Goal: Task Accomplishment & Management: Use online tool/utility

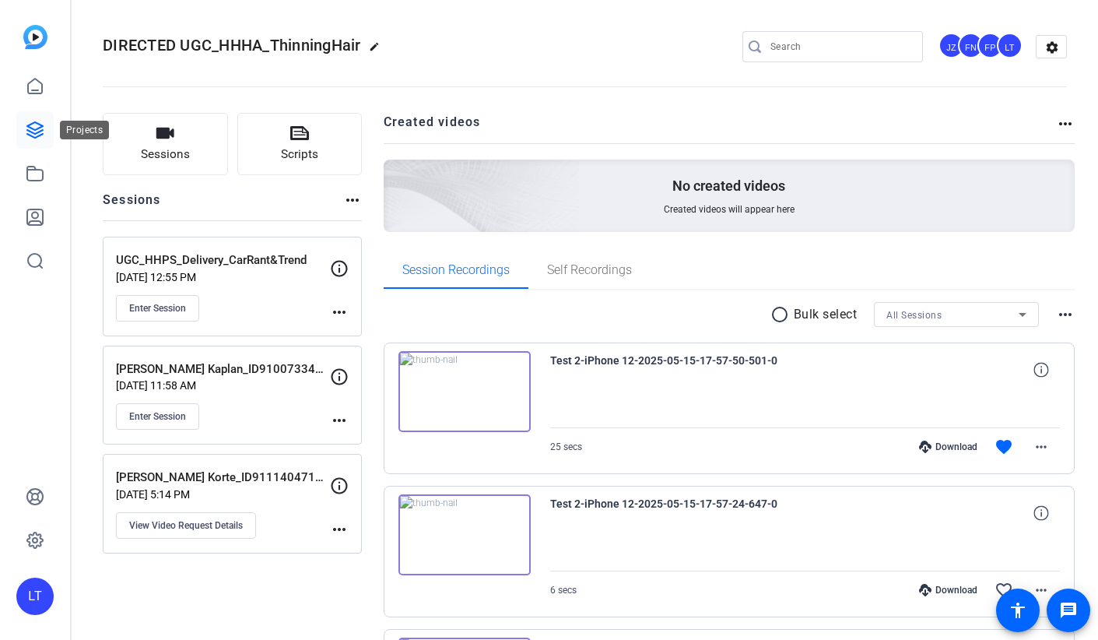
click at [24, 136] on link at bounding box center [34, 129] width 37 height 37
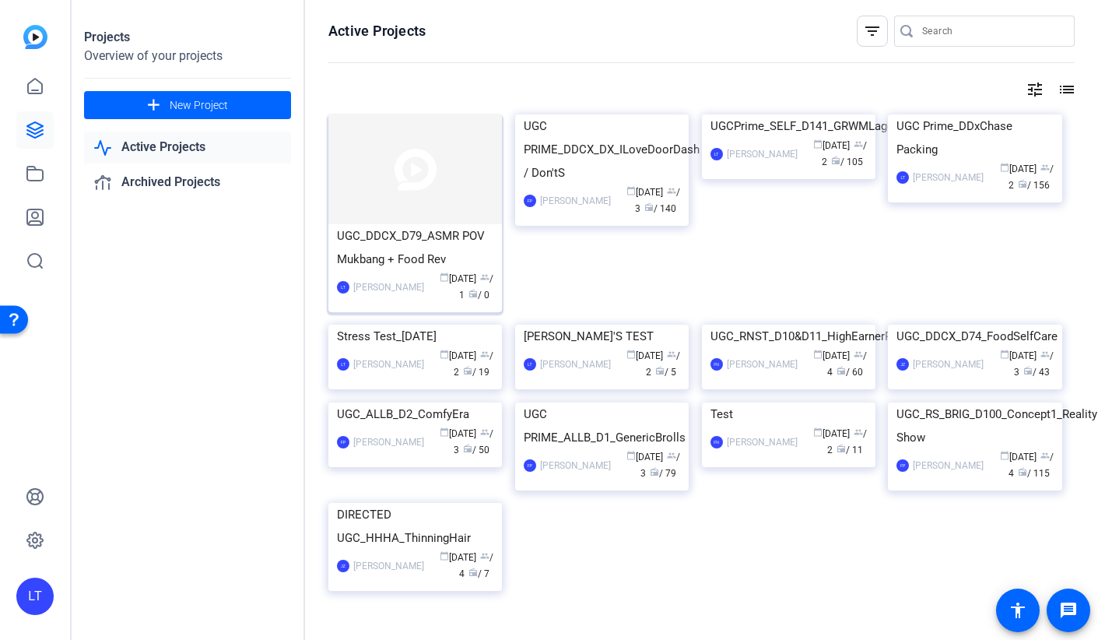
click at [370, 184] on img at bounding box center [415, 169] width 174 height 110
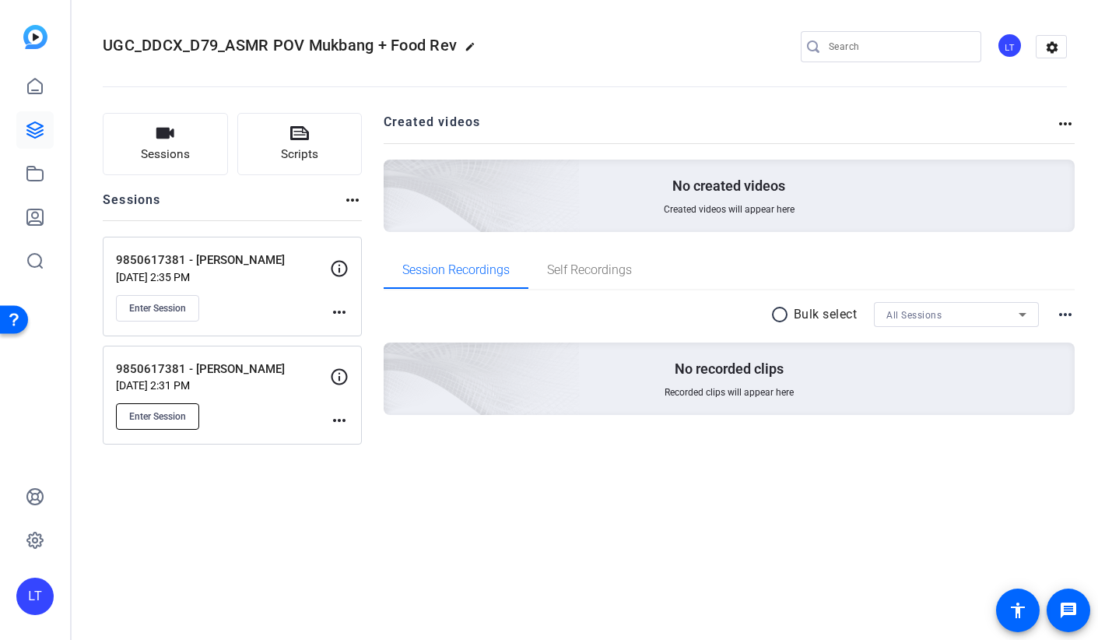
click at [142, 417] on span "Enter Session" at bounding box center [157, 416] width 57 height 12
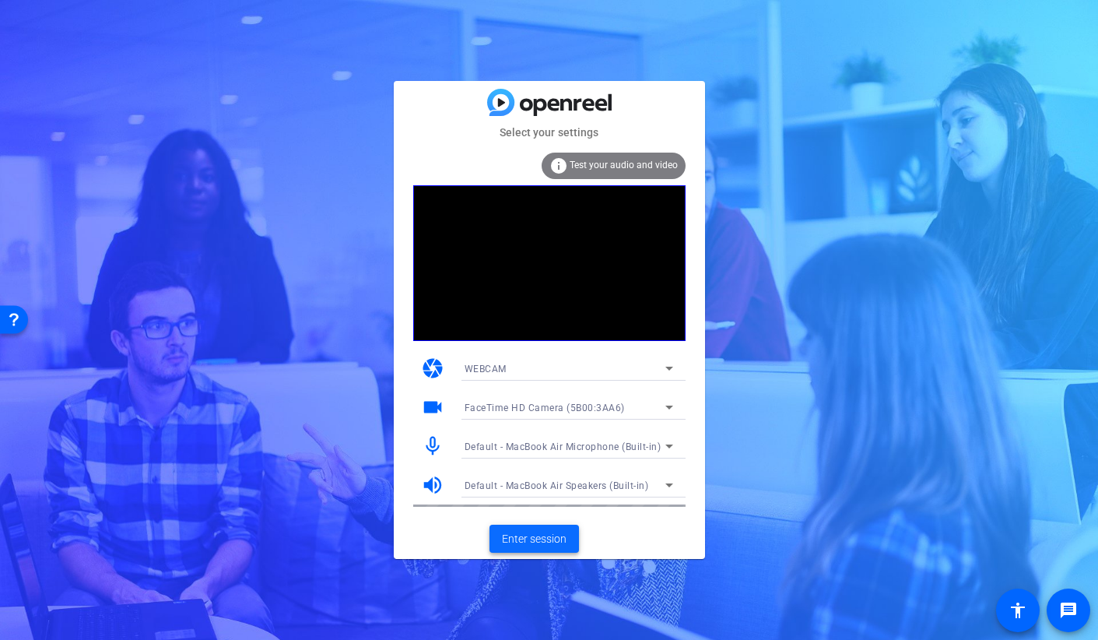
click at [525, 542] on span "Enter session" at bounding box center [534, 539] width 65 height 16
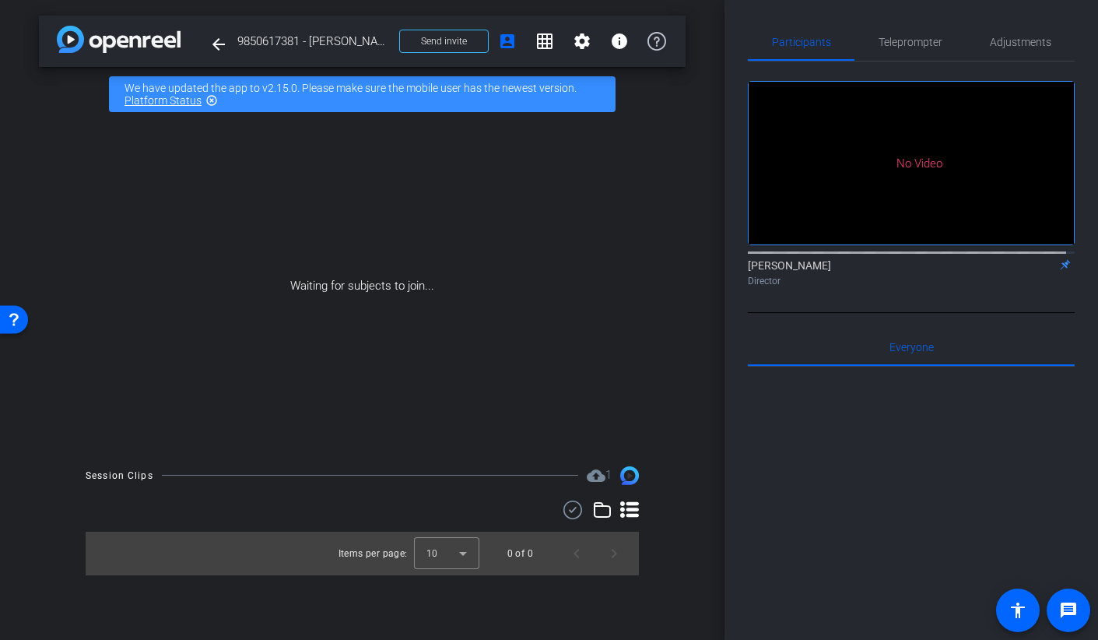
click at [1005, 280] on div "Lucía Talevi Director" at bounding box center [911, 273] width 327 height 30
click at [438, 35] on span "Send invite" at bounding box center [444, 41] width 46 height 12
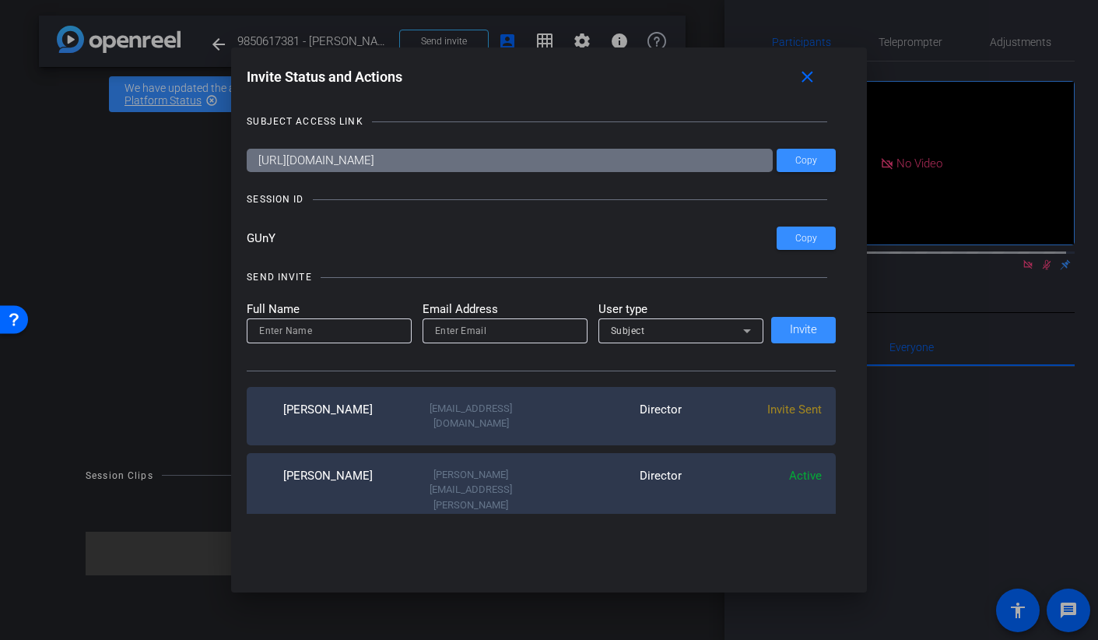
drag, startPoint x: 111, startPoint y: 331, endPoint x: 212, endPoint y: 265, distance: 120.9
click at [0, 0] on div at bounding box center [0, 0] width 0 height 0
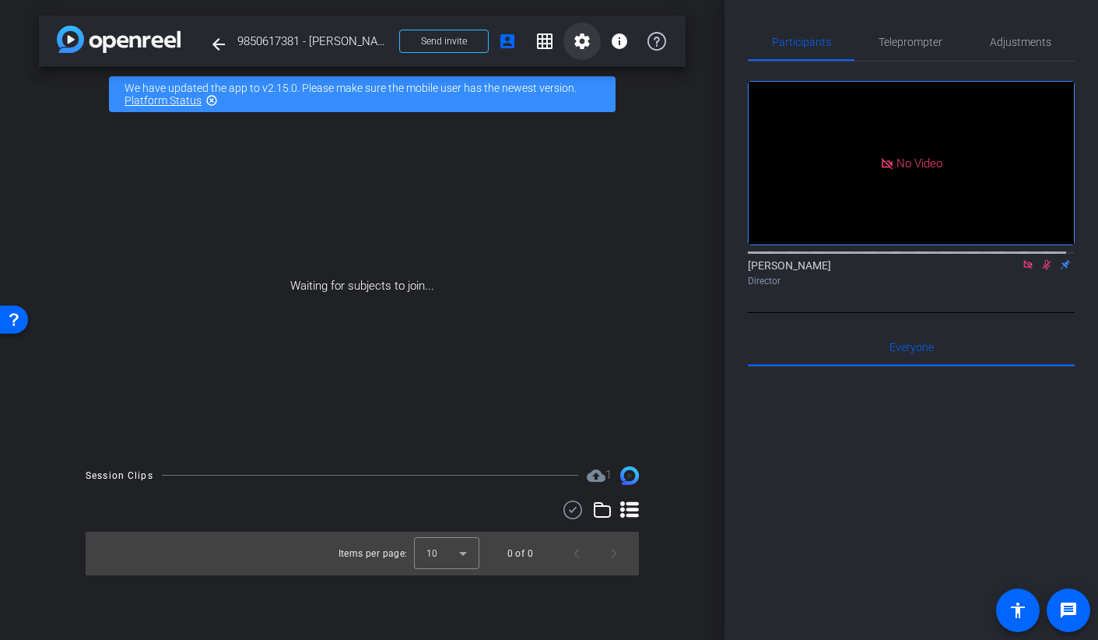
click at [589, 40] on mat-icon "settings" at bounding box center [582, 41] width 19 height 19
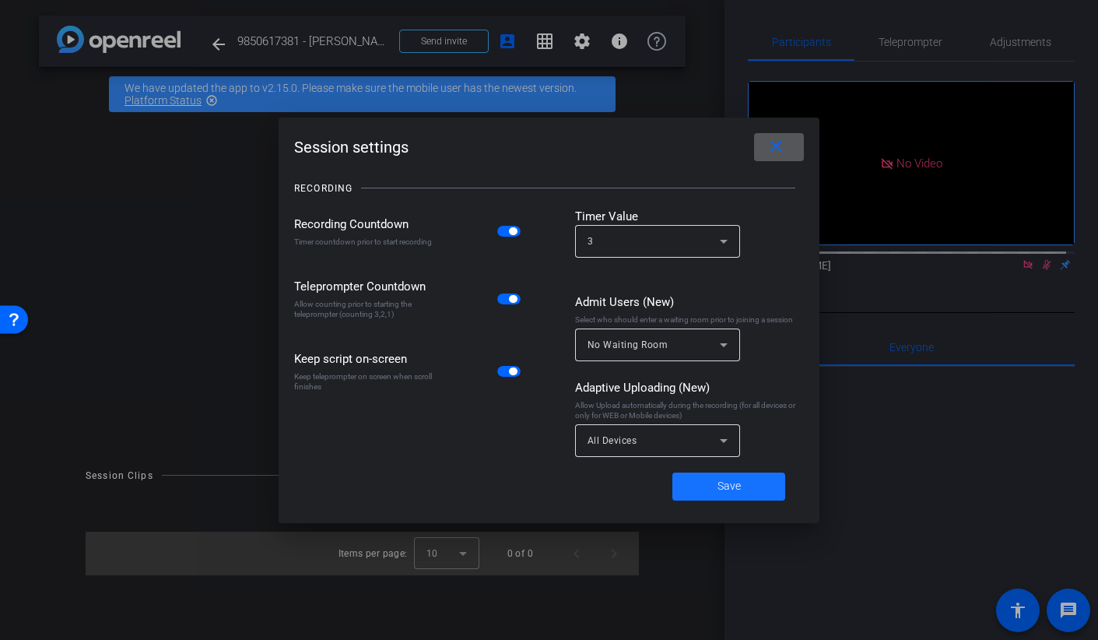
click at [740, 490] on span at bounding box center [728, 486] width 113 height 37
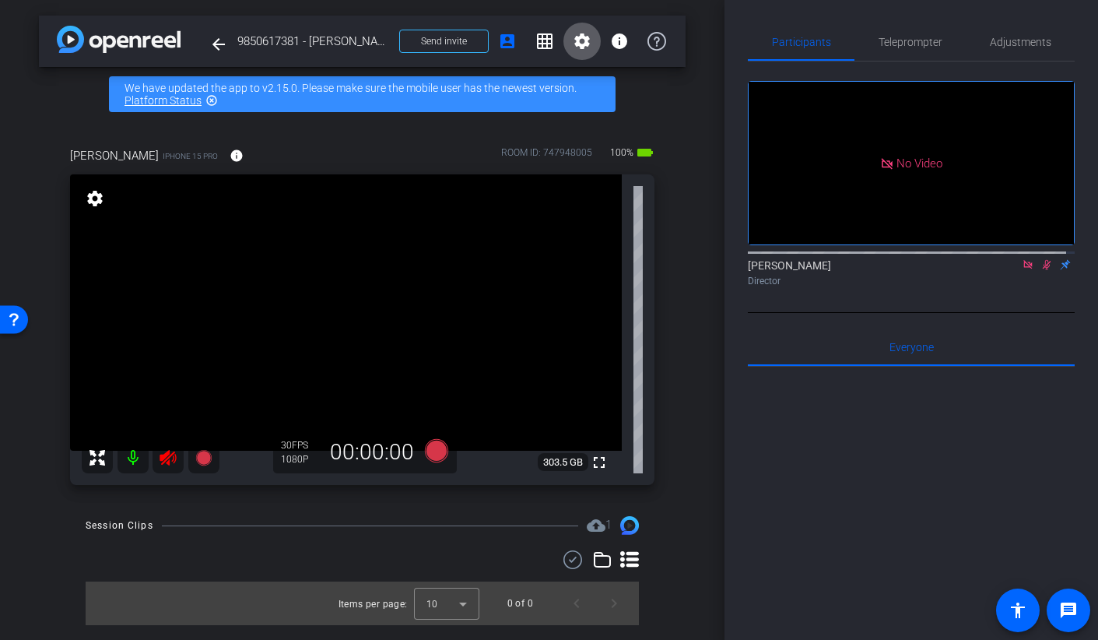
click at [1022, 270] on icon at bounding box center [1028, 264] width 12 height 11
click at [1024, 270] on icon at bounding box center [1028, 265] width 9 height 10
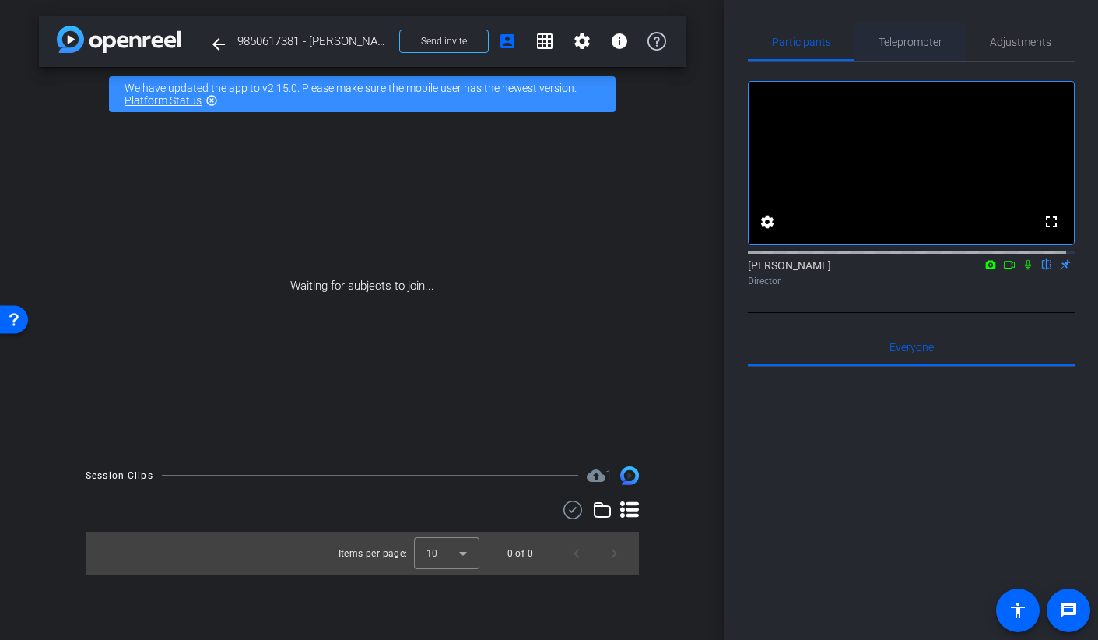
click at [889, 57] on span "Teleprompter" at bounding box center [911, 41] width 64 height 37
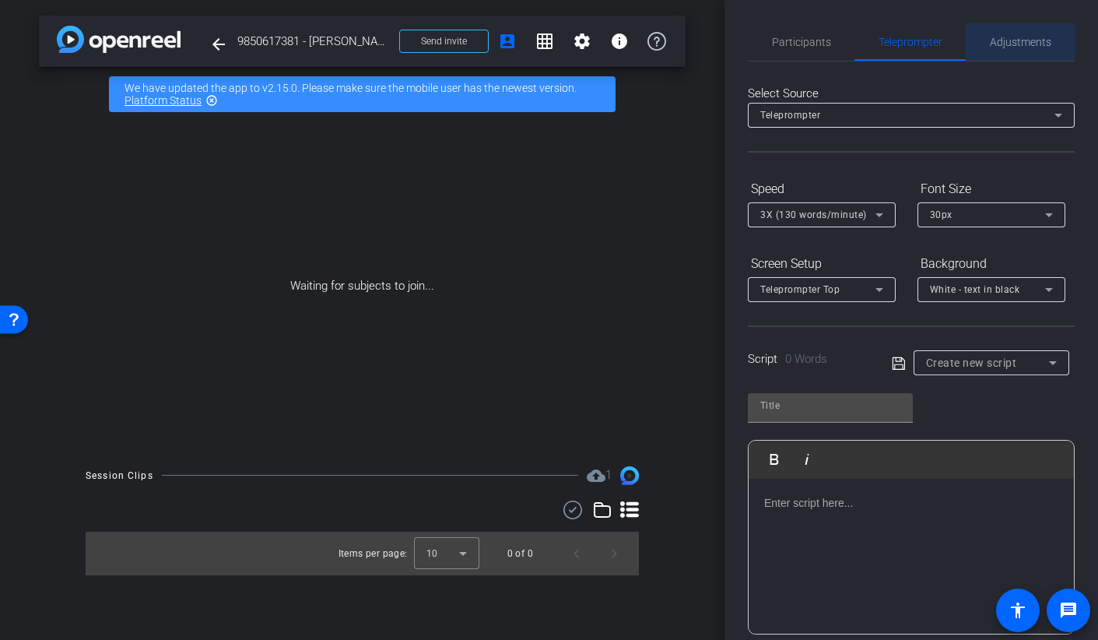
click at [1020, 54] on span "Adjustments" at bounding box center [1020, 41] width 61 height 37
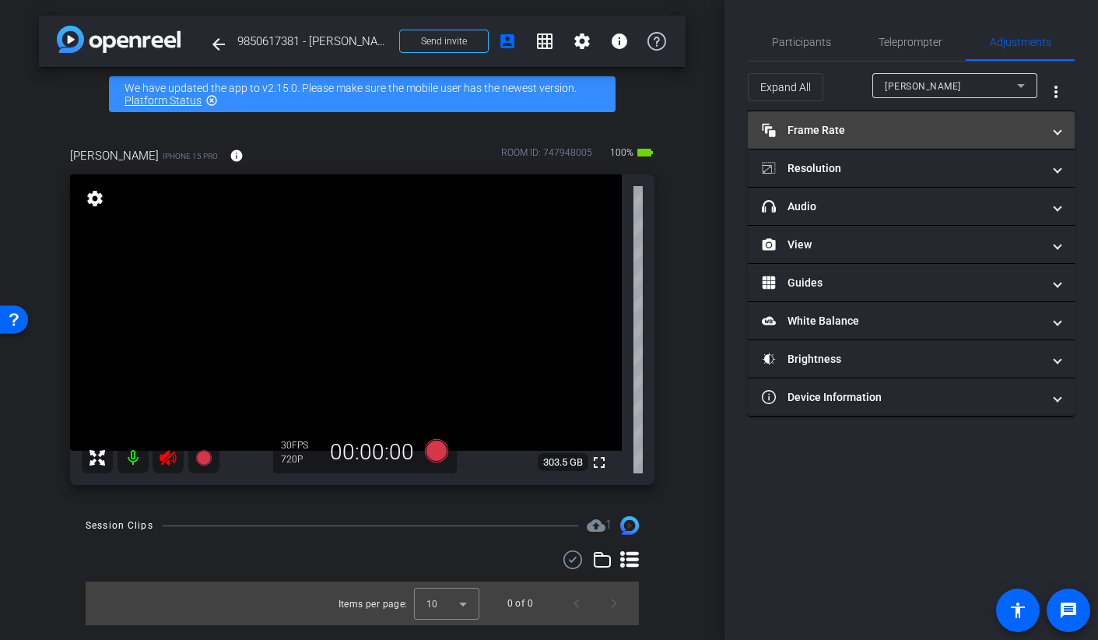
click at [786, 135] on mat-panel-title "Frame Rate Frame Rate" at bounding box center [902, 130] width 280 height 16
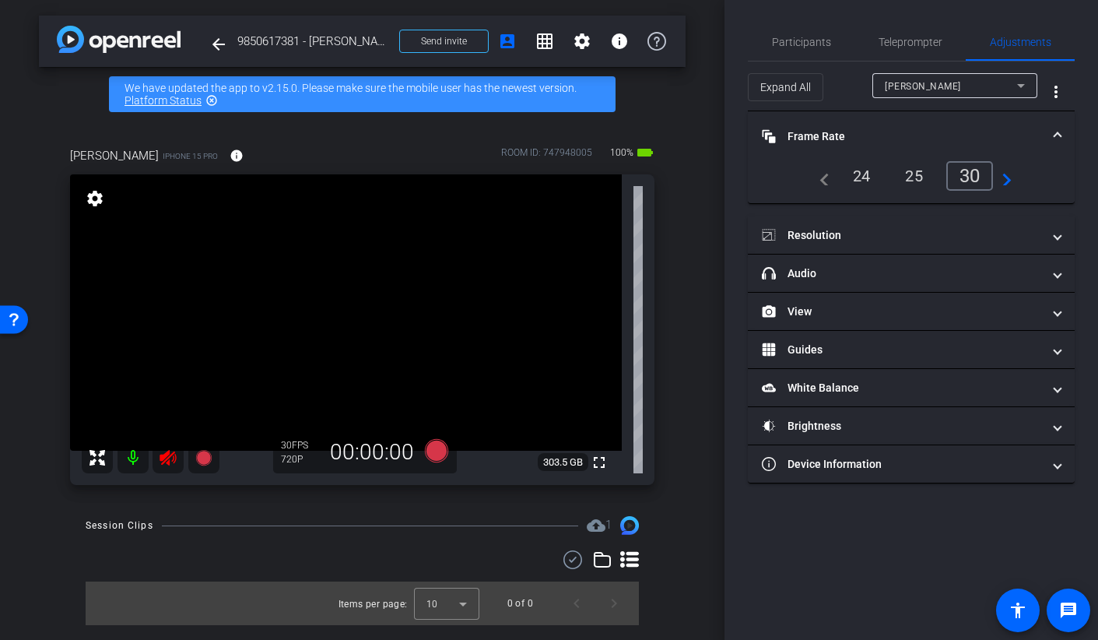
click at [787, 135] on mat-panel-title "Frame Rate Frame Rate" at bounding box center [902, 136] width 280 height 16
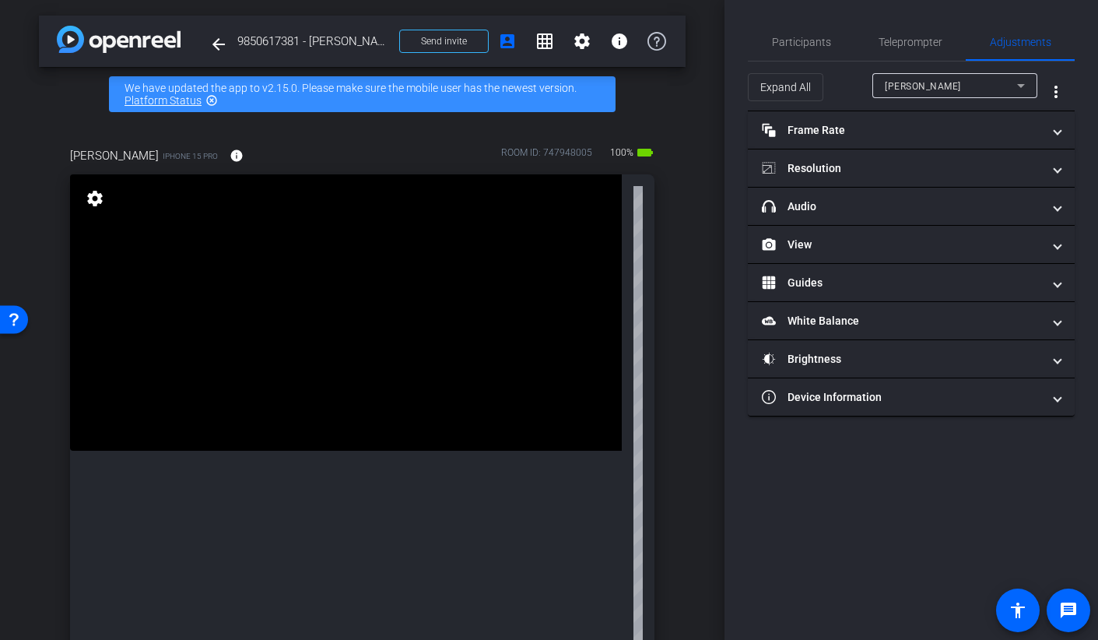
scroll to position [212, 0]
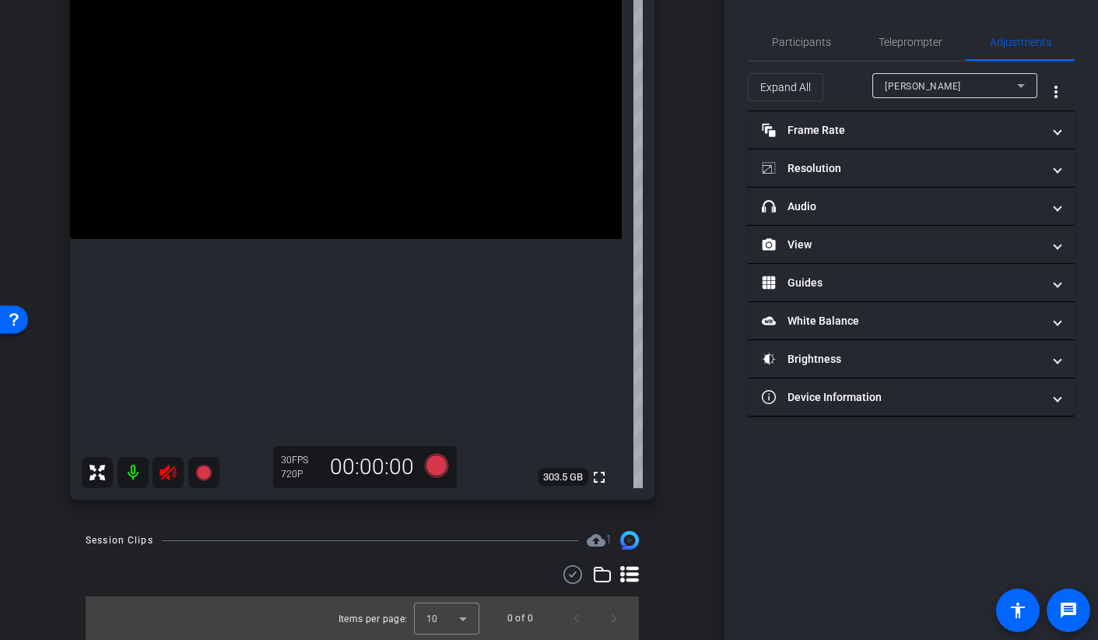
click at [168, 471] on icon at bounding box center [168, 473] width 16 height 16
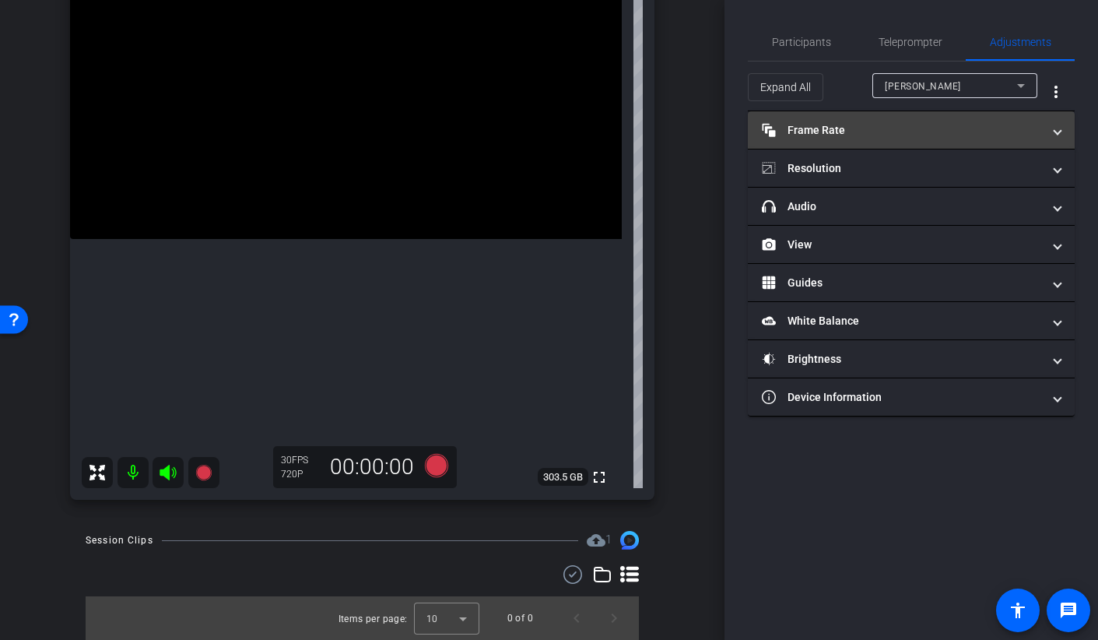
click at [801, 137] on mat-panel-title "Frame Rate Frame Rate" at bounding box center [902, 130] width 280 height 16
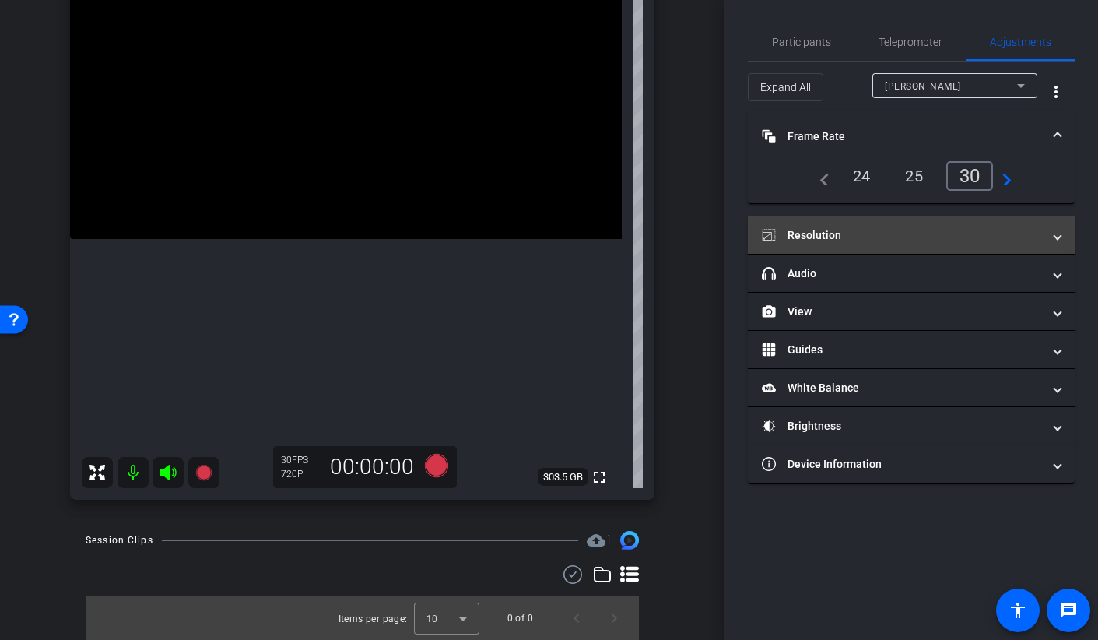
click at [810, 239] on mat-panel-title "Resolution" at bounding box center [902, 235] width 280 height 16
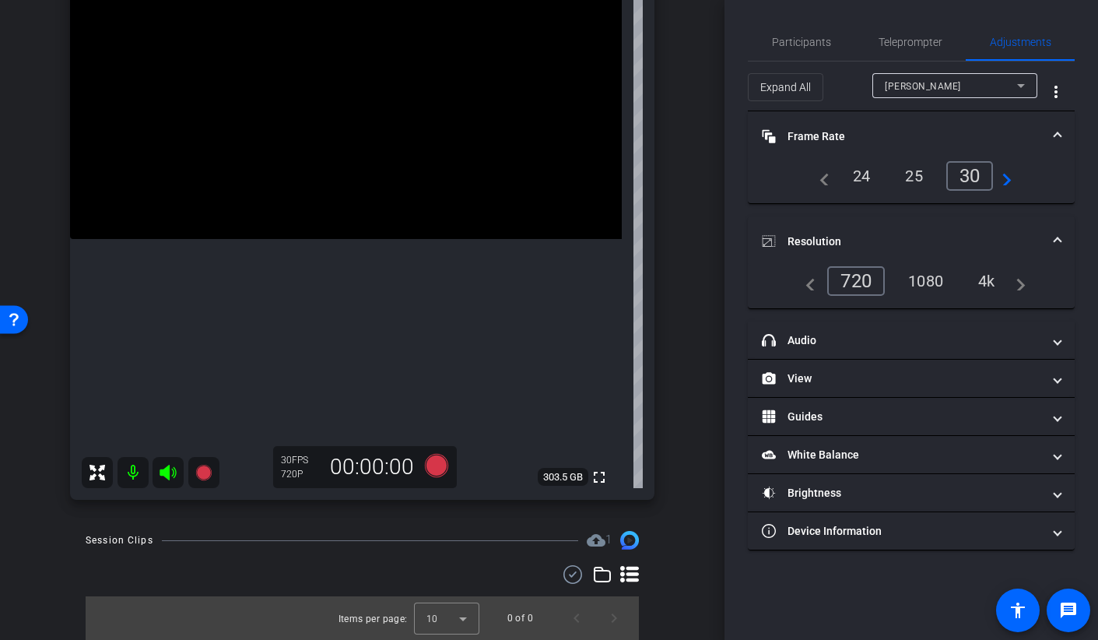
click at [926, 278] on div "1080" at bounding box center [925, 281] width 58 height 26
click at [773, 41] on span "Participants" at bounding box center [801, 42] width 59 height 11
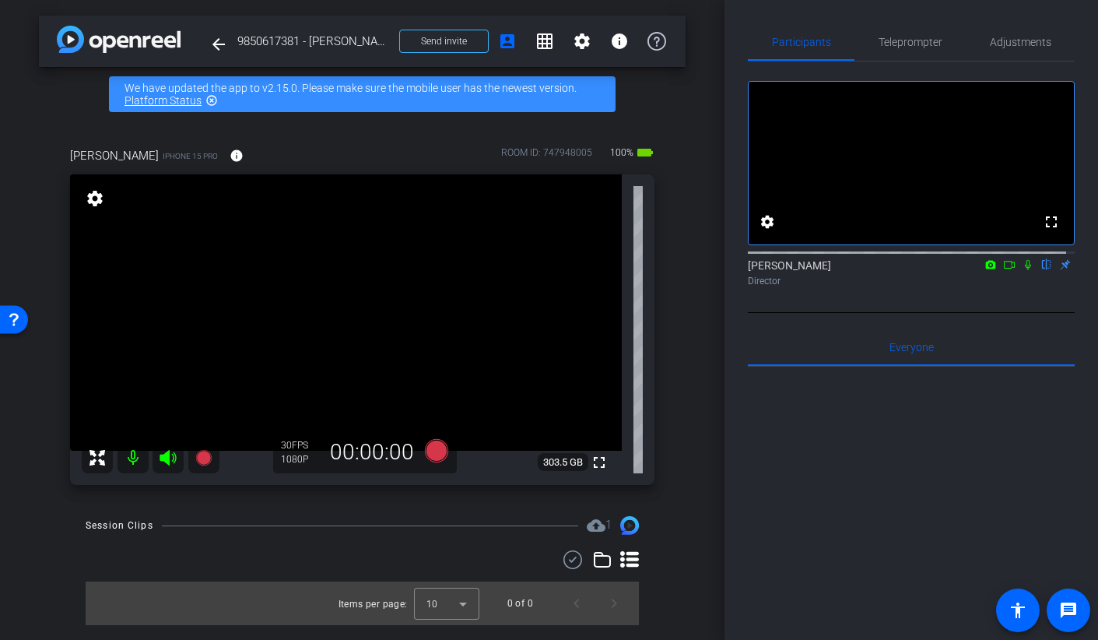
scroll to position [0, 0]
click at [1012, 45] on span "Adjustments" at bounding box center [1020, 42] width 61 height 11
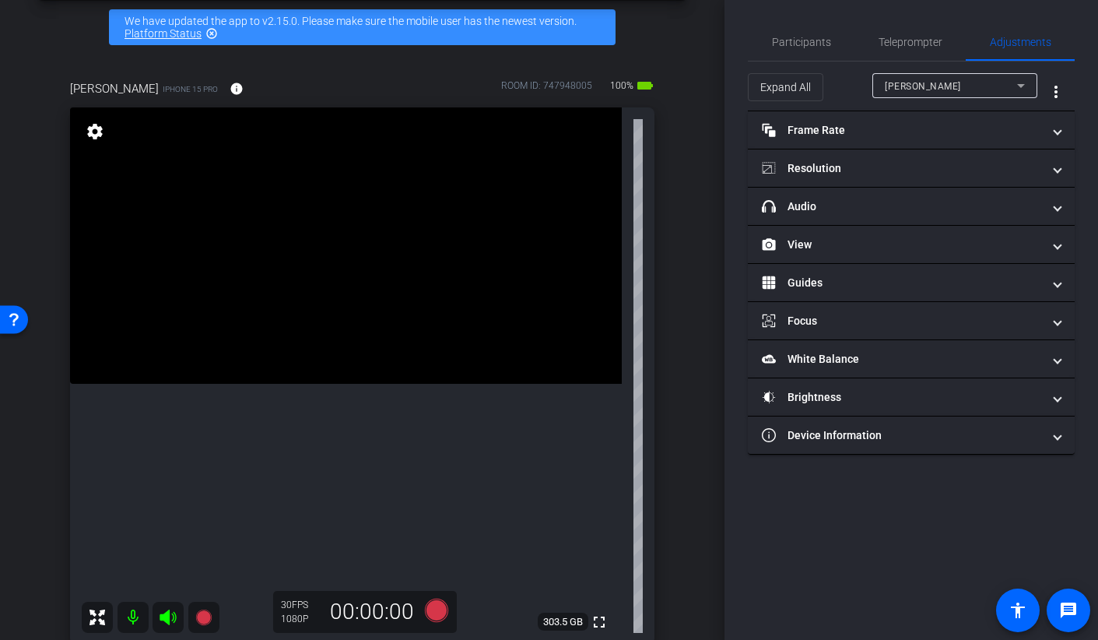
scroll to position [212, 0]
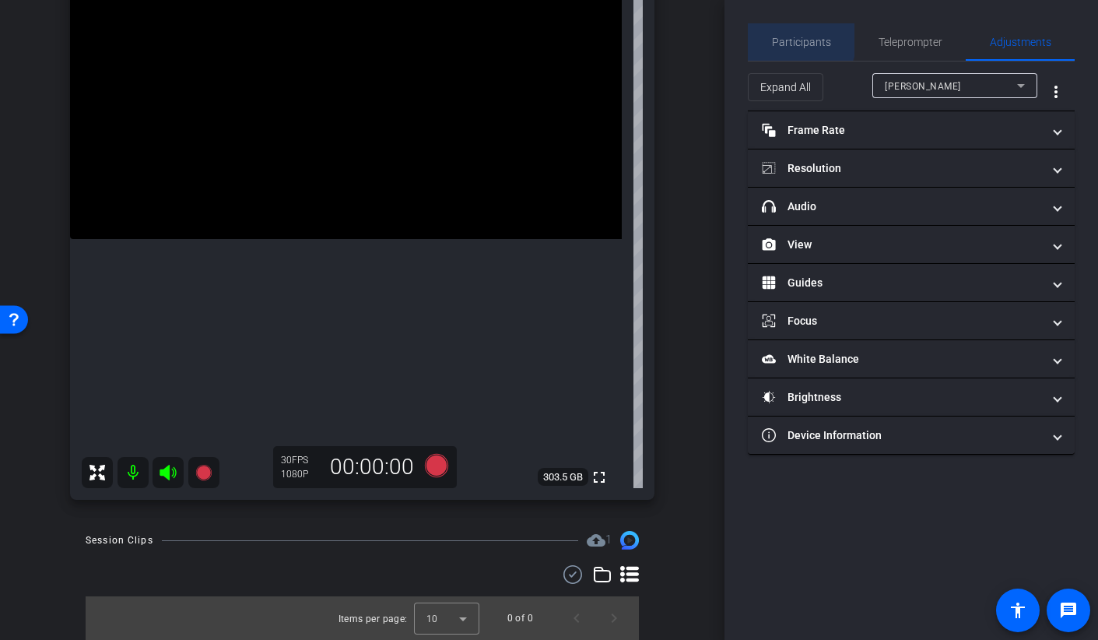
click at [777, 34] on span "Participants" at bounding box center [801, 41] width 59 height 37
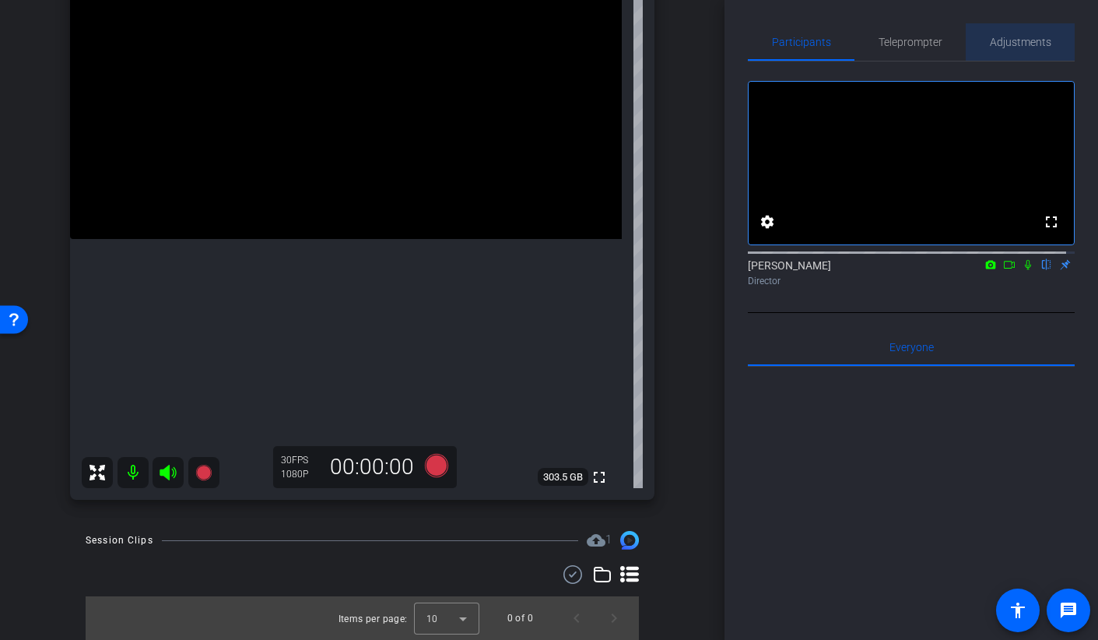
click at [1018, 53] on span "Adjustments" at bounding box center [1020, 41] width 61 height 37
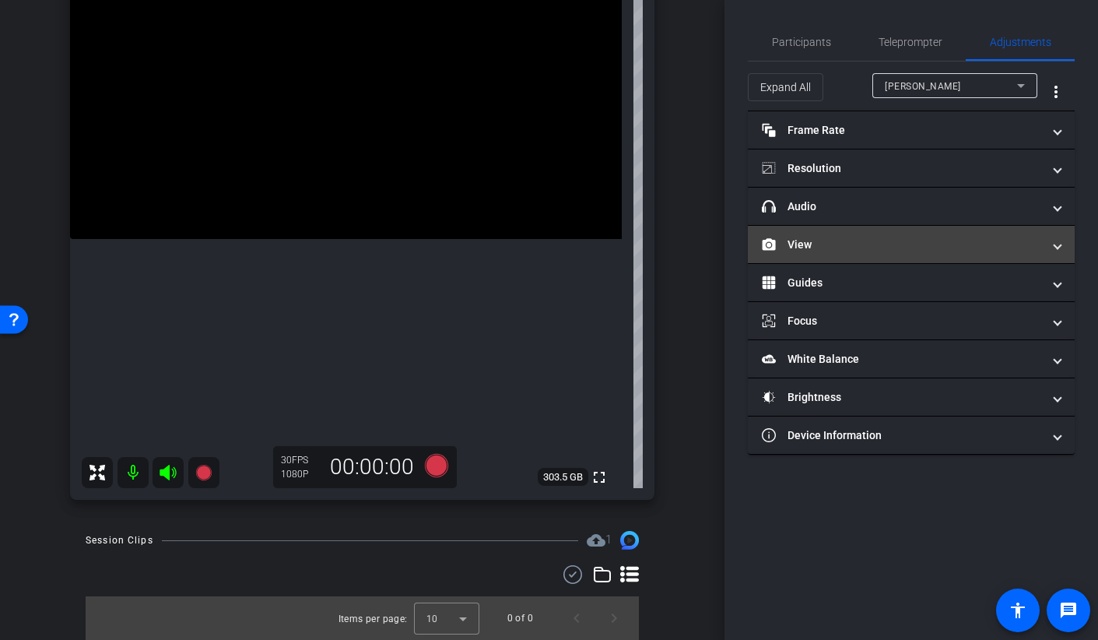
click at [830, 234] on mat-expansion-panel-header "View" at bounding box center [911, 244] width 327 height 37
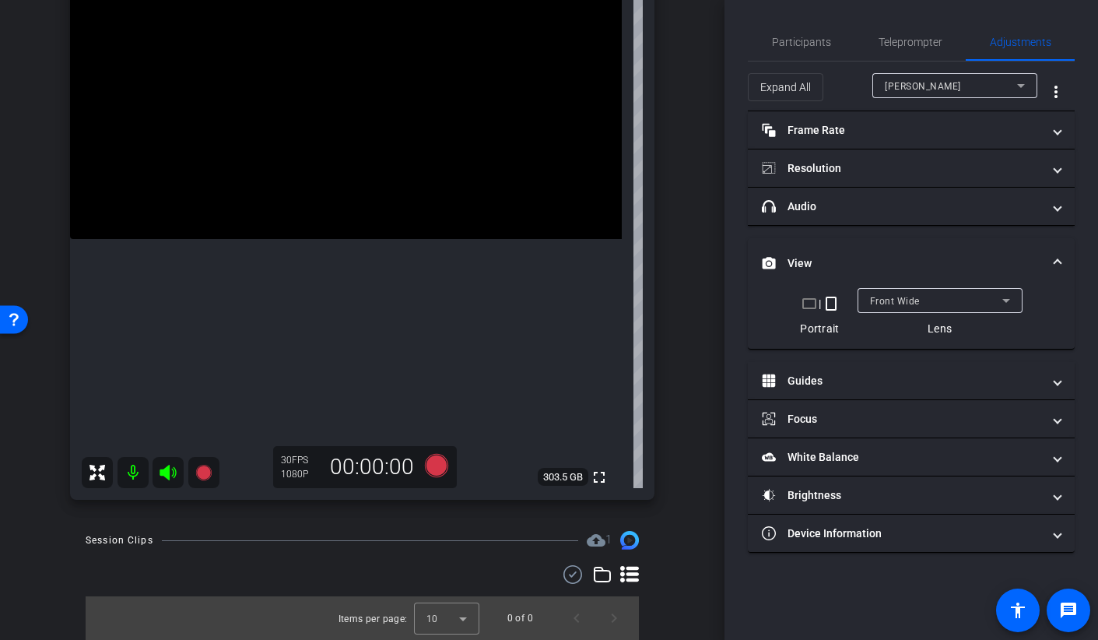
click at [901, 294] on div "Front Wide" at bounding box center [936, 300] width 132 height 19
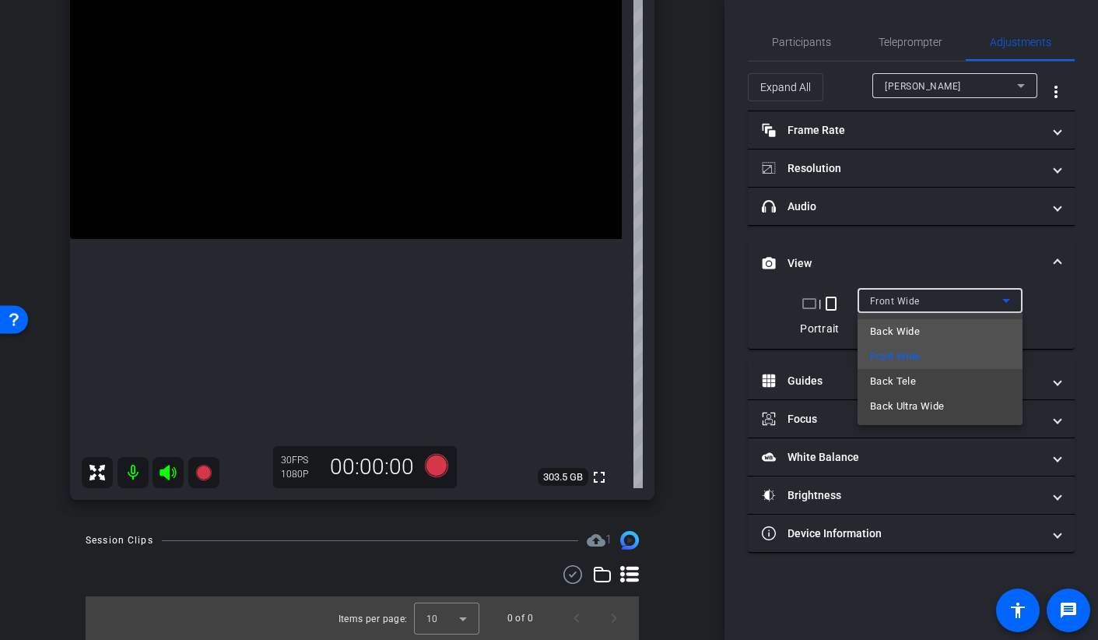
click at [890, 334] on span "Back Wide" at bounding box center [895, 331] width 50 height 19
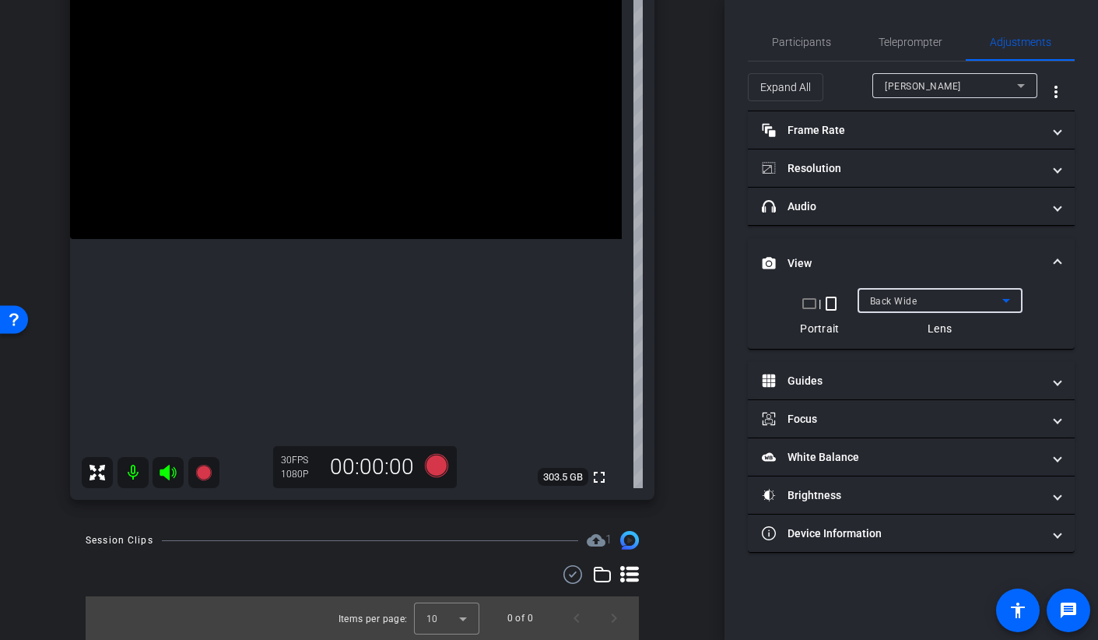
click at [907, 302] on span "Back Wide" at bounding box center [893, 301] width 47 height 11
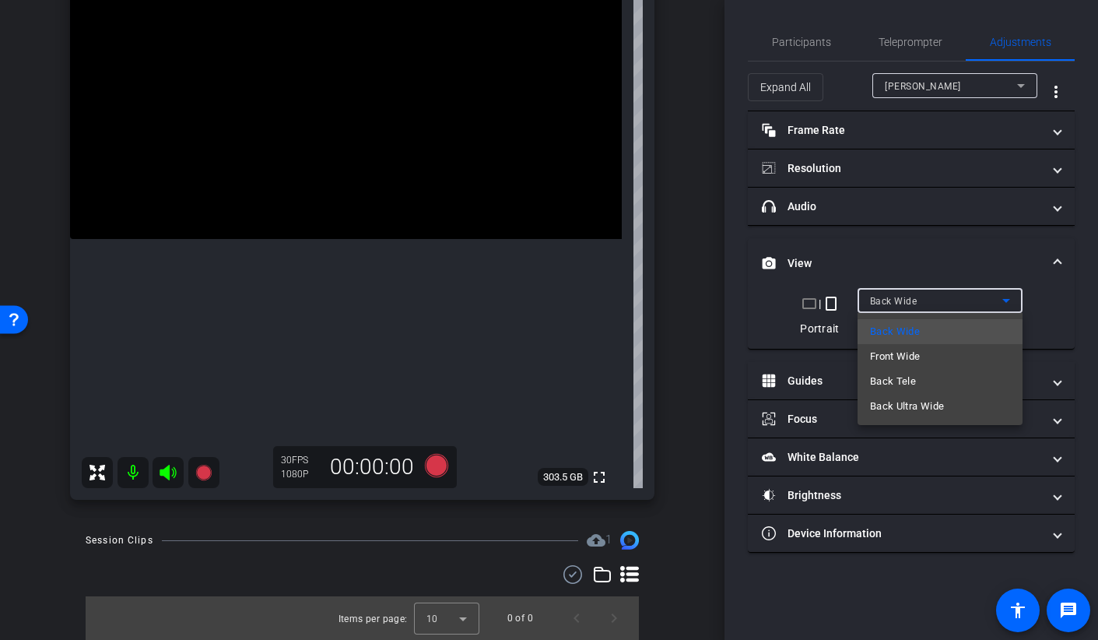
click at [800, 40] on div at bounding box center [549, 320] width 1098 height 640
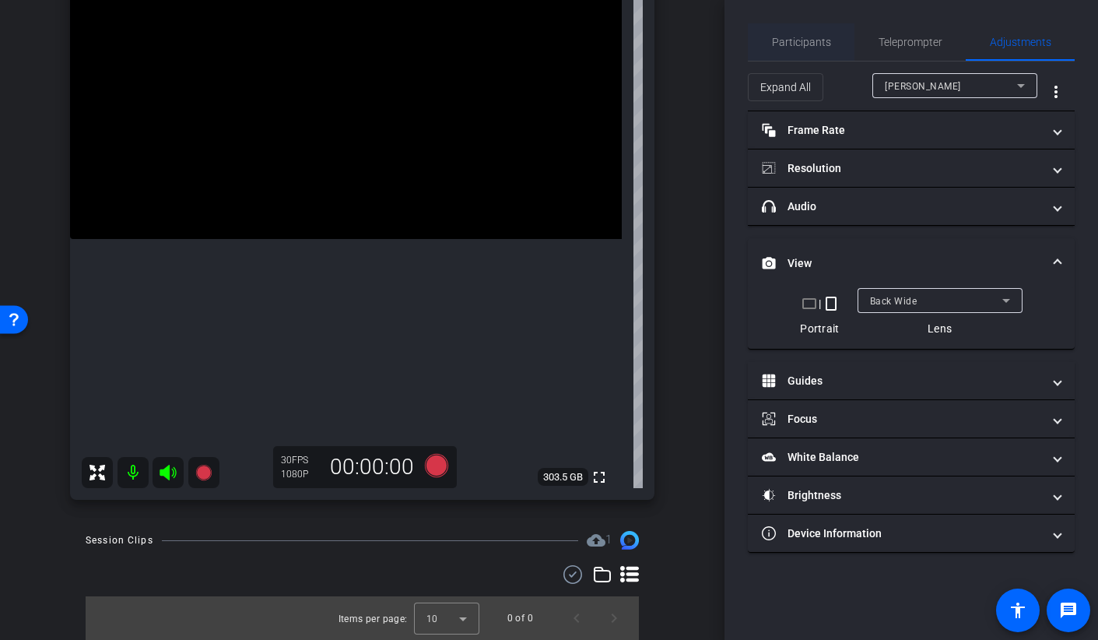
click at [793, 44] on span "Participants" at bounding box center [801, 42] width 59 height 11
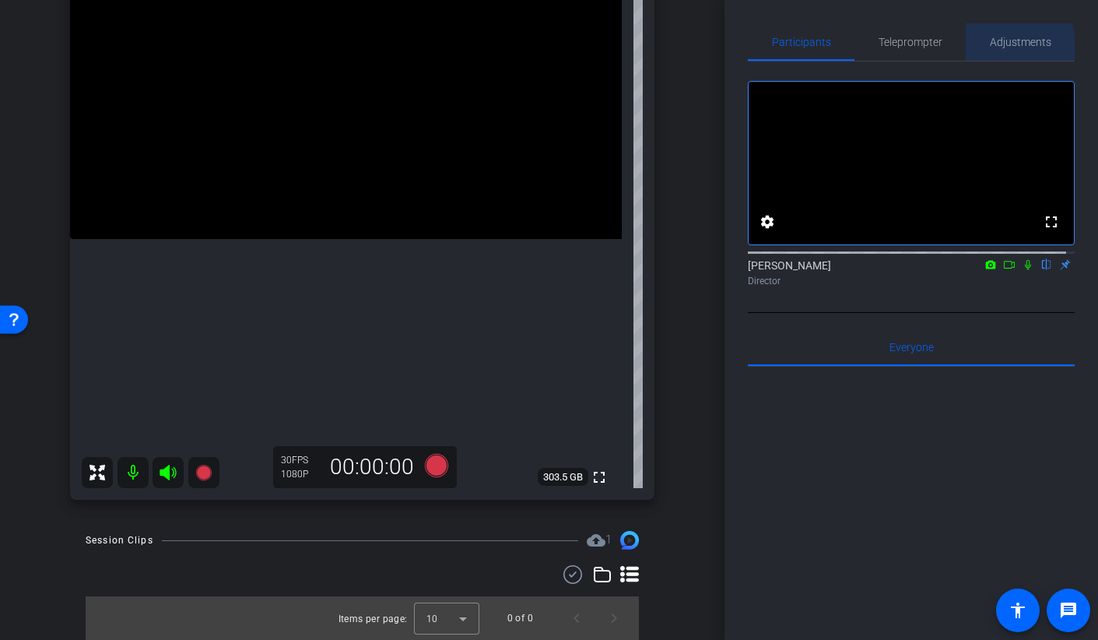
click at [990, 47] on span "Adjustments" at bounding box center [1020, 42] width 61 height 11
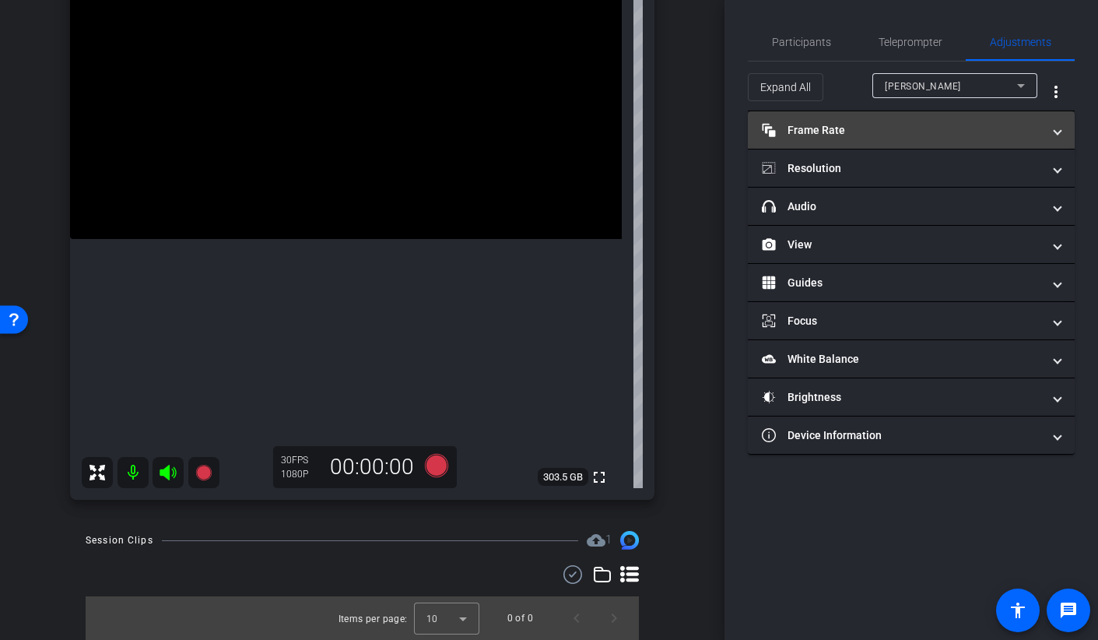
click at [828, 135] on mat-panel-title "Frame Rate Frame Rate" at bounding box center [902, 130] width 280 height 16
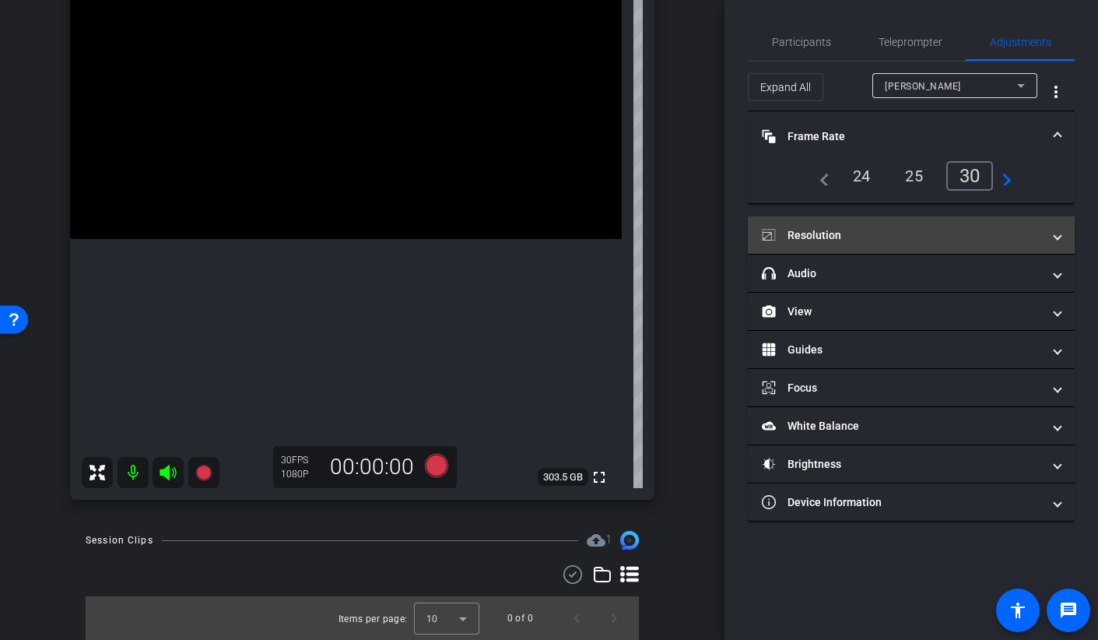
click at [871, 236] on mat-panel-title "Resolution" at bounding box center [902, 235] width 280 height 16
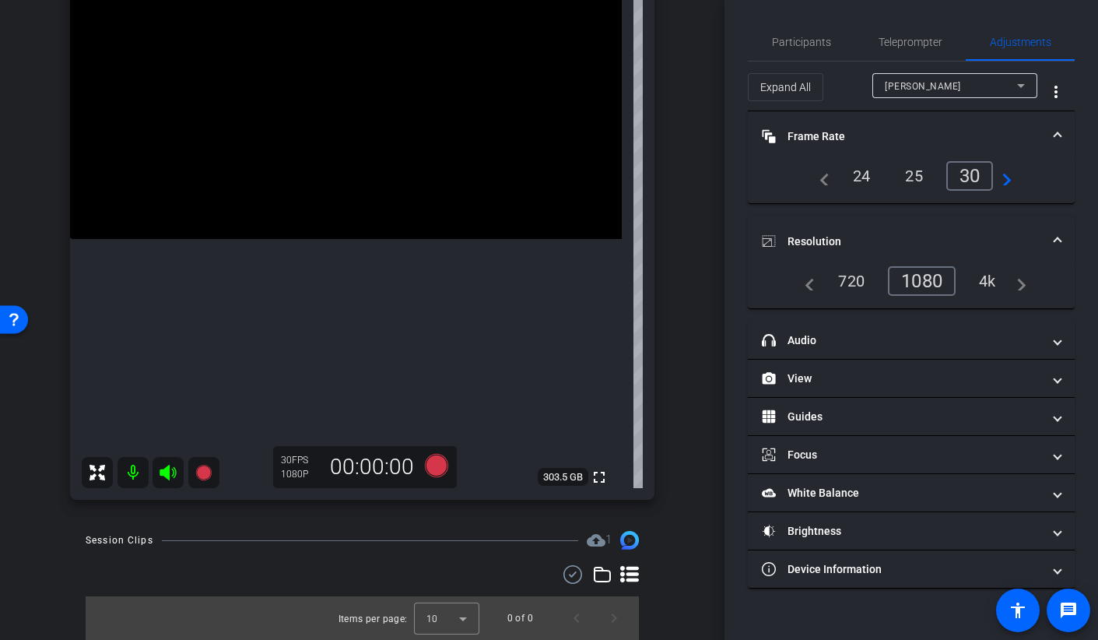
click at [871, 236] on mat-panel-title "Resolution" at bounding box center [902, 241] width 280 height 16
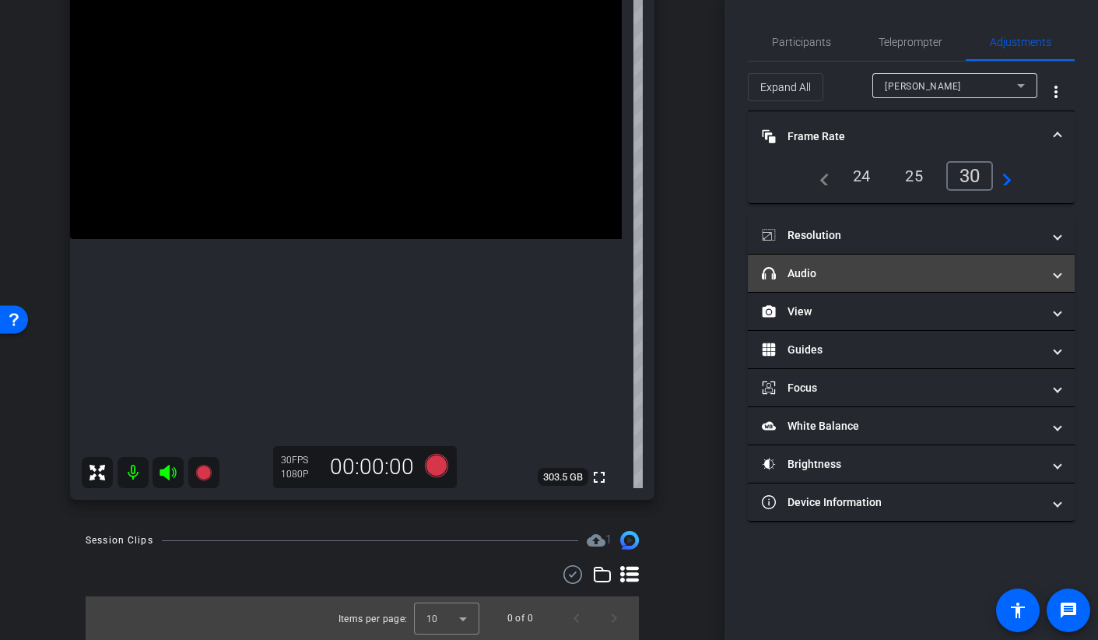
click at [844, 269] on mat-panel-title "headphone icon Audio" at bounding box center [902, 273] width 280 height 16
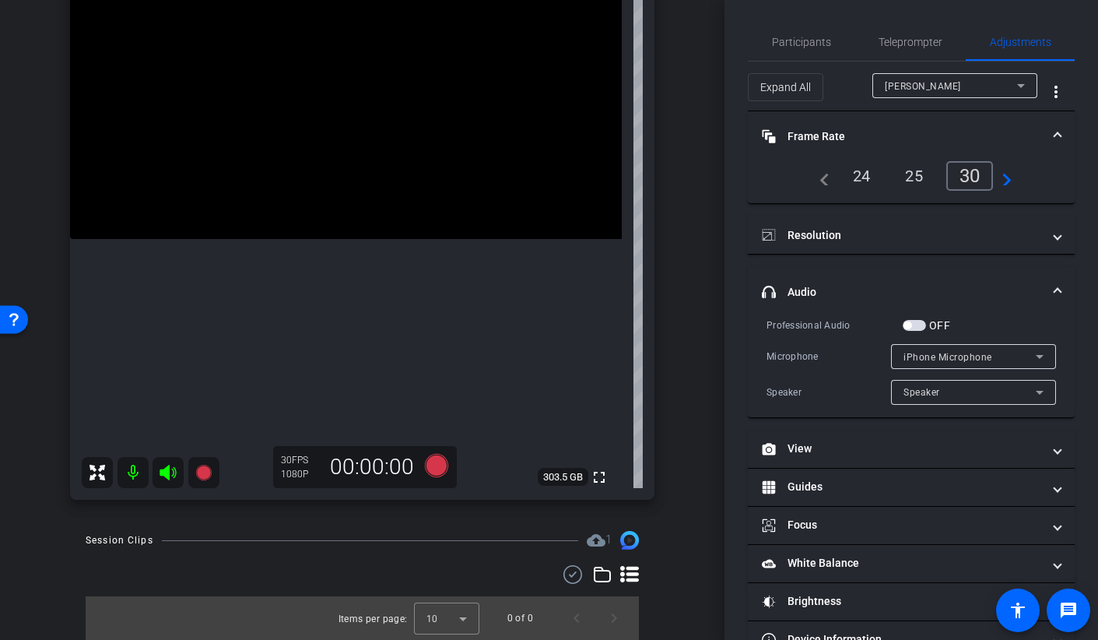
click at [837, 284] on mat-panel-title "headphone icon Audio" at bounding box center [902, 292] width 280 height 16
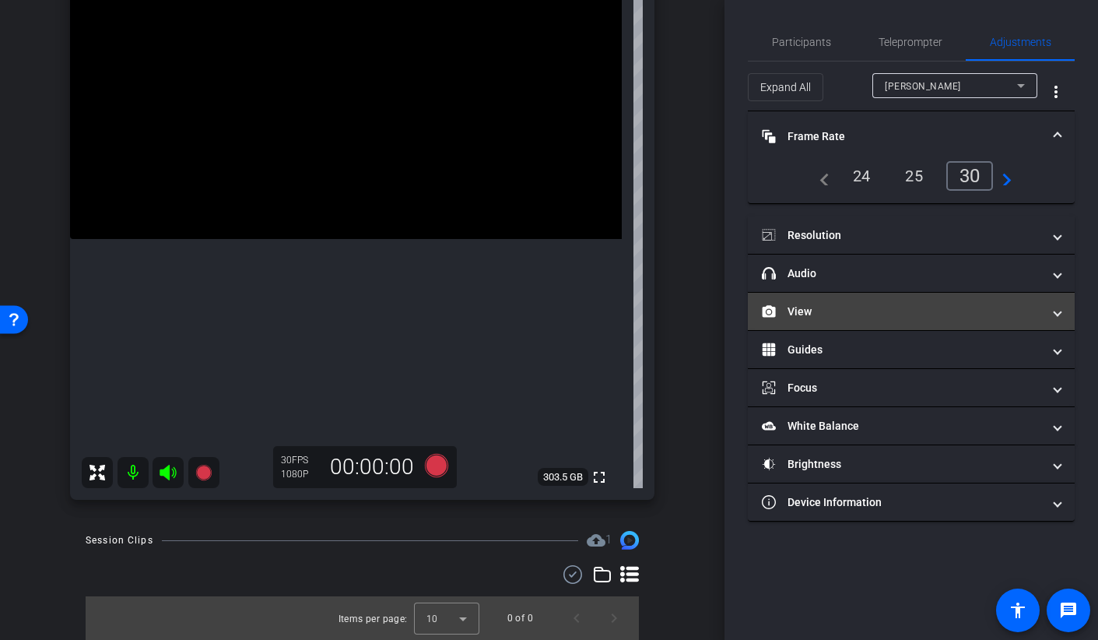
click at [826, 316] on mat-panel-title "View" at bounding box center [902, 311] width 280 height 16
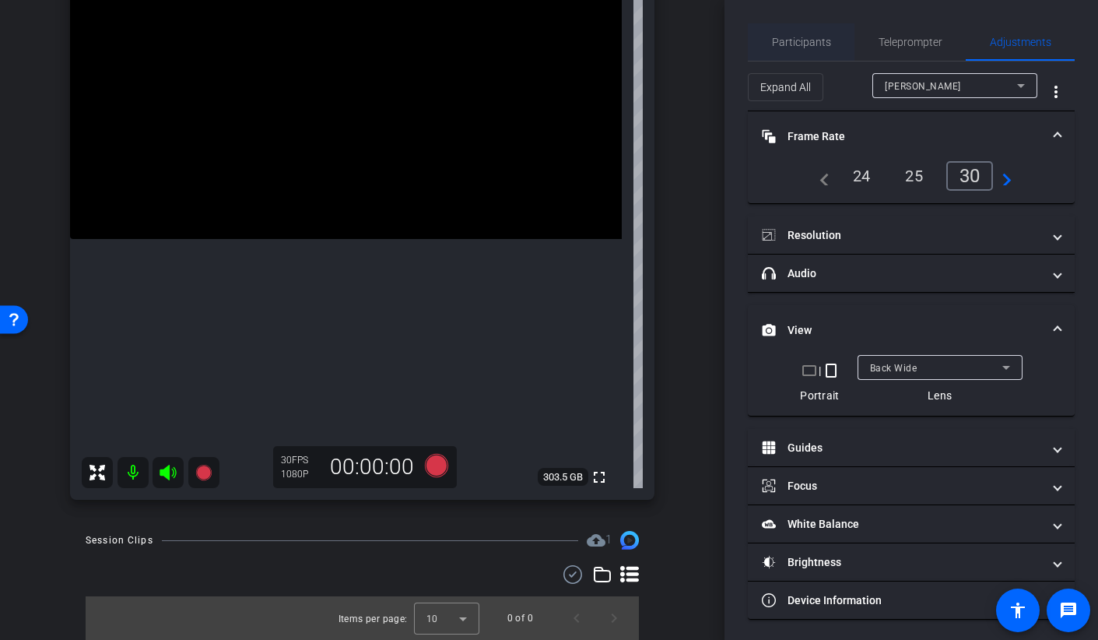
click at [807, 40] on span "Participants" at bounding box center [801, 42] width 59 height 11
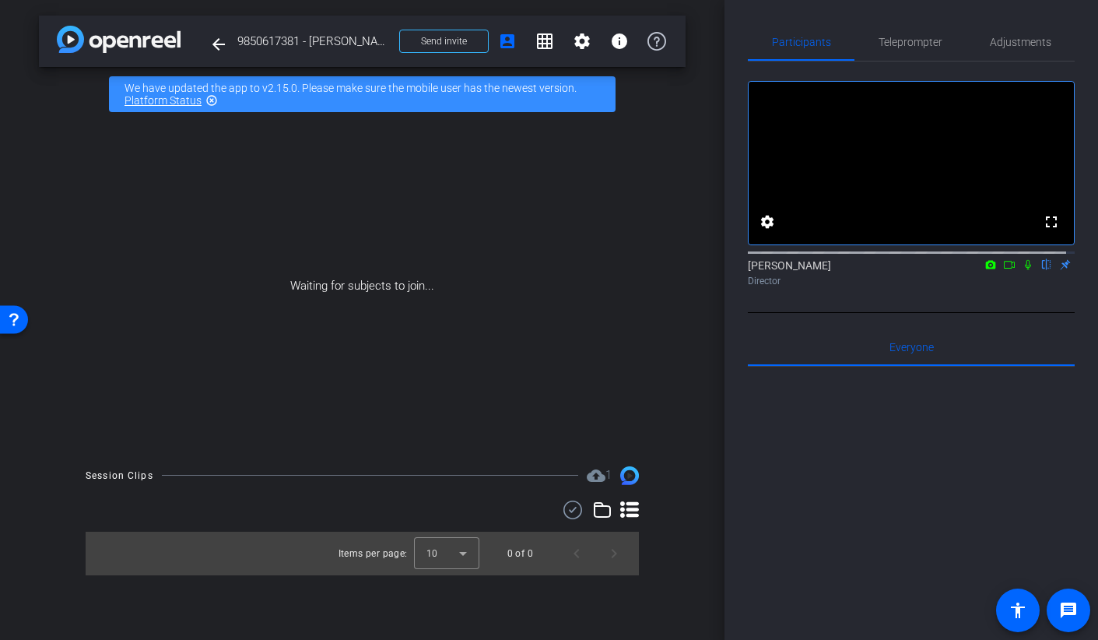
scroll to position [0, 0]
click at [1003, 270] on icon at bounding box center [1009, 264] width 12 height 11
click at [1044, 270] on icon at bounding box center [1047, 265] width 6 height 10
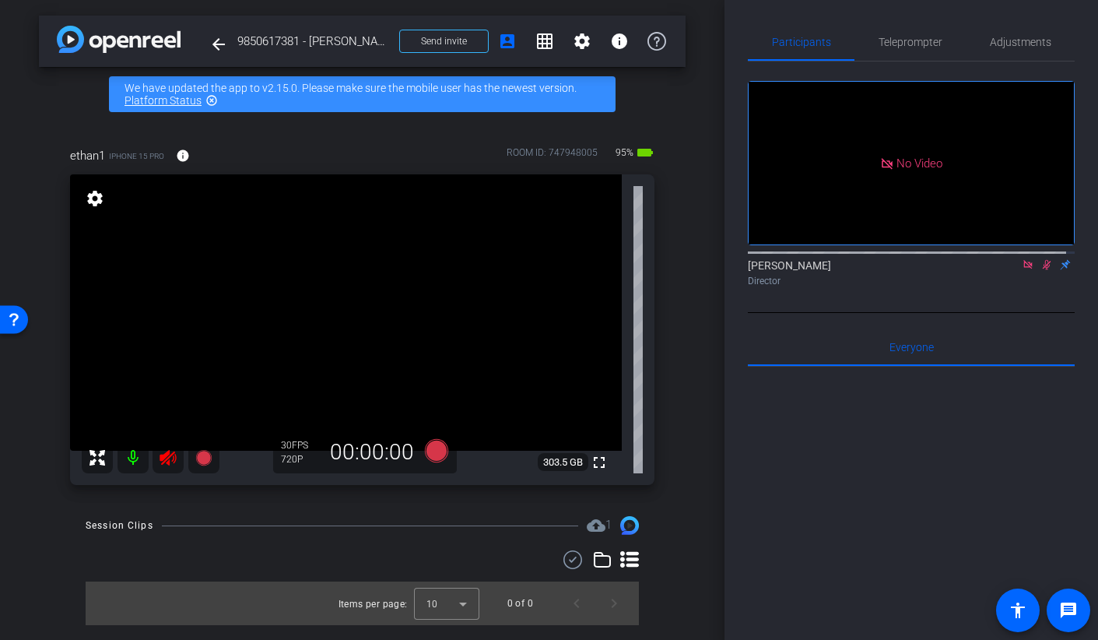
click at [1043, 270] on icon at bounding box center [1047, 265] width 9 height 10
click at [1023, 268] on icon at bounding box center [1027, 264] width 9 height 9
click at [998, 51] on span "Adjustments" at bounding box center [1020, 41] width 61 height 37
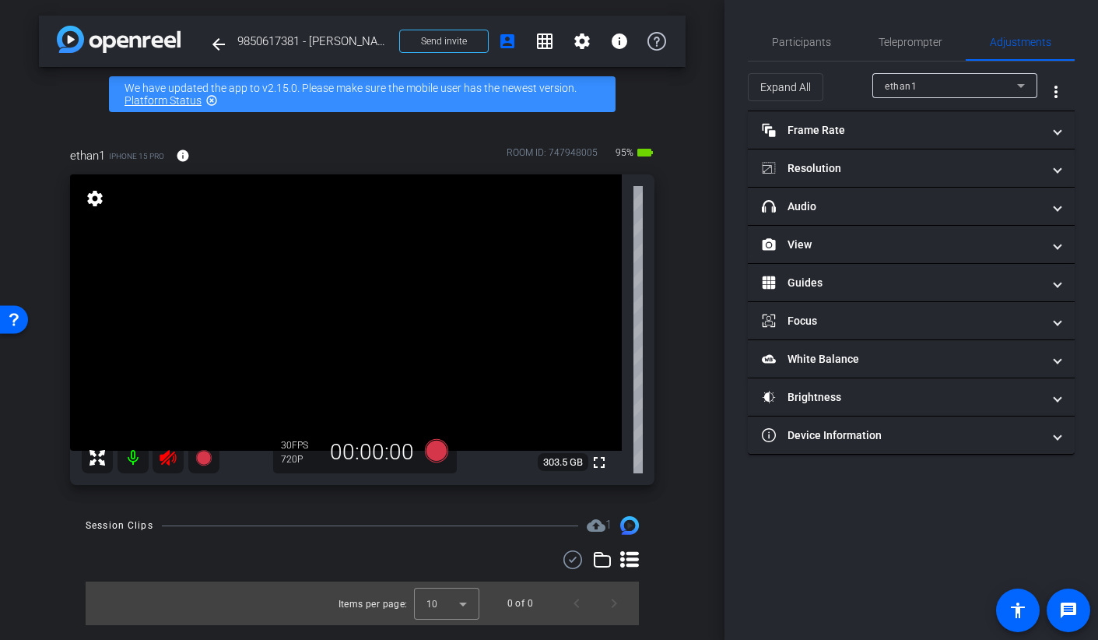
click at [156, 457] on div at bounding box center [151, 457] width 138 height 31
click at [161, 463] on icon at bounding box center [168, 458] width 16 height 16
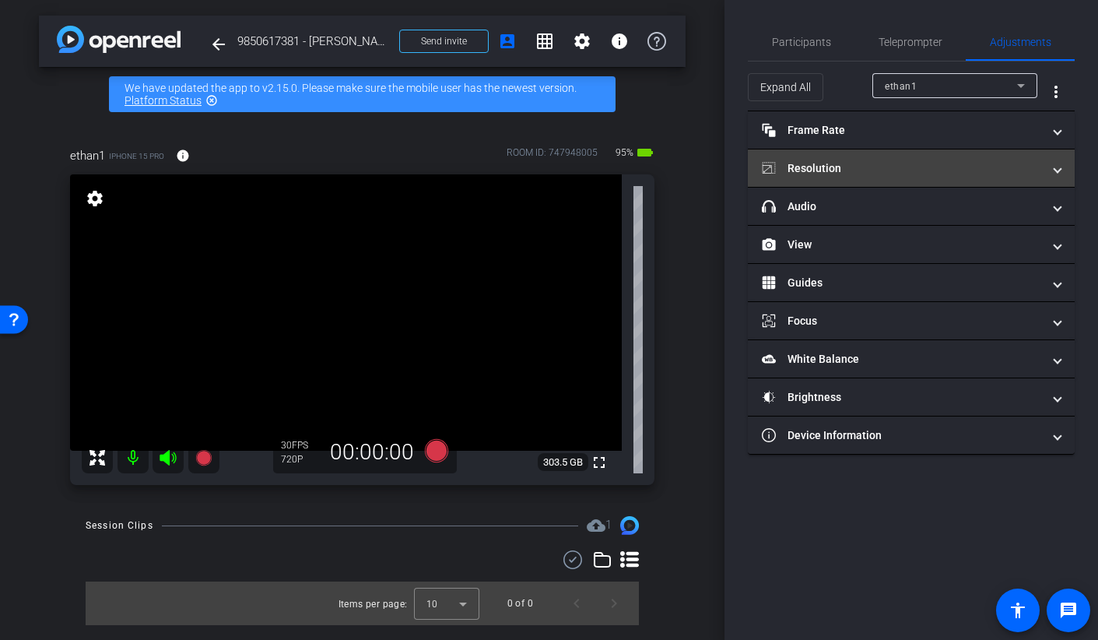
click at [903, 177] on mat-expansion-panel-header "Resolution" at bounding box center [911, 167] width 327 height 37
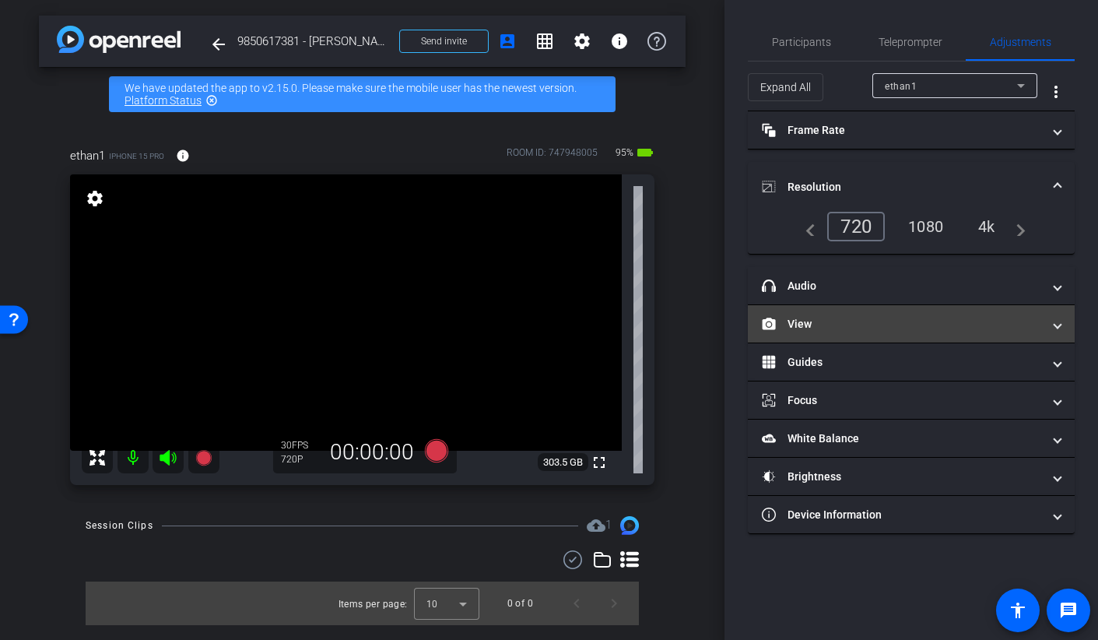
click at [824, 328] on mat-panel-title "View" at bounding box center [902, 324] width 280 height 16
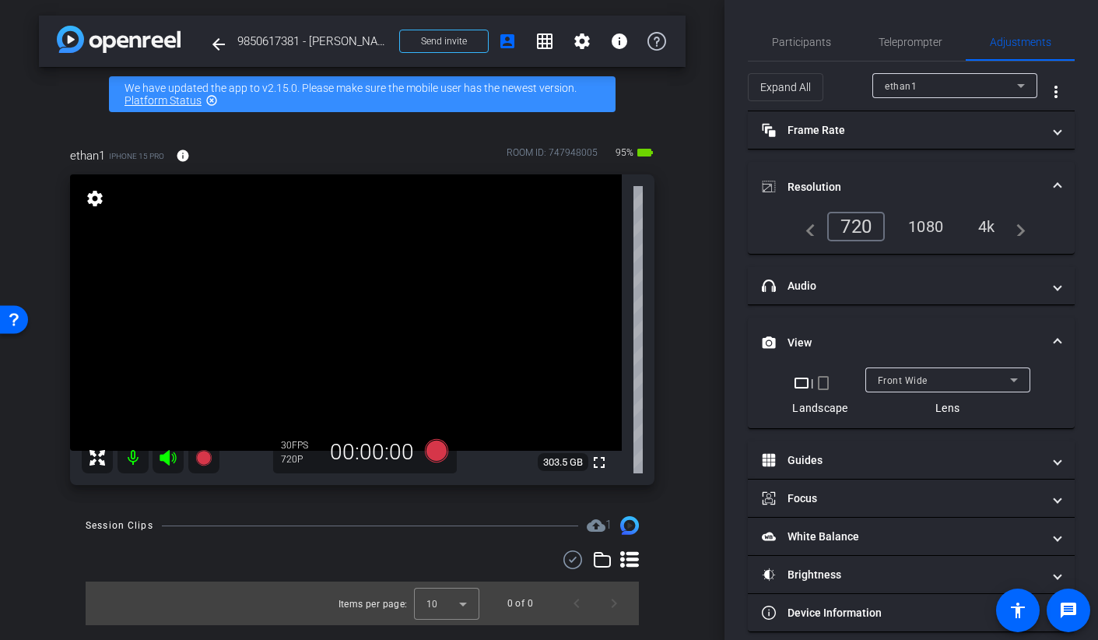
click at [814, 377] on mat-icon "crop_portrait" at bounding box center [823, 383] width 19 height 19
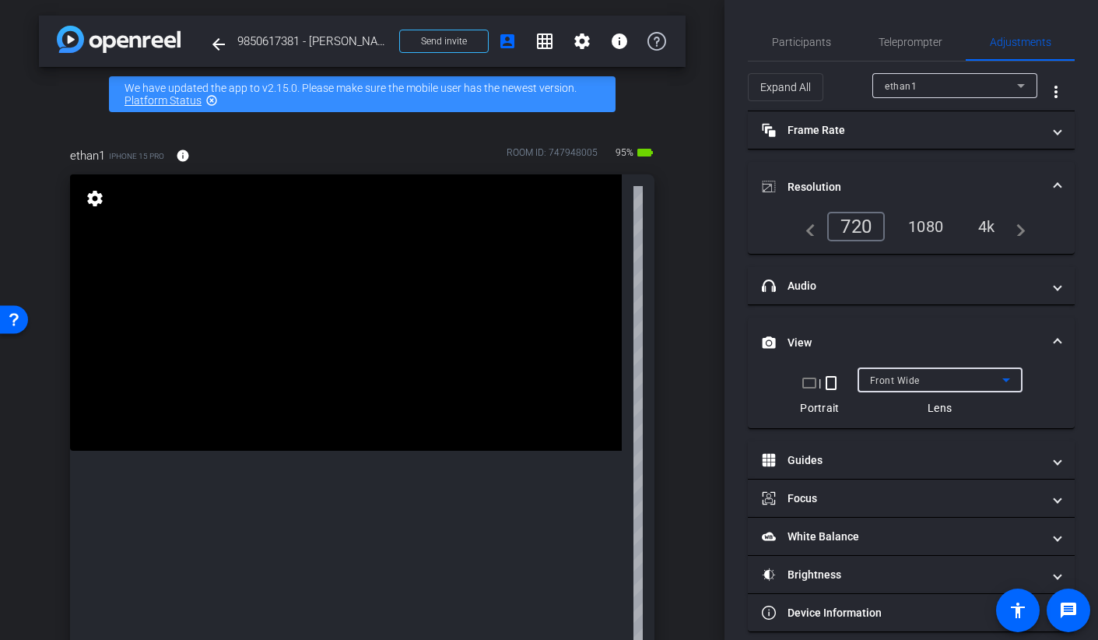
click at [894, 382] on span "Front Wide" at bounding box center [895, 380] width 50 height 11
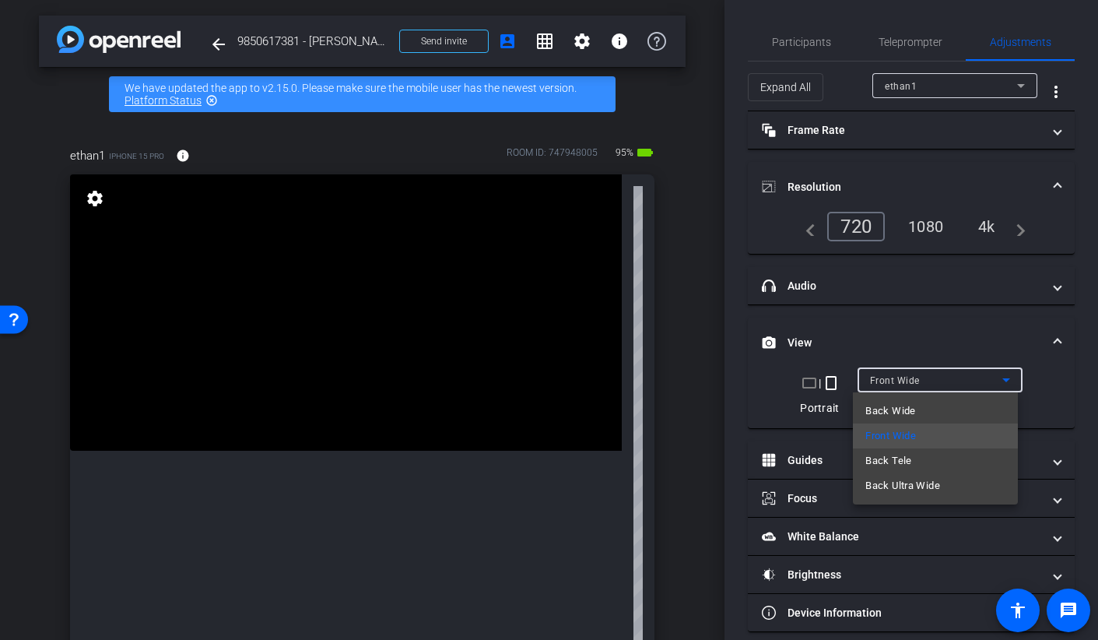
click at [724, 384] on div at bounding box center [549, 320] width 1098 height 640
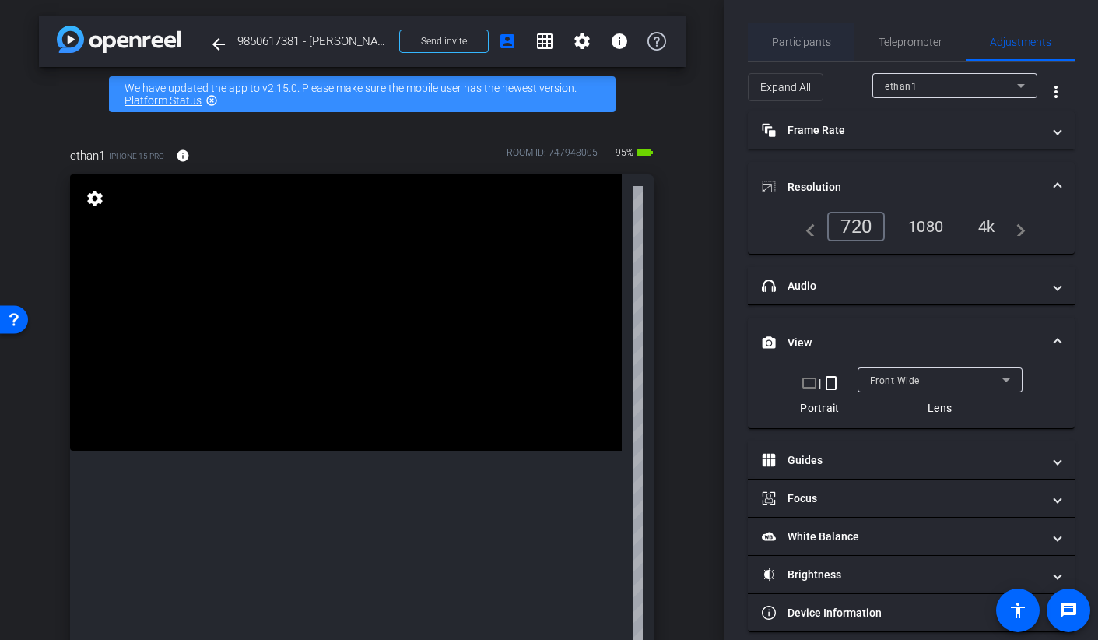
click at [784, 37] on span "Participants" at bounding box center [801, 42] width 59 height 11
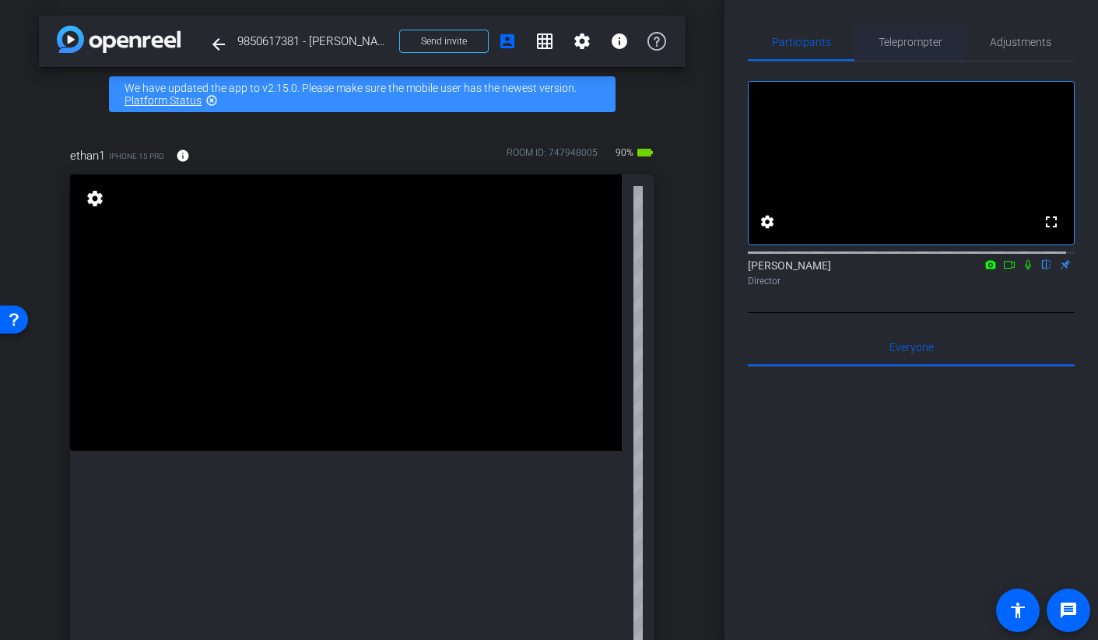
click at [902, 41] on span "Teleprompter" at bounding box center [911, 42] width 64 height 11
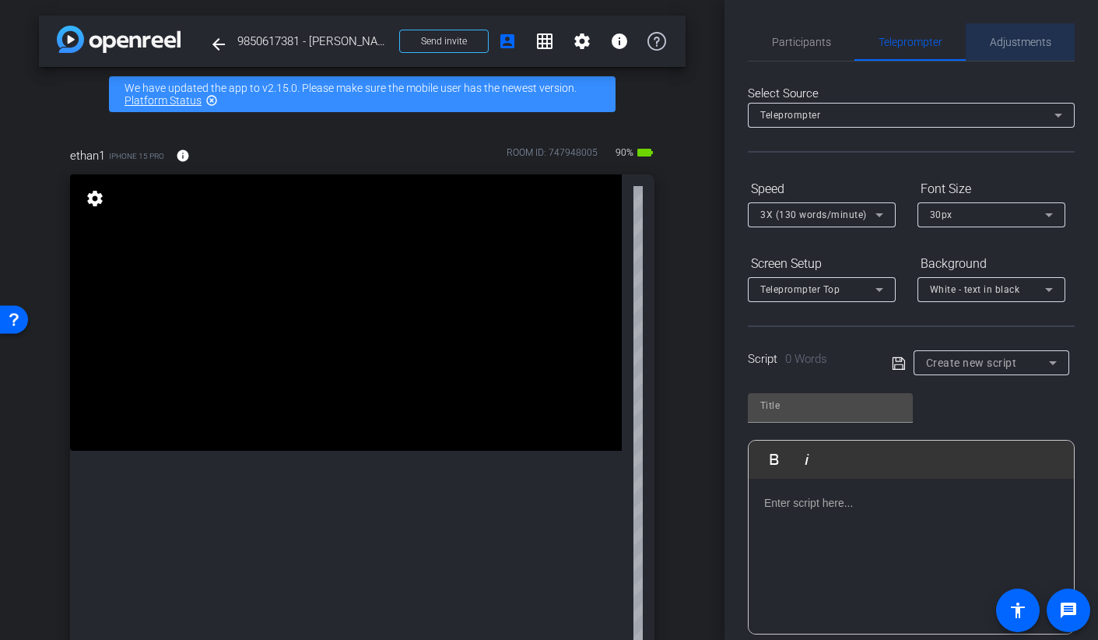
click at [1020, 48] on span "Adjustments" at bounding box center [1020, 41] width 61 height 37
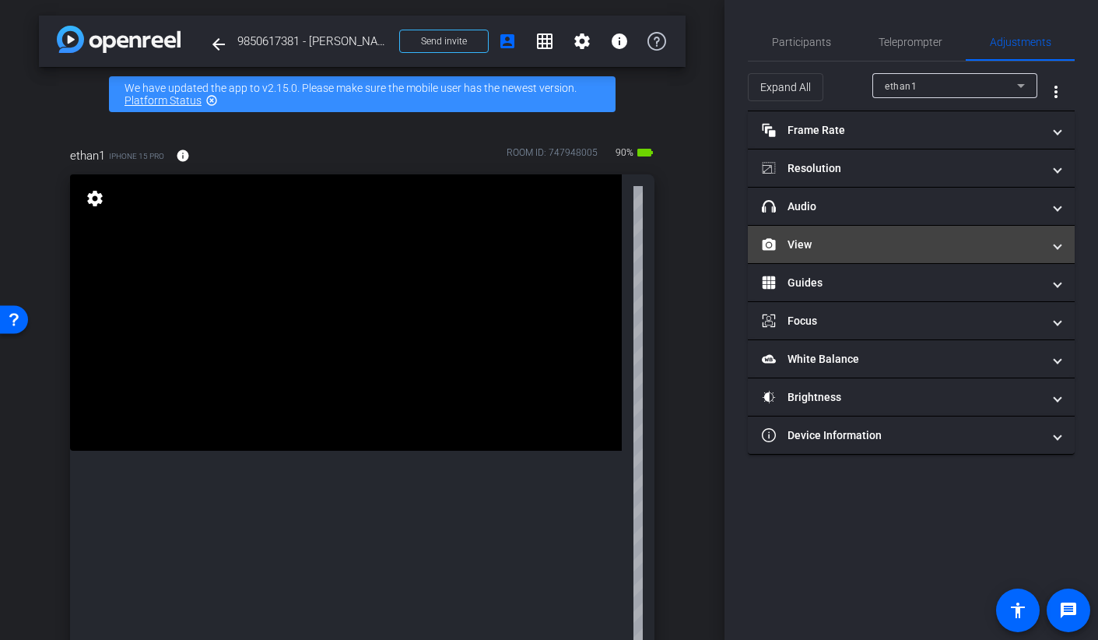
click at [826, 240] on mat-panel-title "View" at bounding box center [902, 245] width 280 height 16
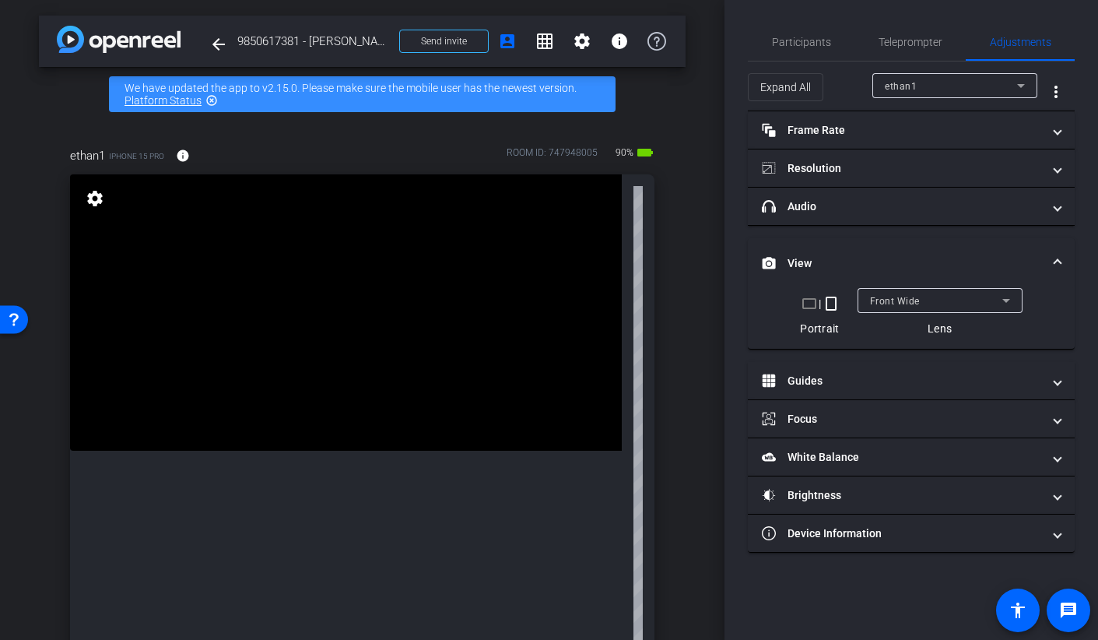
click at [910, 301] on span "Front Wide" at bounding box center [895, 301] width 50 height 11
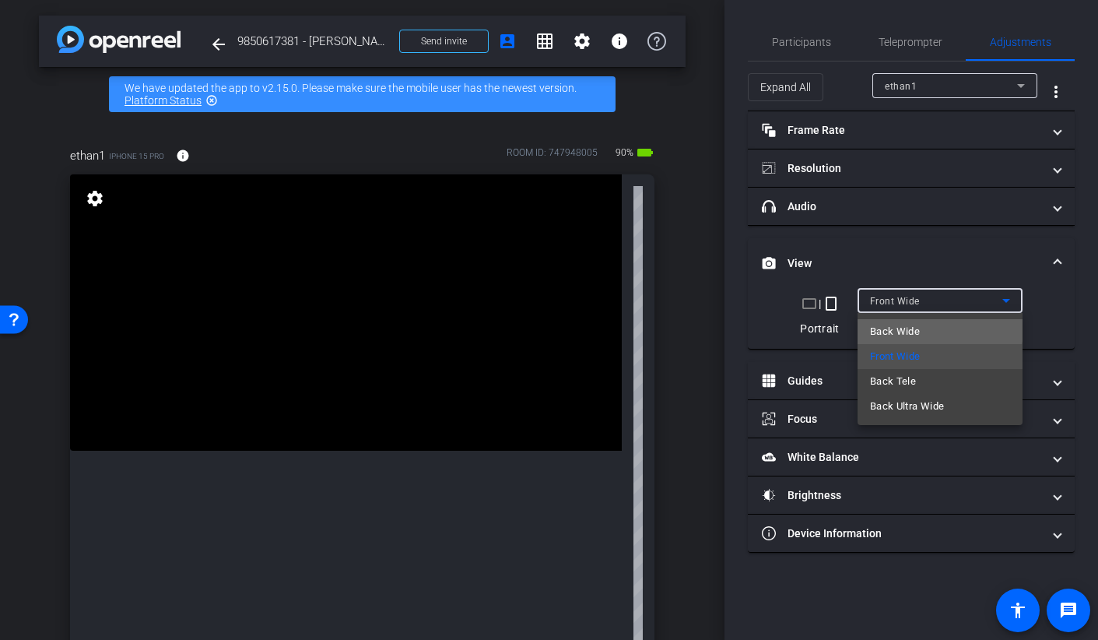
click at [904, 322] on span "Back Wide" at bounding box center [895, 331] width 50 height 19
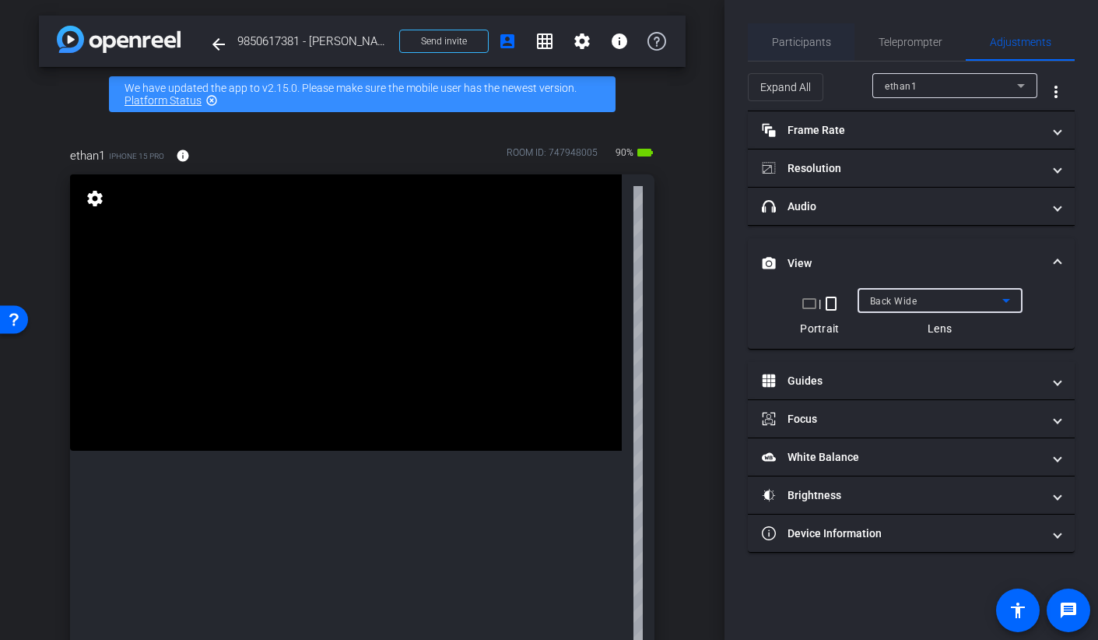
click at [781, 43] on span "Participants" at bounding box center [801, 42] width 59 height 11
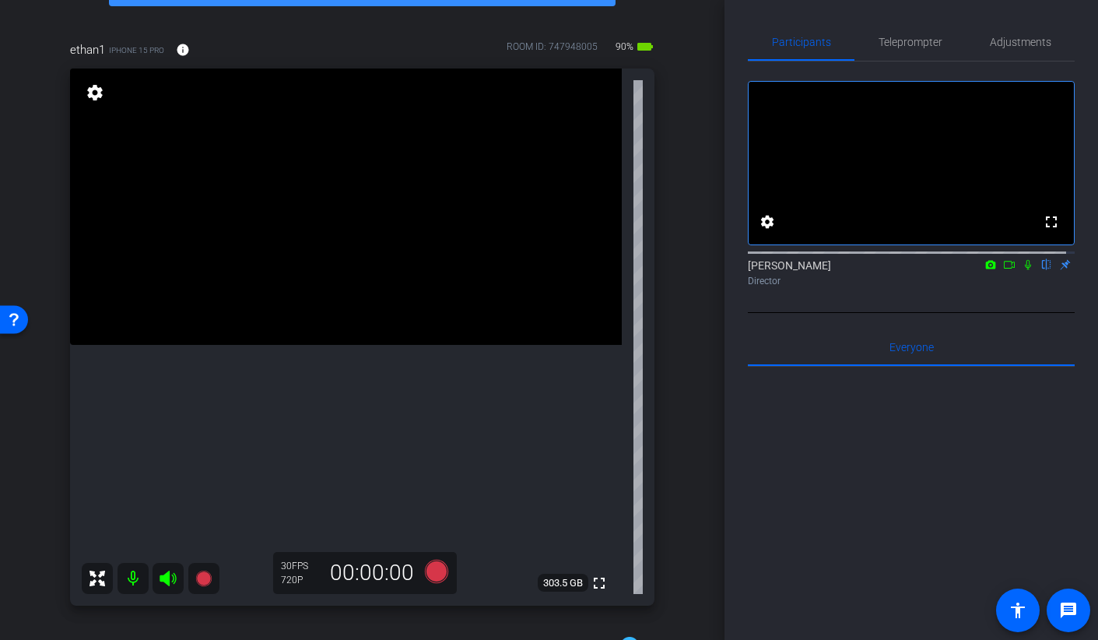
scroll to position [103, 0]
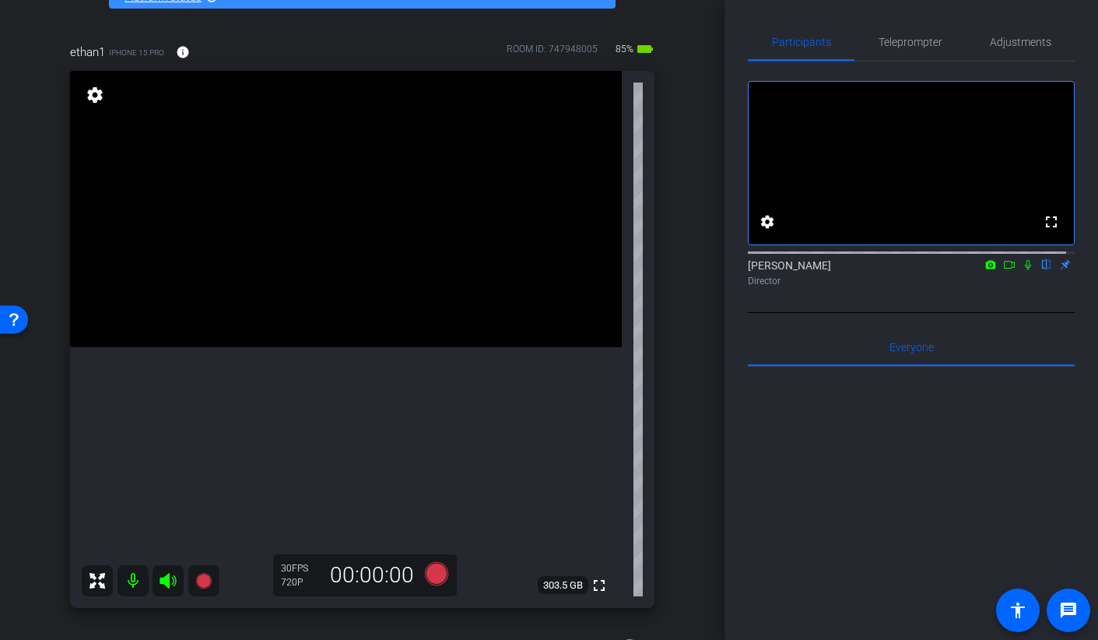
click at [1004, 268] on icon at bounding box center [1009, 265] width 11 height 8
click at [1044, 270] on icon at bounding box center [1047, 265] width 6 height 10
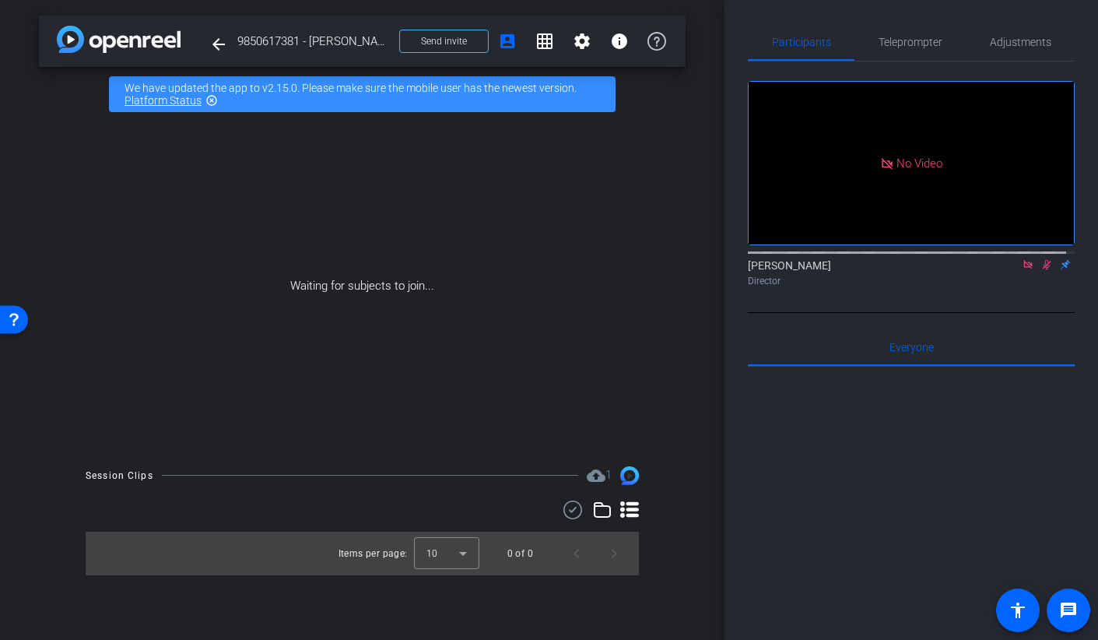
scroll to position [0, 0]
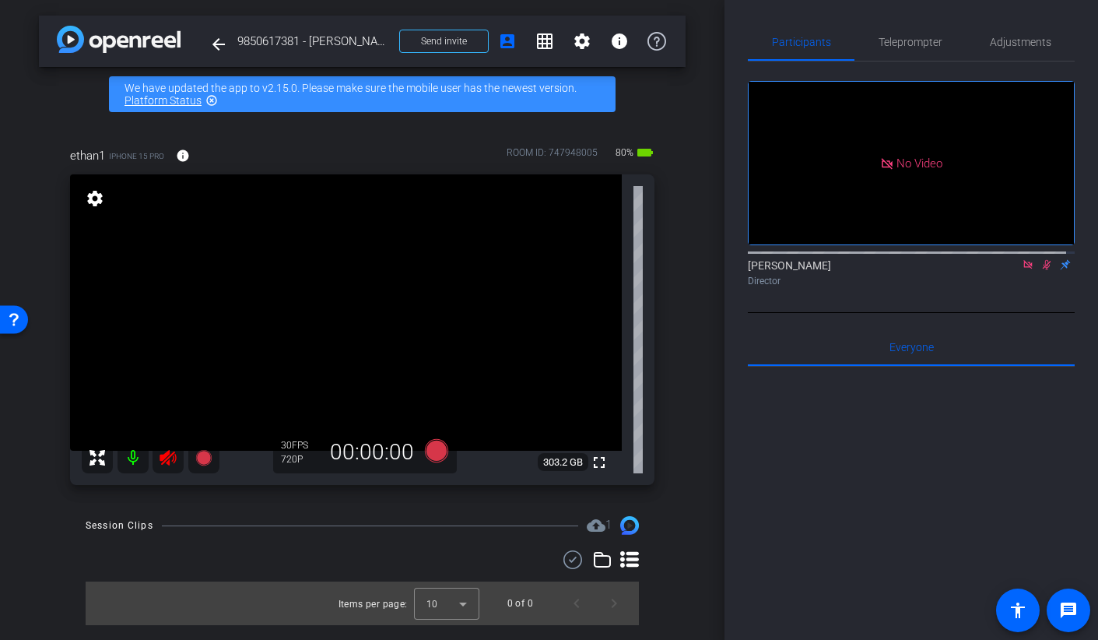
click at [1040, 270] on icon at bounding box center [1046, 264] width 12 height 11
click at [997, 39] on span "Adjustments" at bounding box center [1020, 42] width 61 height 11
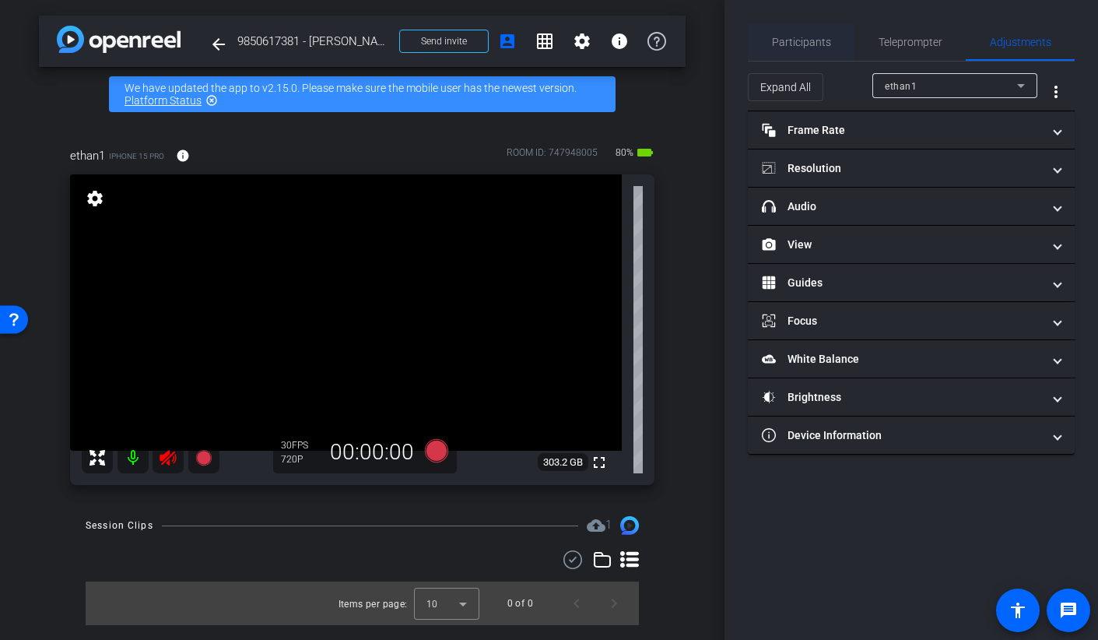
click at [805, 51] on span "Participants" at bounding box center [801, 41] width 59 height 37
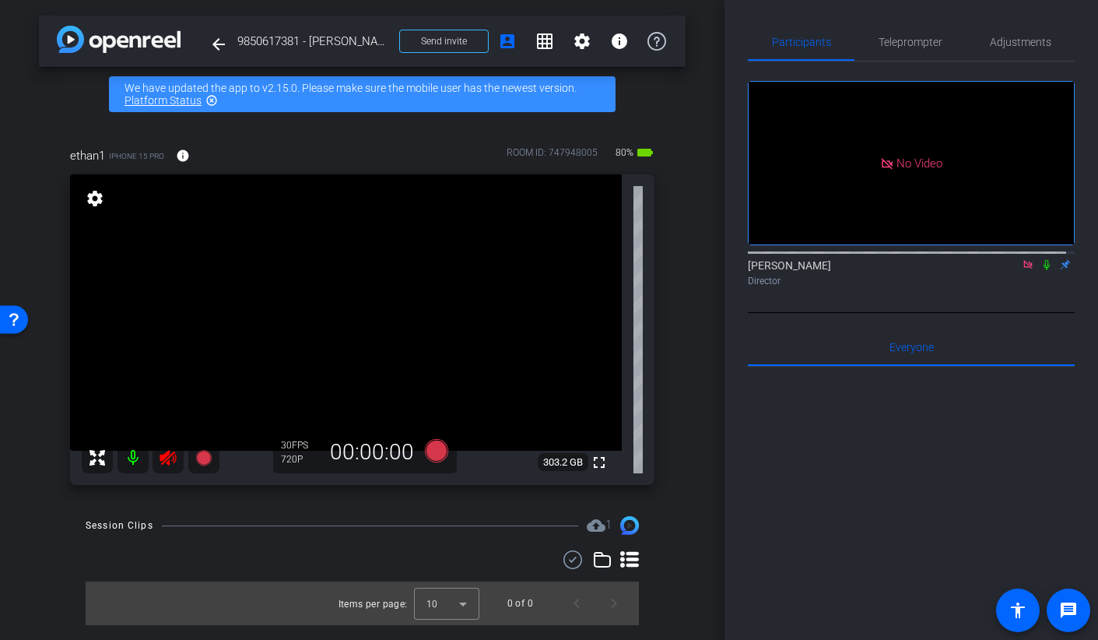
click at [1022, 258] on mat-icon at bounding box center [1028, 265] width 19 height 14
click at [990, 46] on span "Adjustments" at bounding box center [1020, 42] width 61 height 11
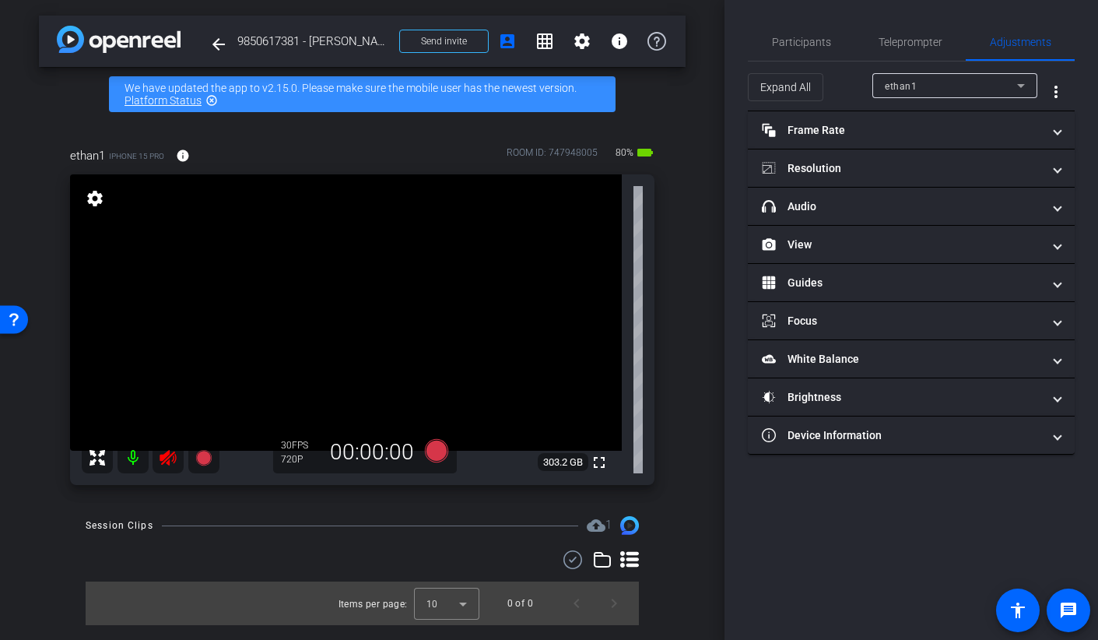
click at [177, 455] on icon at bounding box center [168, 457] width 19 height 19
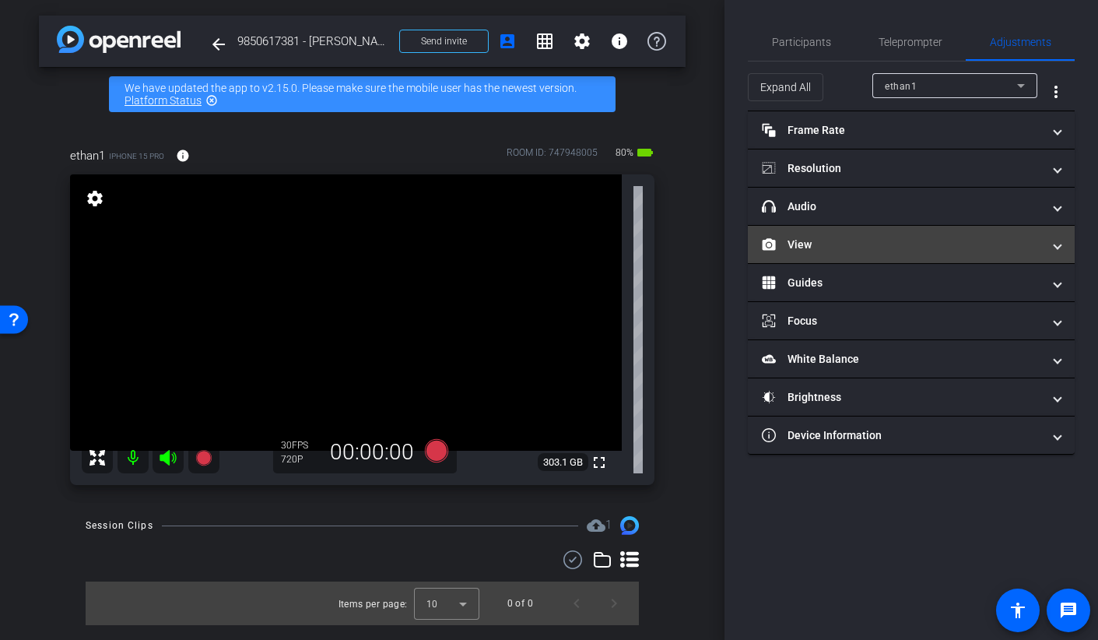
click at [829, 246] on mat-panel-title "View" at bounding box center [902, 245] width 280 height 16
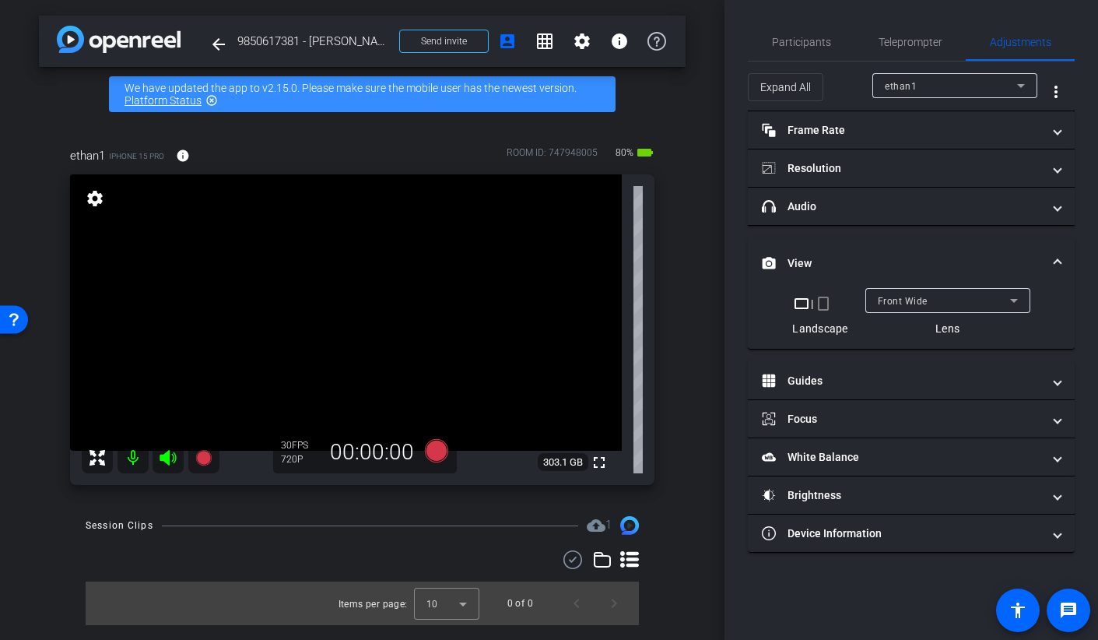
click at [823, 295] on mat-icon "crop_portrait" at bounding box center [823, 303] width 19 height 19
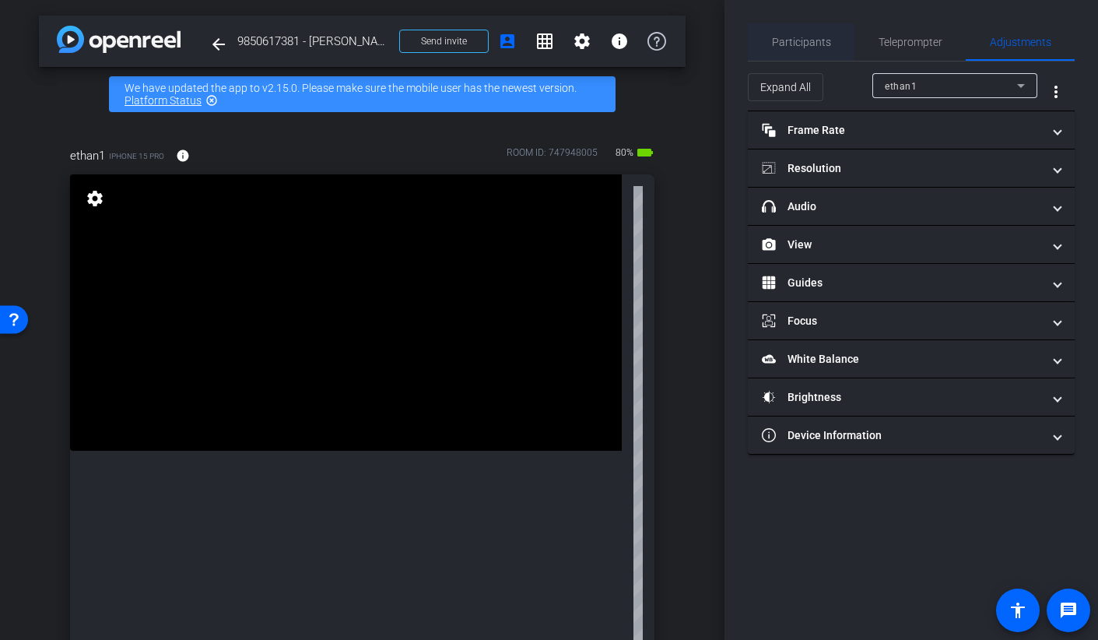
click at [793, 37] on span "Participants" at bounding box center [801, 42] width 59 height 11
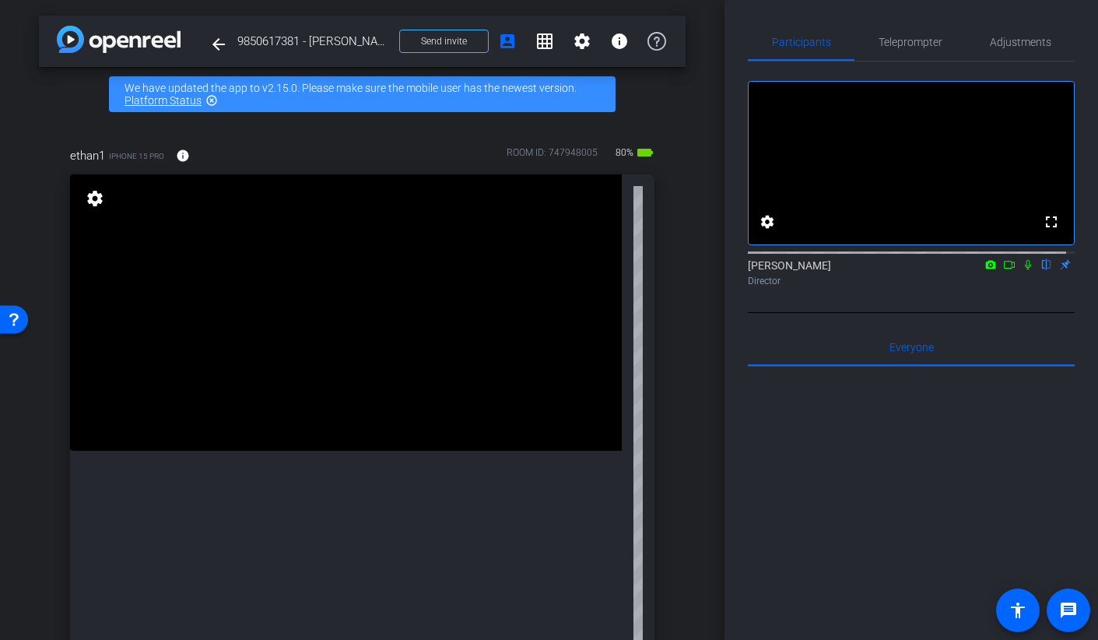
click at [1022, 270] on icon at bounding box center [1028, 264] width 12 height 11
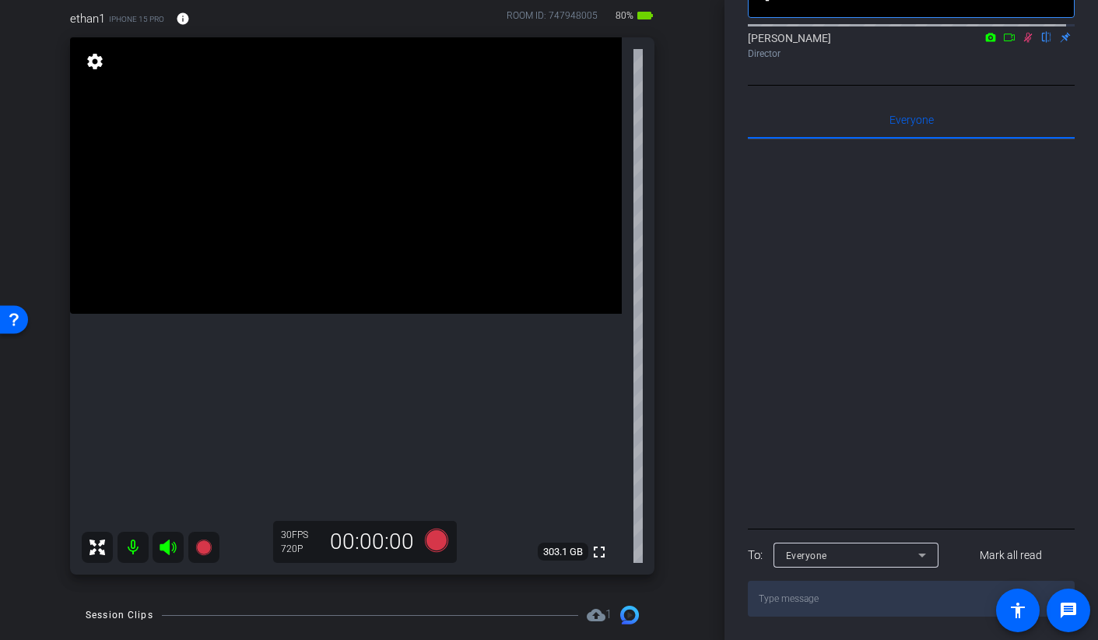
scroll to position [212, 0]
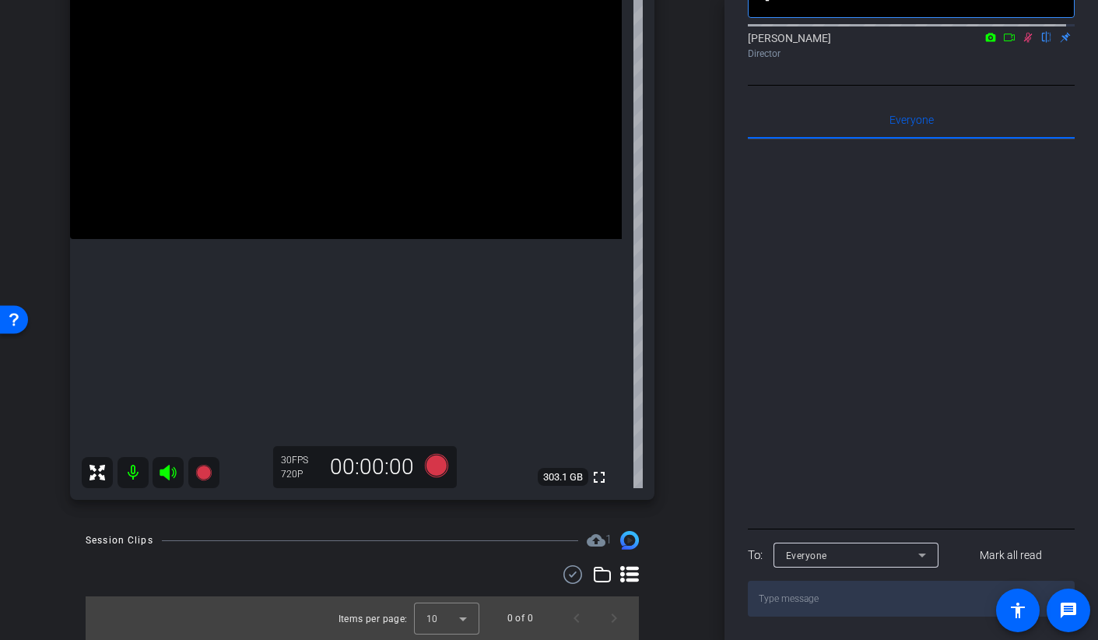
click at [129, 471] on mat-icon at bounding box center [133, 472] width 31 height 31
click at [135, 463] on mat-icon at bounding box center [133, 472] width 31 height 31
click at [1023, 36] on icon at bounding box center [1028, 37] width 12 height 11
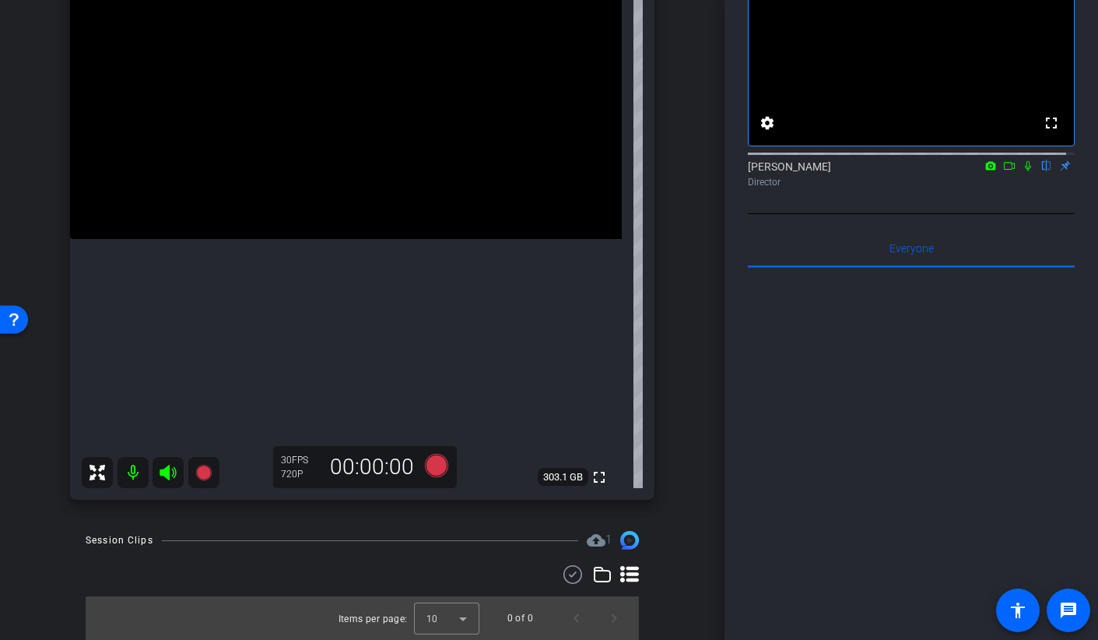
scroll to position [0, 0]
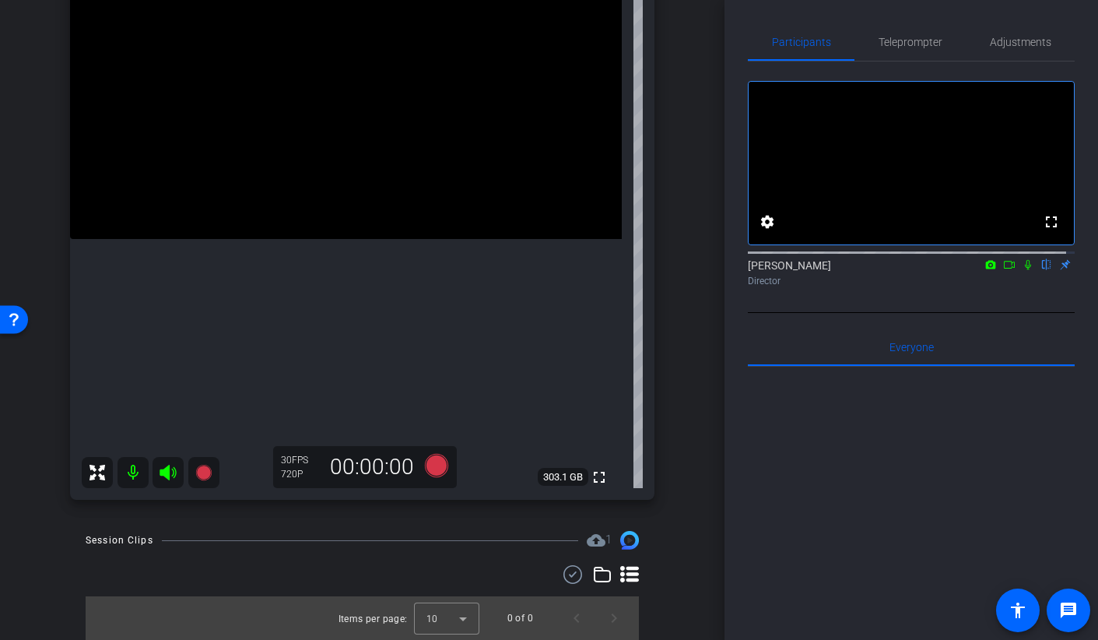
click at [1003, 270] on icon at bounding box center [1009, 264] width 12 height 11
click at [1041, 270] on icon at bounding box center [1046, 264] width 12 height 11
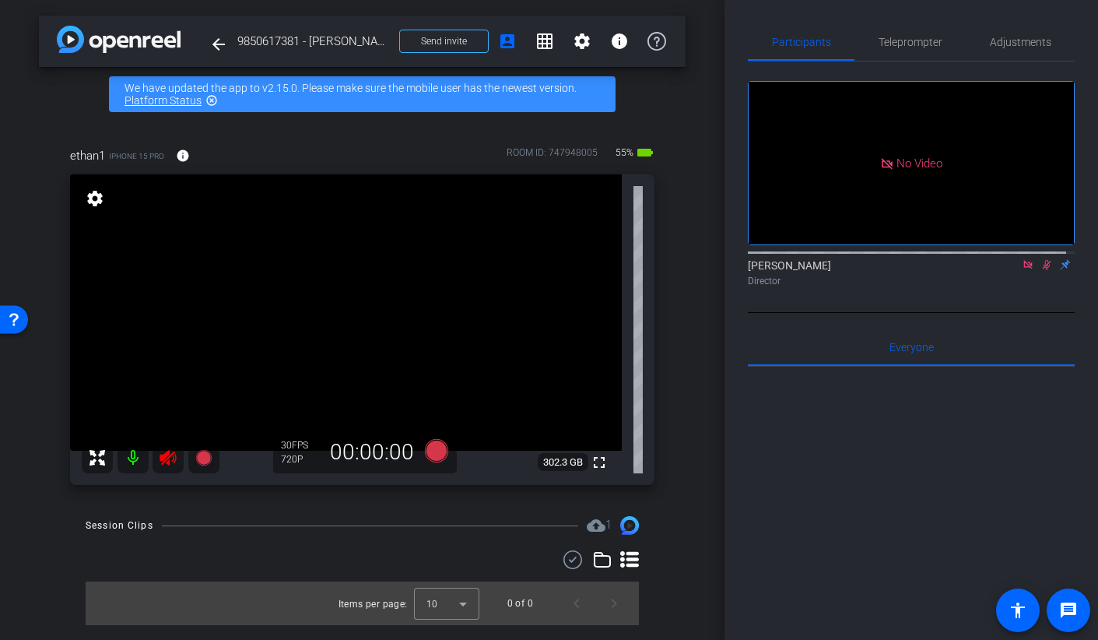
click at [160, 459] on icon at bounding box center [168, 458] width 16 height 16
click at [1041, 270] on icon at bounding box center [1046, 264] width 12 height 11
click at [1022, 270] on icon at bounding box center [1028, 264] width 12 height 11
click at [895, 44] on span "Teleprompter" at bounding box center [911, 42] width 64 height 11
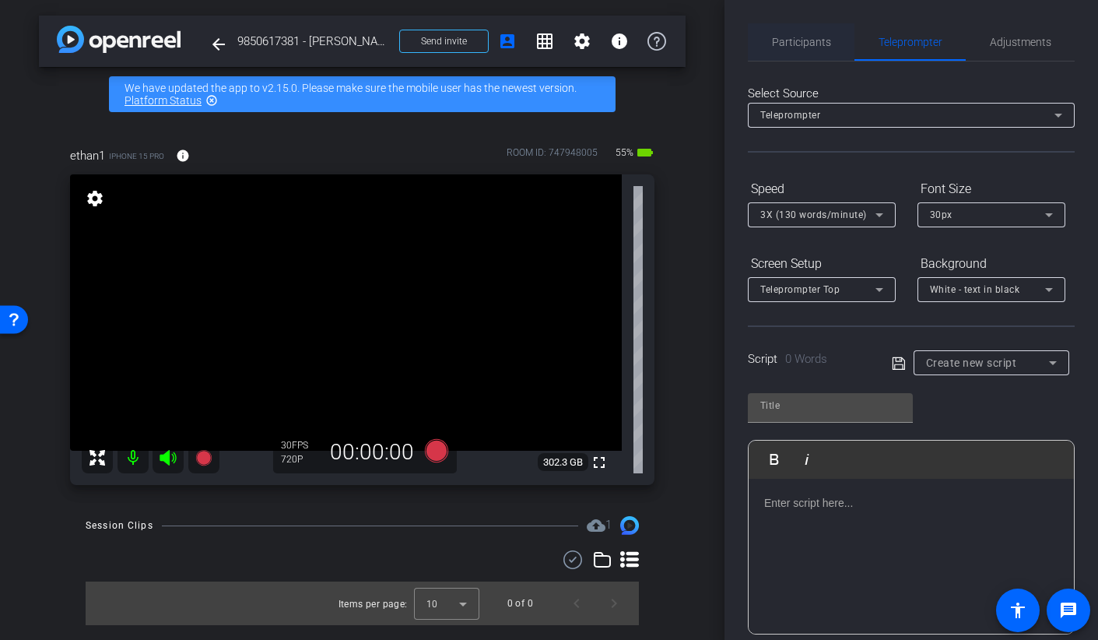
click at [800, 47] on span "Participants" at bounding box center [801, 42] width 59 height 11
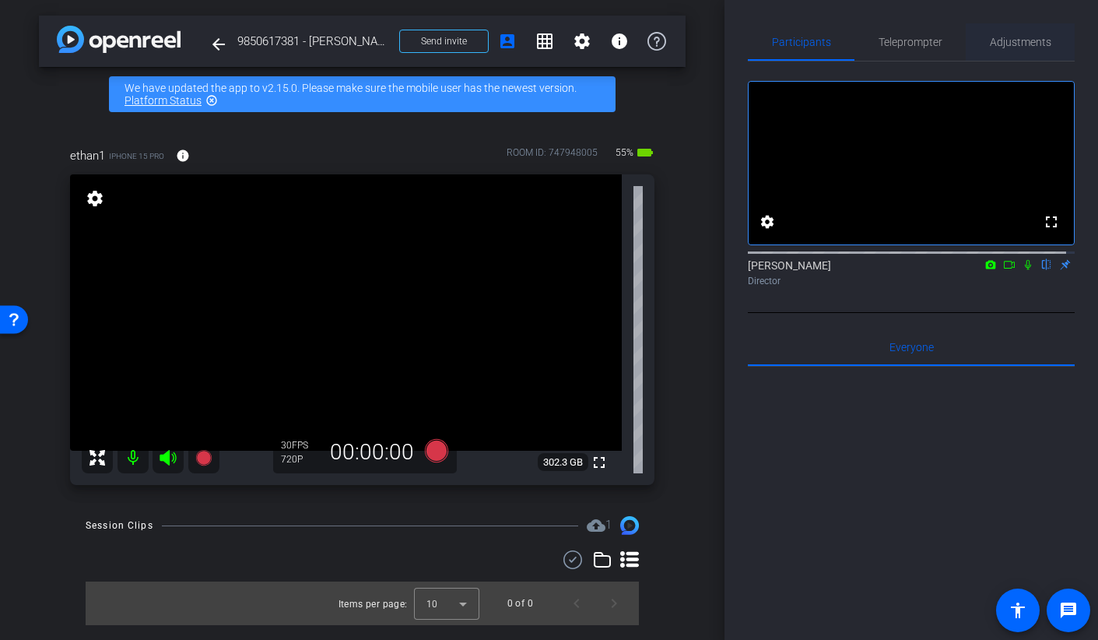
click at [1017, 53] on span "Adjustments" at bounding box center [1020, 41] width 61 height 37
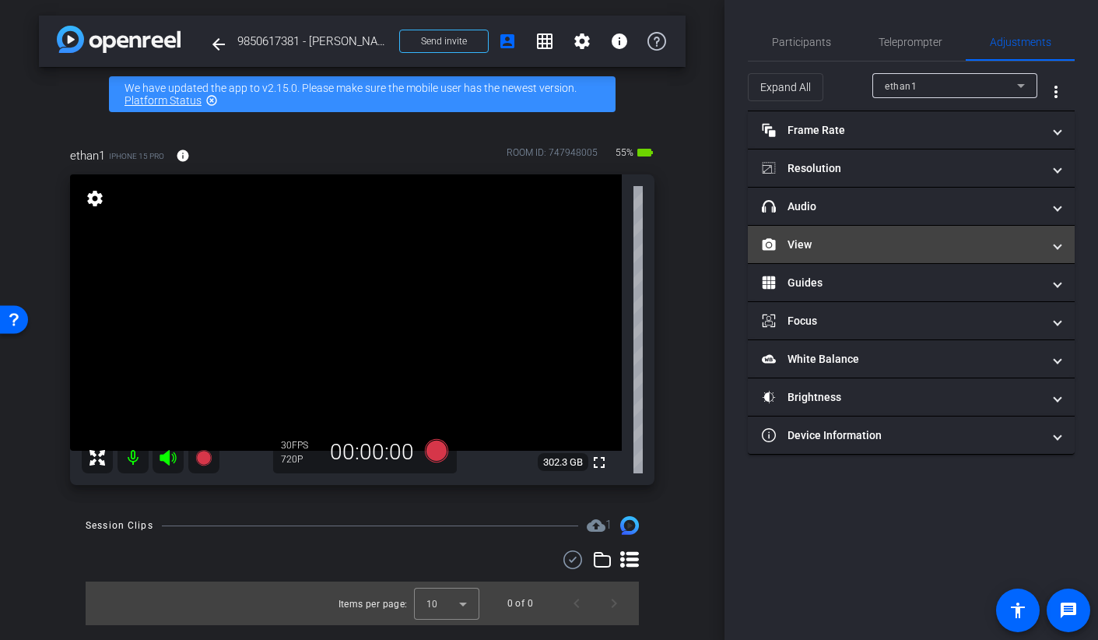
click at [782, 246] on mat-panel-title "View" at bounding box center [902, 245] width 280 height 16
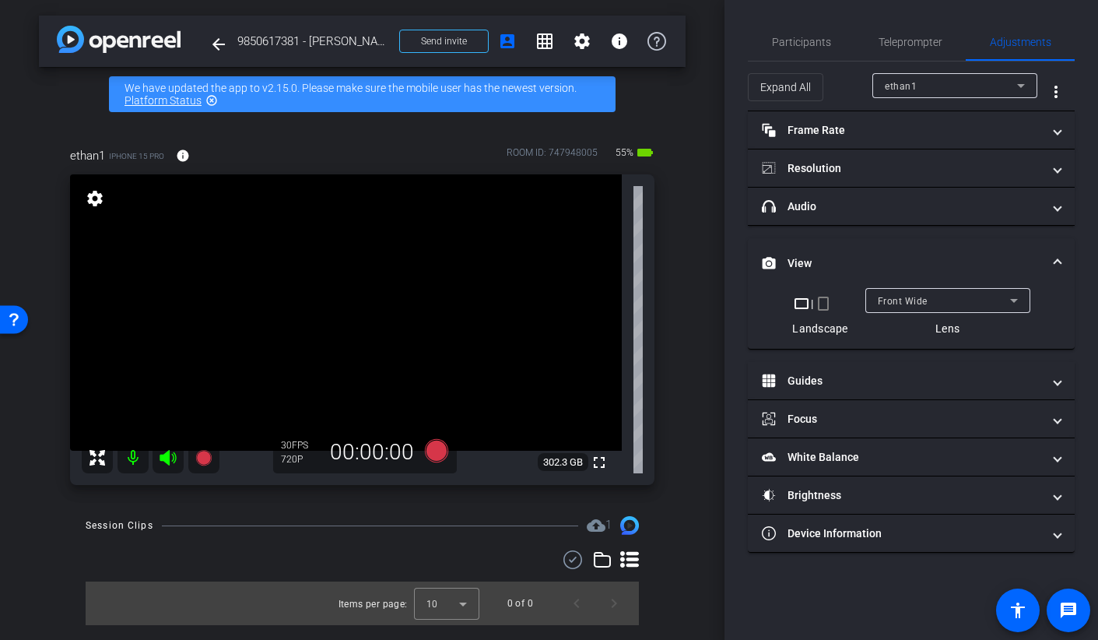
click at [821, 300] on mat-icon "crop_portrait" at bounding box center [823, 303] width 19 height 19
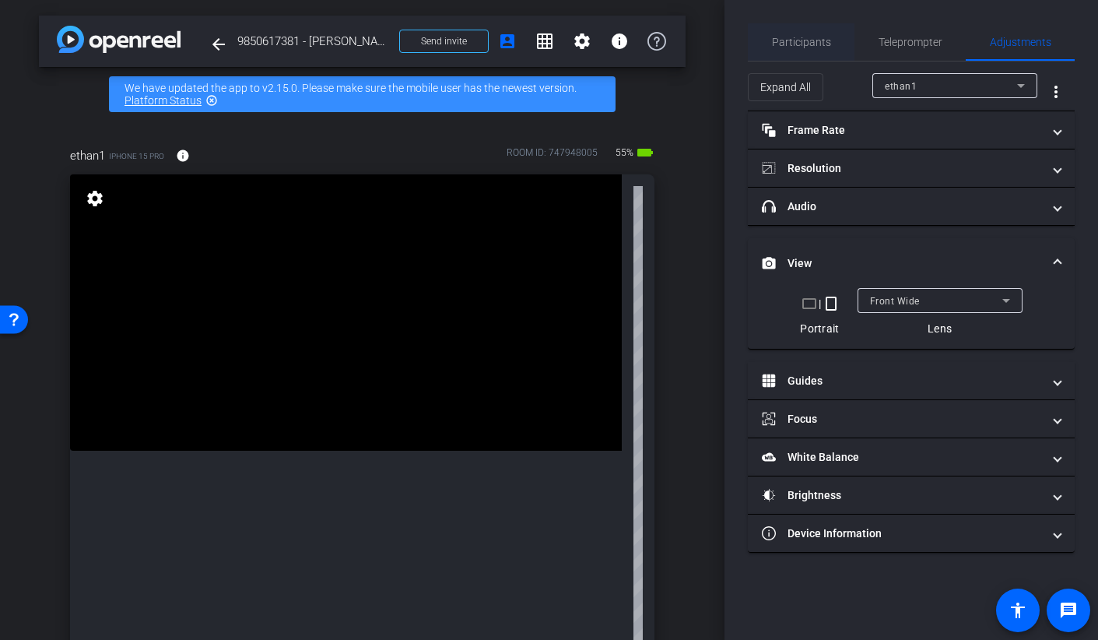
click at [799, 40] on span "Participants" at bounding box center [801, 42] width 59 height 11
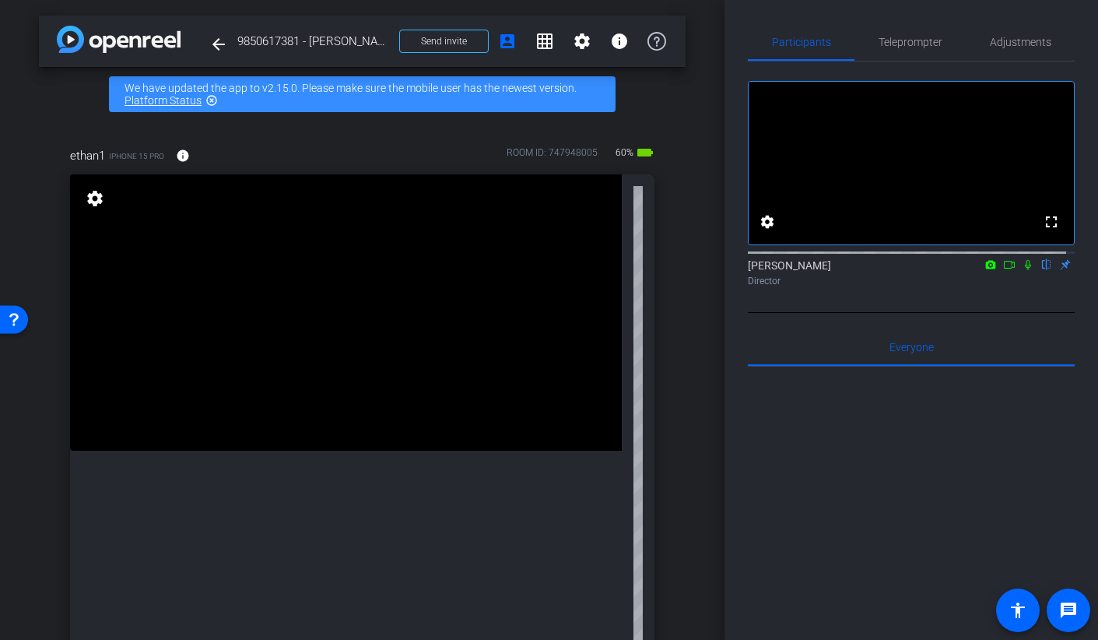
click at [993, 287] on div "Lucía Talevi flip Director" at bounding box center [911, 273] width 327 height 30
click at [1004, 268] on icon at bounding box center [1009, 265] width 11 height 8
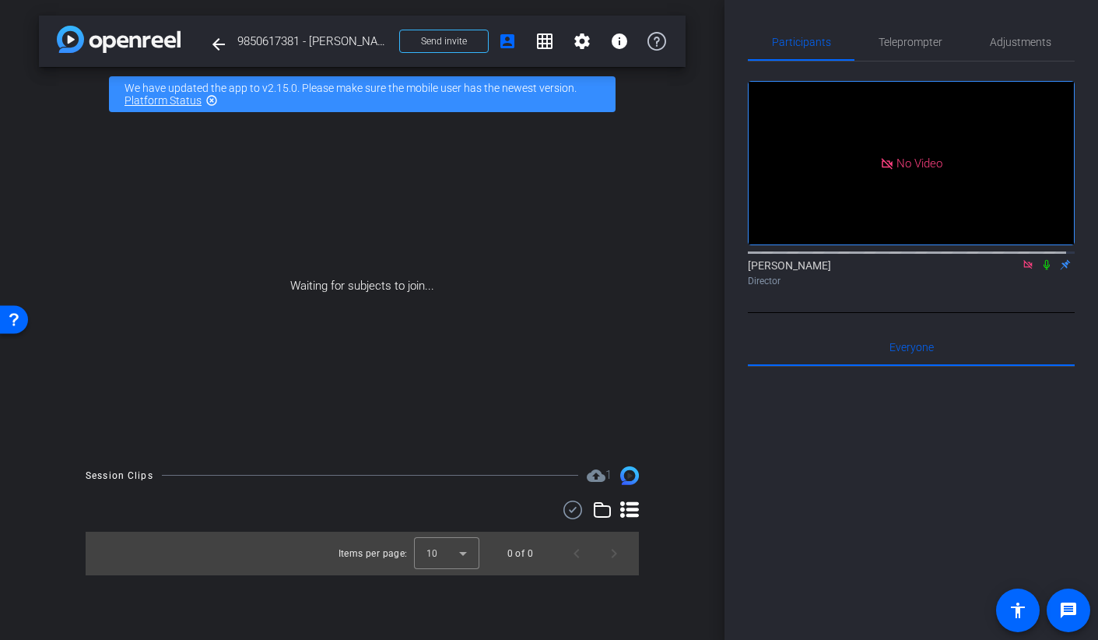
click at [1040, 270] on icon at bounding box center [1046, 264] width 12 height 11
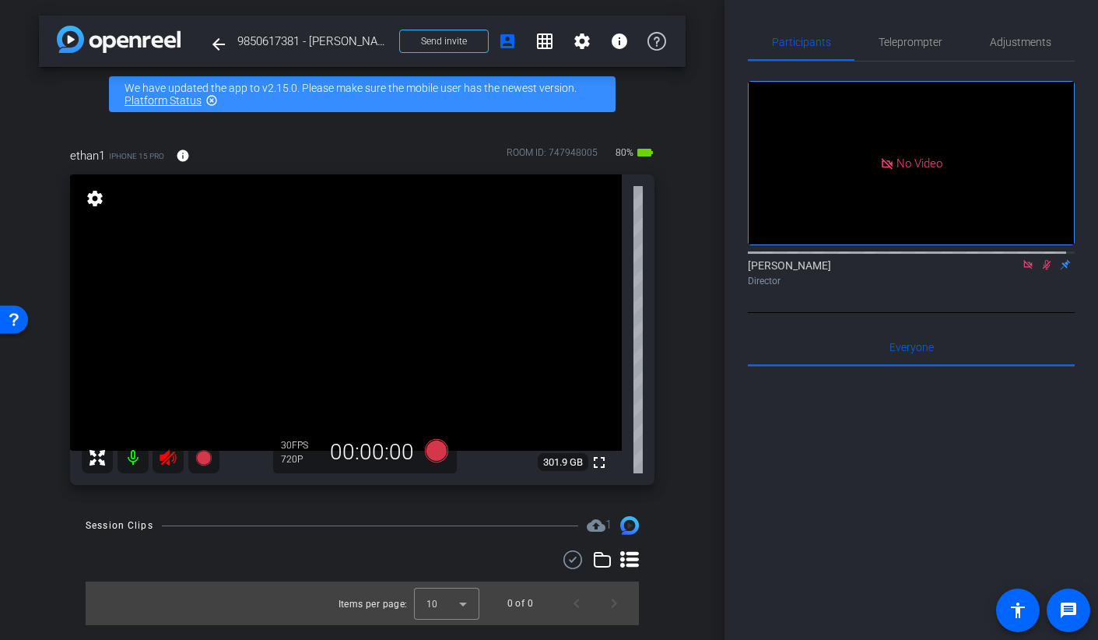
click at [1040, 270] on icon at bounding box center [1046, 264] width 12 height 11
click at [162, 453] on icon at bounding box center [168, 457] width 19 height 19
click at [1023, 268] on icon at bounding box center [1027, 264] width 9 height 9
click at [1006, 46] on span "Adjustments" at bounding box center [1020, 42] width 61 height 11
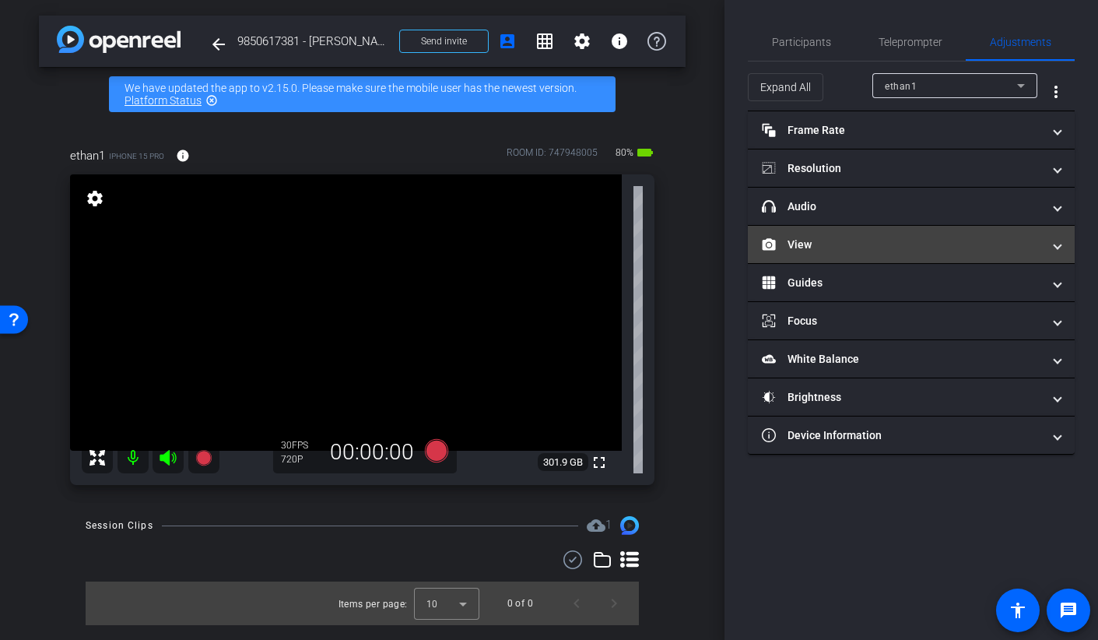
click at [808, 242] on mat-panel-title "View" at bounding box center [902, 245] width 280 height 16
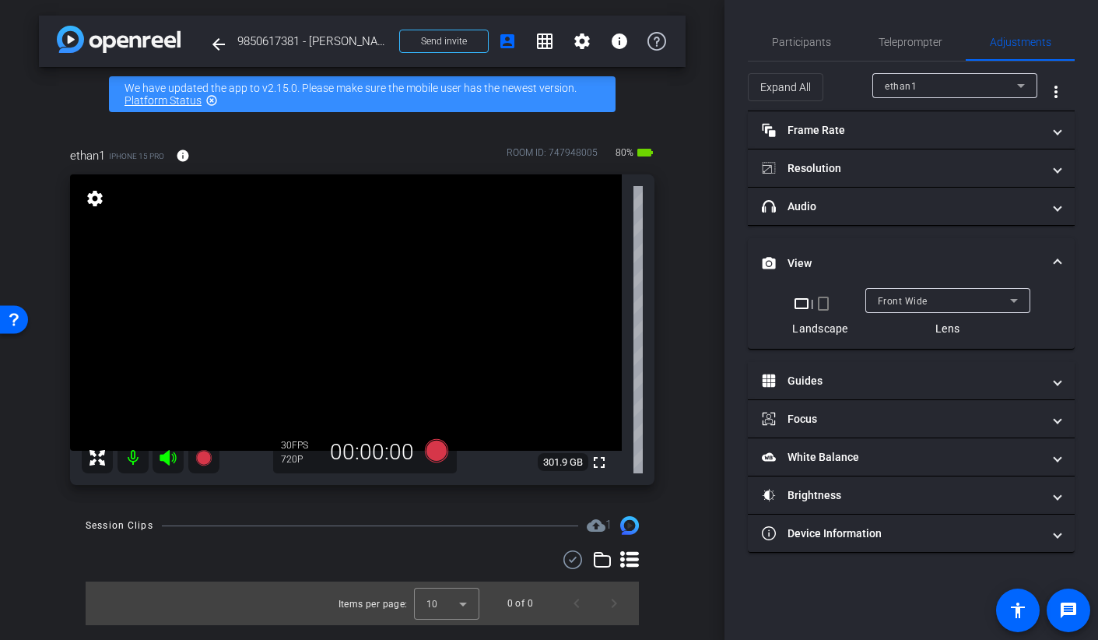
click at [821, 301] on mat-icon "crop_portrait" at bounding box center [823, 303] width 19 height 19
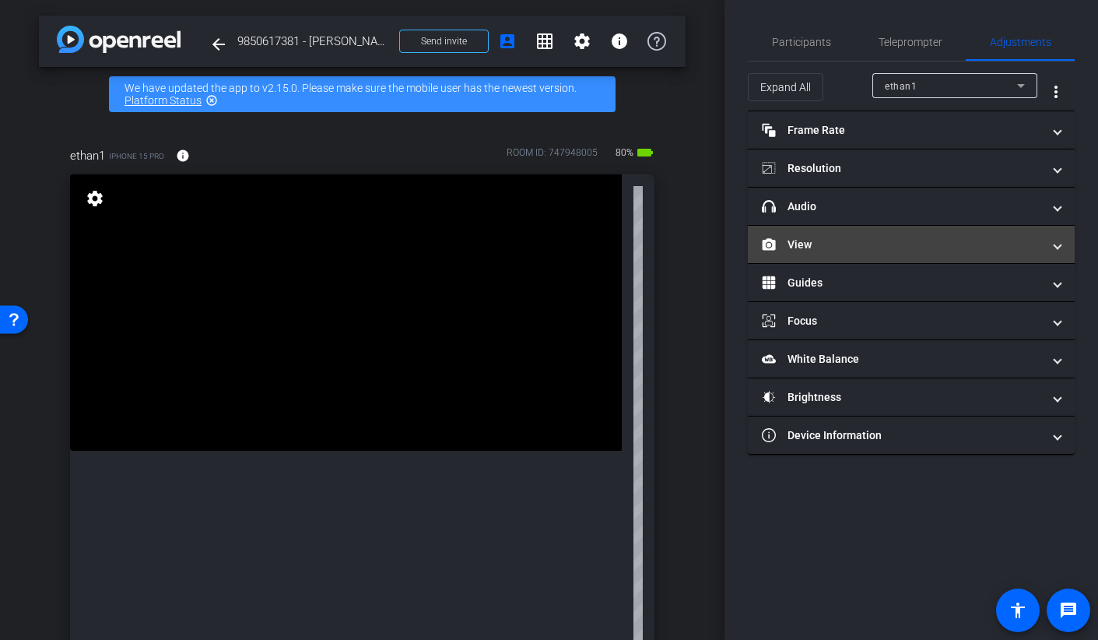
click at [844, 249] on mat-panel-title "View" at bounding box center [902, 245] width 280 height 16
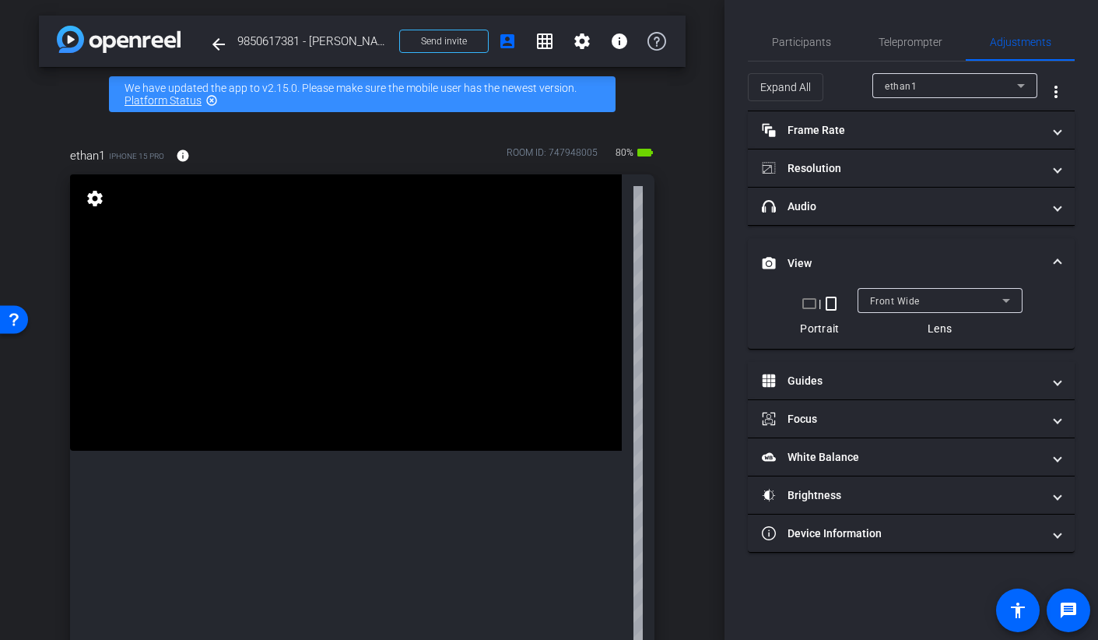
click at [912, 300] on span "Front Wide" at bounding box center [895, 301] width 50 height 11
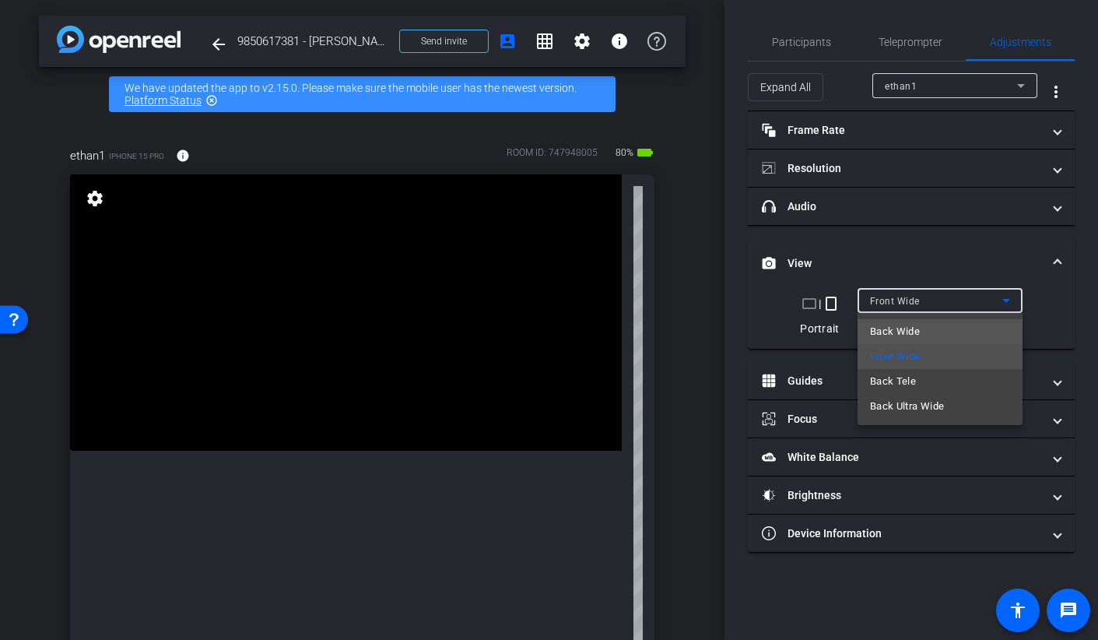
click at [899, 327] on span "Back Wide" at bounding box center [895, 331] width 50 height 19
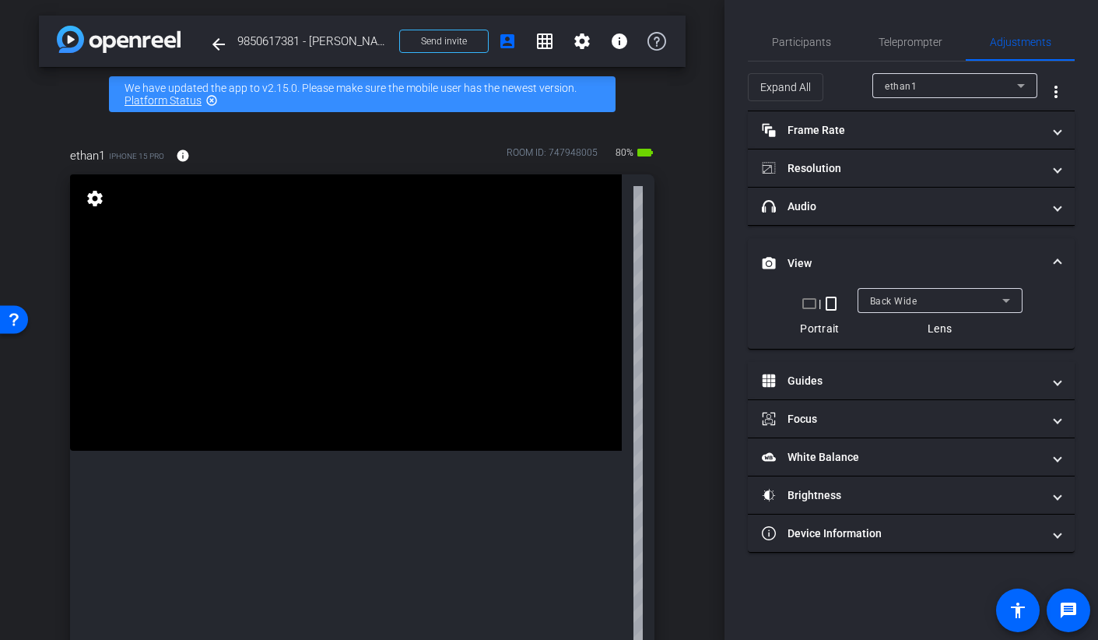
click at [791, 14] on div "Participants Teleprompter Adjustments settings Lucía Talevi flip Director Every…" at bounding box center [911, 320] width 374 height 640
click at [791, 47] on span "Participants" at bounding box center [801, 42] width 59 height 11
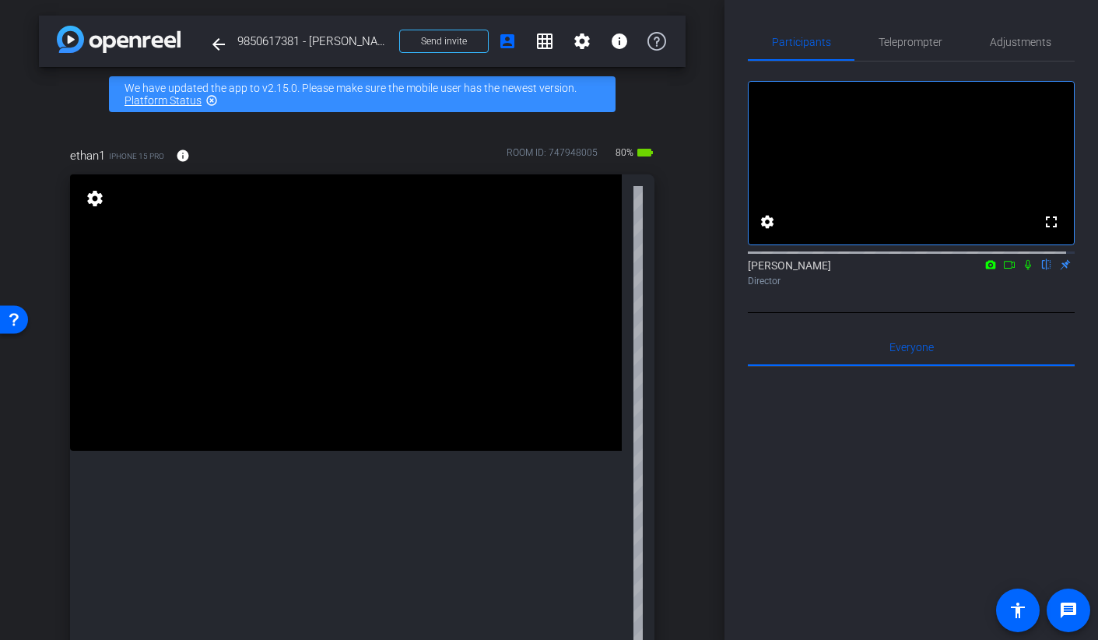
click at [1003, 270] on icon at bounding box center [1009, 264] width 12 height 11
click at [1040, 270] on icon at bounding box center [1046, 264] width 12 height 11
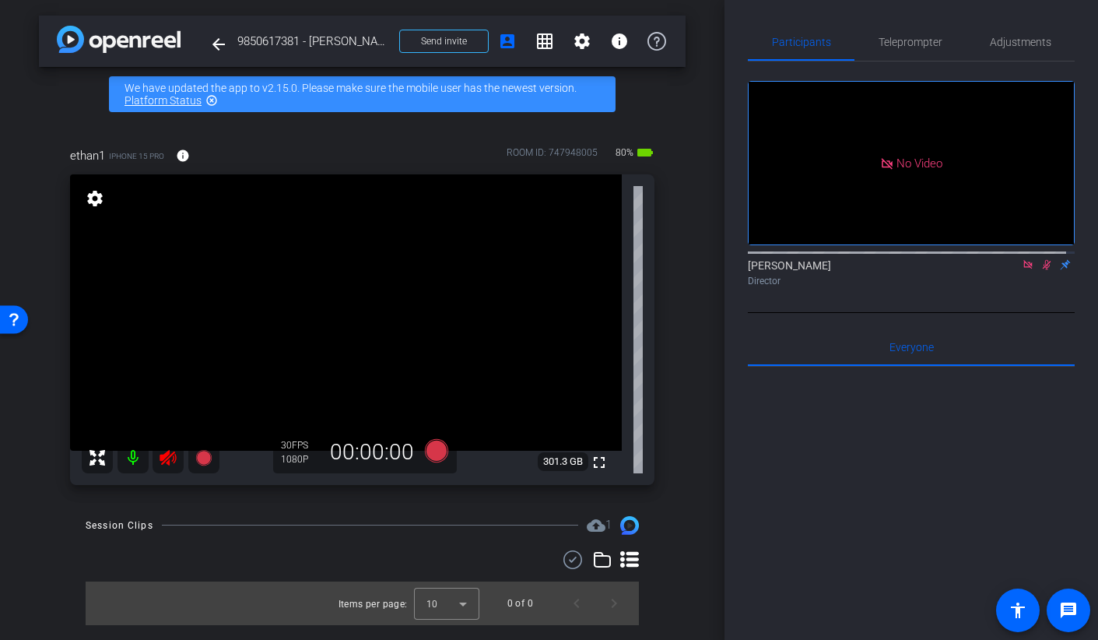
click at [164, 461] on icon at bounding box center [168, 458] width 16 height 16
click at [1043, 270] on icon at bounding box center [1047, 265] width 9 height 10
click at [1022, 270] on icon at bounding box center [1028, 264] width 12 height 11
click at [997, 38] on span "Adjustments" at bounding box center [1020, 42] width 61 height 11
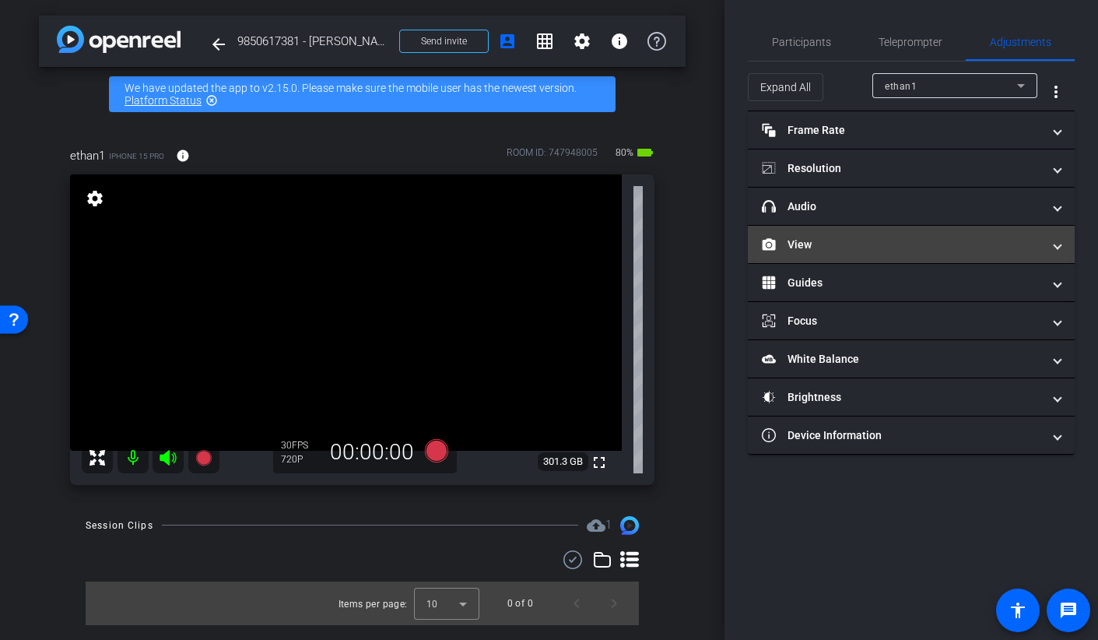
click at [792, 242] on mat-panel-title "View" at bounding box center [902, 245] width 280 height 16
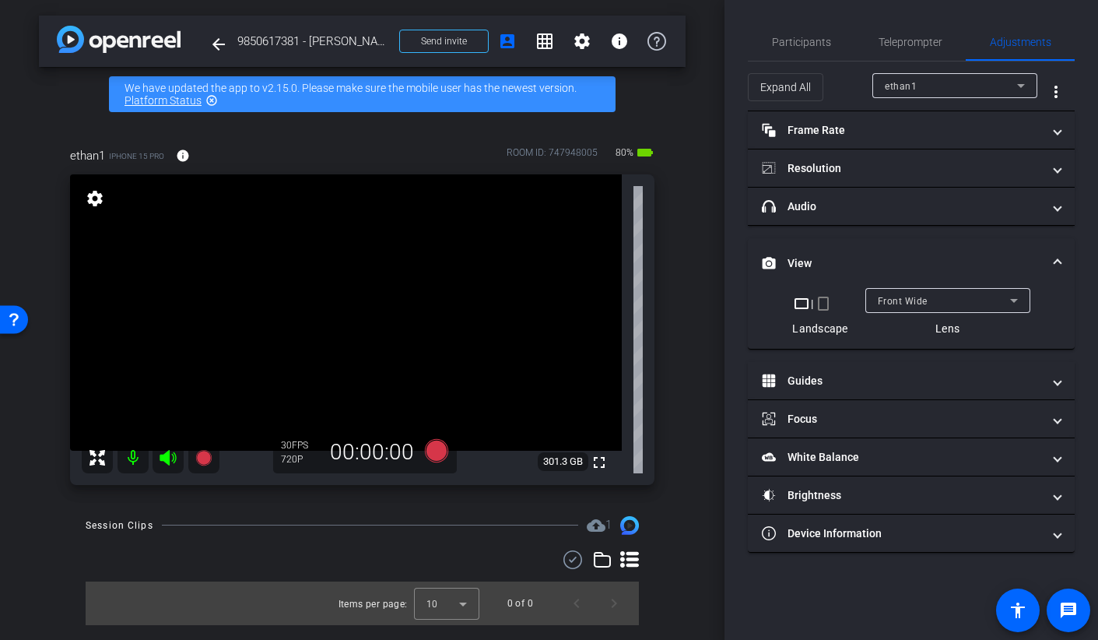
click at [822, 298] on mat-icon "crop_portrait" at bounding box center [823, 303] width 19 height 19
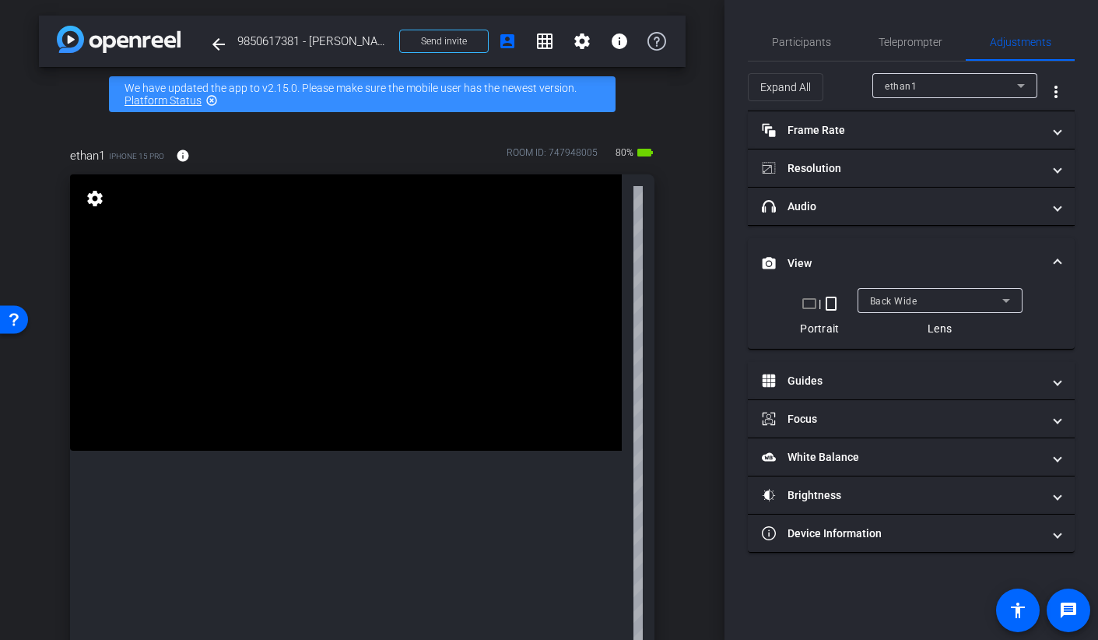
click at [102, 451] on video at bounding box center [346, 312] width 552 height 276
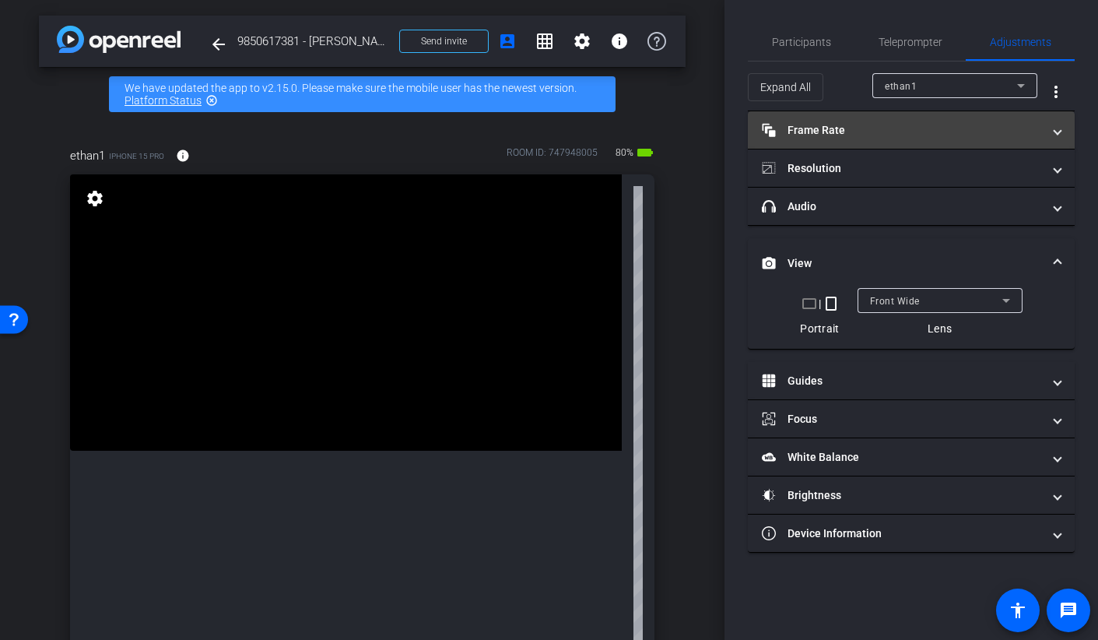
click at [794, 120] on mat-expansion-panel-header "Frame Rate Frame Rate" at bounding box center [911, 129] width 327 height 37
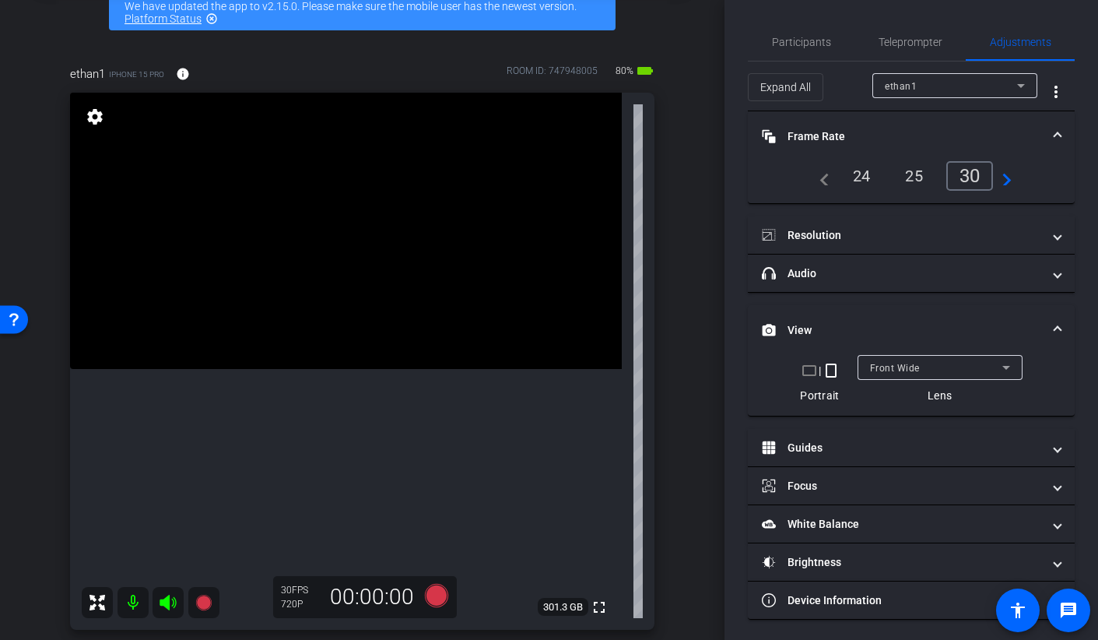
scroll to position [145, 0]
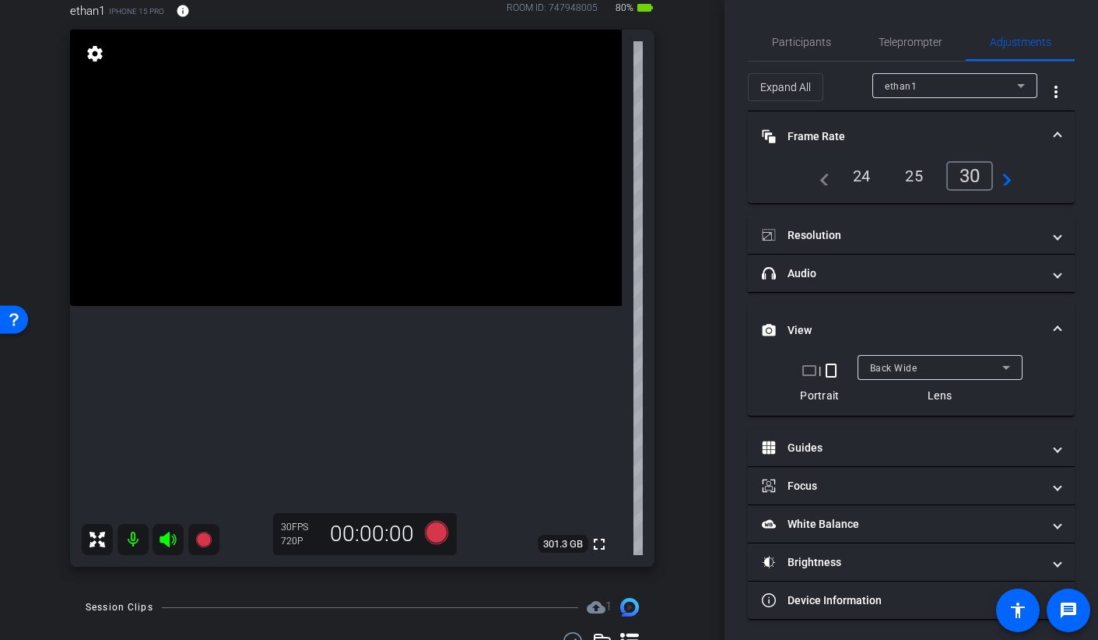
click at [285, 292] on video at bounding box center [346, 168] width 552 height 276
click at [338, 299] on video at bounding box center [346, 168] width 552 height 276
click at [433, 532] on icon at bounding box center [435, 532] width 23 height 23
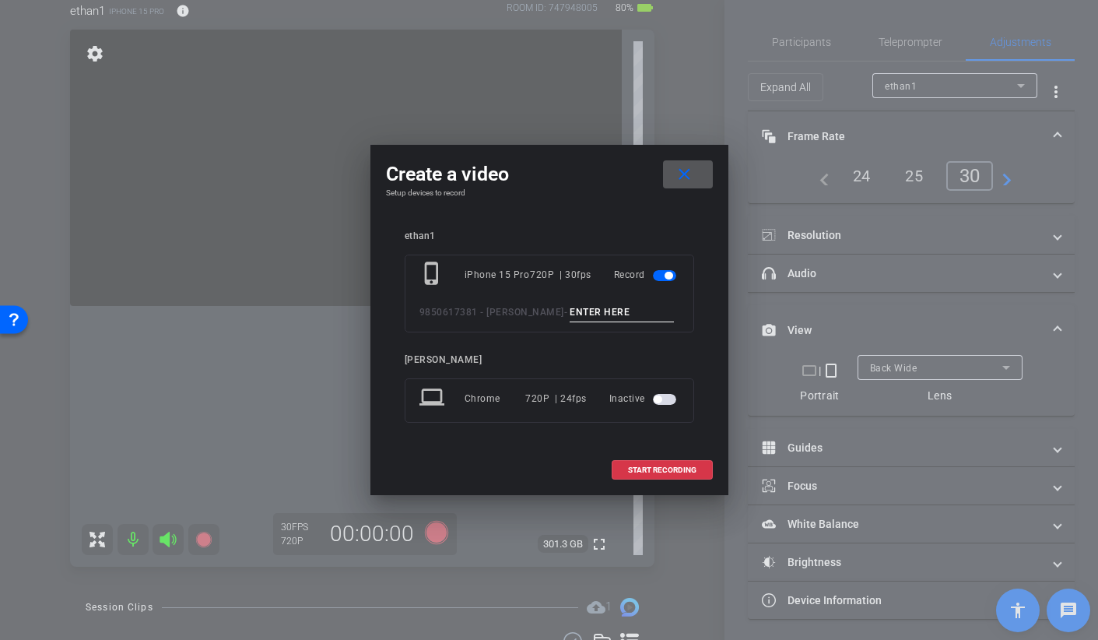
click at [574, 312] on input at bounding box center [622, 312] width 104 height 19
type input "b"
click at [593, 308] on input "BROLL 38 TAKE 1" at bounding box center [622, 312] width 104 height 19
type input "BROLL 39 TAKE 1"
click at [658, 469] on span "START RECORDING" at bounding box center [662, 470] width 68 height 8
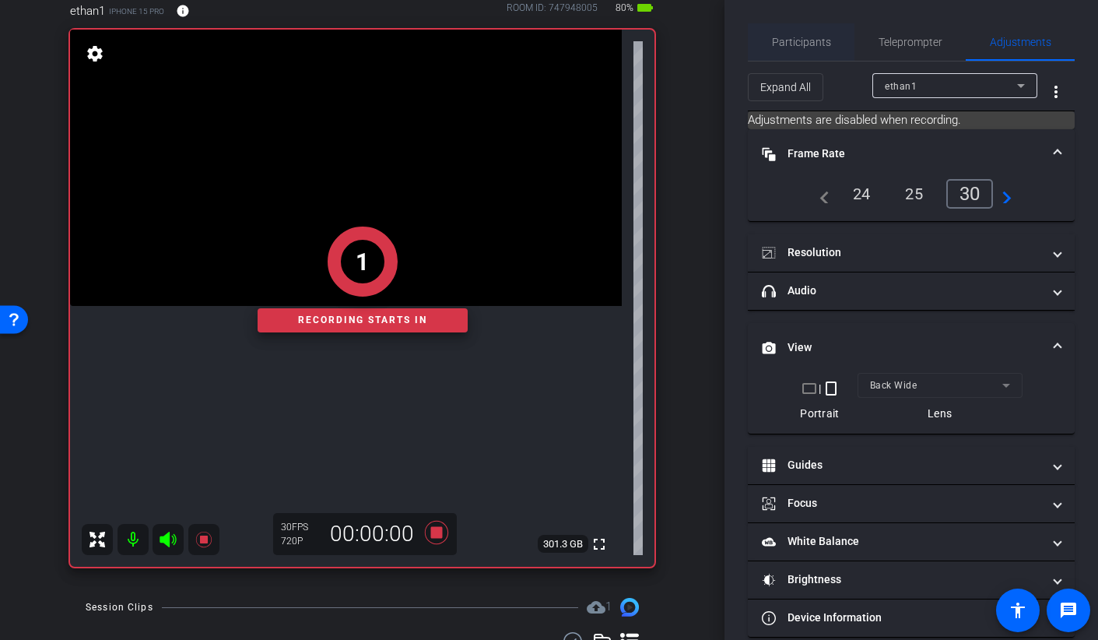
click at [772, 48] on span "Participants" at bounding box center [801, 41] width 59 height 37
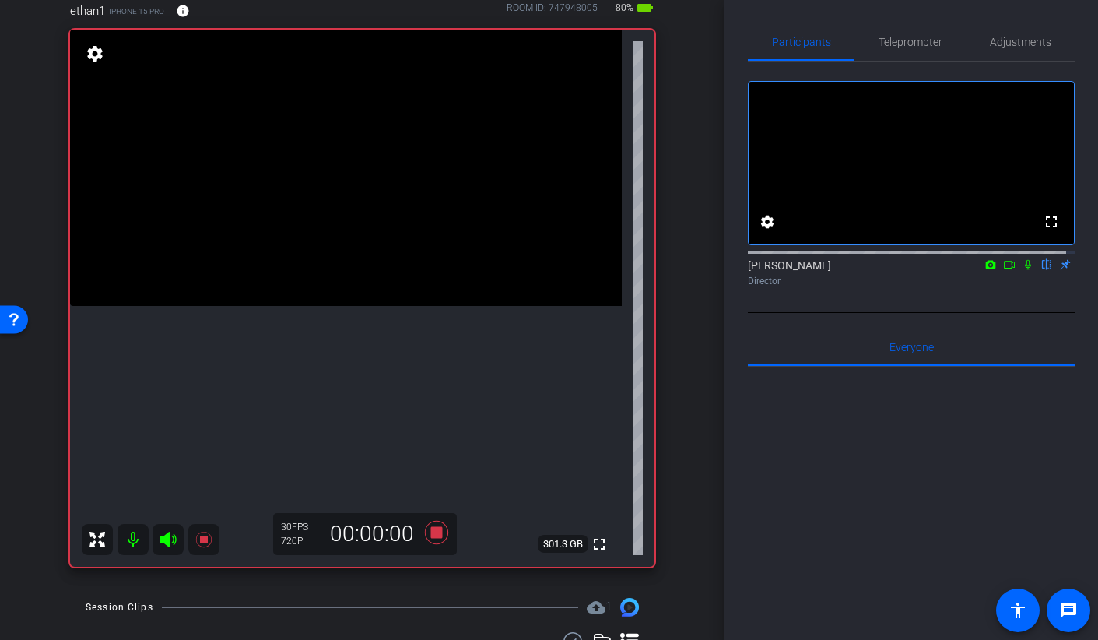
click at [345, 280] on video at bounding box center [346, 168] width 552 height 276
click at [320, 306] on video at bounding box center [346, 168] width 552 height 276
click at [325, 259] on video at bounding box center [346, 168] width 552 height 276
click at [339, 274] on video at bounding box center [346, 168] width 552 height 276
click at [428, 531] on icon at bounding box center [435, 532] width 23 height 23
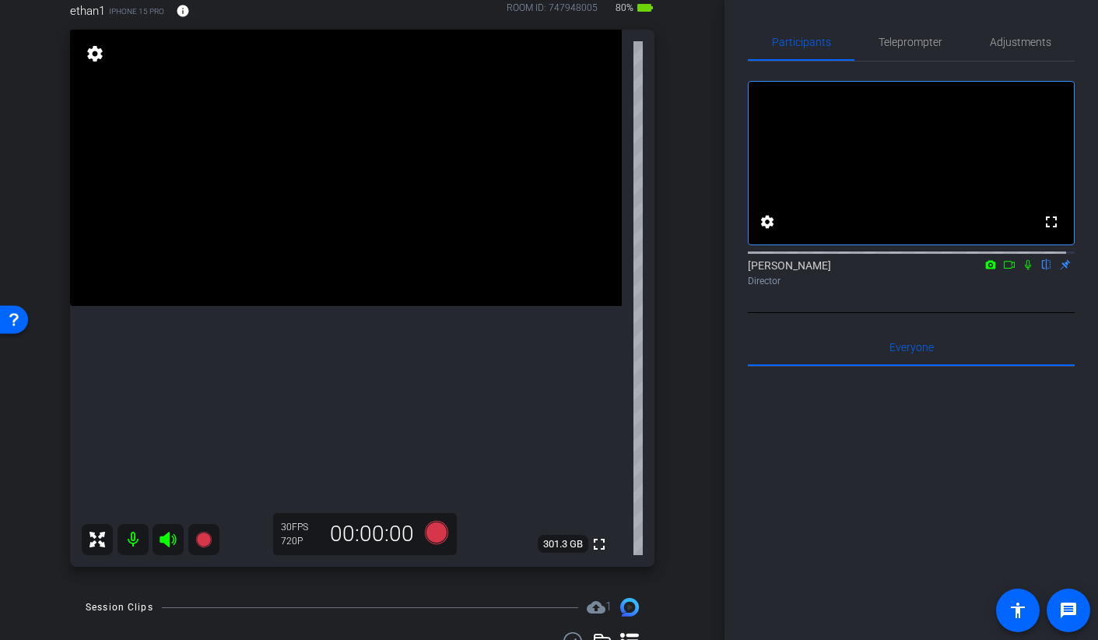
click at [317, 306] on video at bounding box center [346, 168] width 552 height 276
click at [427, 531] on icon at bounding box center [435, 532] width 23 height 23
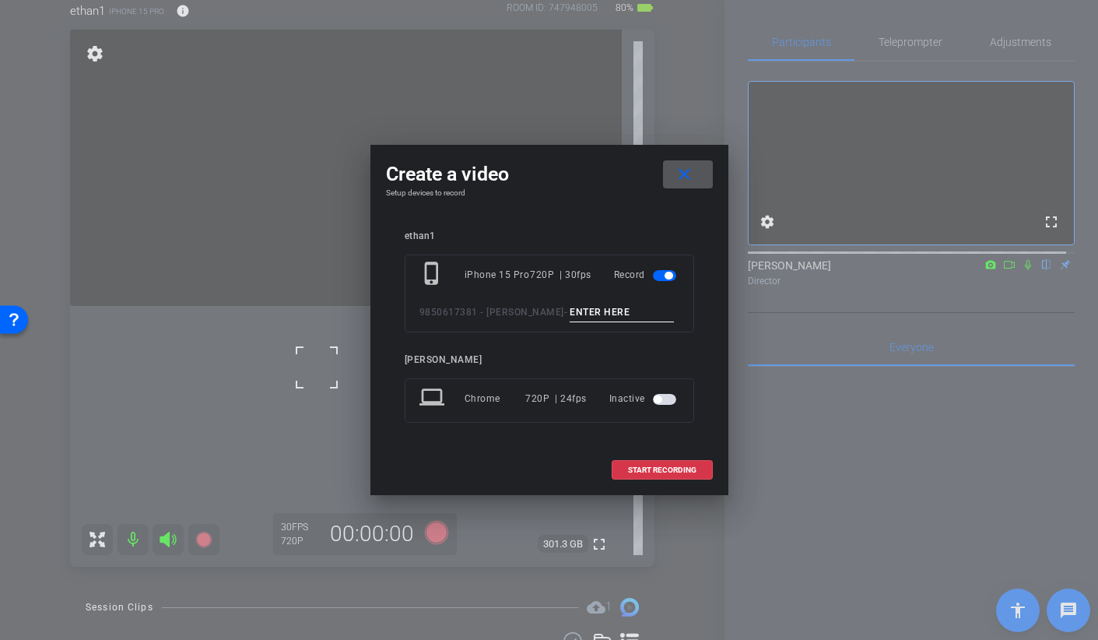
click at [570, 307] on input at bounding box center [622, 312] width 104 height 19
type input "BROLL 39 TAKE 2"
click at [641, 477] on span at bounding box center [662, 469] width 100 height 37
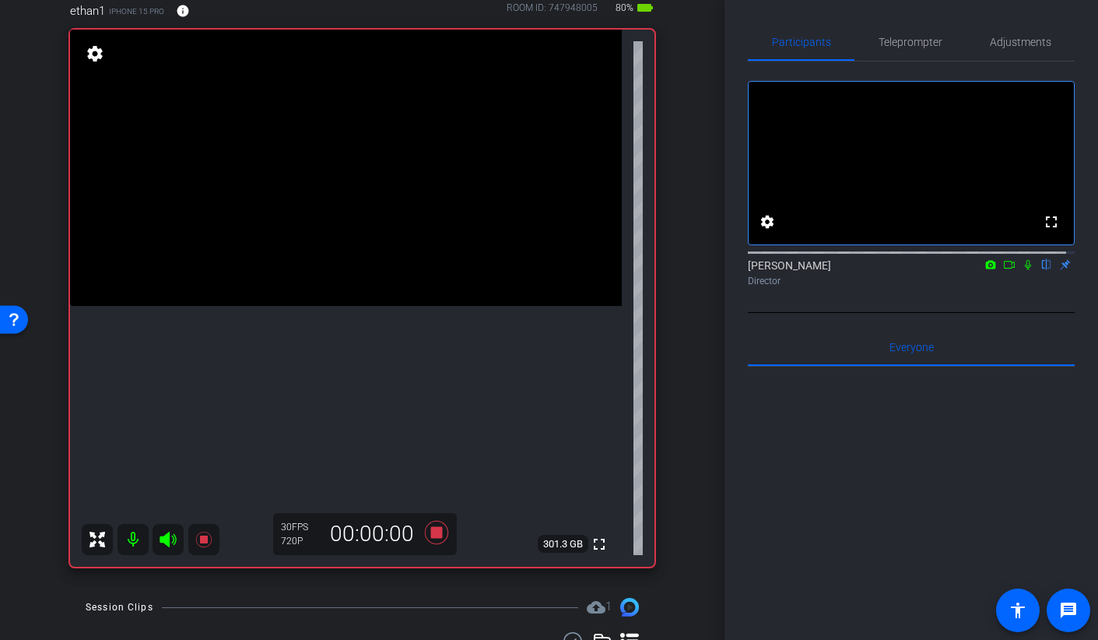
click at [369, 306] on video at bounding box center [346, 168] width 552 height 276
click at [356, 292] on video at bounding box center [346, 168] width 552 height 276
click at [351, 256] on video at bounding box center [346, 168] width 552 height 276
click at [310, 216] on video at bounding box center [346, 168] width 552 height 276
click at [430, 535] on icon at bounding box center [435, 532] width 23 height 23
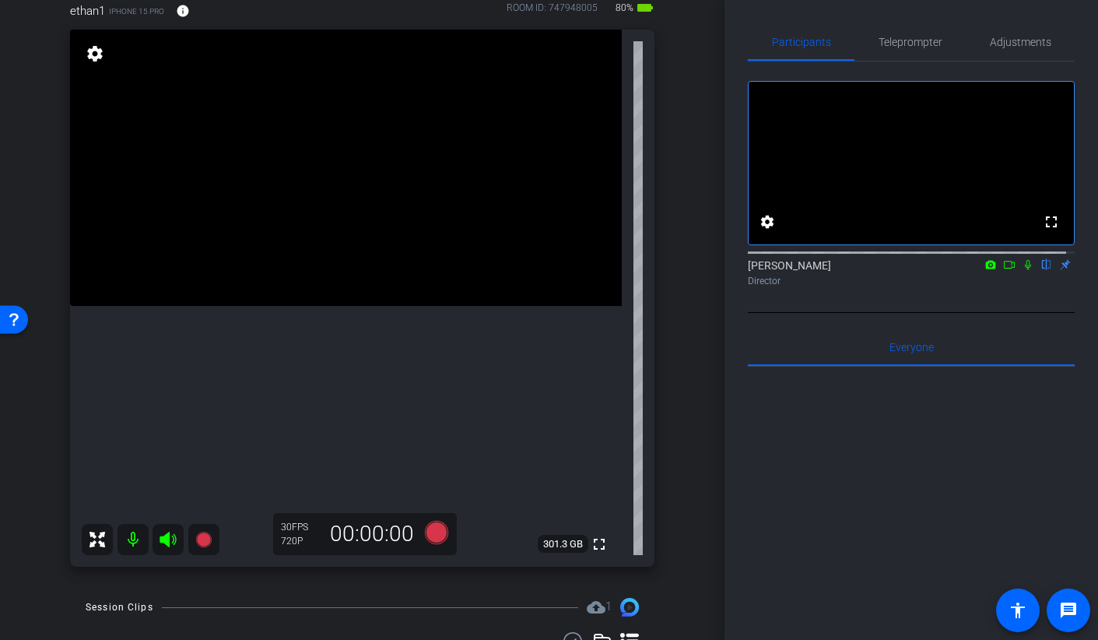
click at [318, 306] on video at bounding box center [346, 168] width 552 height 276
click at [364, 302] on video at bounding box center [346, 168] width 552 height 276
click at [378, 306] on video at bounding box center [346, 168] width 552 height 276
click at [424, 536] on icon at bounding box center [435, 532] width 23 height 23
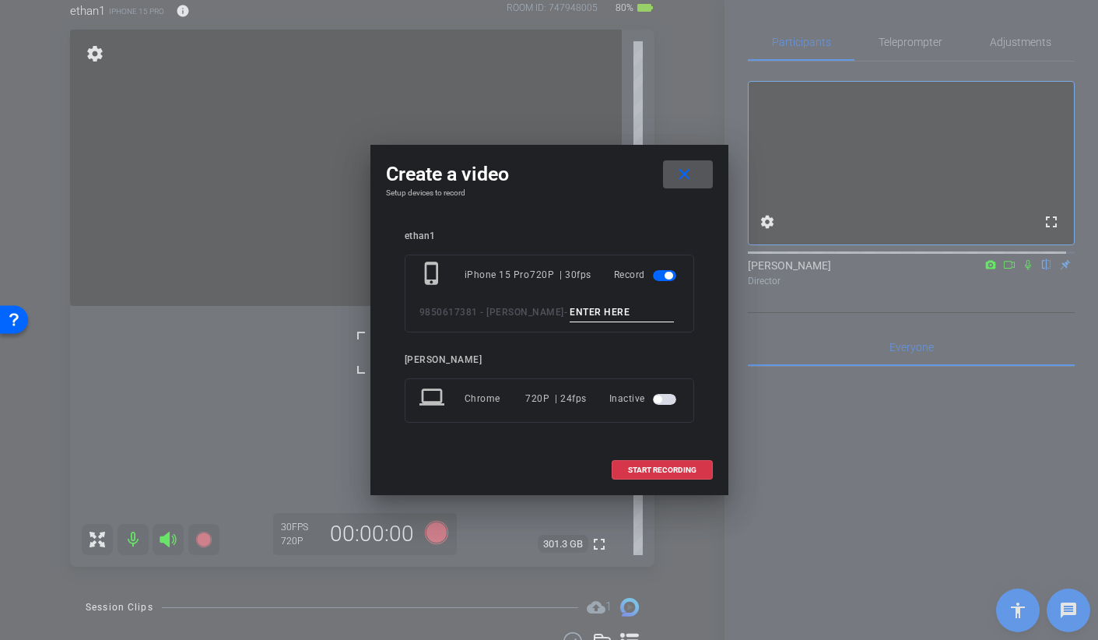
click at [570, 314] on input at bounding box center [622, 312] width 104 height 19
type input "broll 38 take 1"
click at [692, 475] on span at bounding box center [662, 469] width 100 height 37
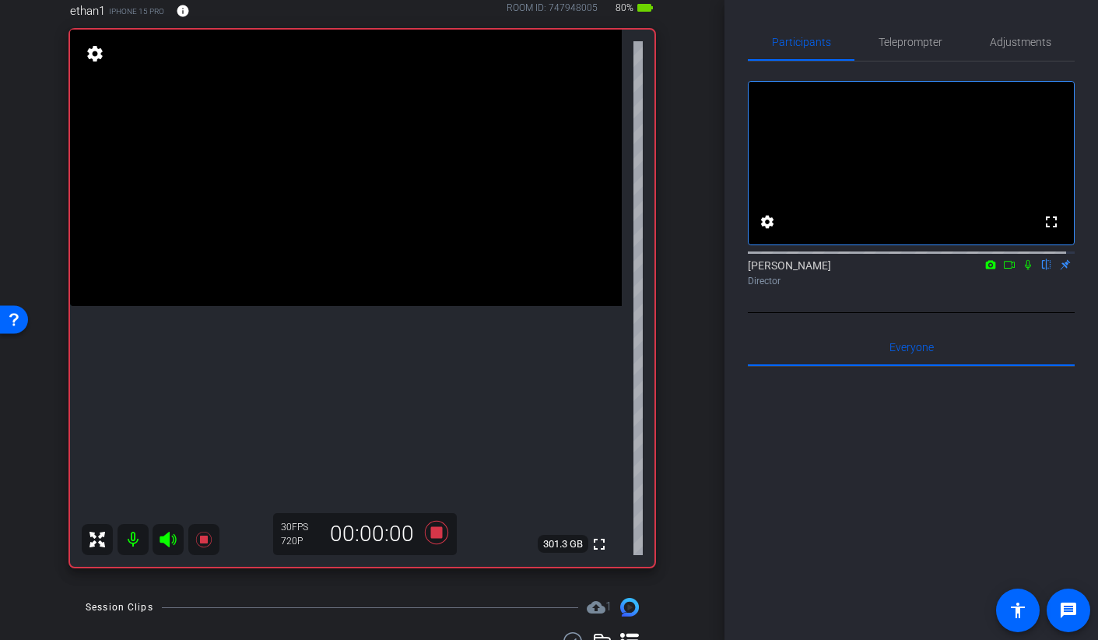
click at [304, 273] on video at bounding box center [346, 168] width 552 height 276
click at [330, 221] on video at bounding box center [346, 168] width 552 height 276
click at [283, 185] on video at bounding box center [346, 168] width 552 height 276
click at [425, 532] on icon at bounding box center [436, 532] width 37 height 28
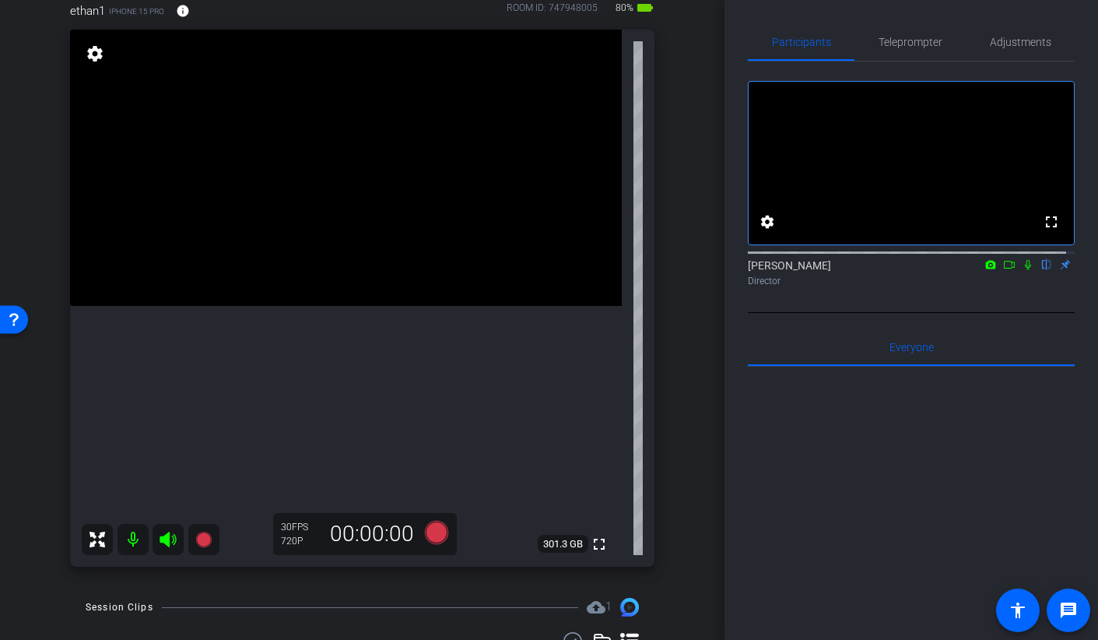
click at [408, 249] on video at bounding box center [346, 168] width 552 height 276
click at [337, 298] on video at bounding box center [346, 168] width 552 height 276
click at [358, 284] on video at bounding box center [346, 168] width 552 height 276
click at [424, 528] on icon at bounding box center [435, 532] width 23 height 23
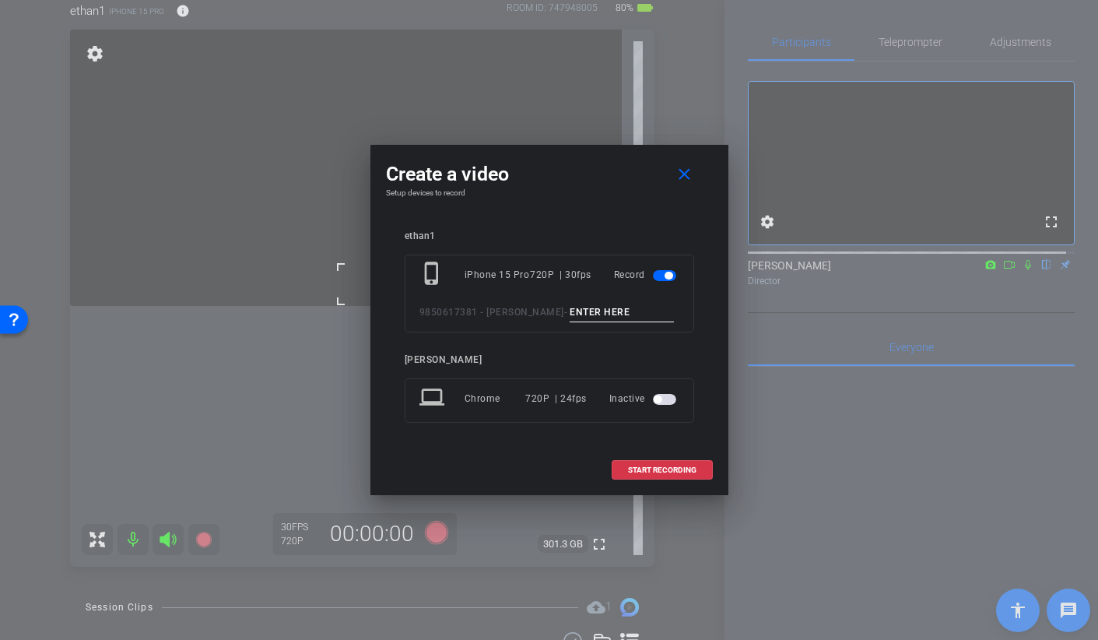
click at [570, 319] on input at bounding box center [622, 312] width 104 height 19
type input "b"
type input "BROLL 40 TAKE 1"
click at [658, 473] on span "START RECORDING" at bounding box center [662, 470] width 68 height 8
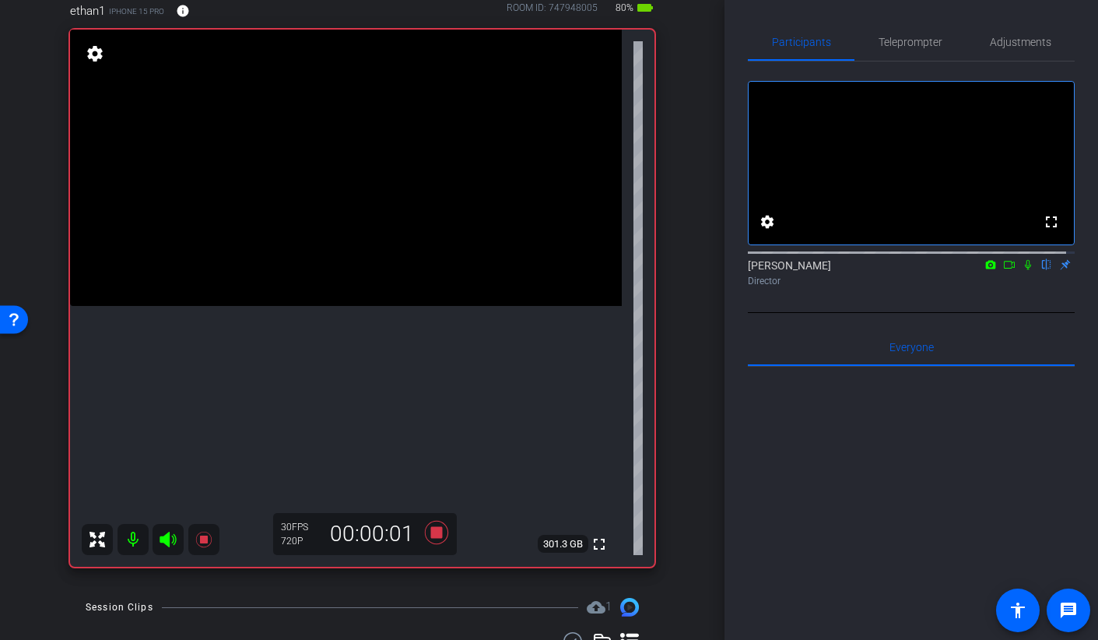
click at [352, 298] on video at bounding box center [346, 168] width 552 height 276
click at [335, 294] on video at bounding box center [346, 168] width 552 height 276
click at [345, 303] on div at bounding box center [335, 294] width 39 height 39
click at [316, 306] on video at bounding box center [346, 168] width 552 height 276
click at [283, 292] on video at bounding box center [346, 168] width 552 height 276
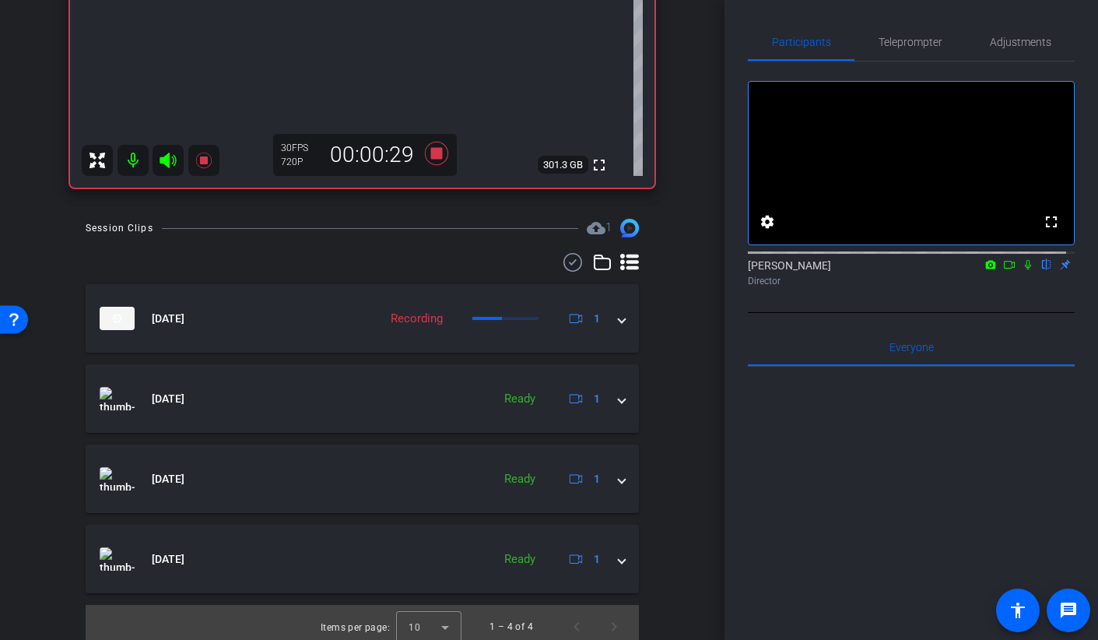
scroll to position [532, 0]
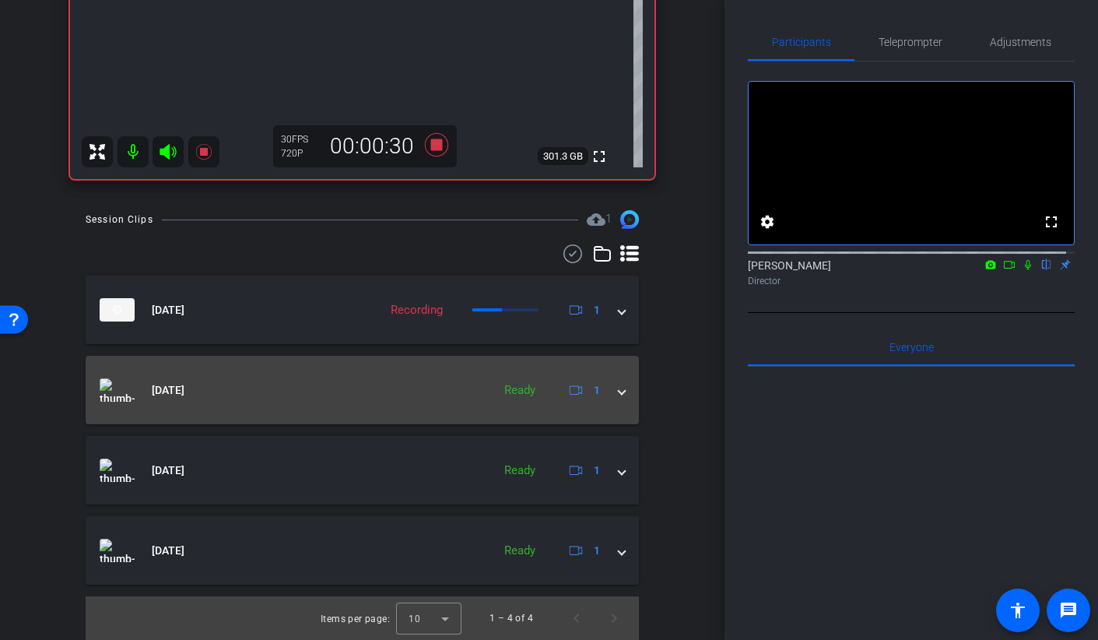
click at [619, 392] on span at bounding box center [622, 390] width 6 height 16
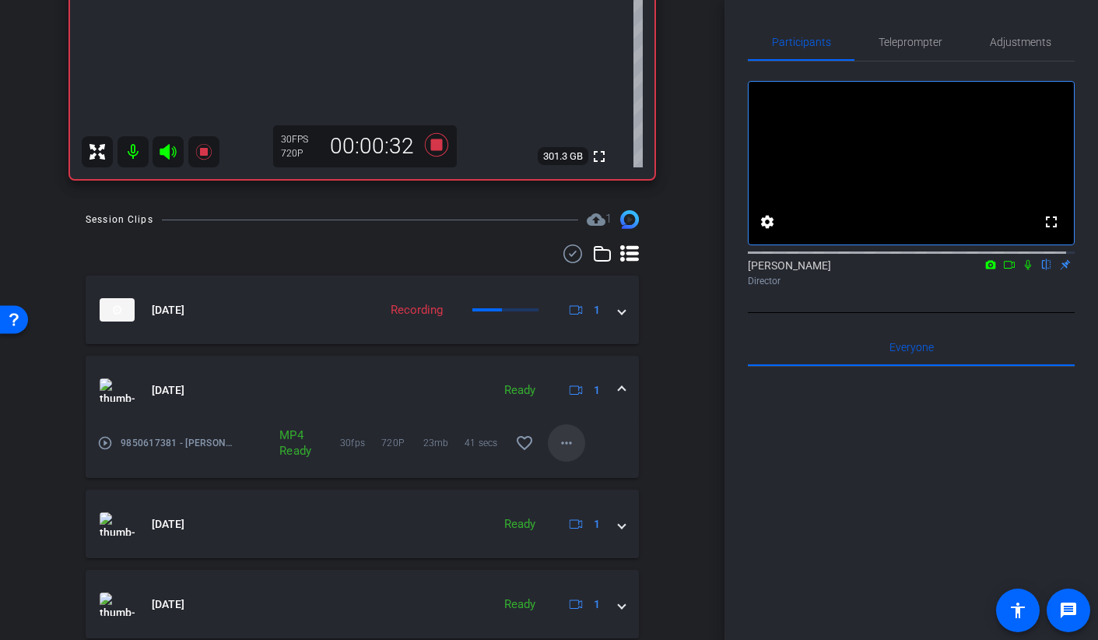
click at [559, 444] on mat-icon "more_horiz" at bounding box center [566, 442] width 19 height 19
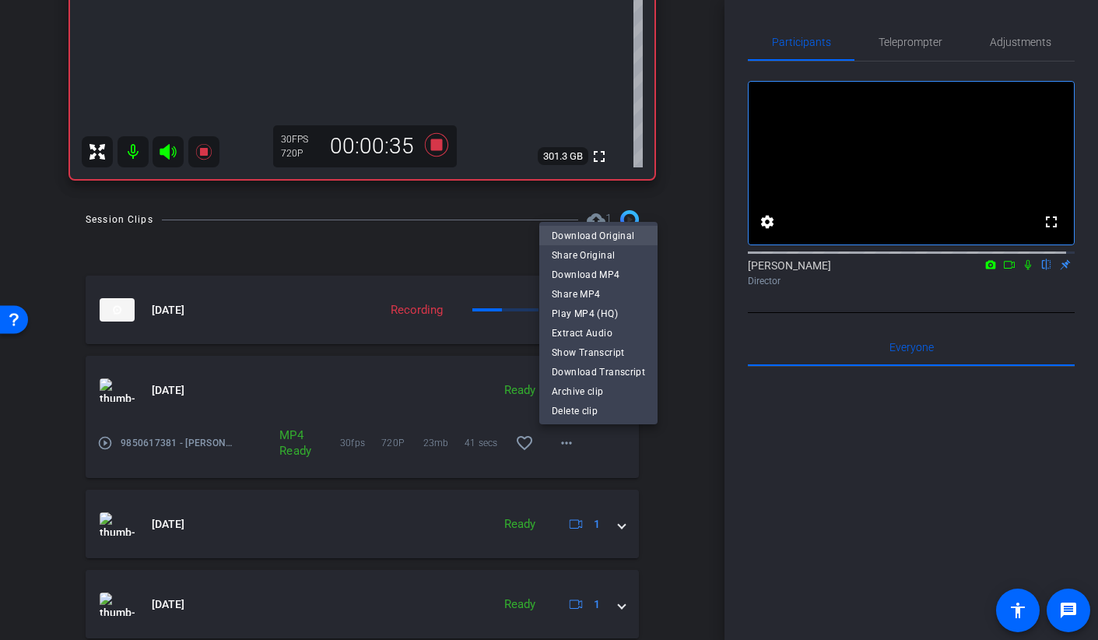
click at [584, 237] on span "Download Original" at bounding box center [598, 235] width 93 height 19
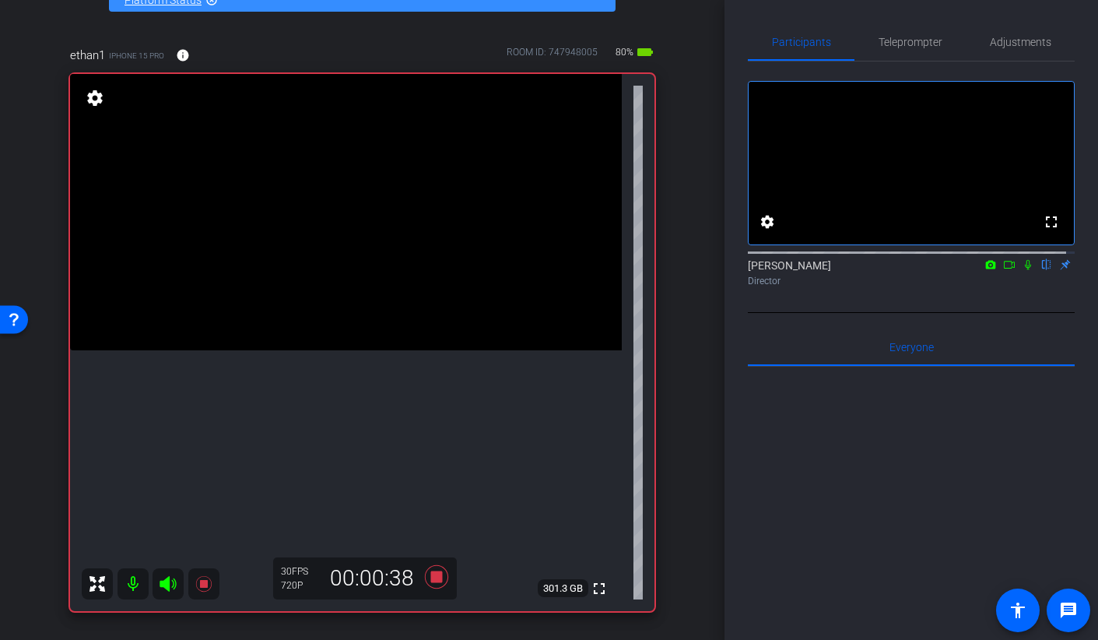
scroll to position [98, 0]
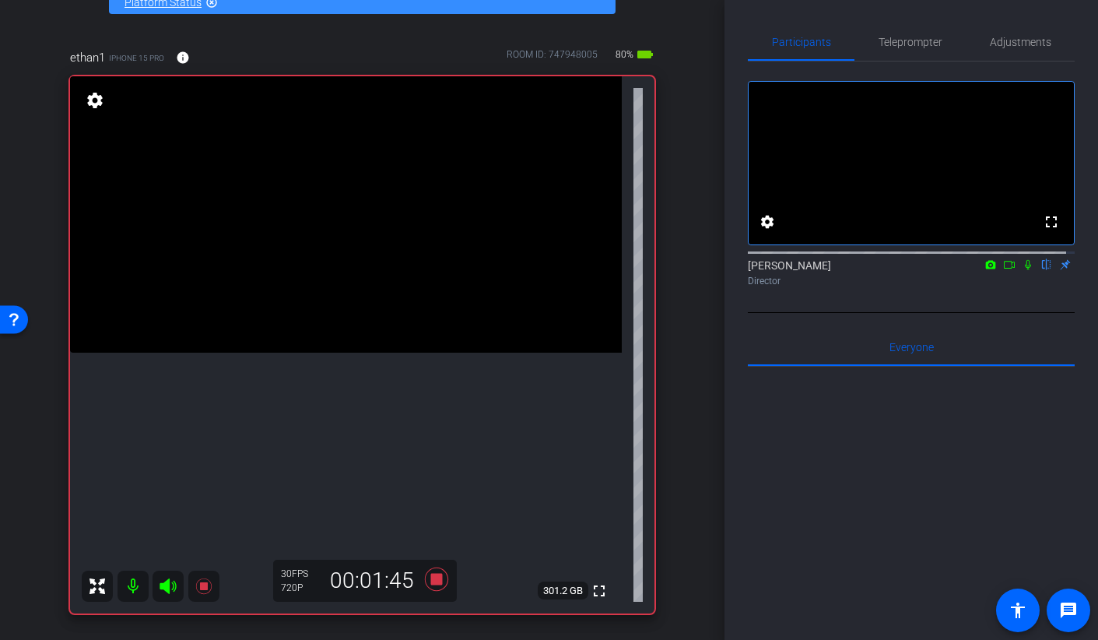
click at [360, 353] on video at bounding box center [346, 214] width 552 height 276
click at [317, 316] on video at bounding box center [346, 214] width 552 height 276
click at [356, 353] on video at bounding box center [346, 214] width 552 height 276
click at [351, 353] on video at bounding box center [346, 214] width 552 height 276
click at [388, 353] on video at bounding box center [346, 214] width 552 height 276
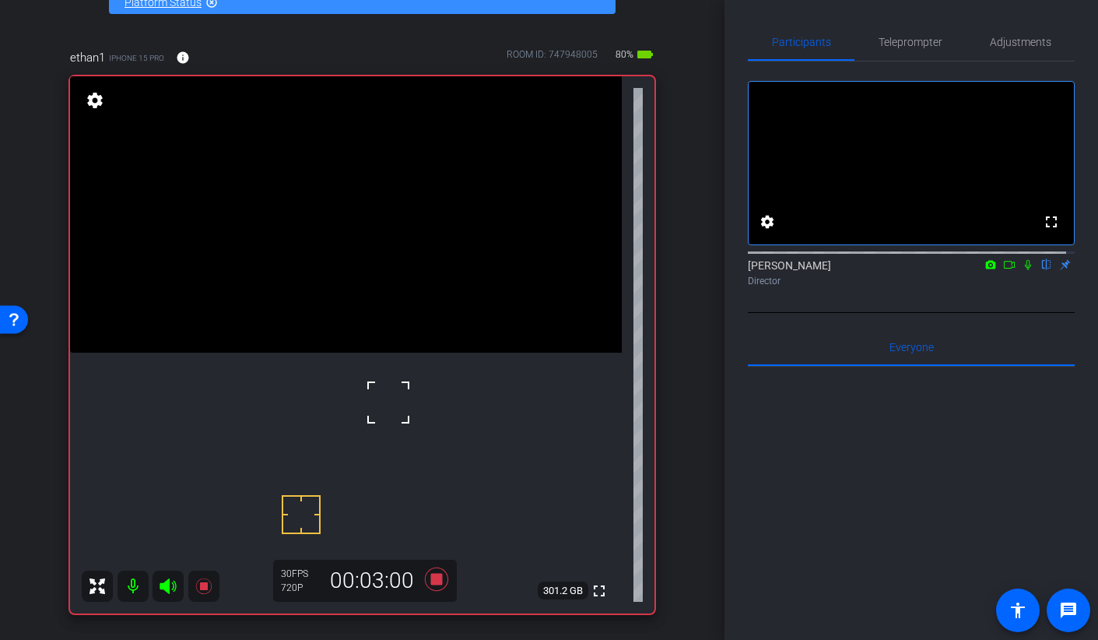
click at [359, 353] on video at bounding box center [346, 214] width 552 height 276
click at [363, 335] on video at bounding box center [346, 214] width 552 height 276
click at [357, 296] on video at bounding box center [346, 214] width 552 height 276
click at [403, 334] on video at bounding box center [346, 214] width 552 height 276
click at [360, 287] on video at bounding box center [346, 214] width 552 height 276
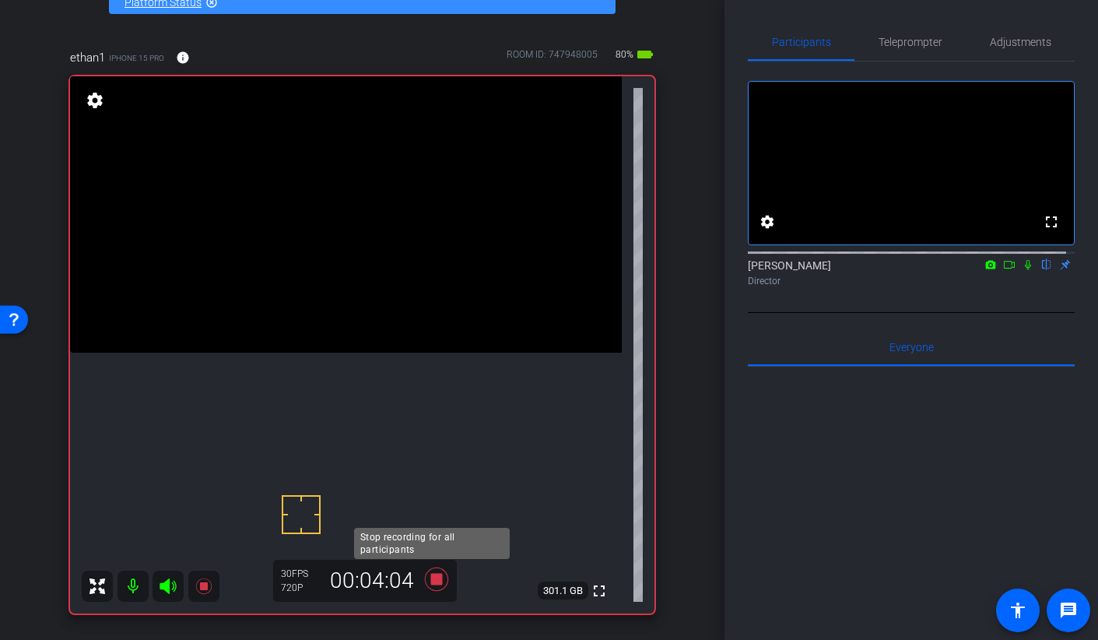
click at [430, 581] on icon at bounding box center [435, 578] width 23 height 23
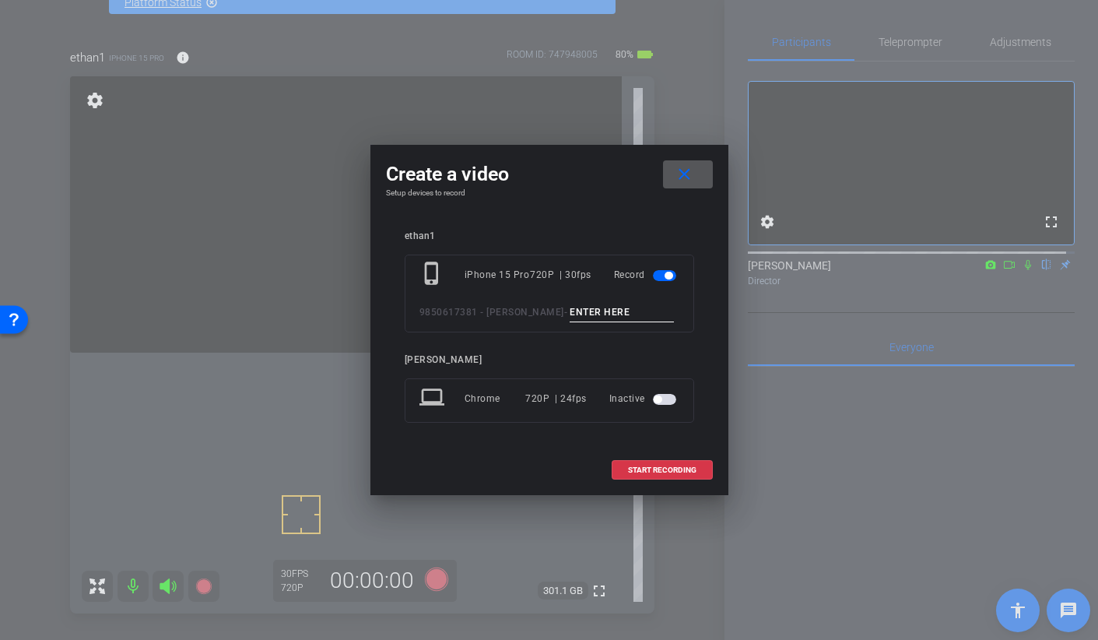
click at [537, 517] on div at bounding box center [549, 320] width 1098 height 640
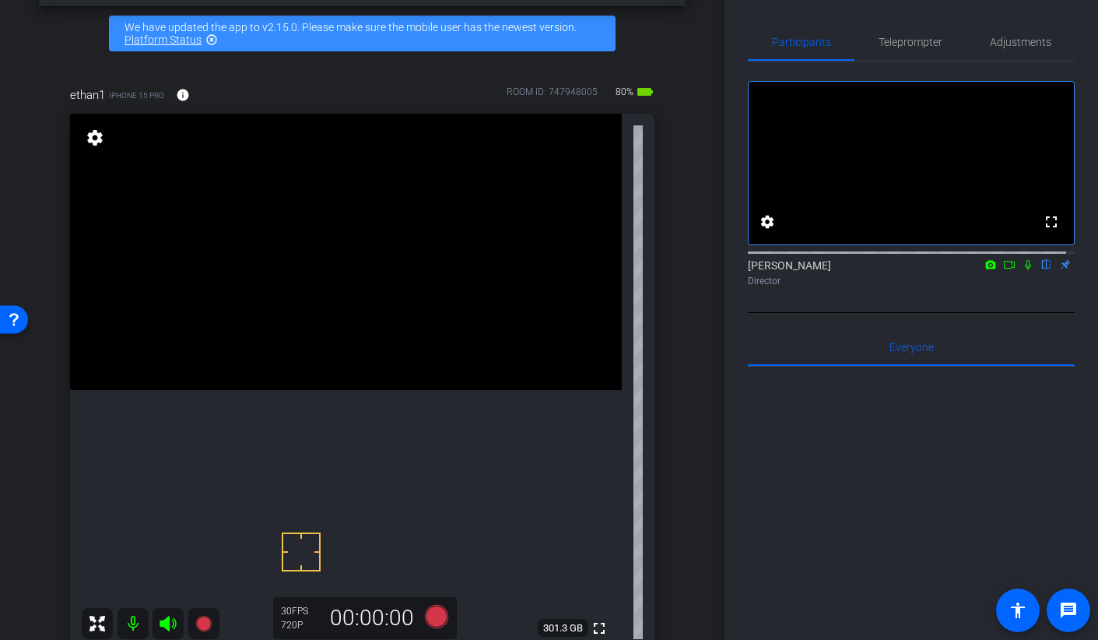
scroll to position [155, 0]
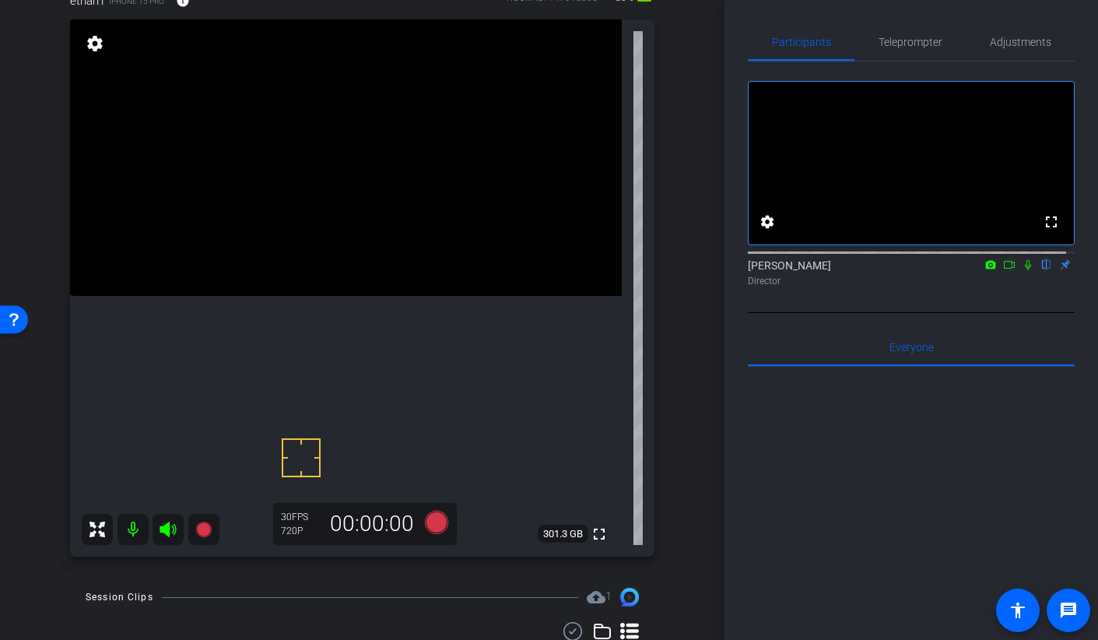
click at [381, 296] on video at bounding box center [346, 157] width 552 height 276
click at [435, 521] on icon at bounding box center [435, 521] width 23 height 23
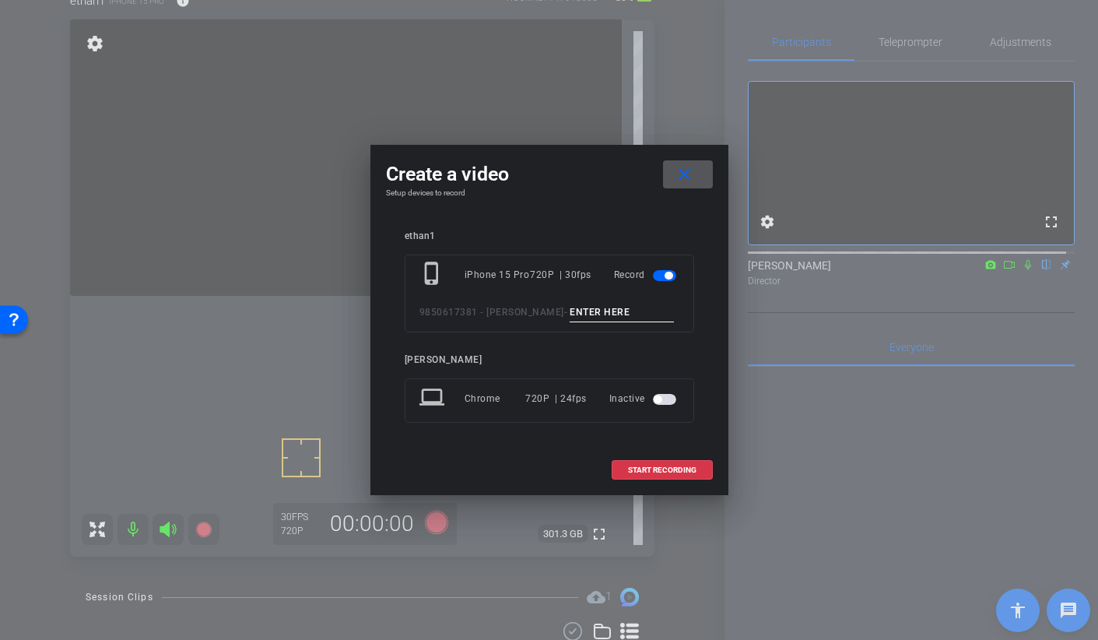
click at [570, 318] on input at bounding box center [622, 312] width 104 height 19
type input "BROLL 40 TAKE 2"
click at [647, 472] on span "START RECORDING" at bounding box center [662, 470] width 68 height 8
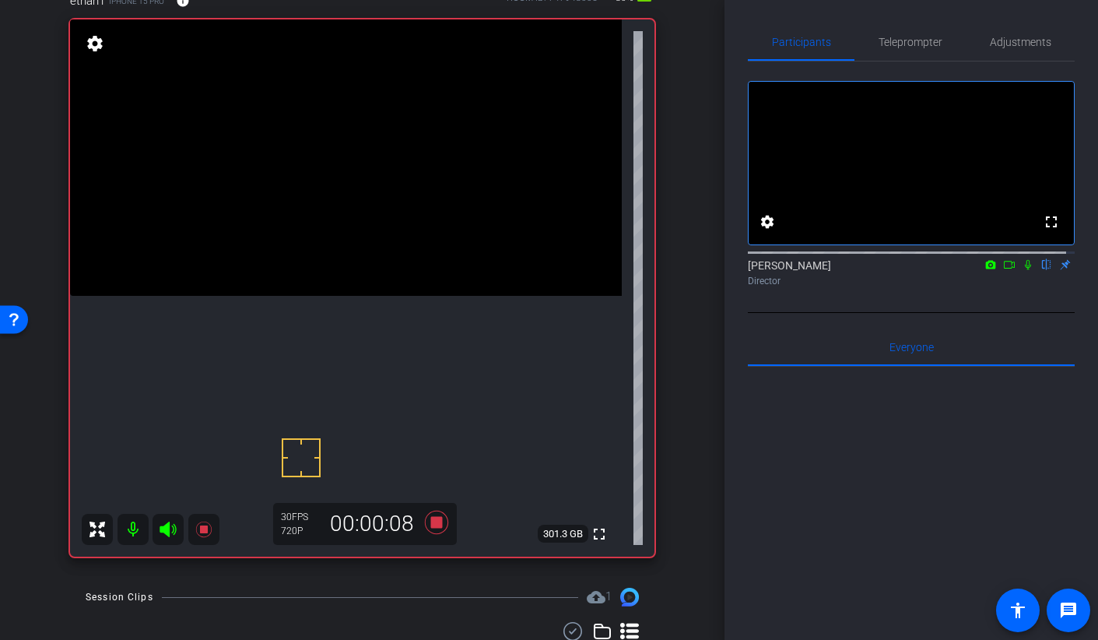
click at [307, 240] on video at bounding box center [346, 157] width 552 height 276
click at [337, 296] on video at bounding box center [346, 157] width 552 height 276
click at [312, 220] on video at bounding box center [346, 157] width 552 height 276
click at [301, 262] on video at bounding box center [346, 157] width 552 height 276
click at [349, 240] on video at bounding box center [346, 157] width 552 height 276
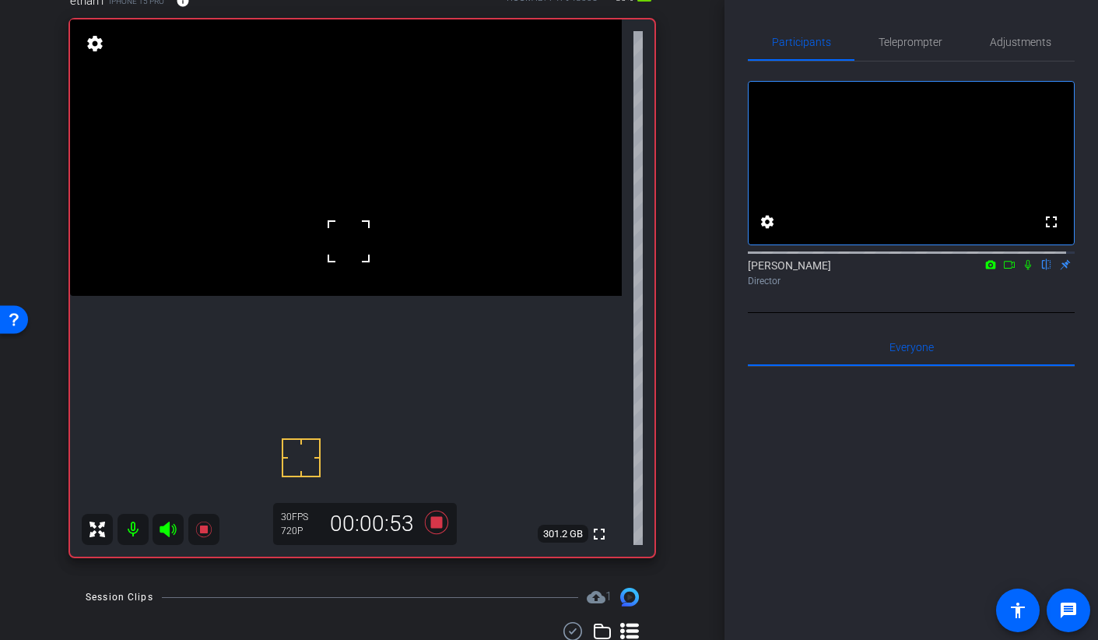
click at [281, 296] on video at bounding box center [346, 157] width 552 height 276
click at [429, 525] on icon at bounding box center [435, 521] width 23 height 23
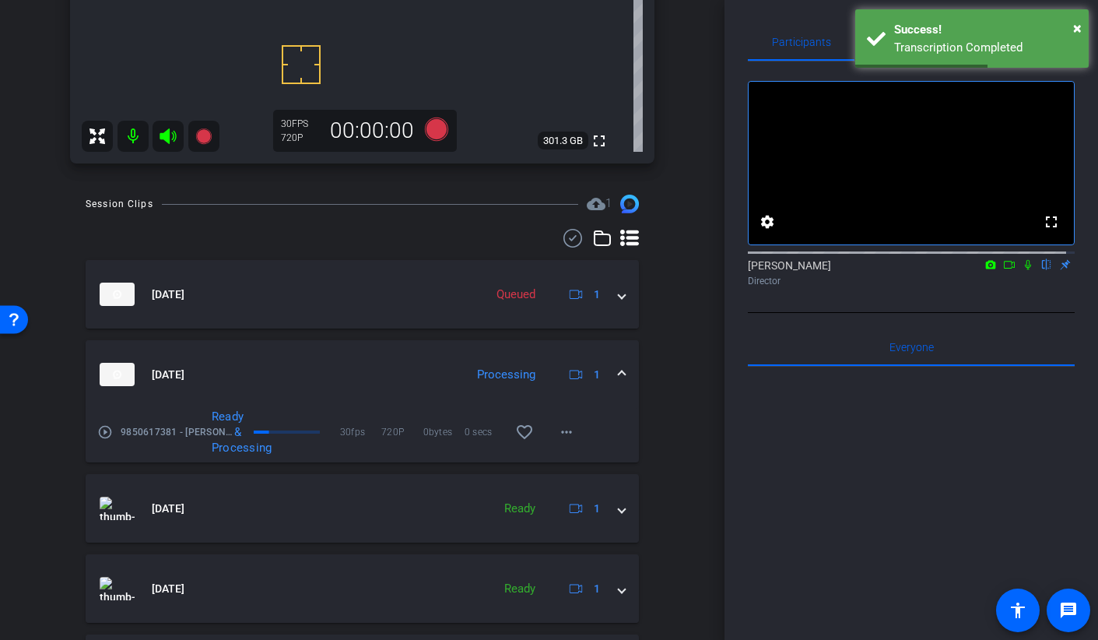
scroll to position [221, 0]
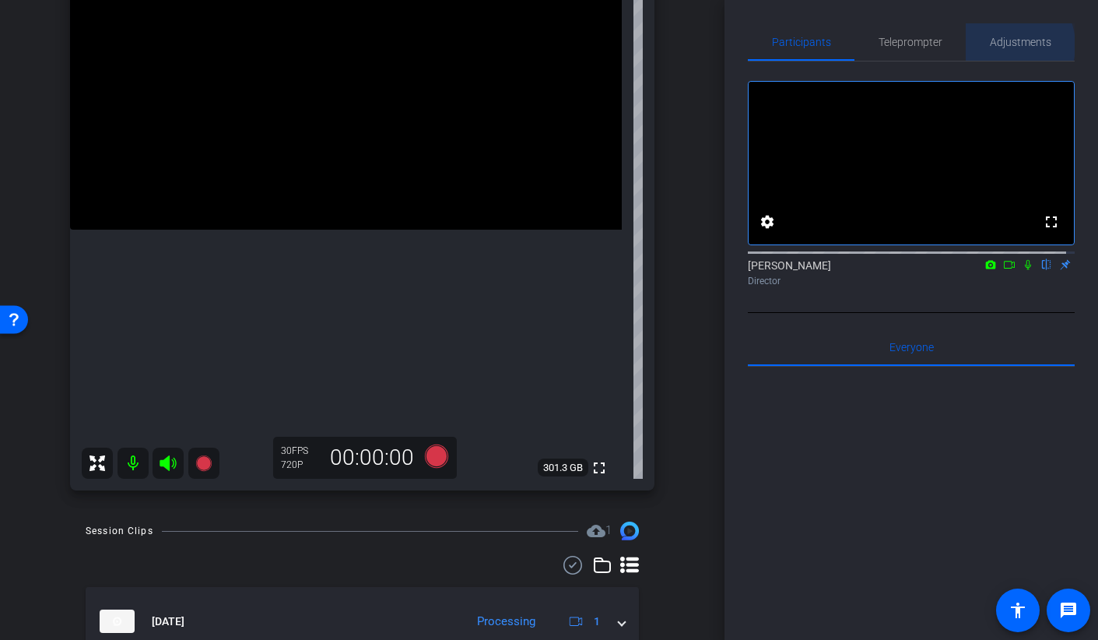
click at [1003, 45] on span "Adjustments" at bounding box center [1020, 42] width 61 height 11
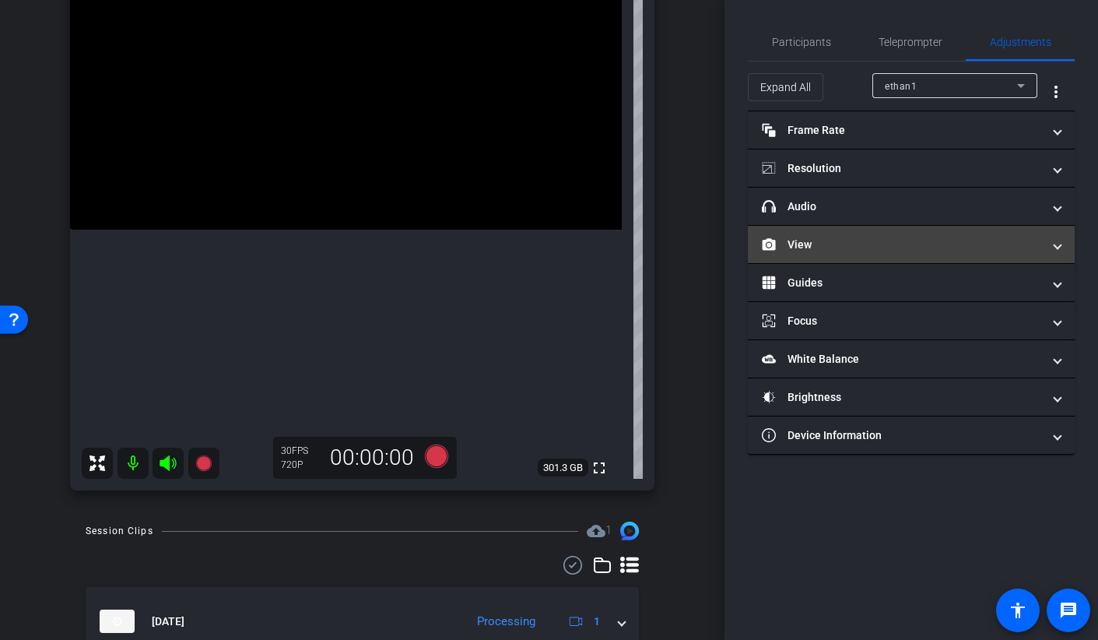
click at [847, 242] on mat-panel-title "View" at bounding box center [902, 245] width 280 height 16
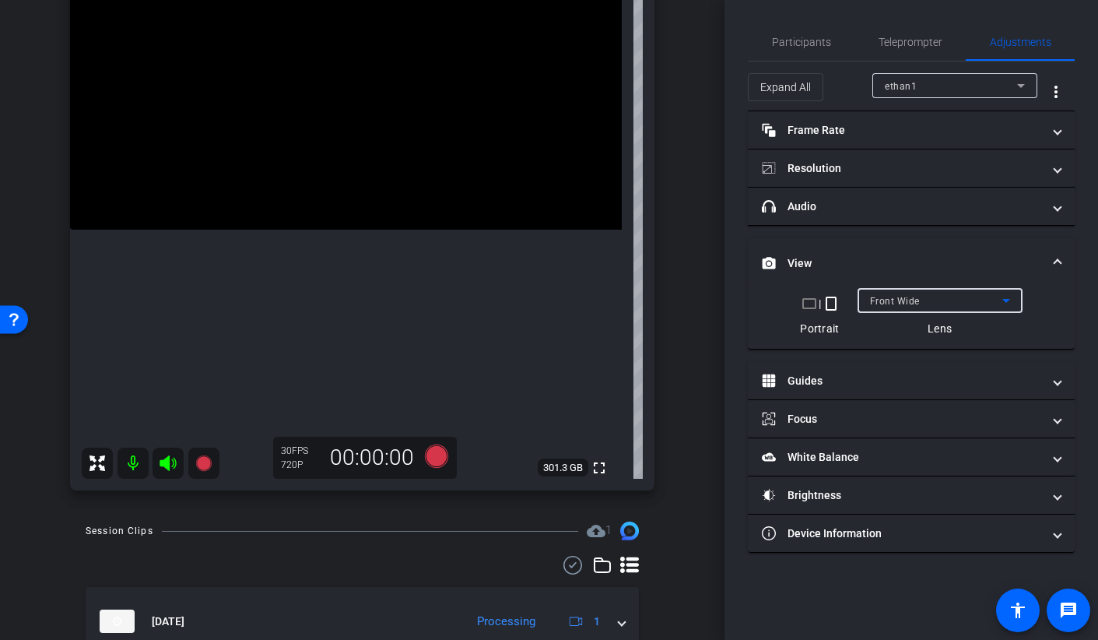
click at [921, 299] on div "Front Wide" at bounding box center [936, 300] width 132 height 19
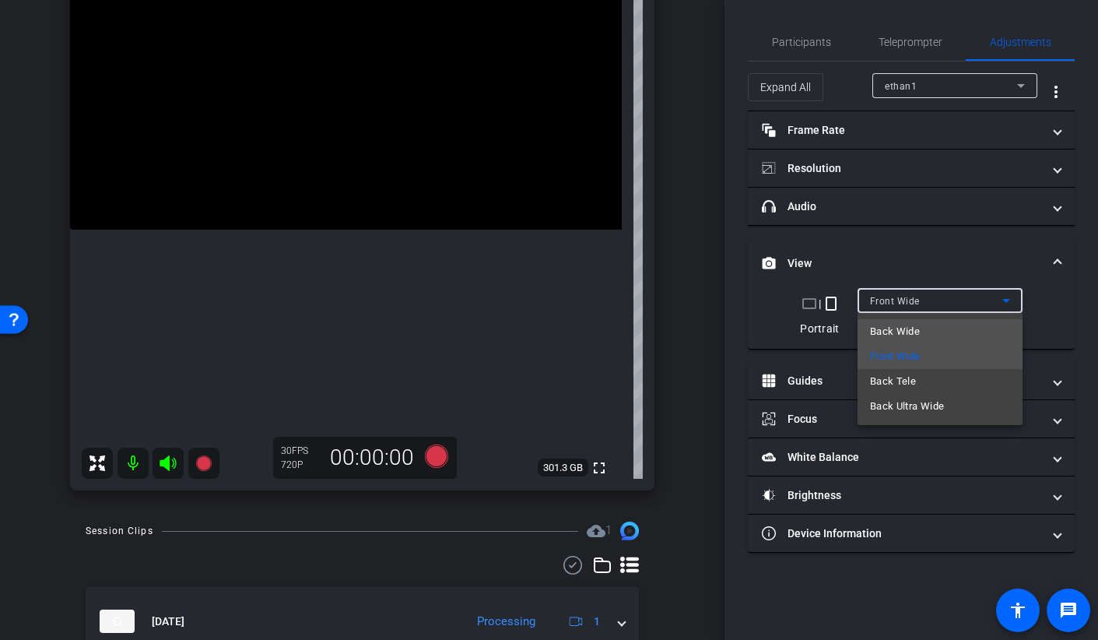
click at [946, 328] on mat-option "Back Wide" at bounding box center [940, 331] width 165 height 25
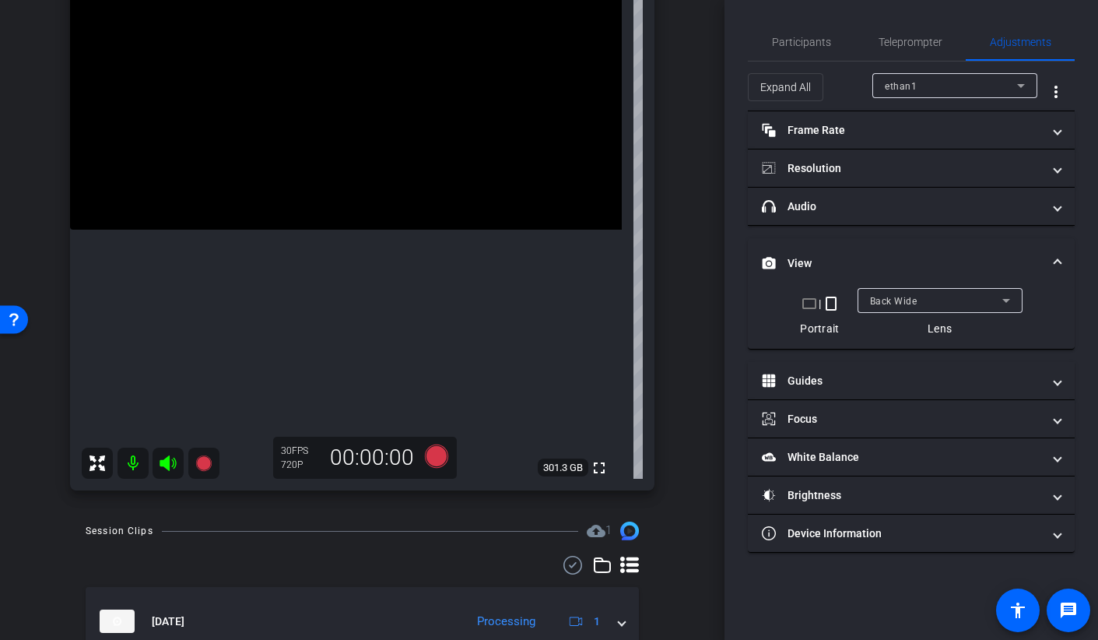
click at [360, 229] on video at bounding box center [346, 91] width 552 height 276
click at [370, 230] on video at bounding box center [346, 91] width 552 height 276
click at [344, 230] on video at bounding box center [346, 91] width 552 height 276
click at [337, 268] on div at bounding box center [344, 267] width 39 height 39
click at [360, 230] on video at bounding box center [346, 91] width 552 height 276
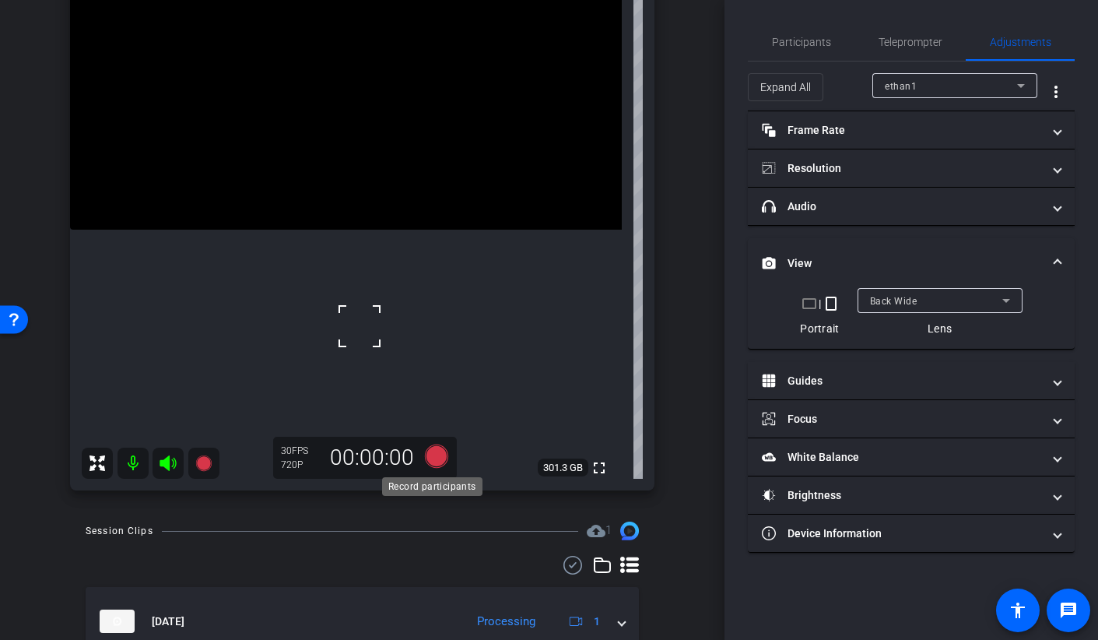
click at [431, 457] on icon at bounding box center [435, 455] width 23 height 23
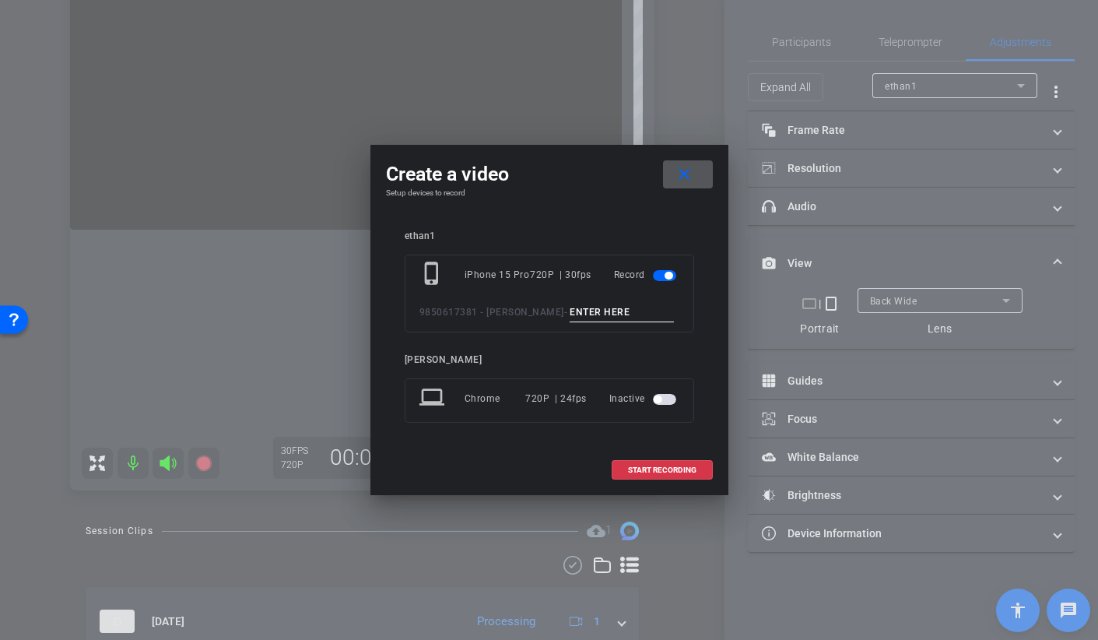
click at [570, 305] on input at bounding box center [622, 312] width 104 height 19
type input "broll 41 take 1"
click at [637, 467] on span "START RECORDING" at bounding box center [662, 470] width 68 height 8
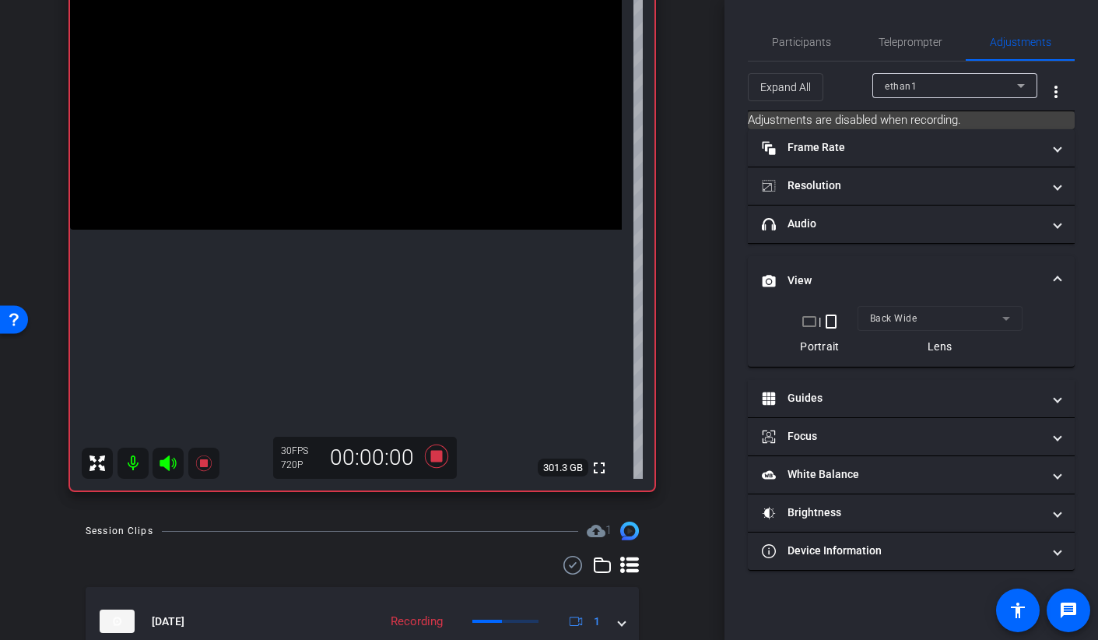
click at [335, 230] on video at bounding box center [346, 91] width 552 height 276
click at [805, 40] on span "Participants" at bounding box center [801, 42] width 59 height 11
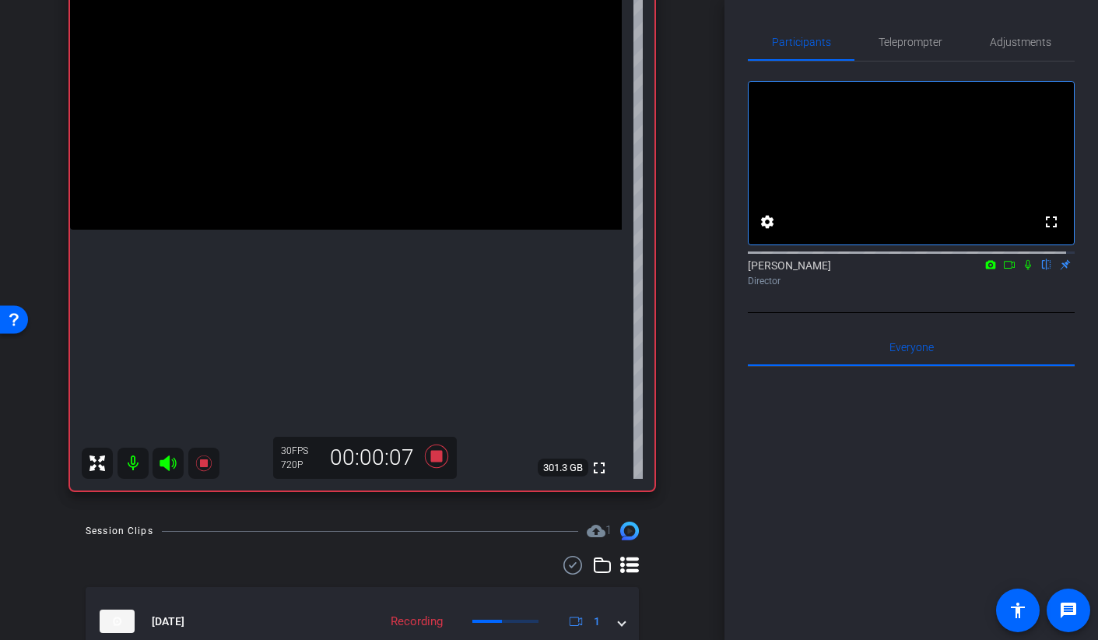
click at [353, 230] on video at bounding box center [346, 91] width 552 height 276
click at [364, 230] on video at bounding box center [346, 91] width 552 height 276
click at [425, 456] on icon at bounding box center [436, 456] width 37 height 28
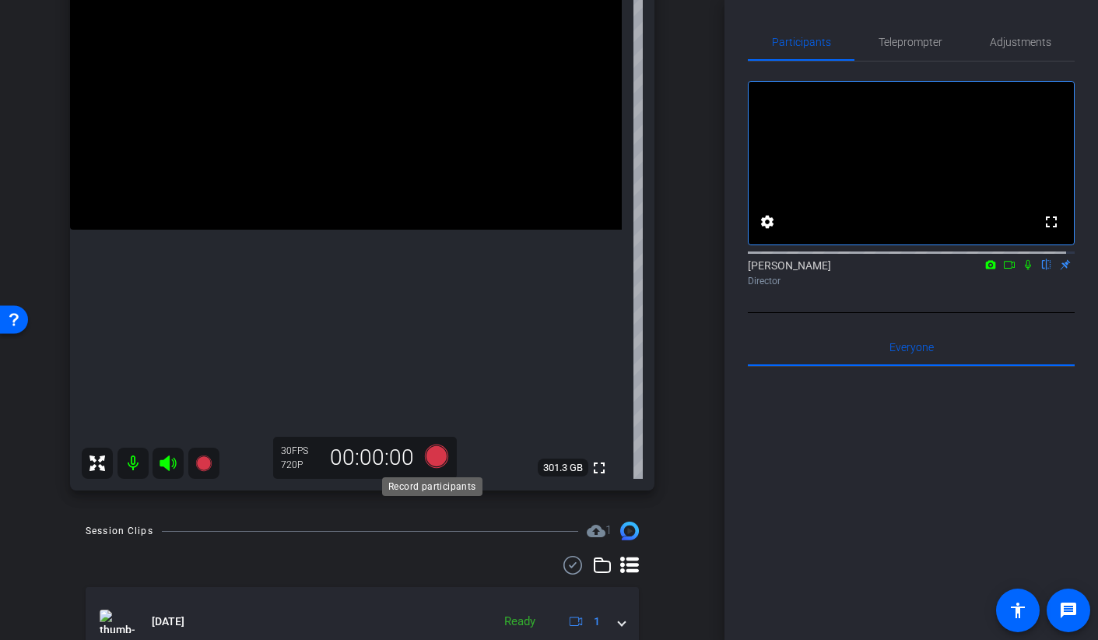
click at [434, 453] on icon at bounding box center [435, 455] width 23 height 23
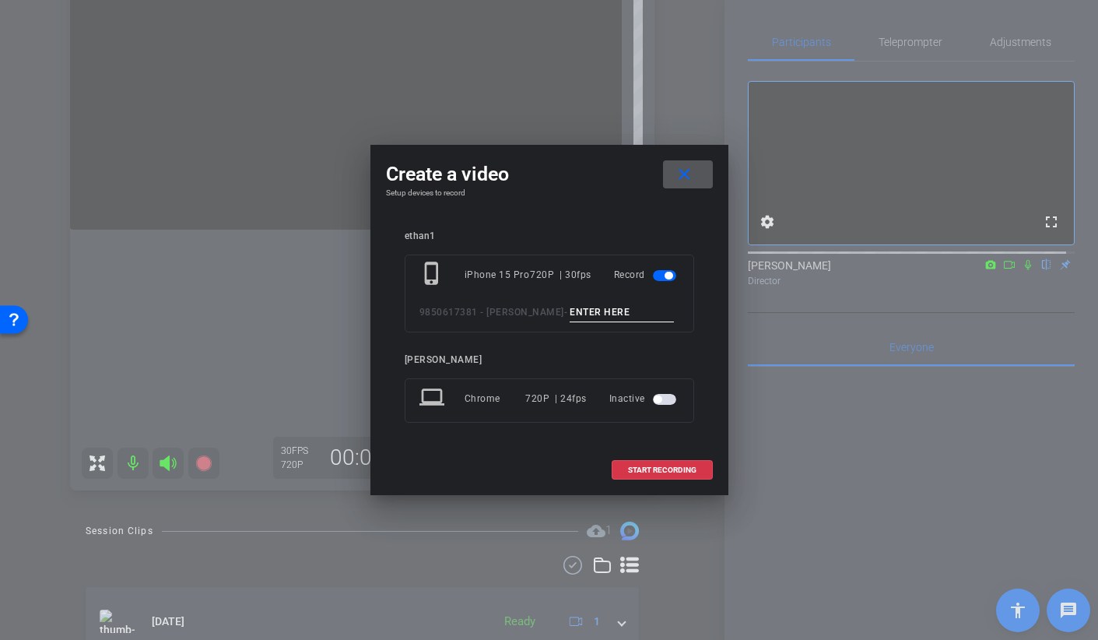
click at [570, 318] on input at bounding box center [622, 312] width 104 height 19
type input "BROLL 41 TAKE 2"
click at [641, 473] on span "START RECORDING" at bounding box center [662, 470] width 68 height 8
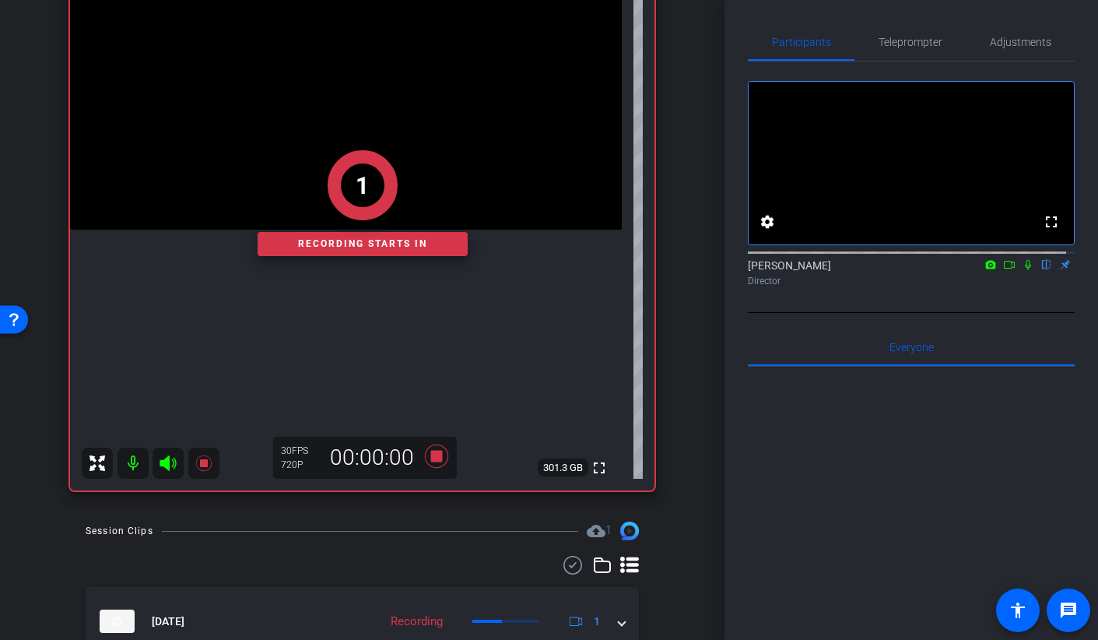
click at [332, 289] on div "1 Recording starts in" at bounding box center [362, 203] width 584 height 574
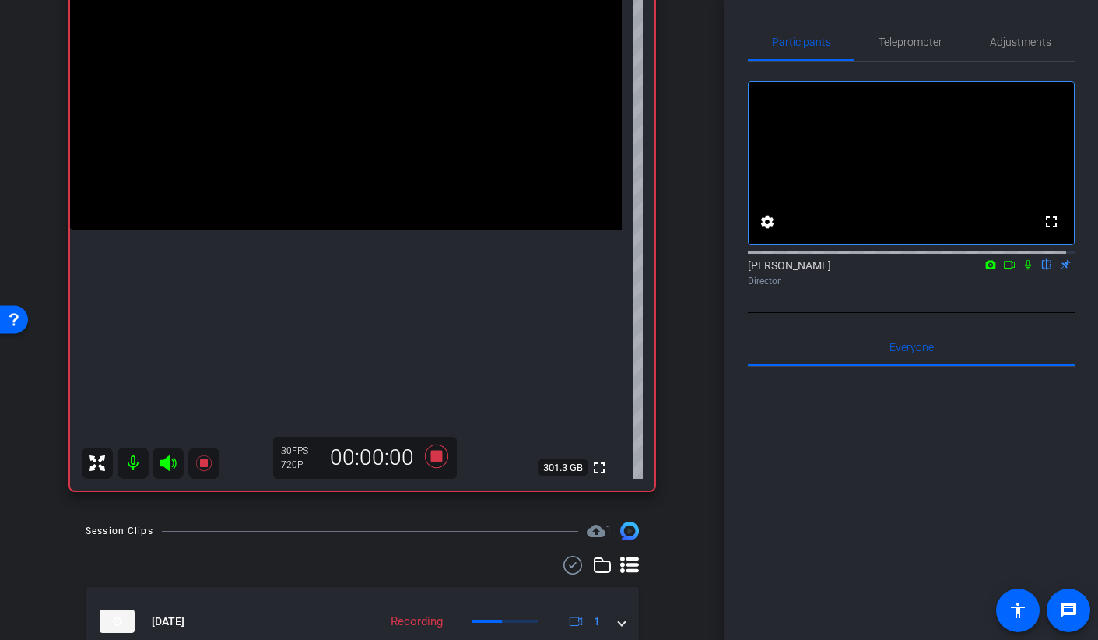
click at [323, 230] on video at bounding box center [346, 91] width 552 height 276
click at [354, 230] on video at bounding box center [346, 91] width 552 height 276
click at [432, 461] on icon at bounding box center [435, 455] width 23 height 23
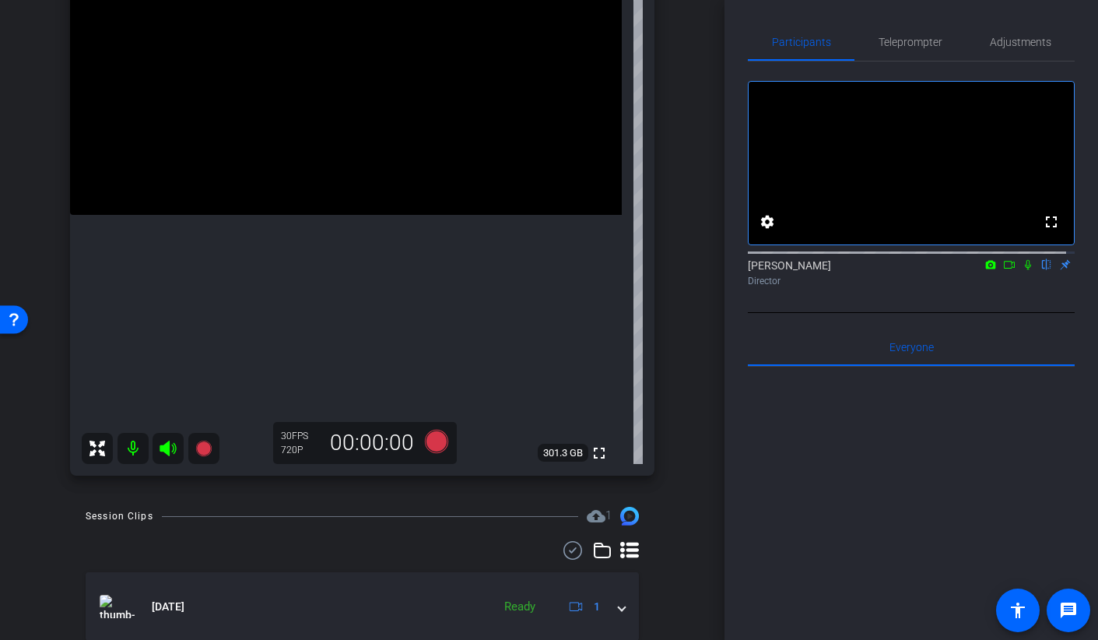
scroll to position [195, 0]
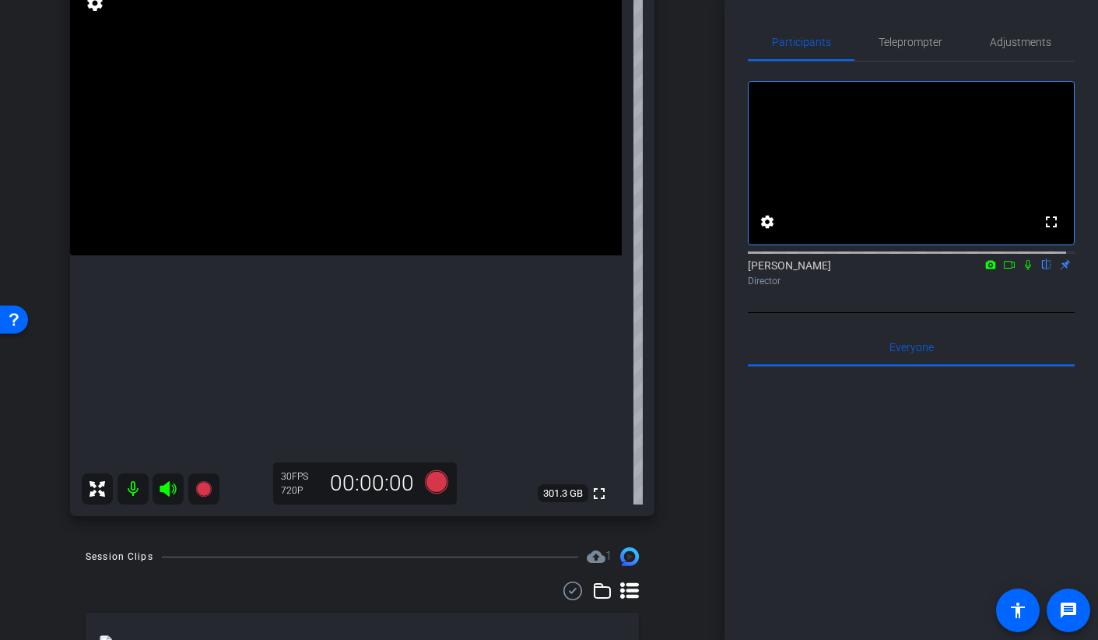
click at [135, 494] on mat-icon at bounding box center [133, 488] width 31 height 31
click at [133, 492] on mat-icon at bounding box center [133, 488] width 31 height 31
click at [329, 255] on video at bounding box center [346, 117] width 552 height 276
click at [425, 482] on icon at bounding box center [435, 481] width 23 height 23
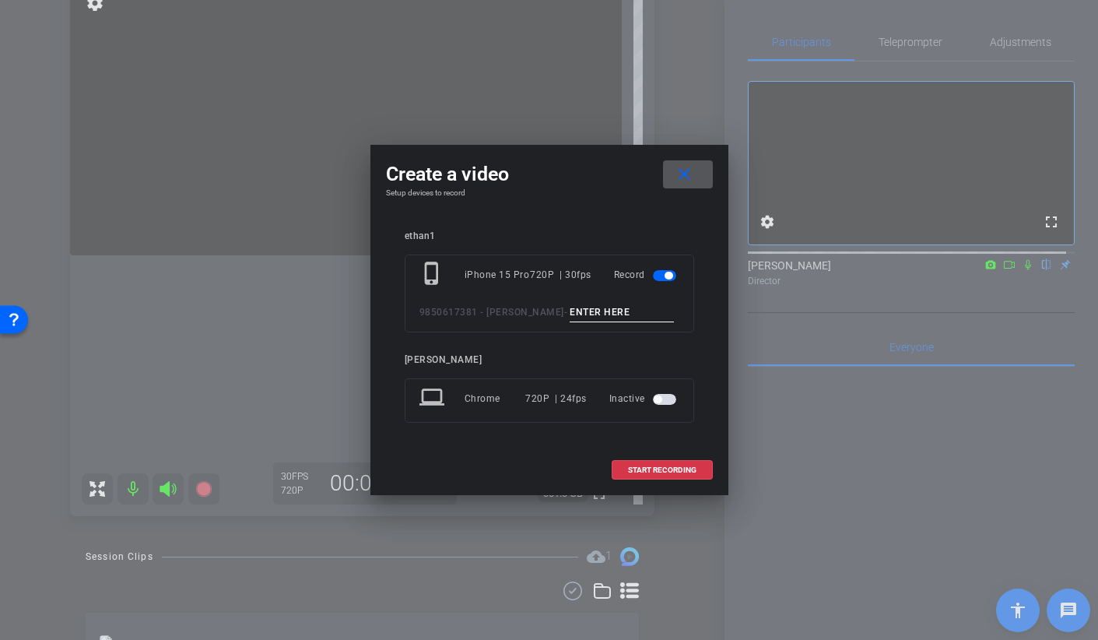
click at [570, 309] on input at bounding box center [622, 312] width 104 height 19
type input "broll 30A take 1"
click at [651, 473] on span "START RECORDING" at bounding box center [662, 470] width 68 height 8
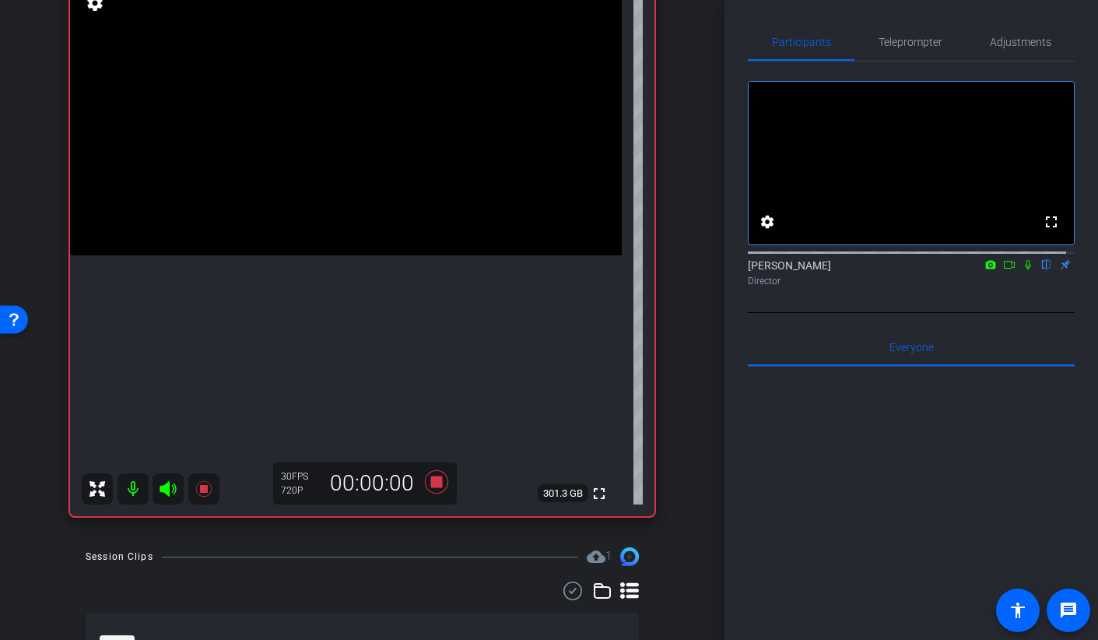
click at [325, 212] on video at bounding box center [346, 117] width 552 height 276
click at [426, 487] on icon at bounding box center [436, 482] width 37 height 28
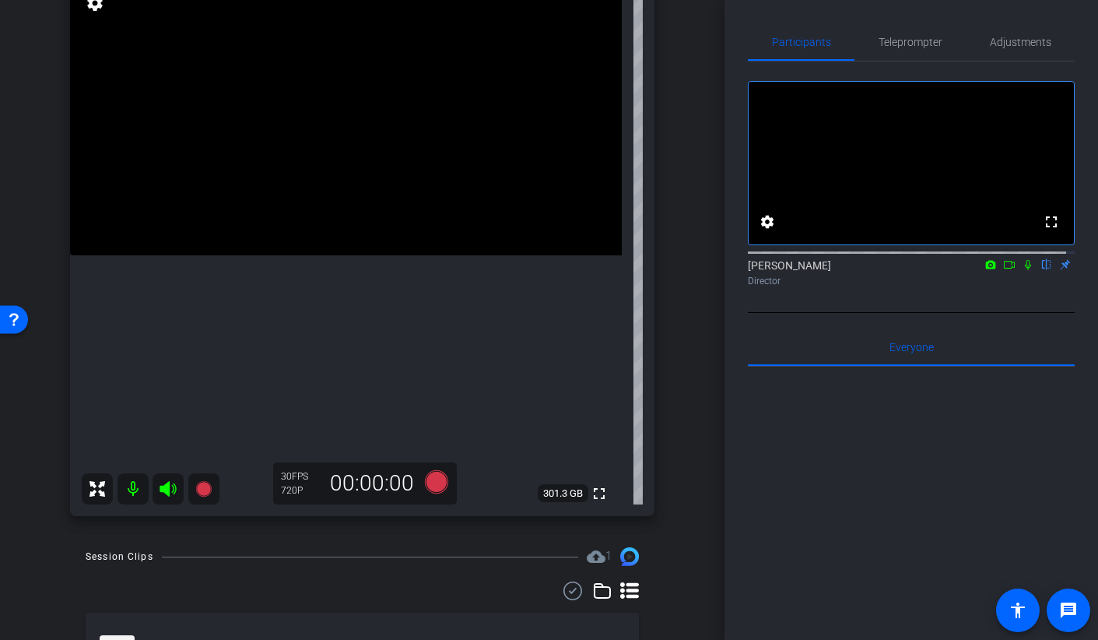
click at [328, 187] on video at bounding box center [346, 117] width 552 height 276
click at [433, 488] on icon at bounding box center [435, 481] width 23 height 23
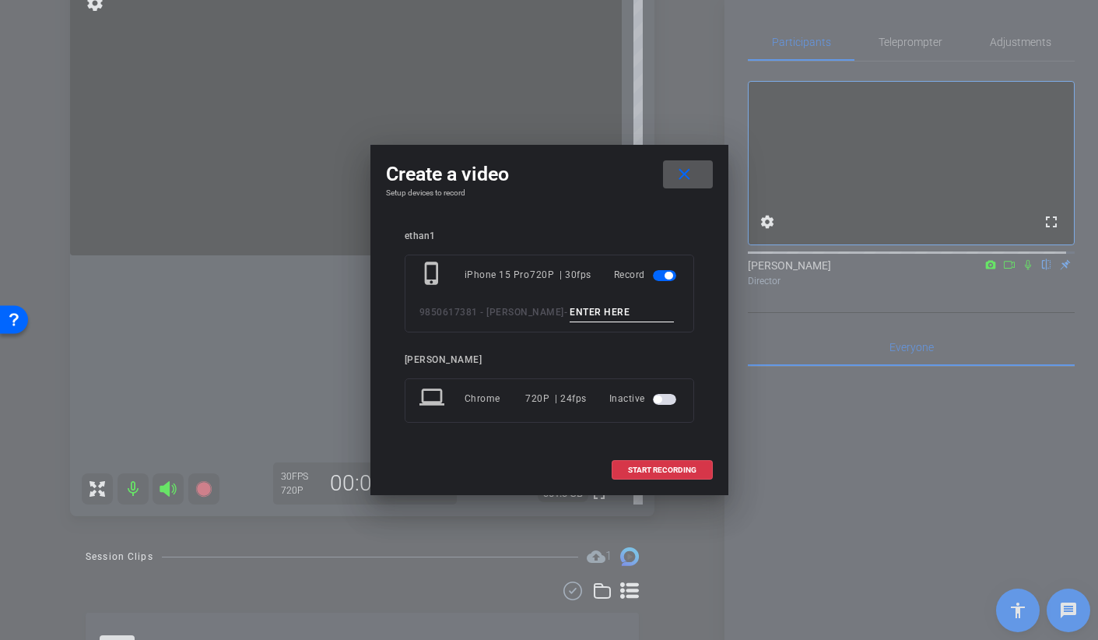
click at [570, 314] on input at bounding box center [622, 312] width 104 height 19
type input "broll 30 A take 2"
click at [655, 463] on span at bounding box center [662, 469] width 100 height 37
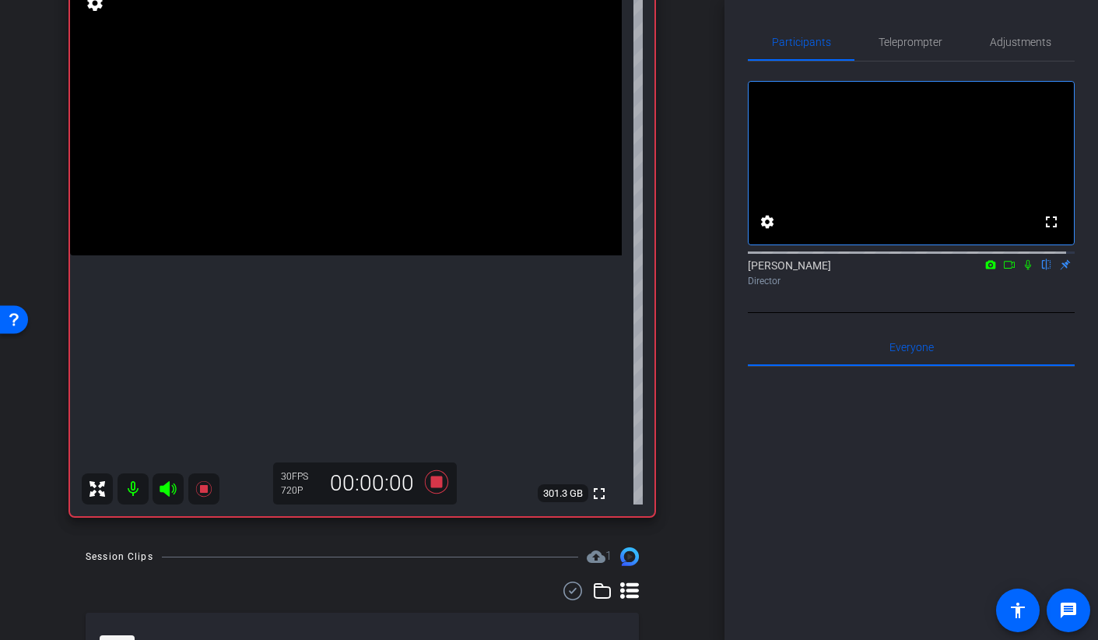
click at [338, 233] on video at bounding box center [346, 117] width 552 height 276
click at [430, 486] on icon at bounding box center [435, 481] width 23 height 23
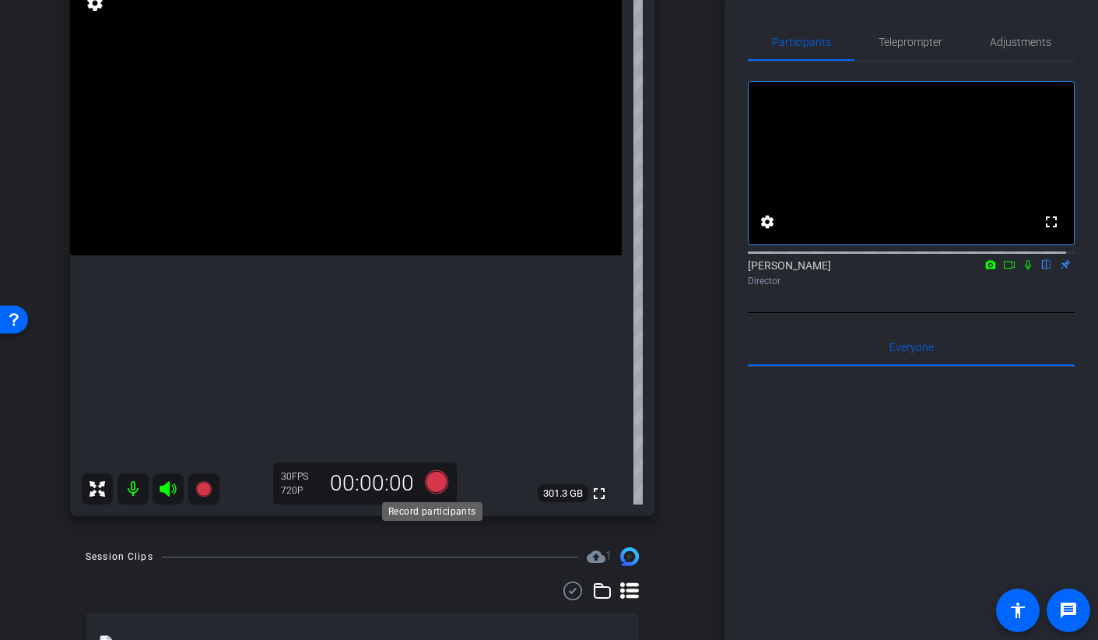
click at [433, 484] on icon at bounding box center [435, 481] width 23 height 23
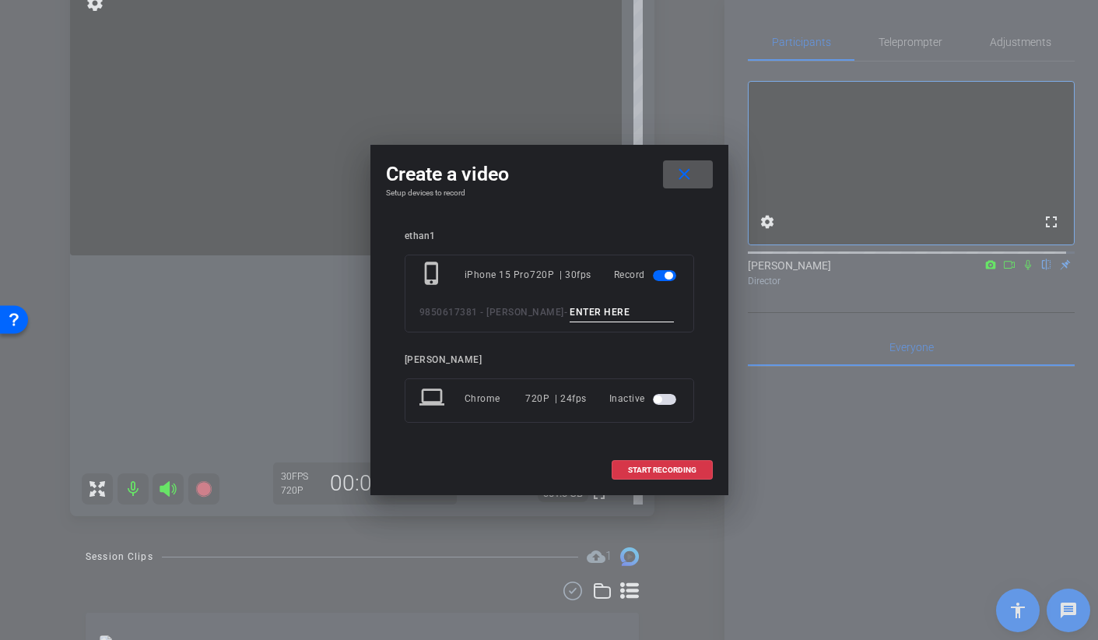
click at [570, 319] on input at bounding box center [622, 312] width 104 height 19
type input "b"
type input "BROLL 30 B TAKE 1"
click at [626, 462] on span at bounding box center [662, 469] width 100 height 37
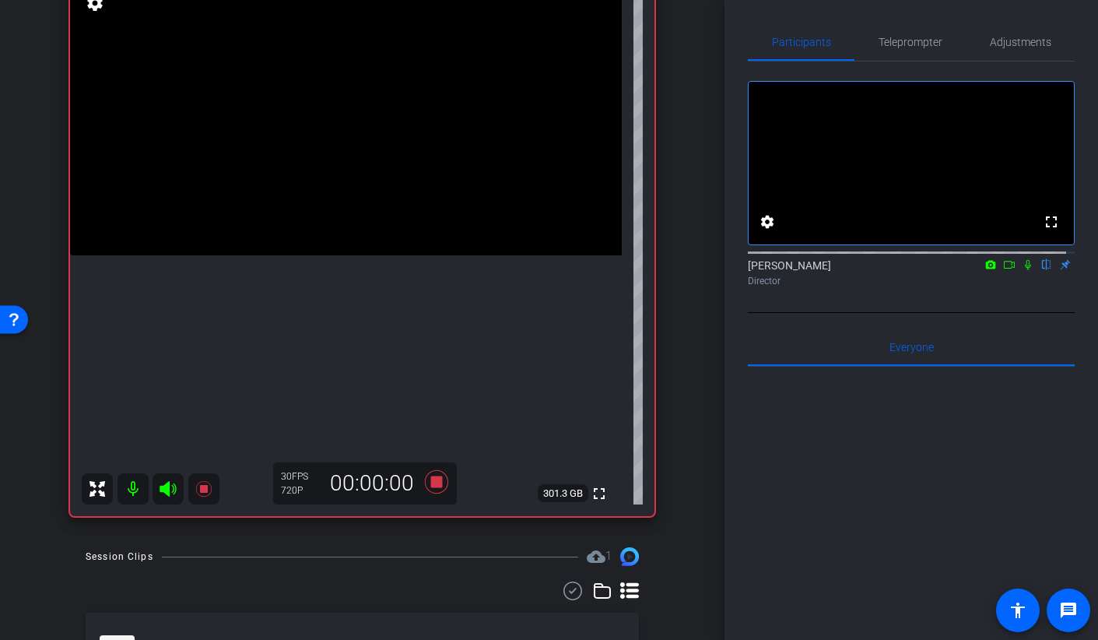
click at [321, 225] on video at bounding box center [346, 117] width 552 height 276
click at [437, 484] on icon at bounding box center [435, 481] width 23 height 23
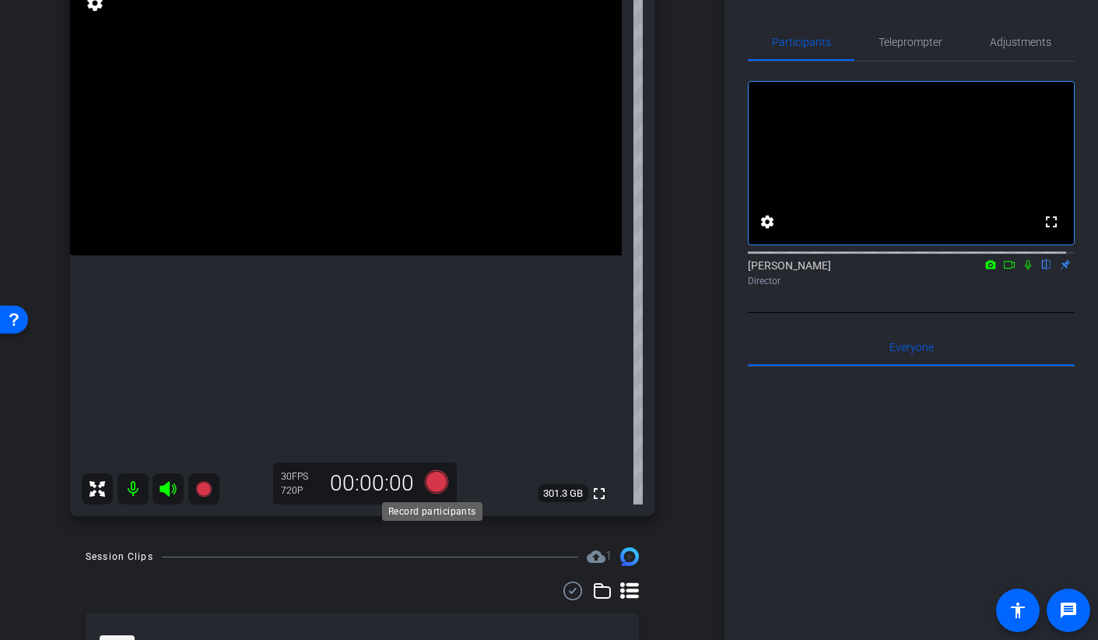
click at [432, 488] on icon at bounding box center [435, 481] width 23 height 23
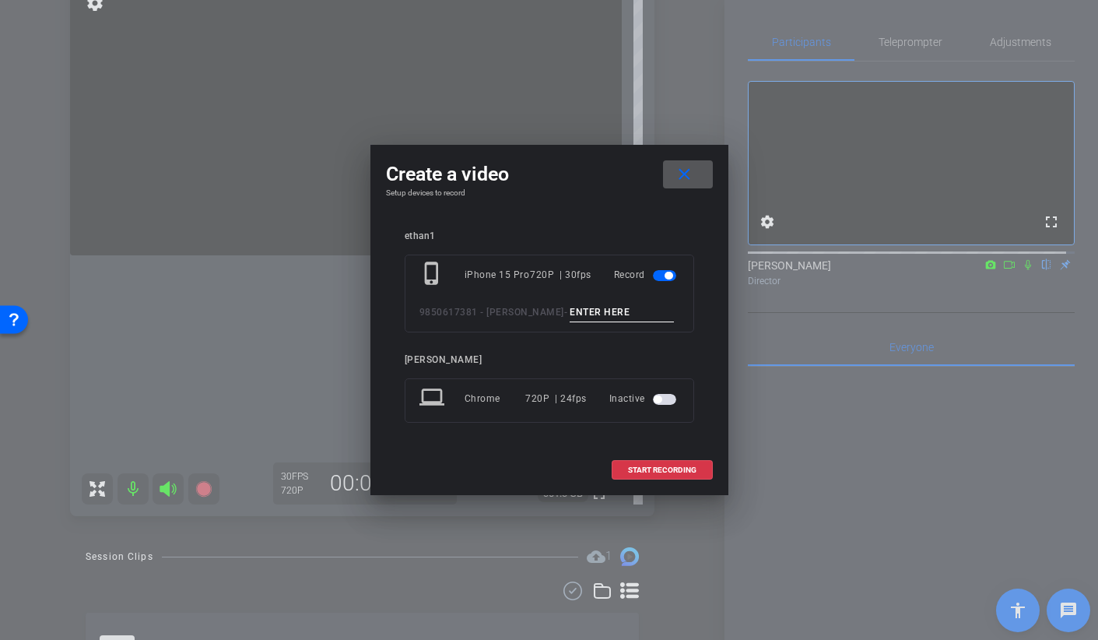
click at [570, 308] on input at bounding box center [622, 312] width 104 height 19
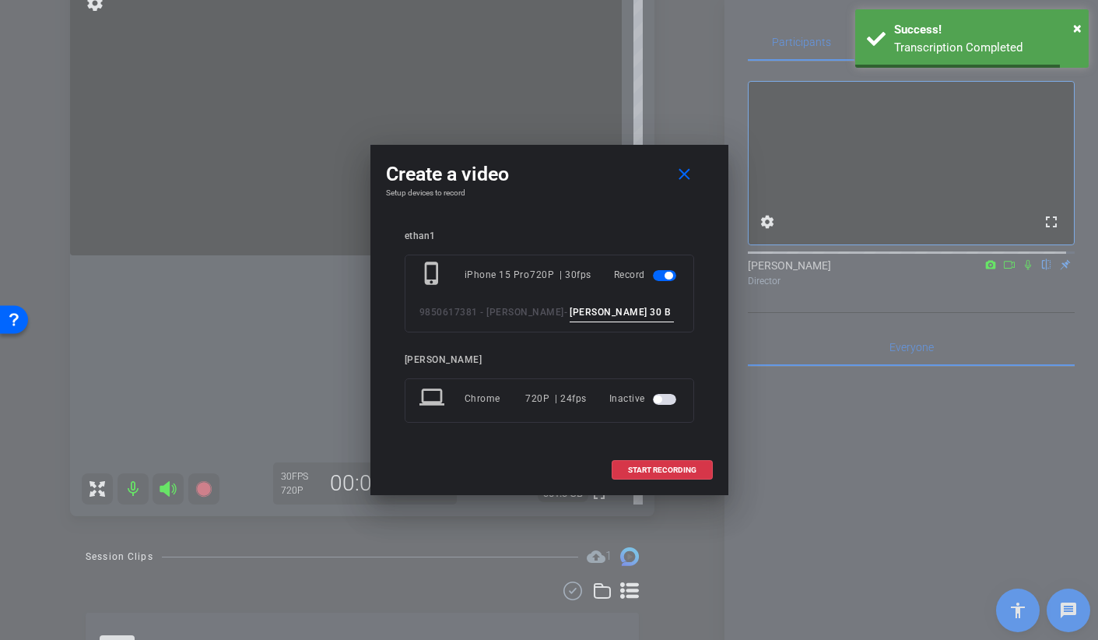
type input "BROLL 30 B TAKE 2"
click at [694, 474] on span at bounding box center [662, 469] width 100 height 37
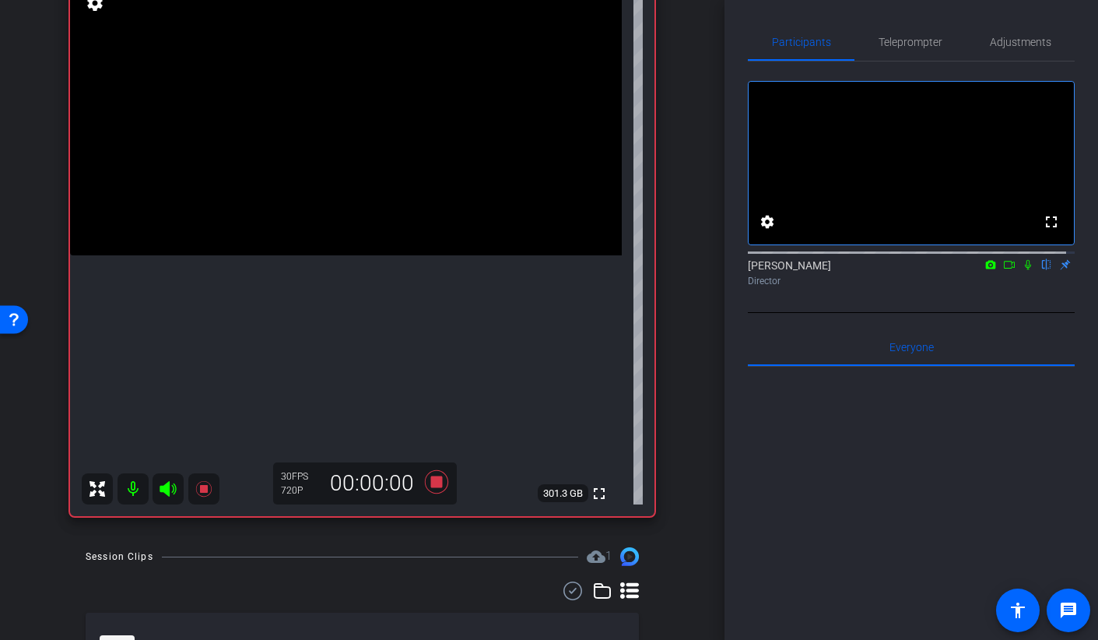
click at [368, 201] on video at bounding box center [346, 117] width 552 height 276
click at [431, 474] on icon at bounding box center [436, 482] width 37 height 28
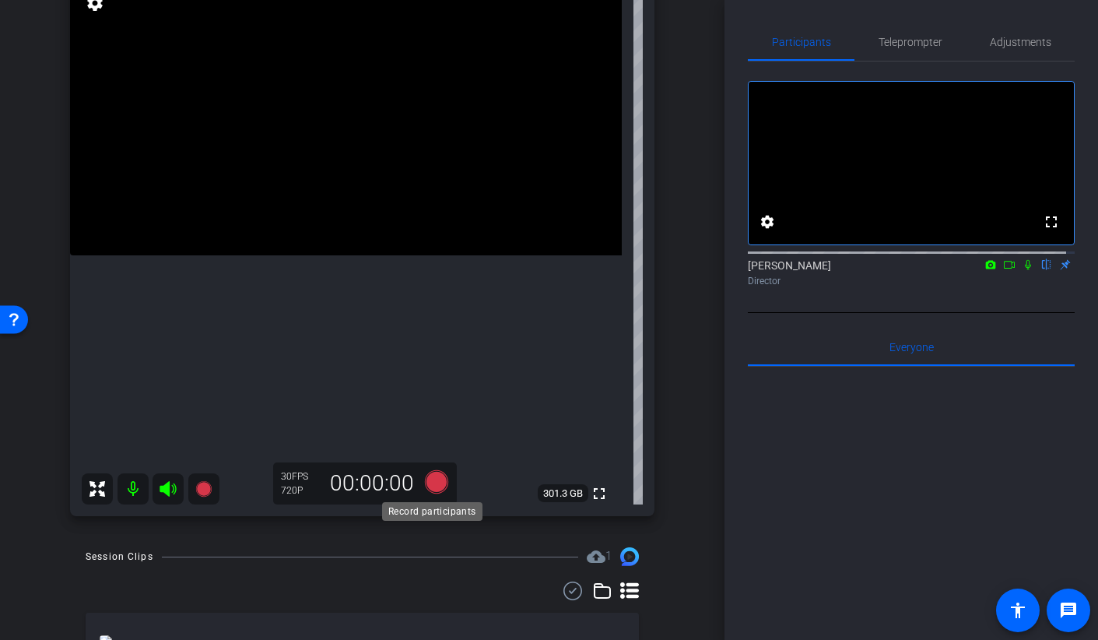
click at [427, 481] on icon at bounding box center [435, 481] width 23 height 23
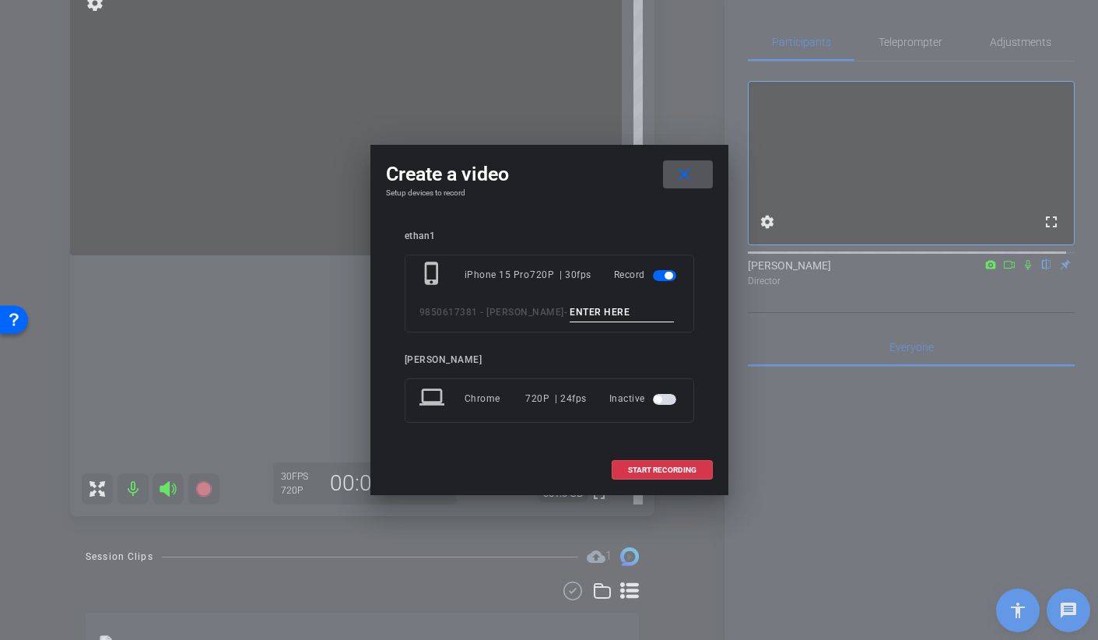
click at [563, 302] on div "phone_iphone iPhone 15 Pro 720P | 30fps Record 9850617381 - Ethan Down -" at bounding box center [549, 293] width 289 height 78
click at [570, 310] on input at bounding box center [622, 312] width 104 height 19
type input "BROLL 30 C TAKE 1"
click at [640, 475] on span at bounding box center [662, 469] width 100 height 37
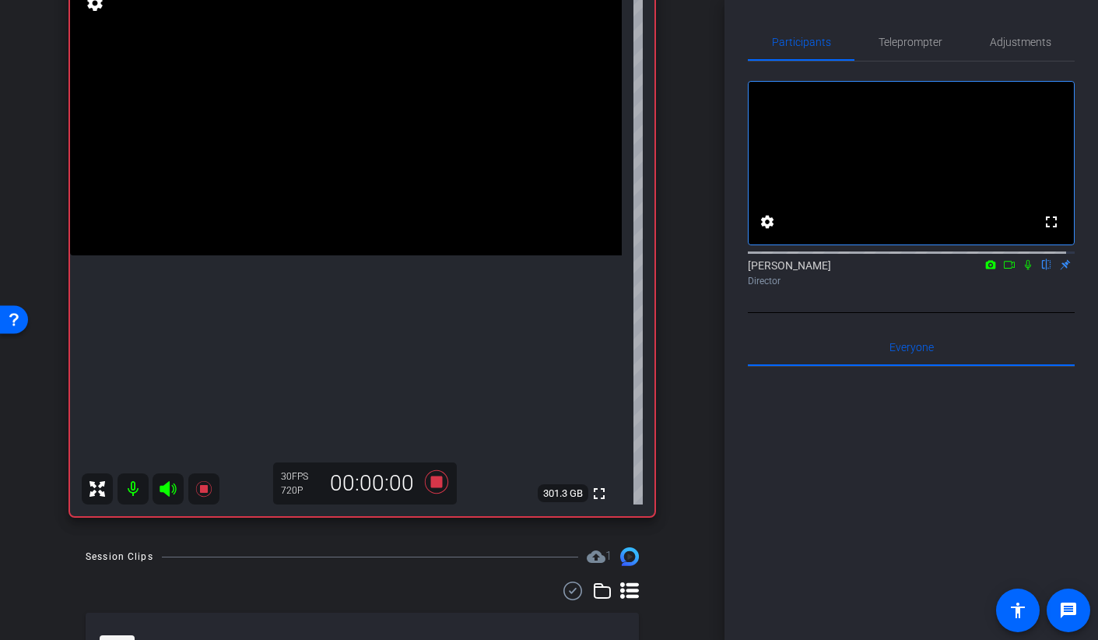
click at [355, 196] on video at bounding box center [346, 117] width 552 height 276
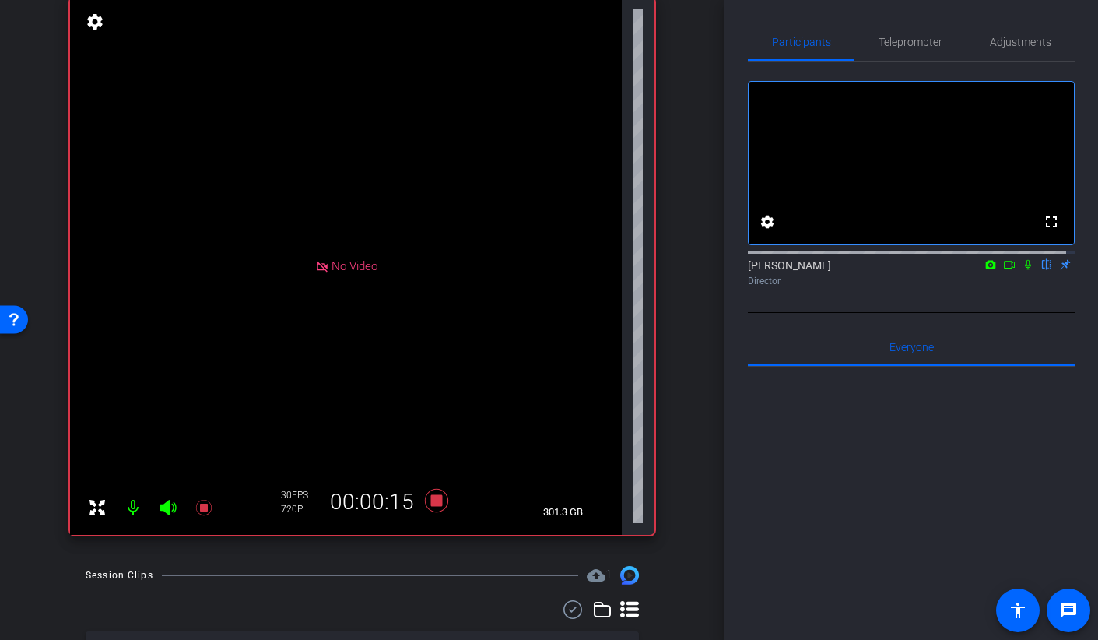
scroll to position [181, 0]
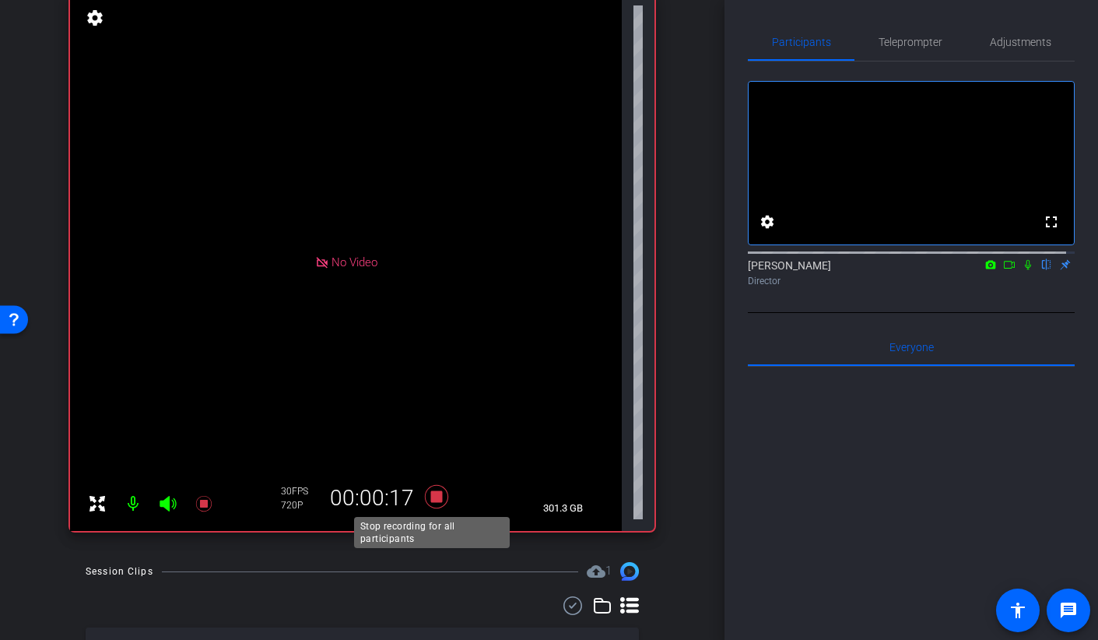
click at [428, 498] on icon at bounding box center [435, 496] width 23 height 23
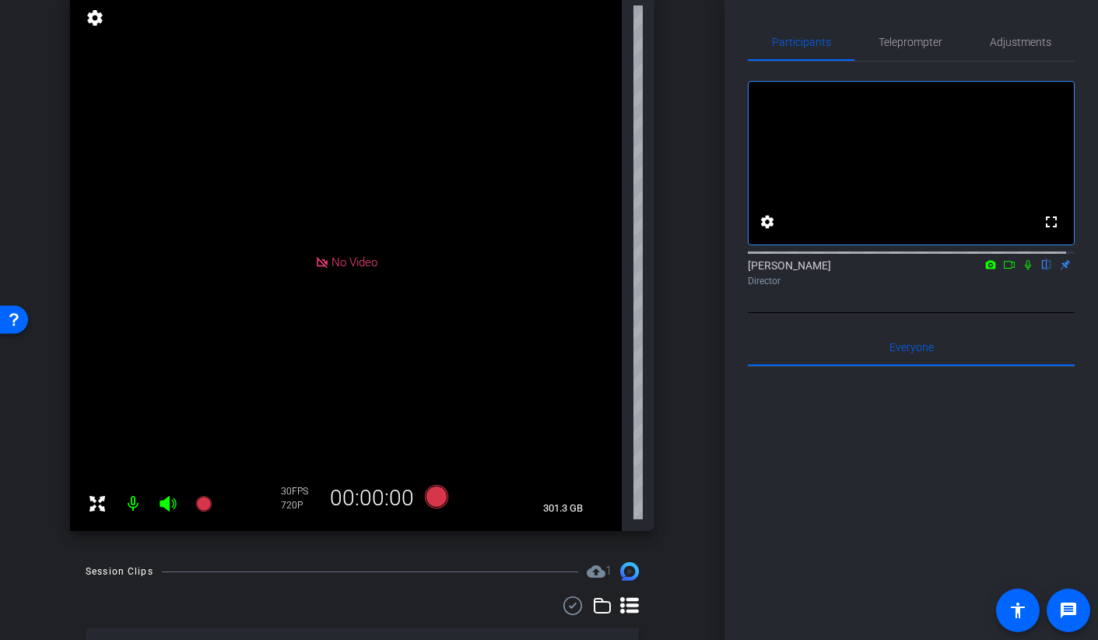
click at [349, 260] on span "No Video" at bounding box center [355, 262] width 46 height 14
click at [328, 318] on div "No Video" at bounding box center [346, 262] width 552 height 537
click at [356, 262] on span "No Video" at bounding box center [355, 262] width 46 height 14
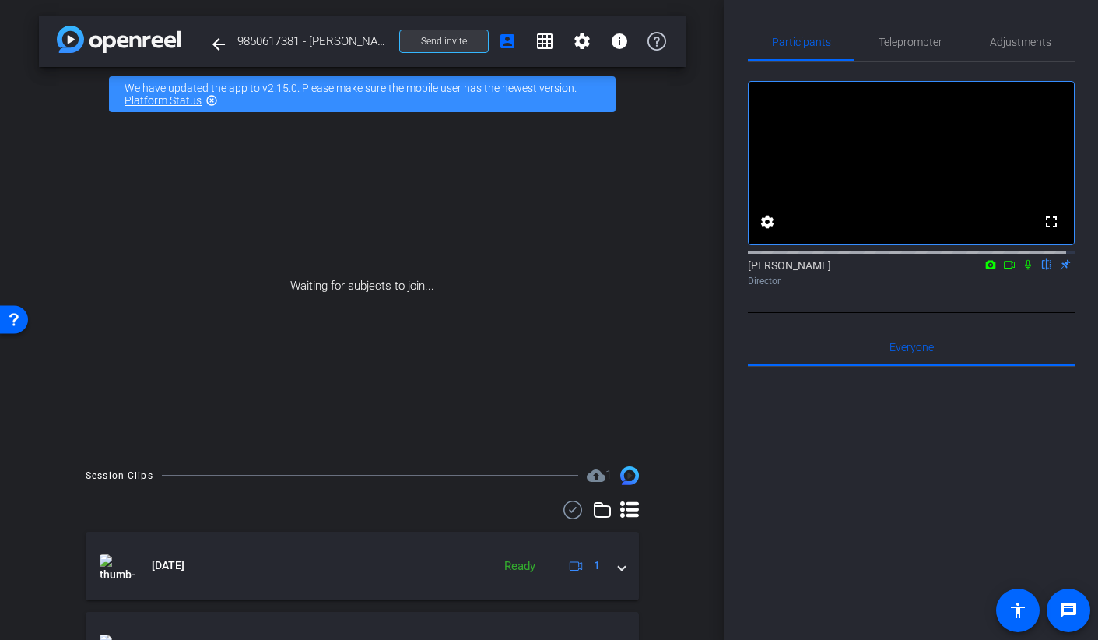
click at [443, 44] on span "Send invite" at bounding box center [444, 41] width 46 height 12
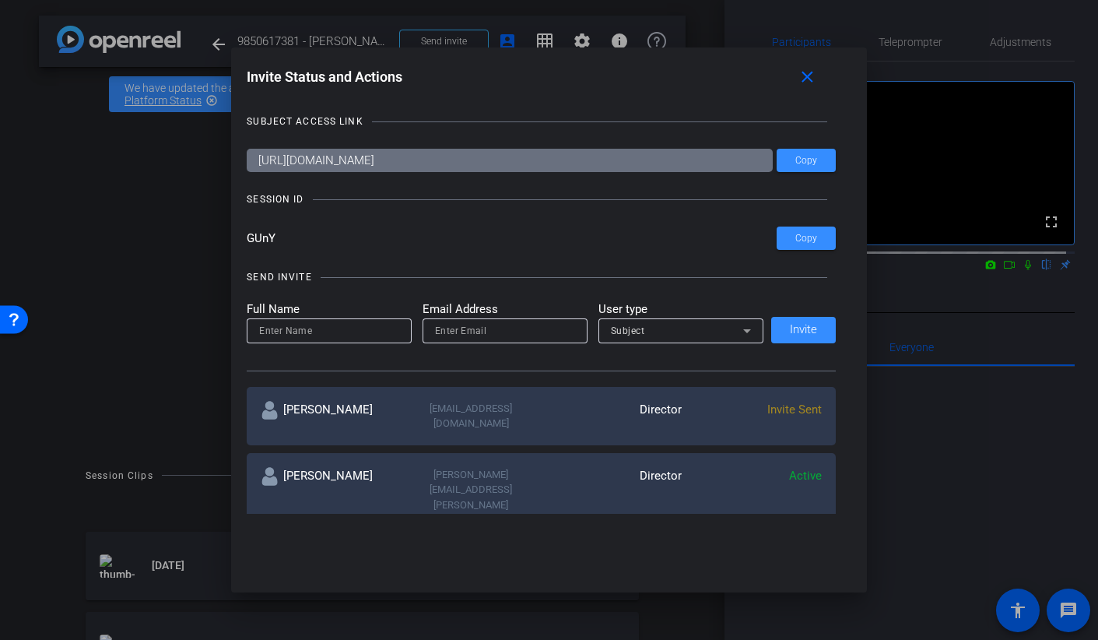
drag, startPoint x: 282, startPoint y: 240, endPoint x: 223, endPoint y: 233, distance: 60.3
click at [223, 233] on div "Invite Status and Actions close SUBJECT ACCESS LINK https://capture.openreel.co…" at bounding box center [549, 320] width 1098 height 640
click at [970, 484] on div at bounding box center [549, 320] width 1098 height 640
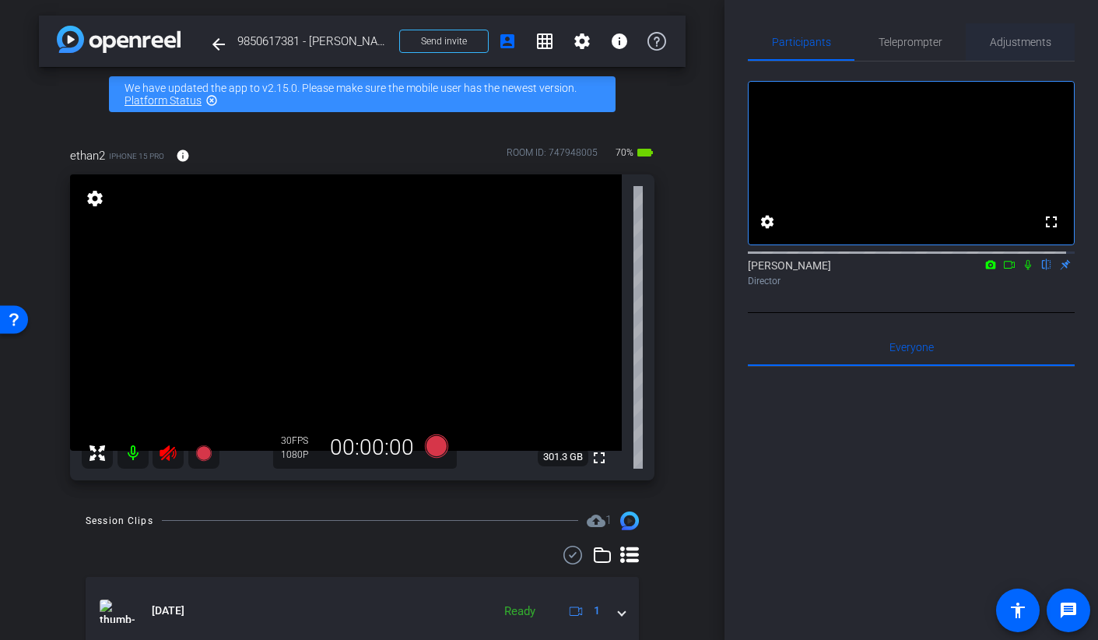
click at [1028, 38] on span "Adjustments" at bounding box center [1020, 42] width 61 height 11
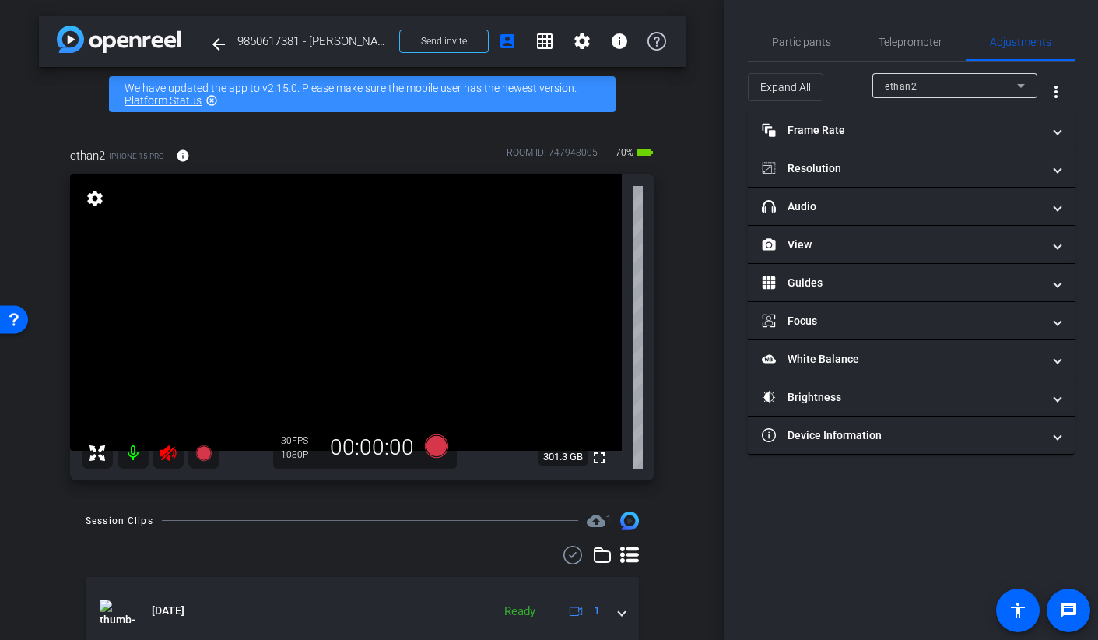
click at [157, 458] on mat-icon at bounding box center [168, 452] width 31 height 31
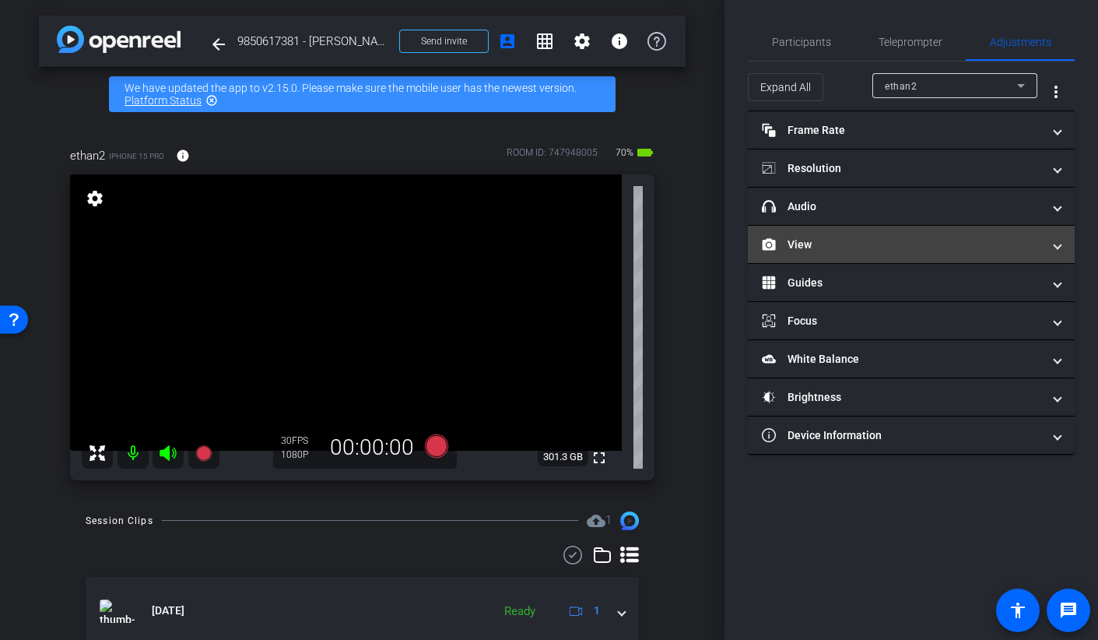
click at [808, 244] on mat-panel-title "View" at bounding box center [902, 245] width 280 height 16
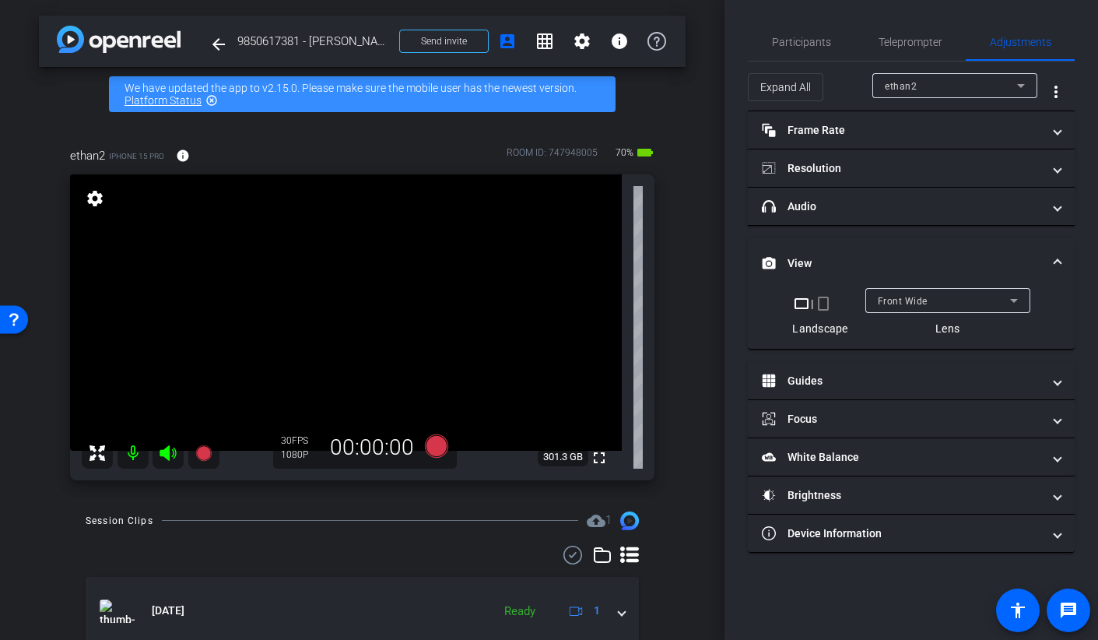
click at [826, 303] on mat-icon "crop_portrait" at bounding box center [823, 303] width 19 height 19
click at [793, 40] on span "Participants" at bounding box center [801, 42] width 59 height 11
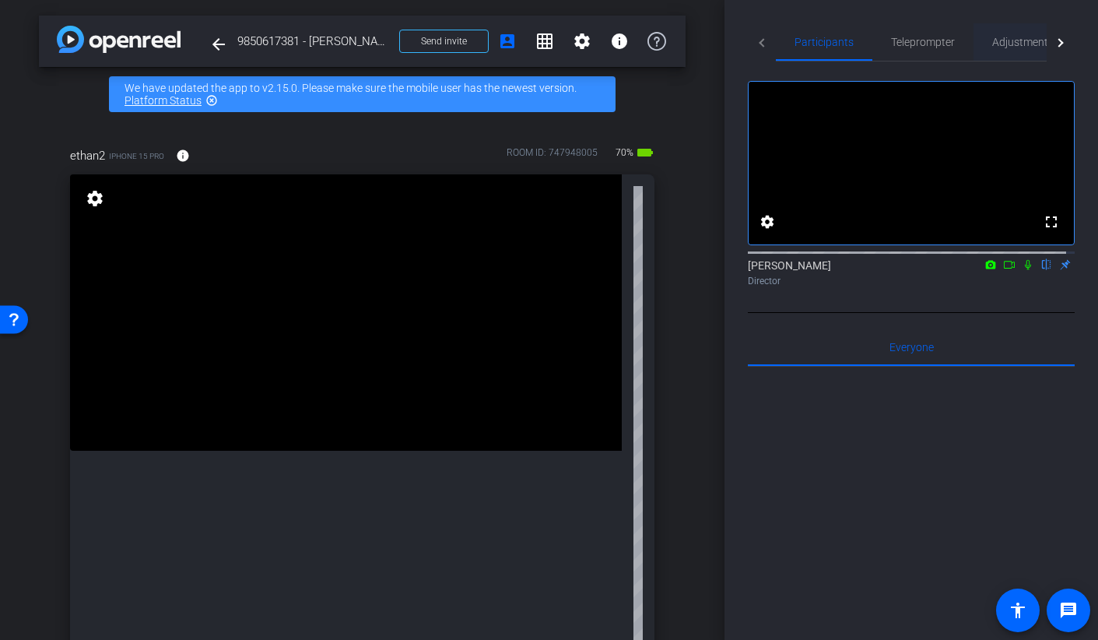
click at [1012, 45] on span "Adjustments" at bounding box center [1022, 42] width 61 height 11
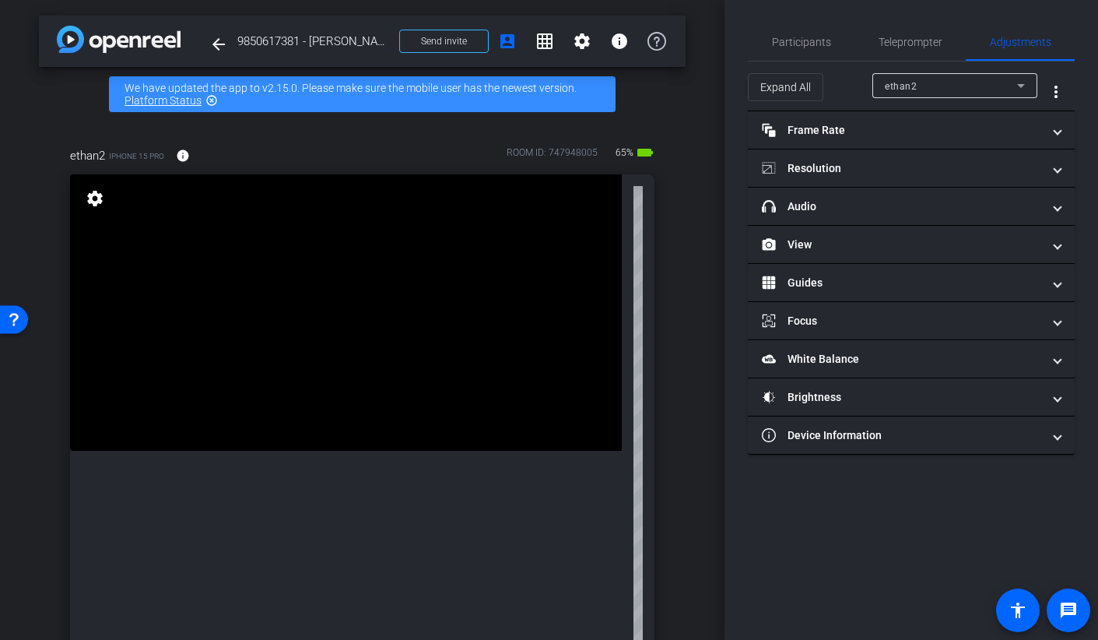
click at [377, 451] on video at bounding box center [346, 312] width 552 height 276
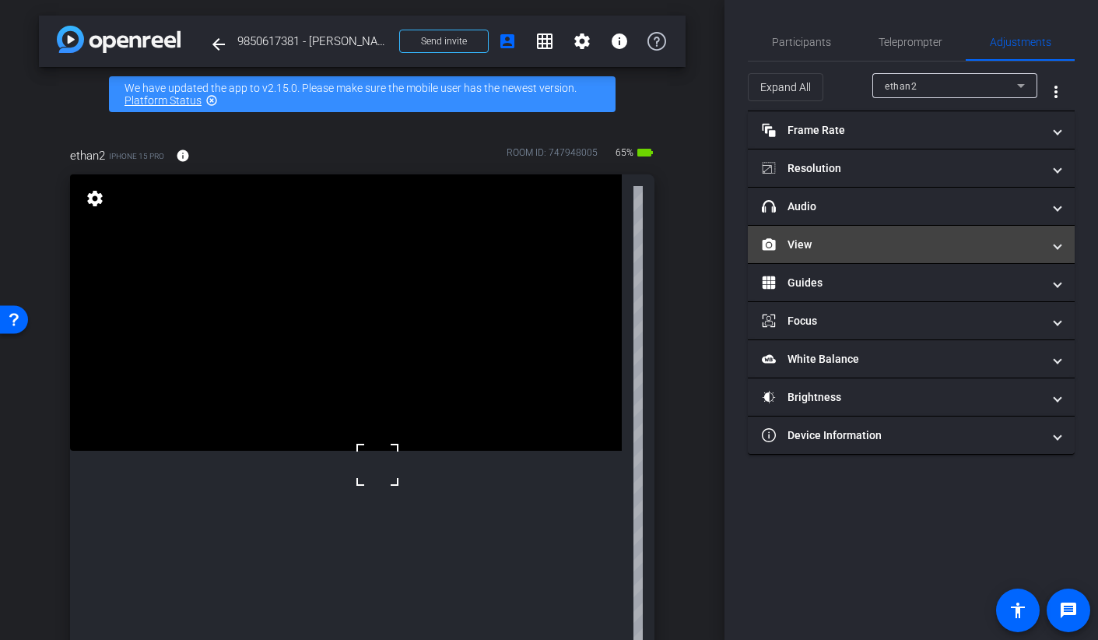
click at [795, 231] on mat-expansion-panel-header "View" at bounding box center [911, 244] width 327 height 37
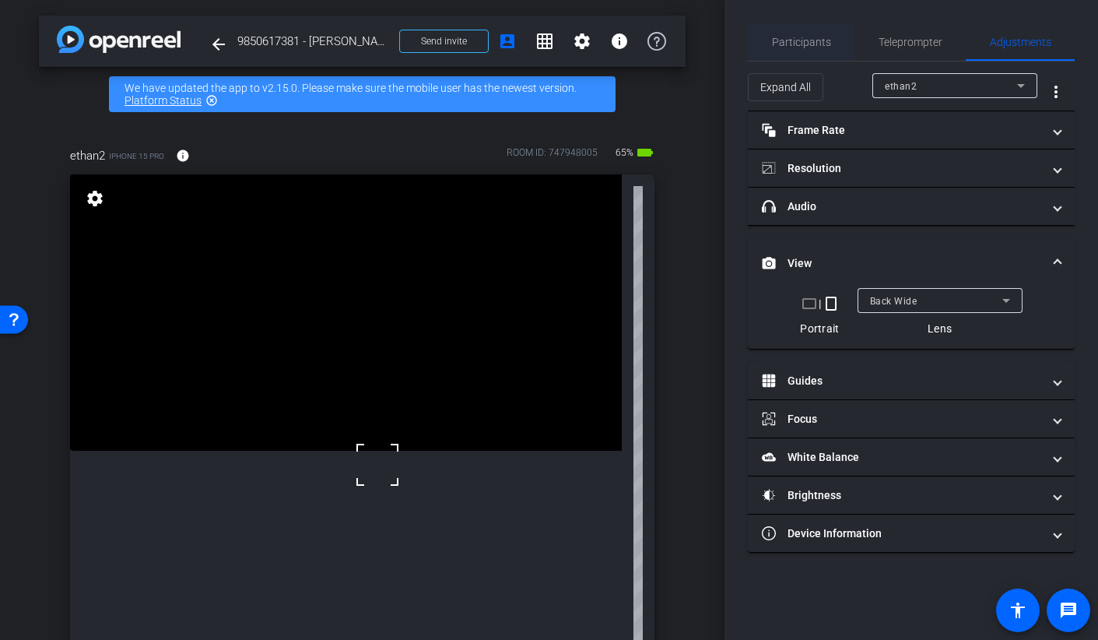
click at [786, 41] on span "Participants" at bounding box center [801, 42] width 59 height 11
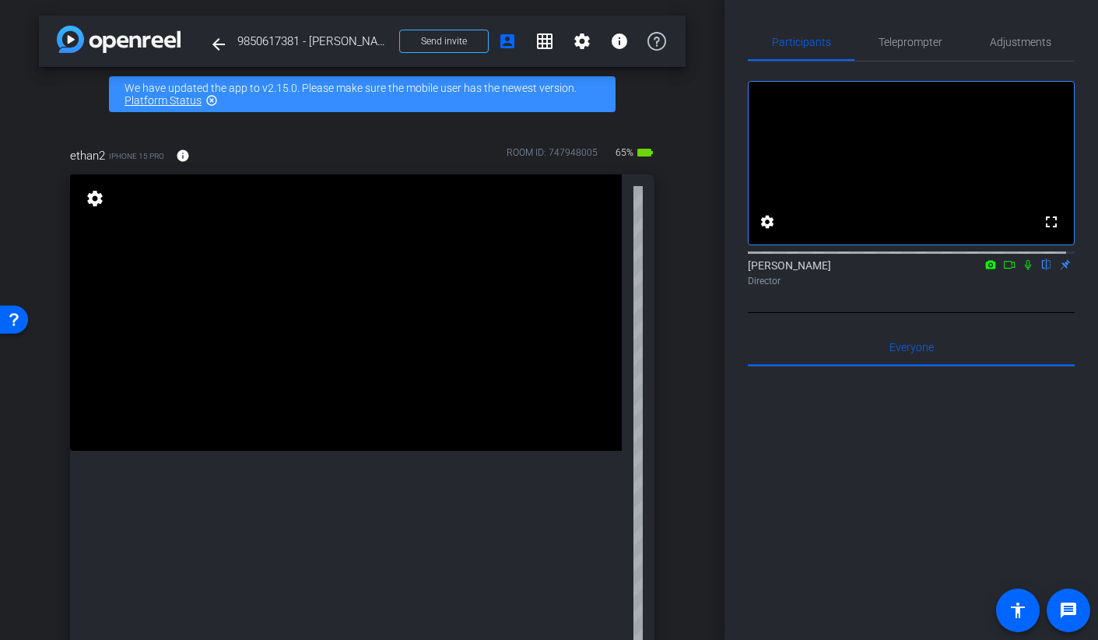
click at [335, 430] on video at bounding box center [346, 312] width 552 height 276
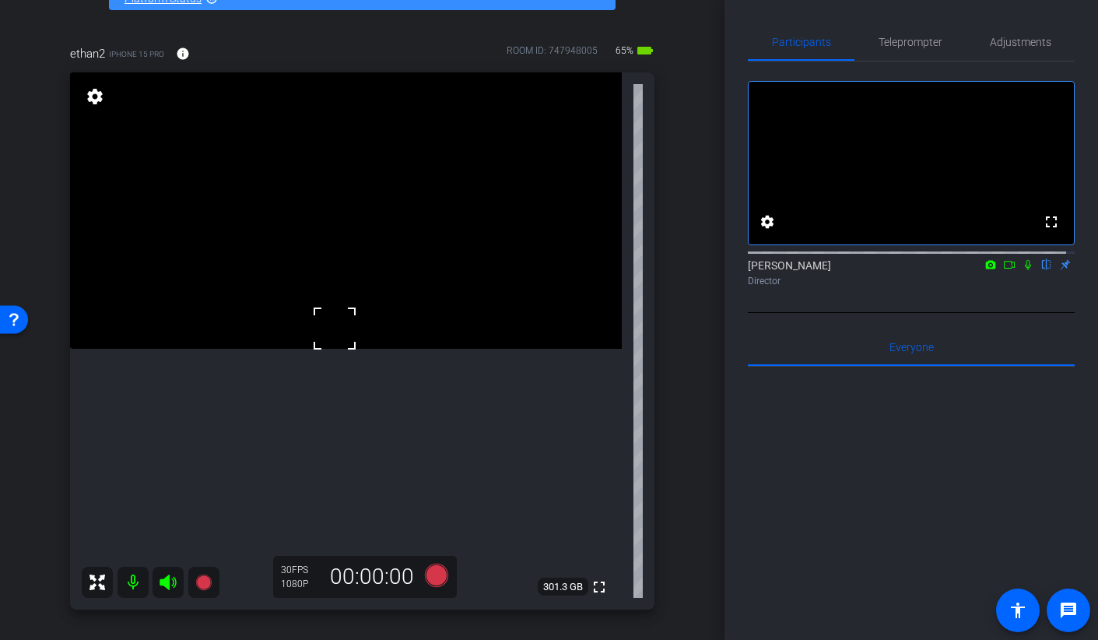
scroll to position [264, 0]
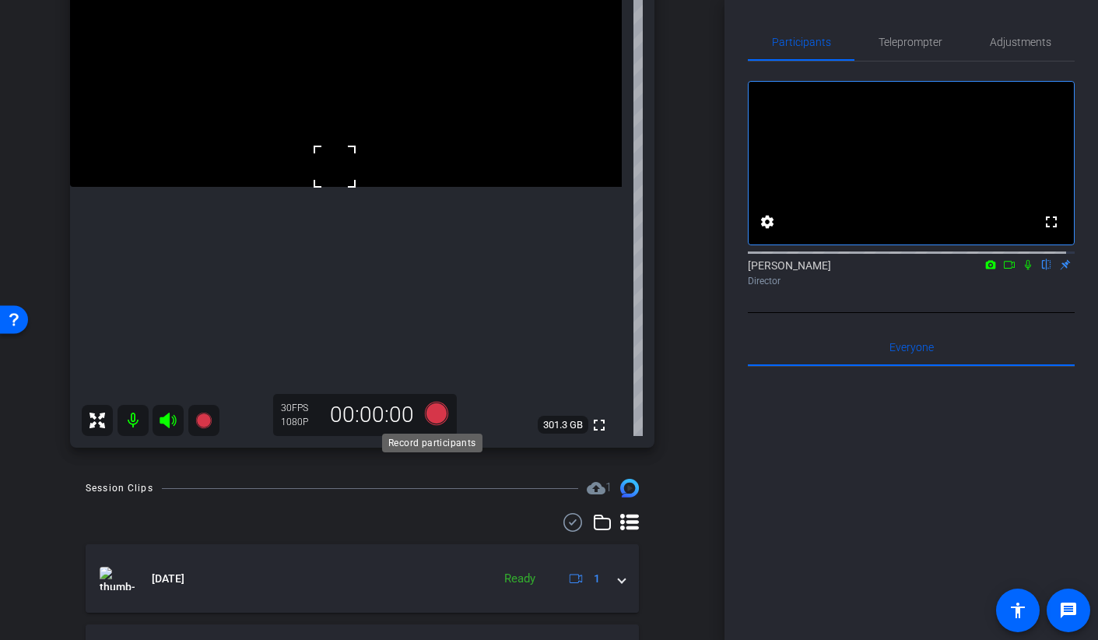
click at [425, 416] on icon at bounding box center [435, 413] width 23 height 23
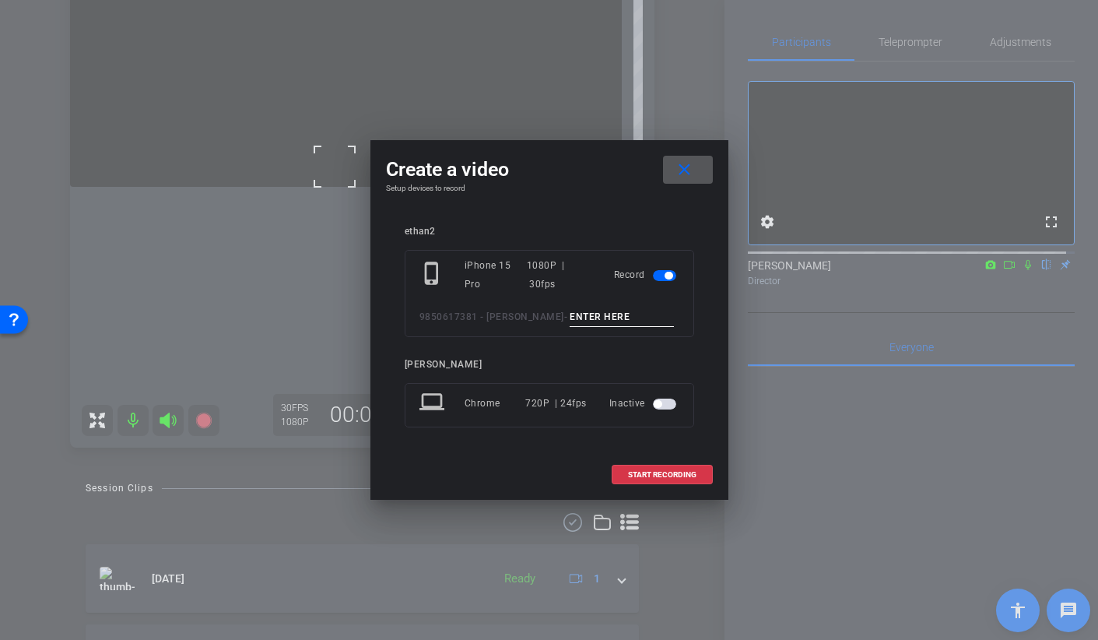
click at [570, 312] on input at bounding box center [622, 316] width 104 height 19
type input "broll 30 C TAKE 2"
click at [637, 475] on span "START RECORDING" at bounding box center [662, 475] width 68 height 8
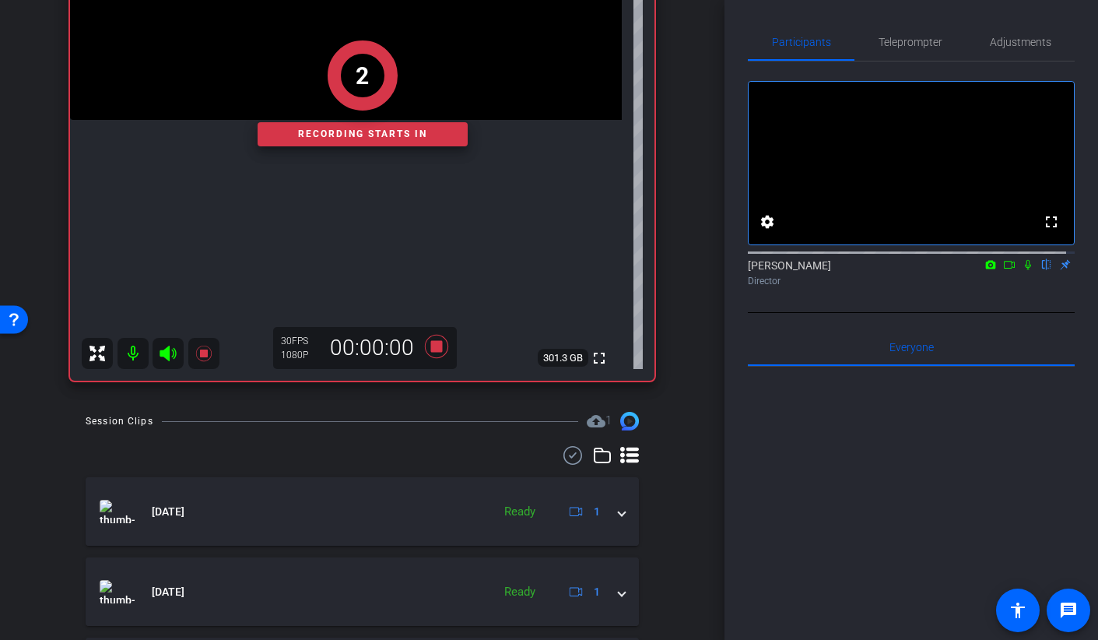
scroll to position [137, 0]
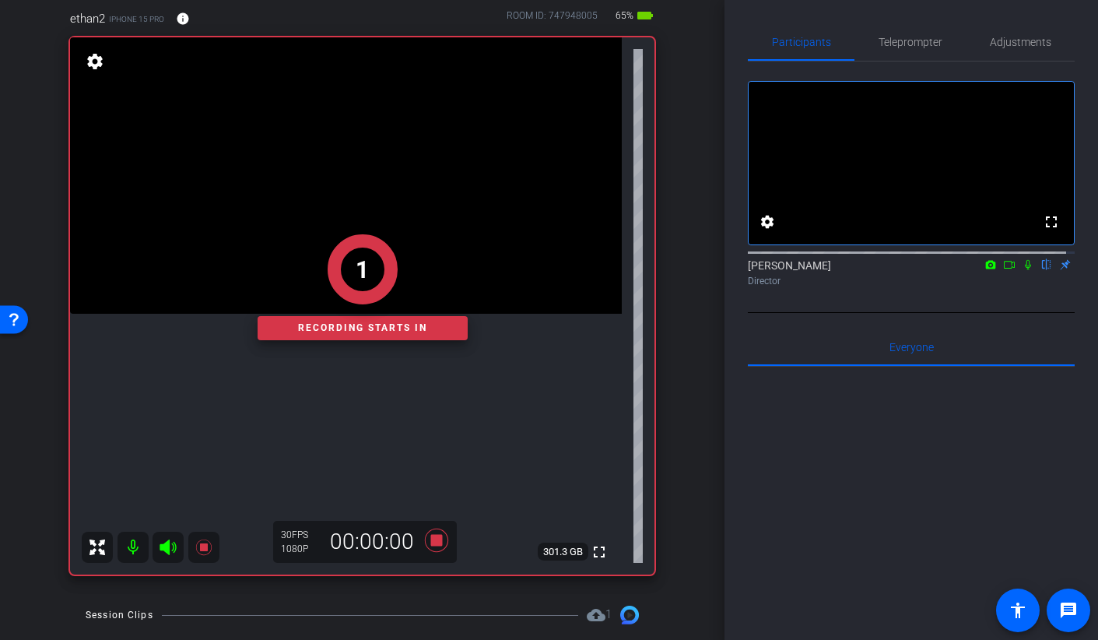
click at [1005, 268] on icon at bounding box center [1009, 265] width 11 height 8
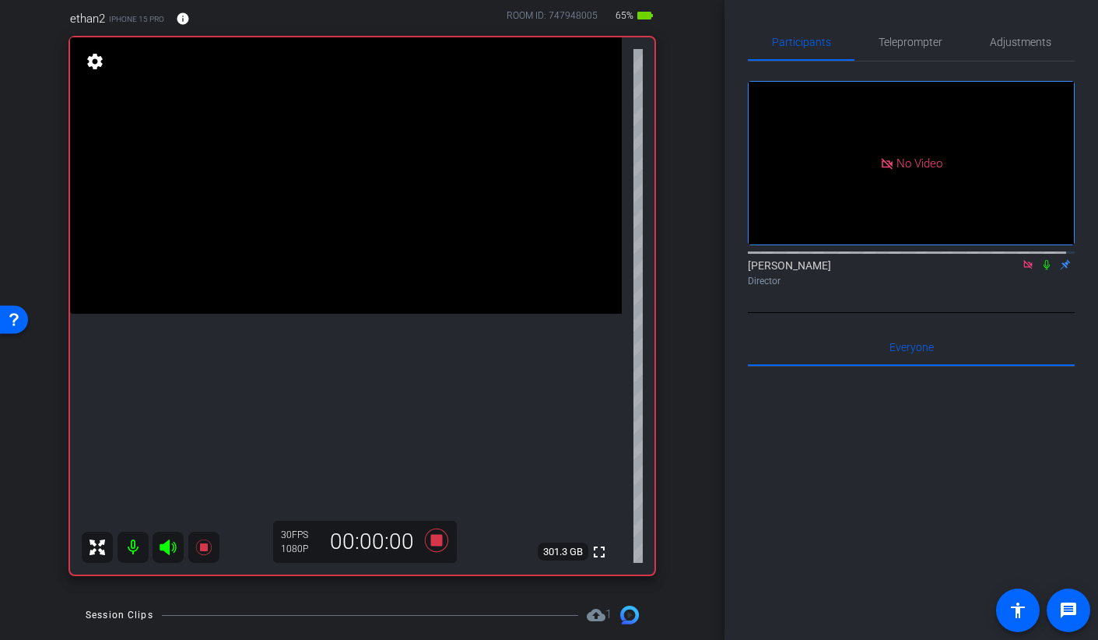
click at [348, 288] on video at bounding box center [346, 175] width 552 height 276
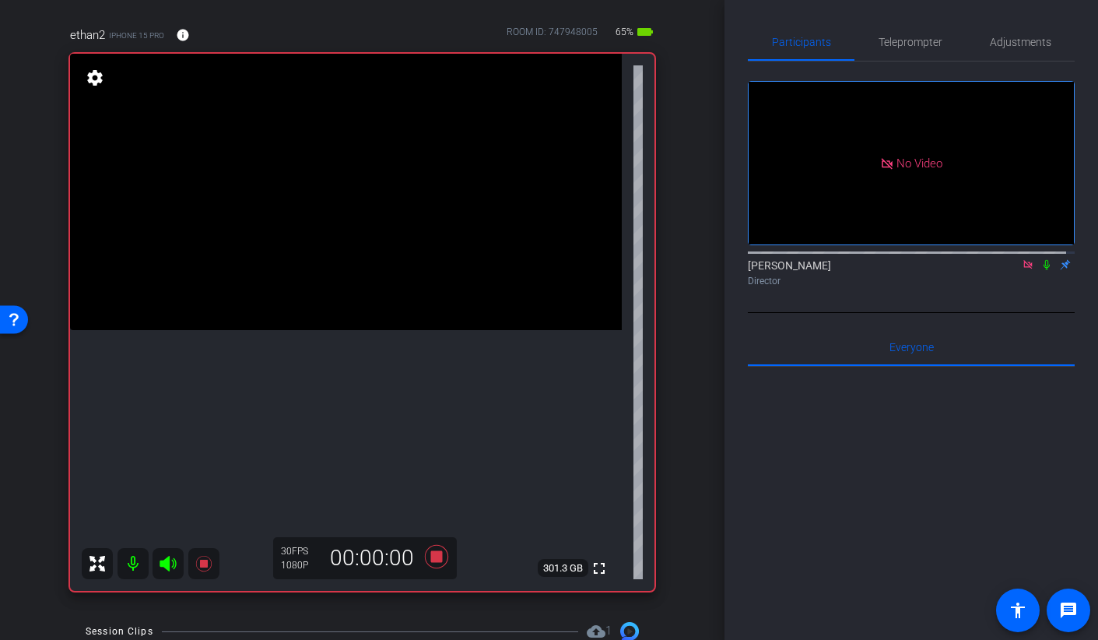
scroll to position [121, 0]
click at [434, 554] on icon at bounding box center [435, 555] width 23 height 23
click at [430, 556] on icon at bounding box center [435, 555] width 23 height 23
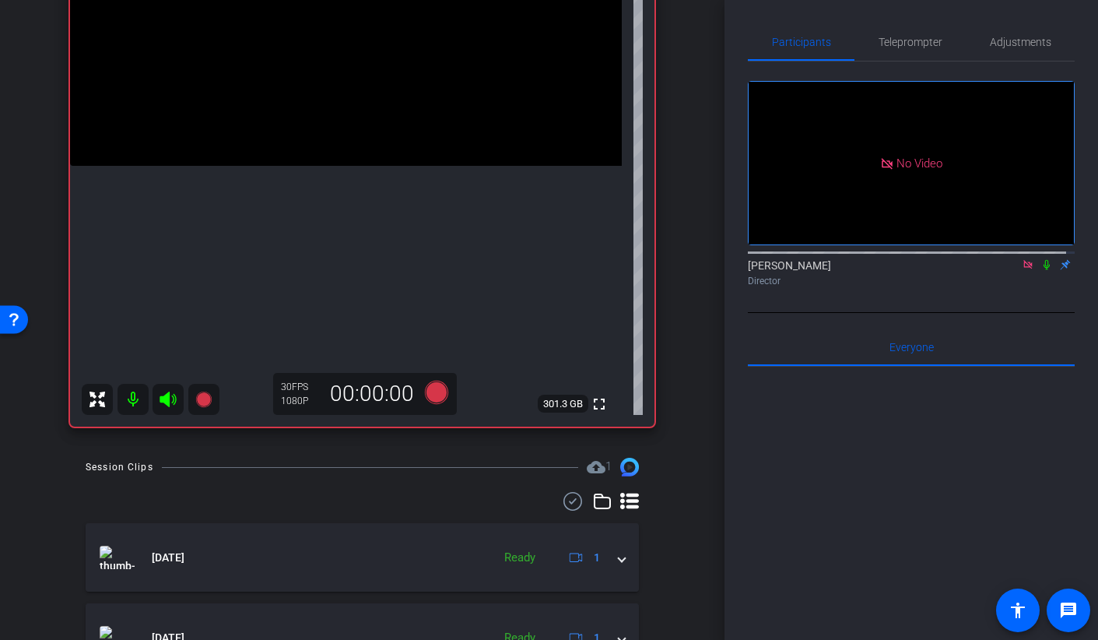
scroll to position [100, 0]
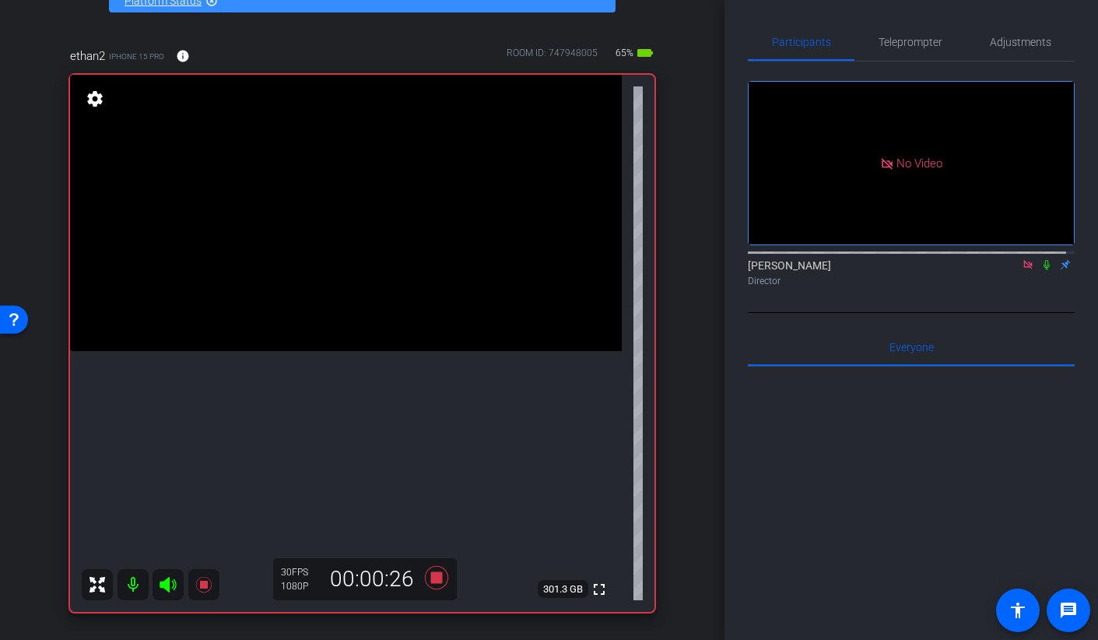
click at [1022, 270] on icon at bounding box center [1028, 264] width 12 height 11
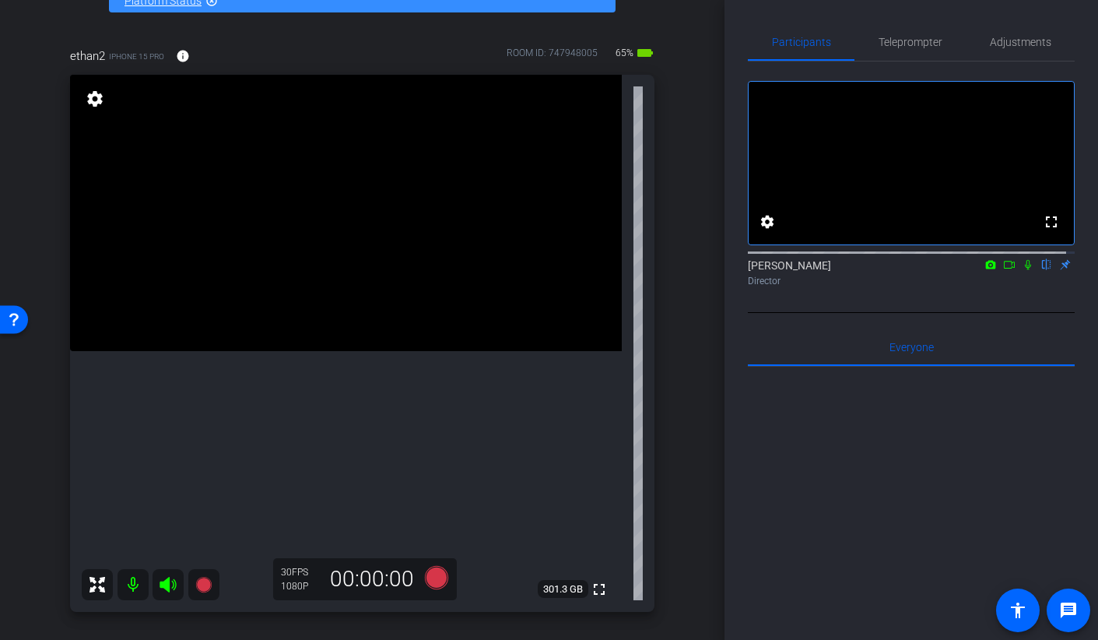
click at [382, 351] on video at bounding box center [346, 213] width 552 height 276
click at [428, 584] on icon at bounding box center [435, 577] width 23 height 23
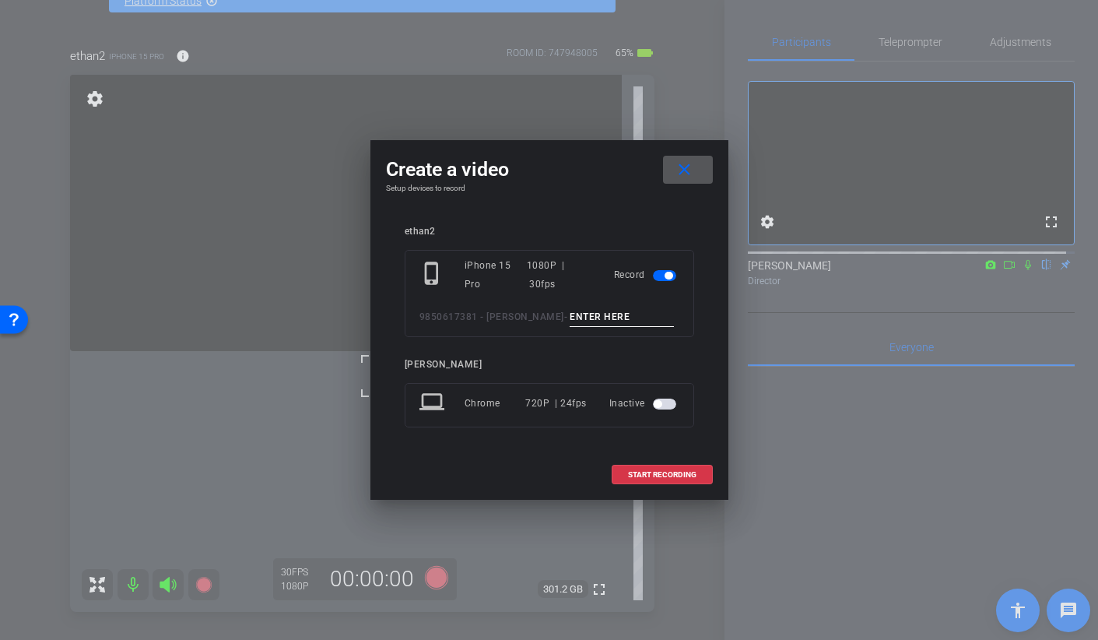
click at [582, 314] on input at bounding box center [622, 316] width 104 height 19
type input "BROLL 30 C TAKE 3"
click at [634, 477] on span "START RECORDING" at bounding box center [662, 475] width 68 height 8
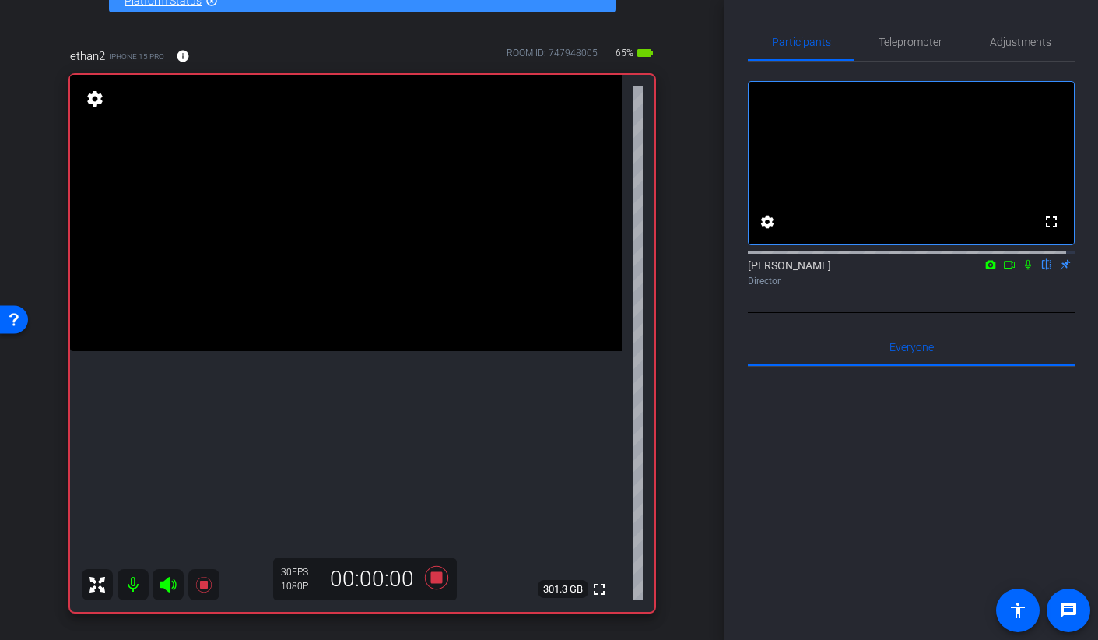
click at [317, 351] on video at bounding box center [346, 213] width 552 height 276
click at [331, 351] on video at bounding box center [346, 213] width 552 height 276
click at [439, 582] on icon at bounding box center [436, 577] width 37 height 28
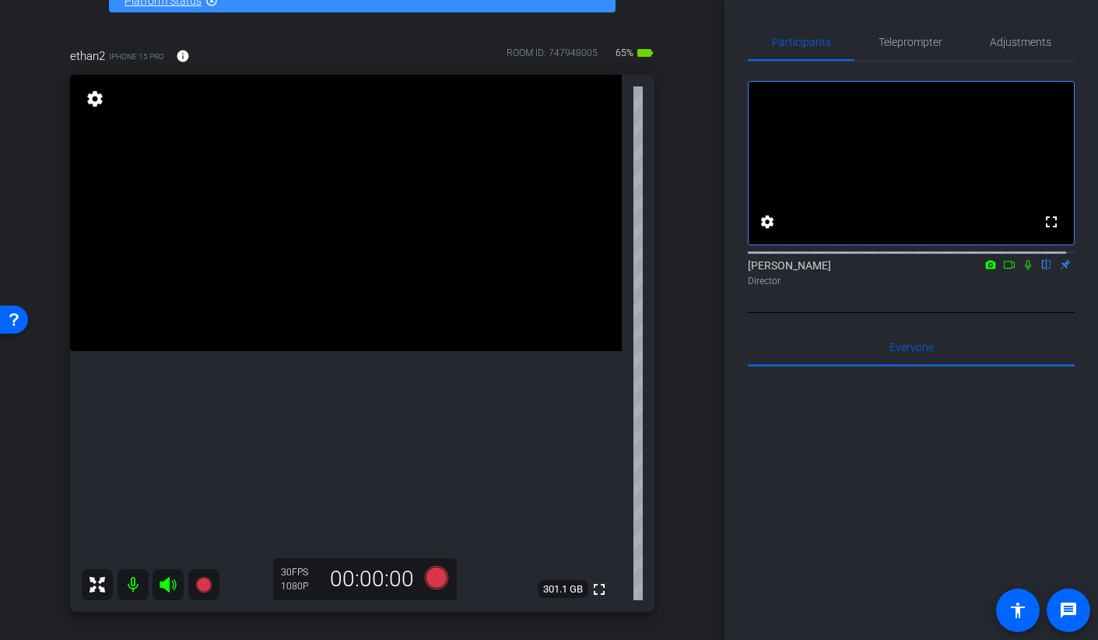
click at [320, 335] on video at bounding box center [346, 213] width 552 height 276
click at [307, 339] on div at bounding box center [319, 336] width 39 height 39
click at [296, 351] on video at bounding box center [346, 213] width 552 height 276
click at [430, 577] on icon at bounding box center [435, 577] width 23 height 23
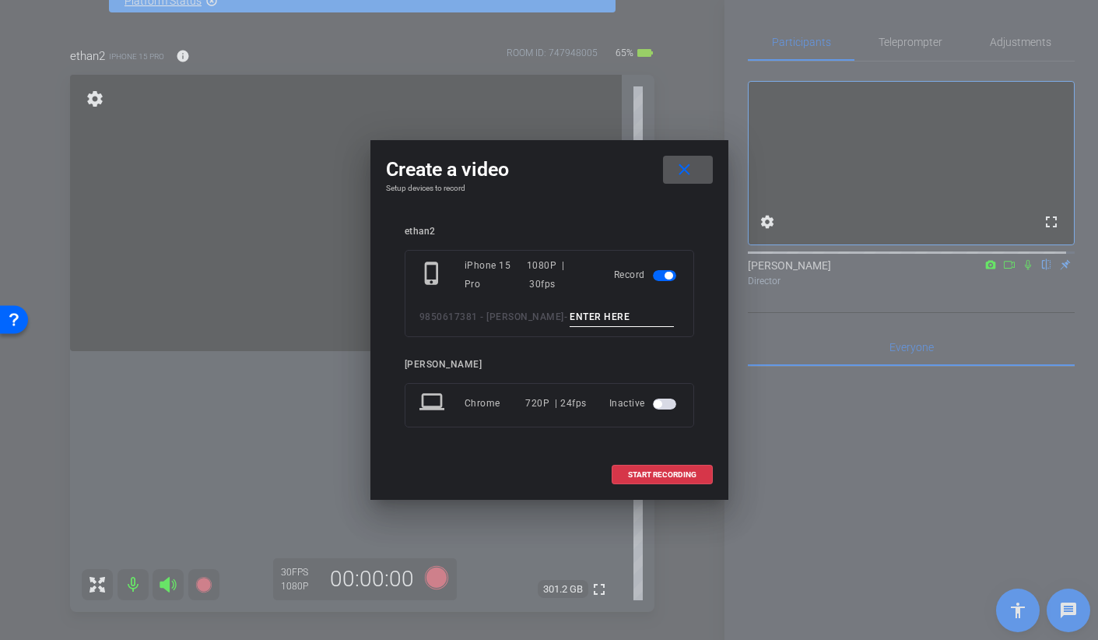
click at [663, 156] on button "close" at bounding box center [688, 170] width 50 height 28
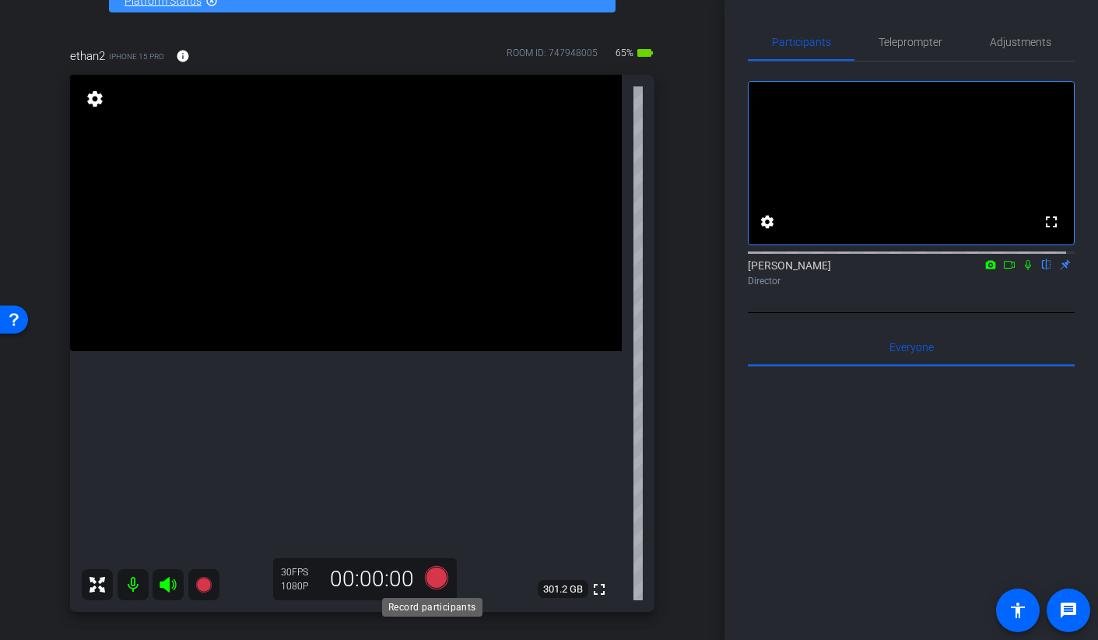
click at [430, 572] on icon at bounding box center [435, 577] width 23 height 23
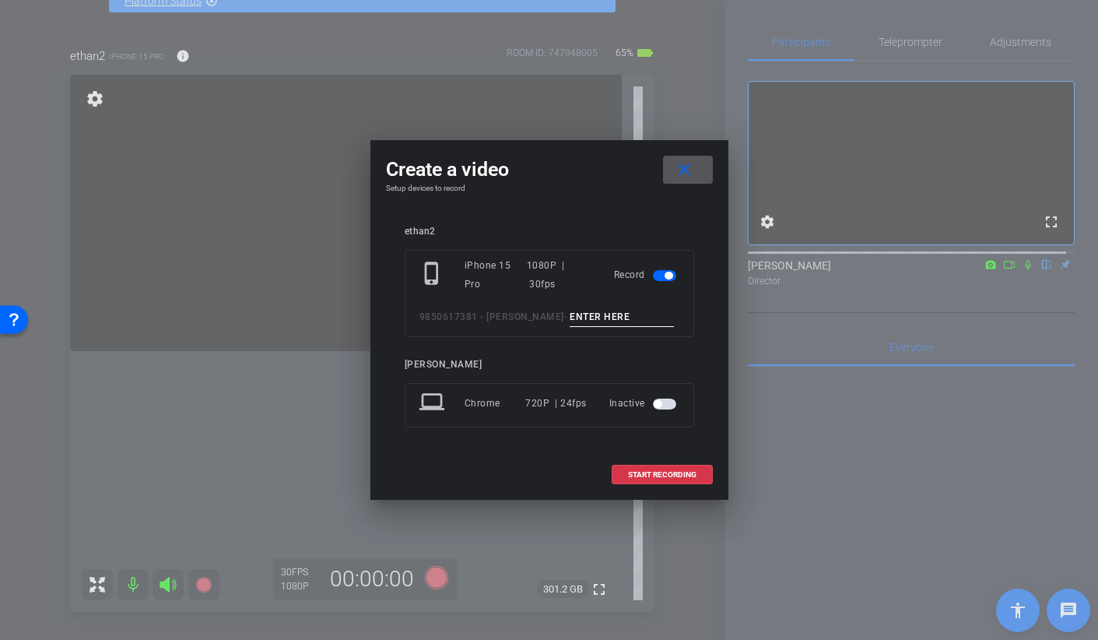
click at [570, 321] on input at bounding box center [622, 316] width 104 height 19
type input "BROLL 31 C TAKE 1"
click at [628, 472] on span "START RECORDING" at bounding box center [662, 475] width 68 height 8
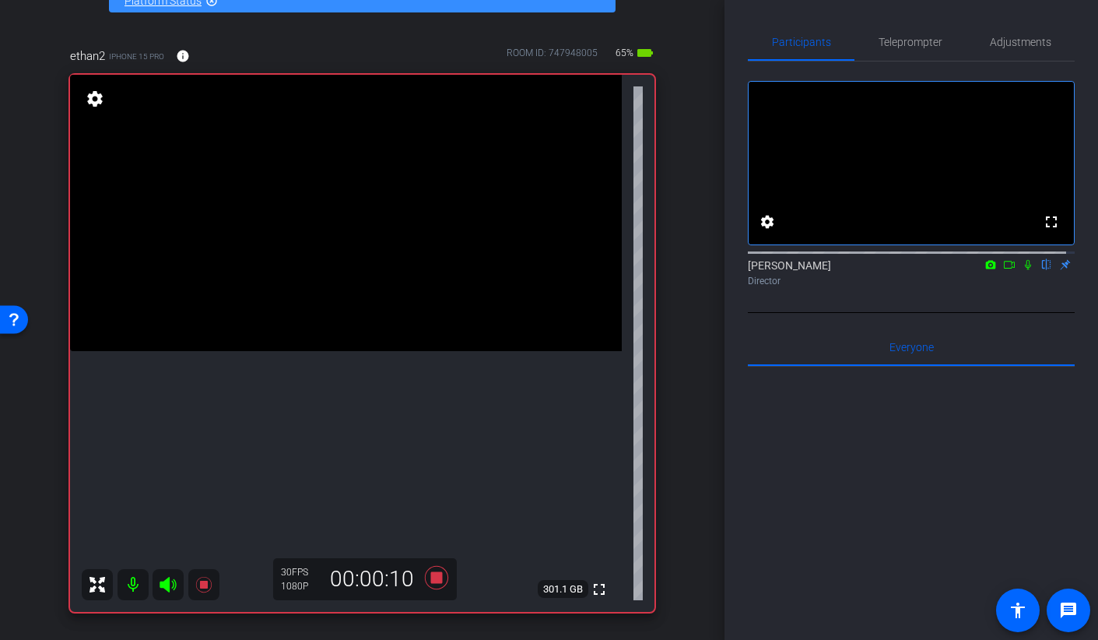
click at [361, 351] on video at bounding box center [346, 213] width 552 height 276
click at [385, 351] on video at bounding box center [346, 213] width 552 height 276
click at [400, 351] on video at bounding box center [346, 213] width 552 height 276
click at [373, 351] on video at bounding box center [346, 213] width 552 height 276
click at [327, 351] on video at bounding box center [346, 213] width 552 height 276
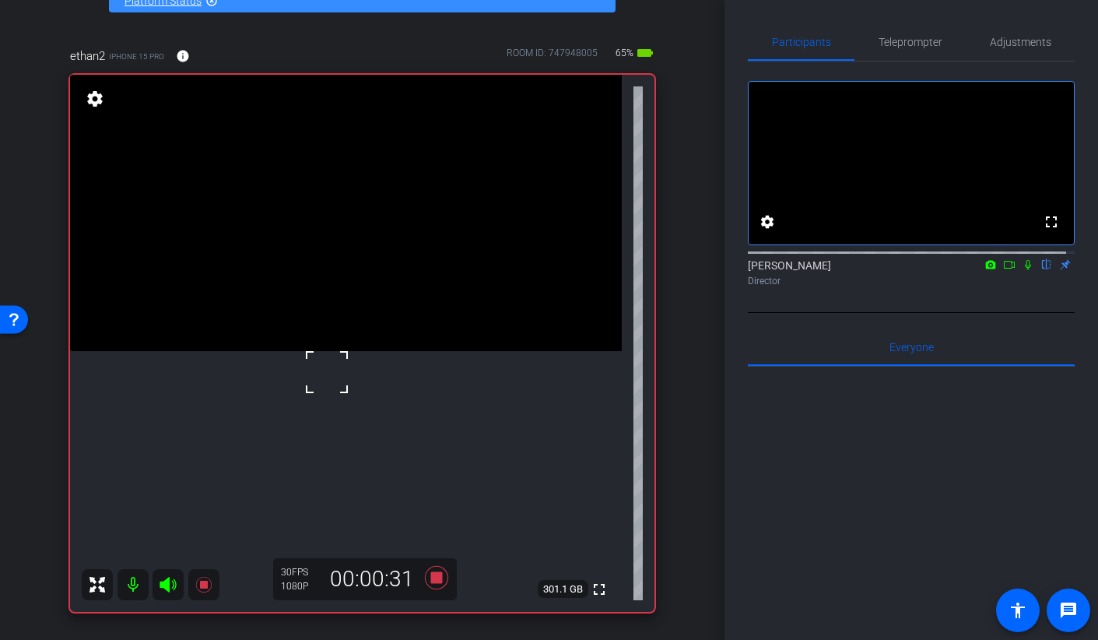
click at [402, 351] on video at bounding box center [346, 213] width 552 height 276
click at [402, 365] on div at bounding box center [401, 370] width 39 height 39
click at [398, 344] on video at bounding box center [346, 213] width 552 height 276
click at [234, 351] on video at bounding box center [346, 213] width 552 height 276
click at [365, 351] on video at bounding box center [346, 213] width 552 height 276
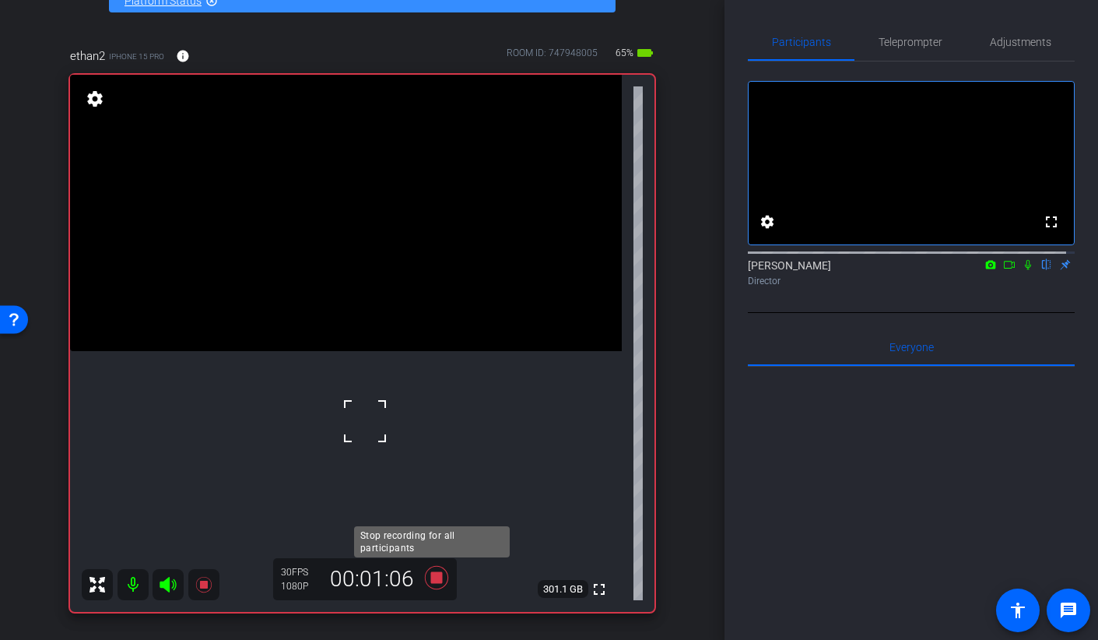
click at [432, 584] on icon at bounding box center [436, 577] width 37 height 28
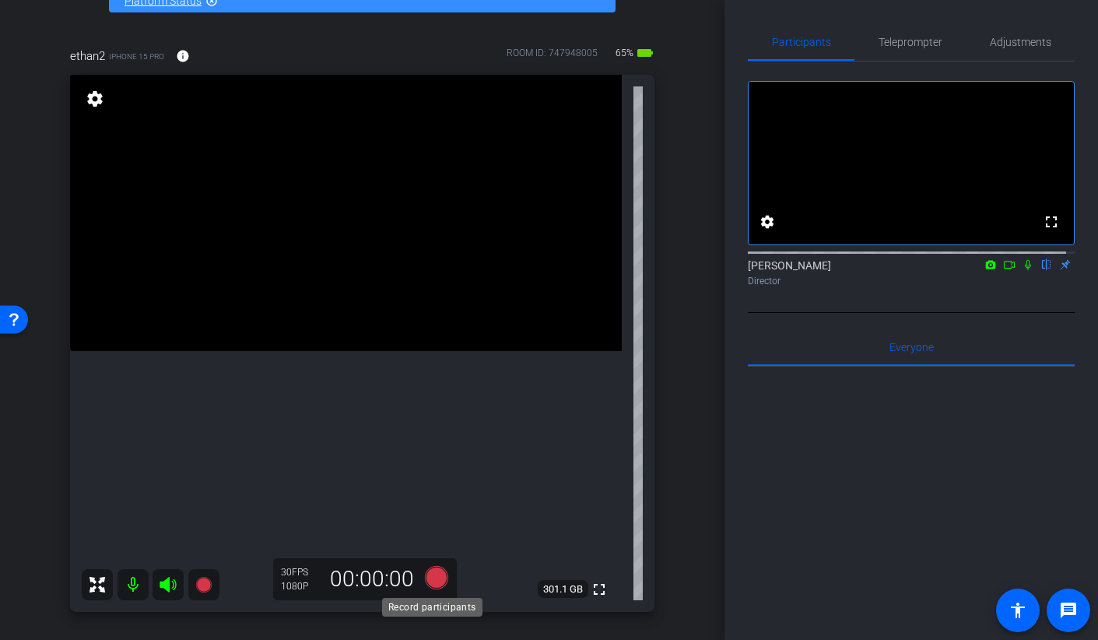
click at [433, 576] on icon at bounding box center [435, 577] width 23 height 23
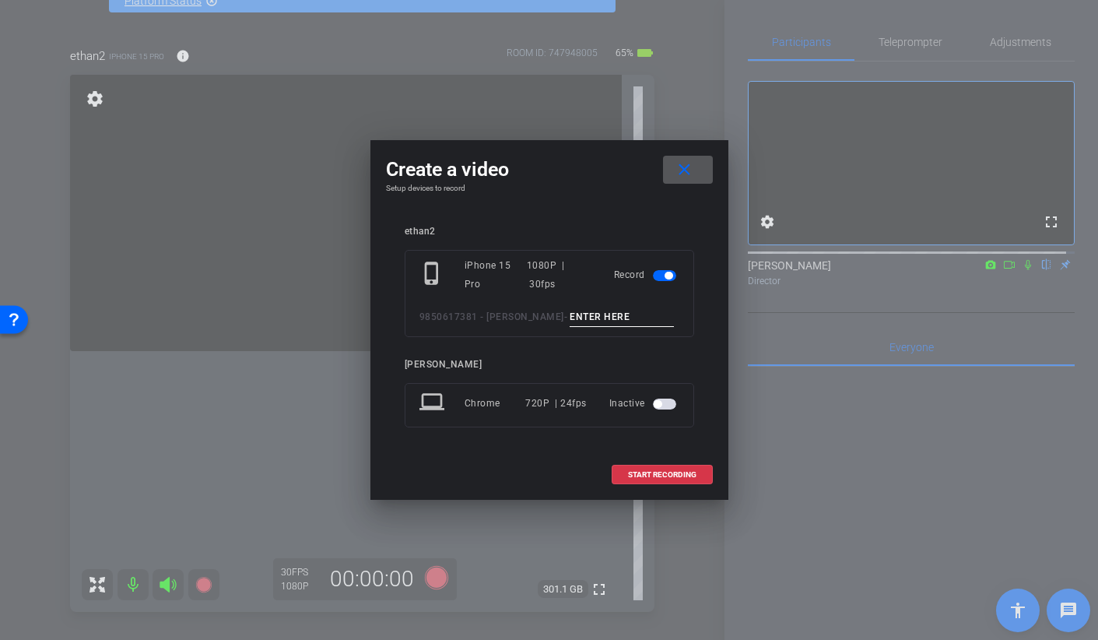
click at [570, 320] on input at bounding box center [622, 316] width 104 height 19
click at [570, 314] on input at bounding box center [622, 316] width 104 height 19
type input "BROLL 31 A TAKE 1"
click at [653, 474] on span "START RECORDING" at bounding box center [662, 475] width 68 height 8
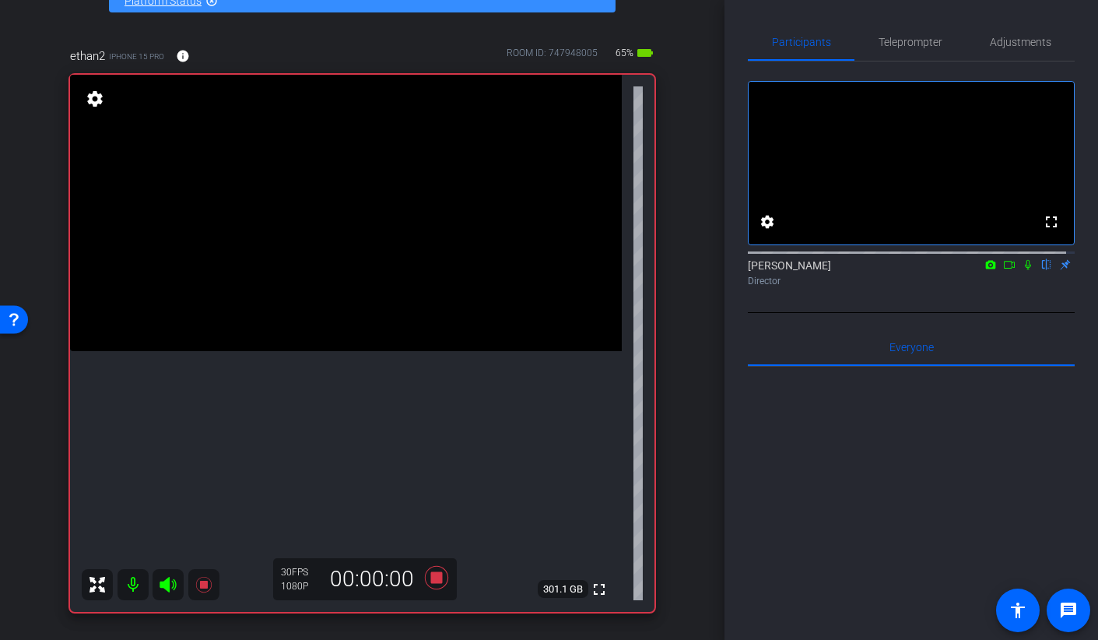
click at [349, 351] on video at bounding box center [346, 213] width 552 height 276
click at [360, 351] on video at bounding box center [346, 213] width 552 height 276
click at [369, 351] on video at bounding box center [346, 213] width 552 height 276
click at [358, 351] on video at bounding box center [346, 213] width 552 height 276
click at [406, 351] on video at bounding box center [346, 213] width 552 height 276
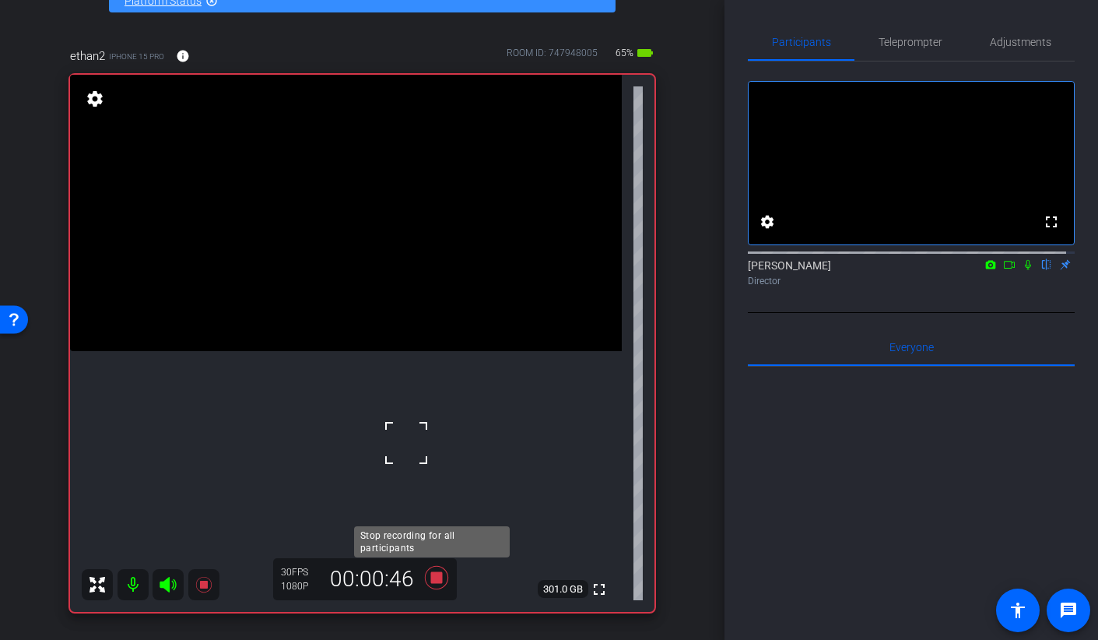
click at [428, 584] on icon at bounding box center [436, 577] width 37 height 28
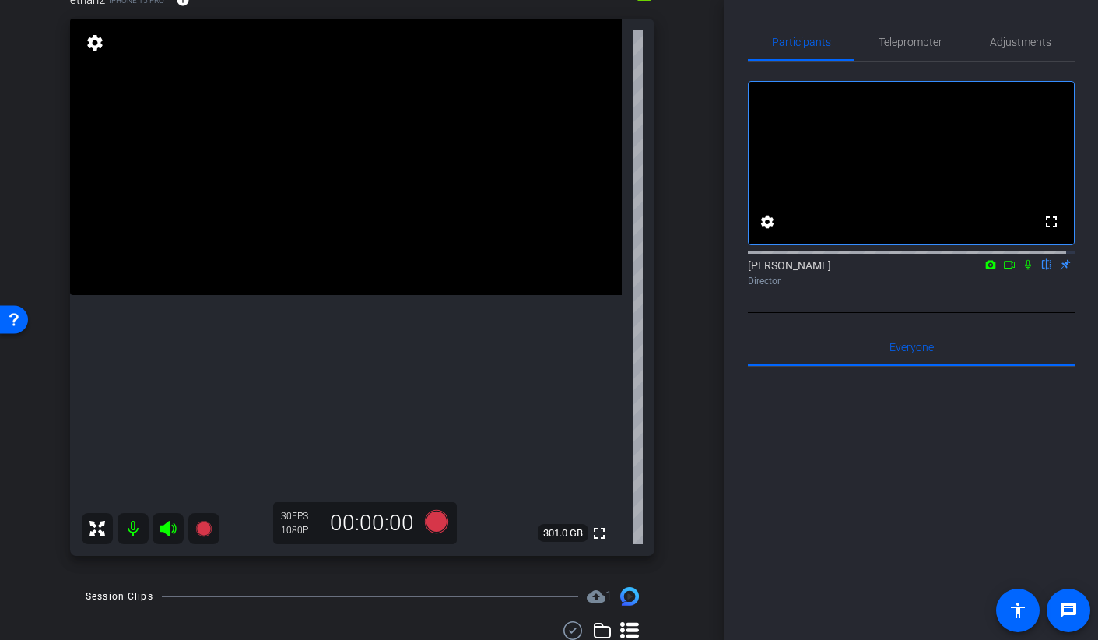
scroll to position [177, 0]
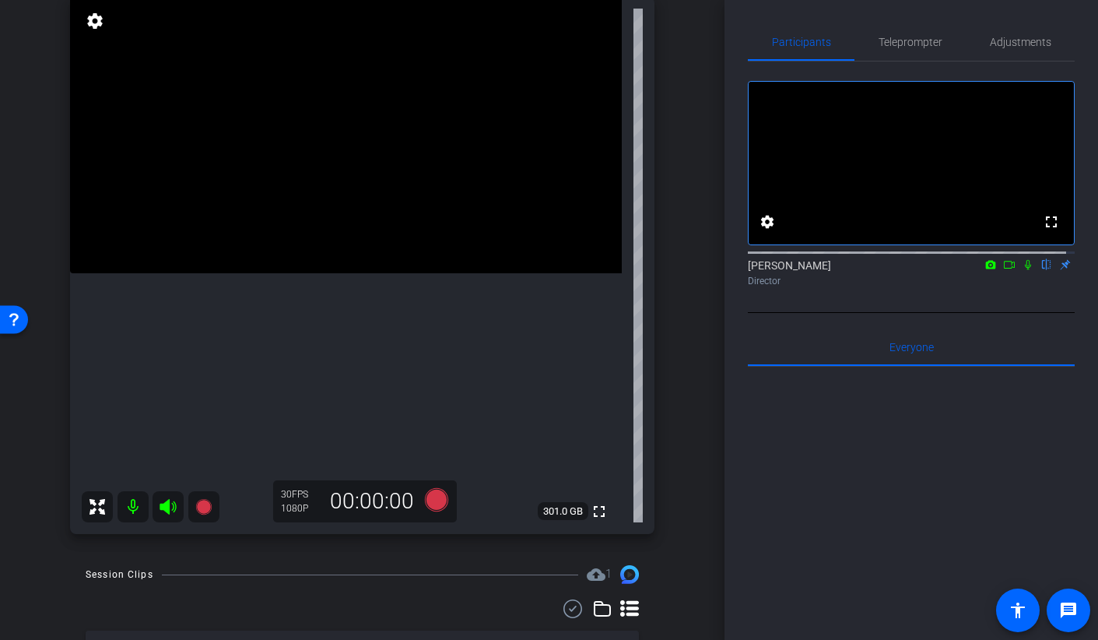
click at [342, 253] on video at bounding box center [346, 135] width 552 height 276
click at [430, 504] on icon at bounding box center [435, 499] width 23 height 23
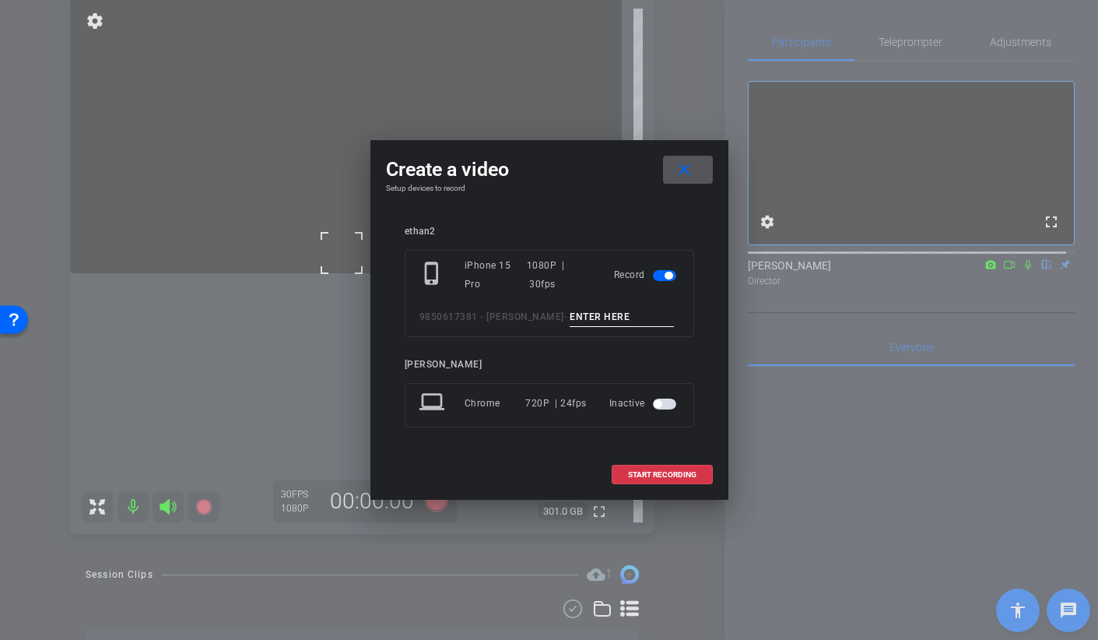
click at [570, 319] on input at bounding box center [622, 316] width 104 height 19
type input "BROLL 31 B TAKE 1"
click at [628, 476] on span "START RECORDING" at bounding box center [662, 475] width 68 height 8
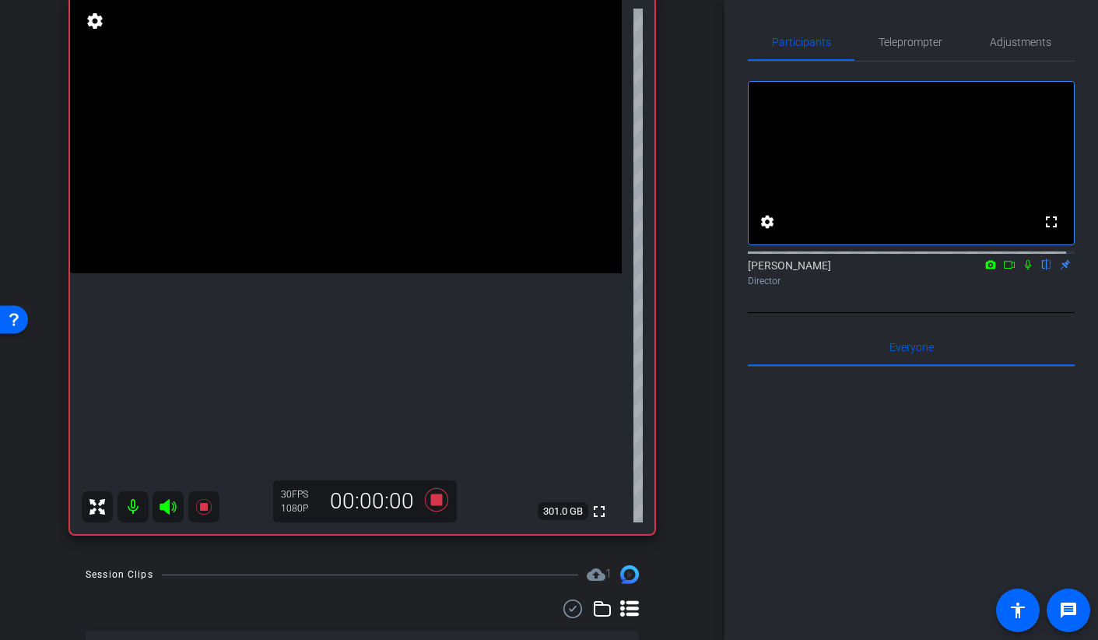
click at [335, 273] on video at bounding box center [346, 135] width 552 height 276
click at [336, 273] on video at bounding box center [346, 135] width 552 height 276
click at [317, 273] on video at bounding box center [346, 135] width 552 height 276
click at [302, 348] on div at bounding box center [316, 354] width 39 height 39
click at [373, 273] on video at bounding box center [346, 135] width 552 height 276
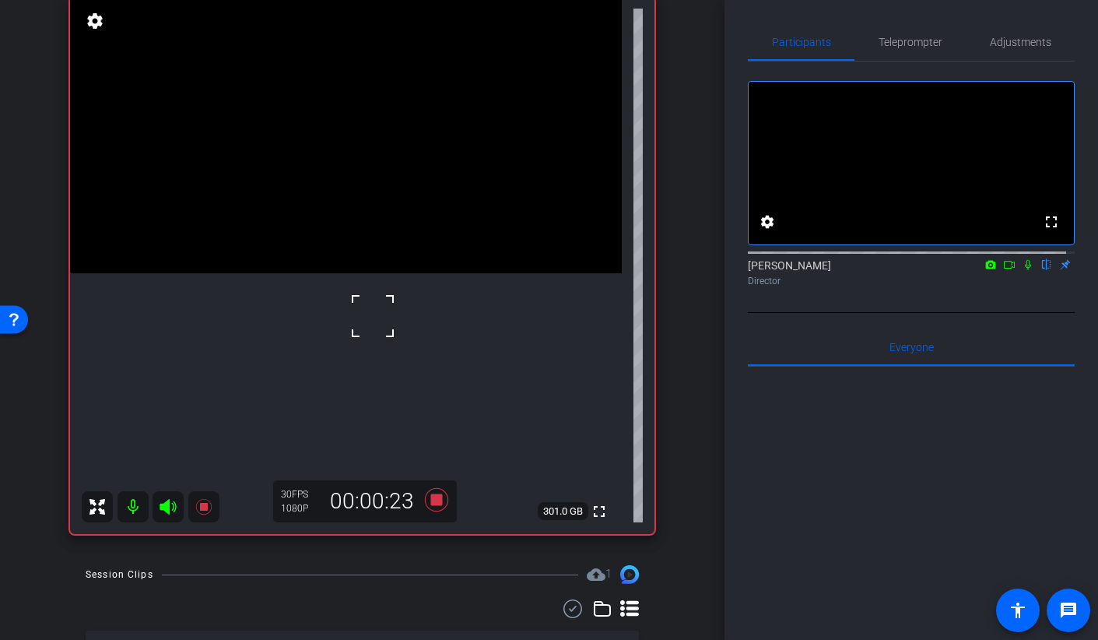
click at [351, 273] on video at bounding box center [346, 135] width 552 height 276
click at [326, 273] on video at bounding box center [346, 135] width 552 height 276
click at [346, 273] on video at bounding box center [346, 135] width 552 height 276
click at [416, 273] on video at bounding box center [346, 135] width 552 height 276
click at [251, 273] on video at bounding box center [346, 135] width 552 height 276
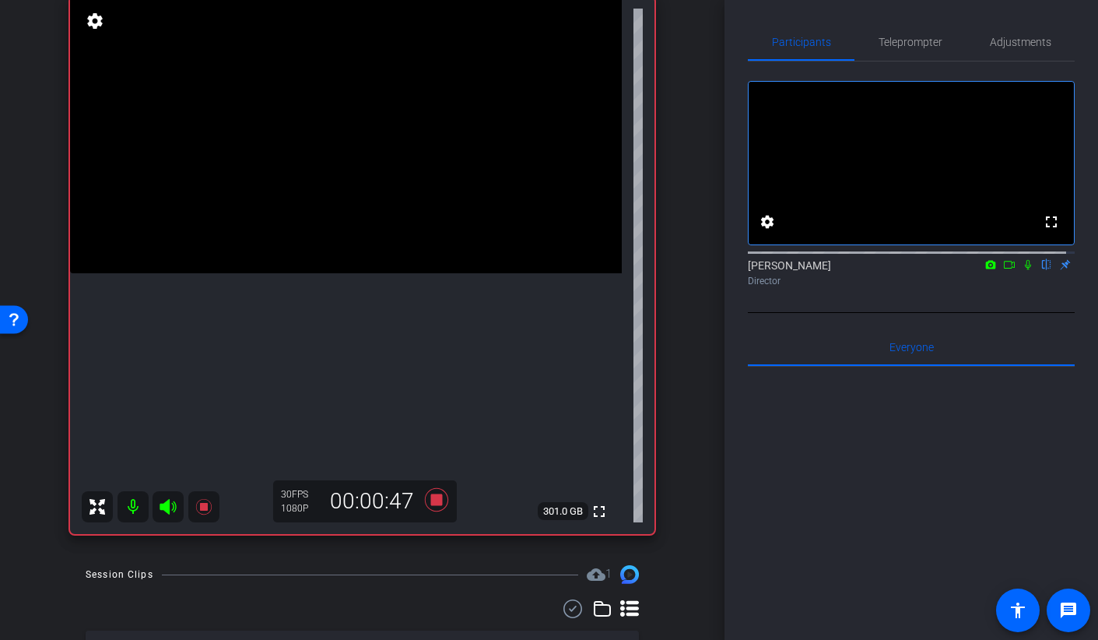
click at [325, 273] on video at bounding box center [346, 135] width 552 height 276
click at [418, 273] on video at bounding box center [346, 135] width 552 height 276
click at [431, 499] on icon at bounding box center [435, 499] width 23 height 23
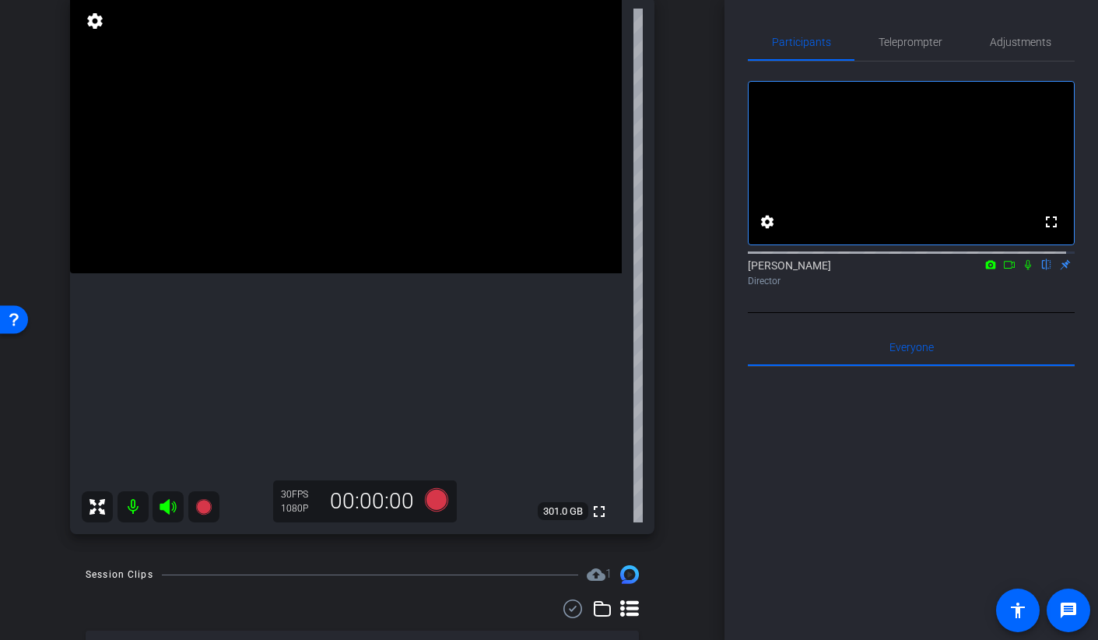
click at [409, 273] on video at bounding box center [346, 135] width 552 height 276
click at [427, 509] on icon at bounding box center [435, 499] width 23 height 23
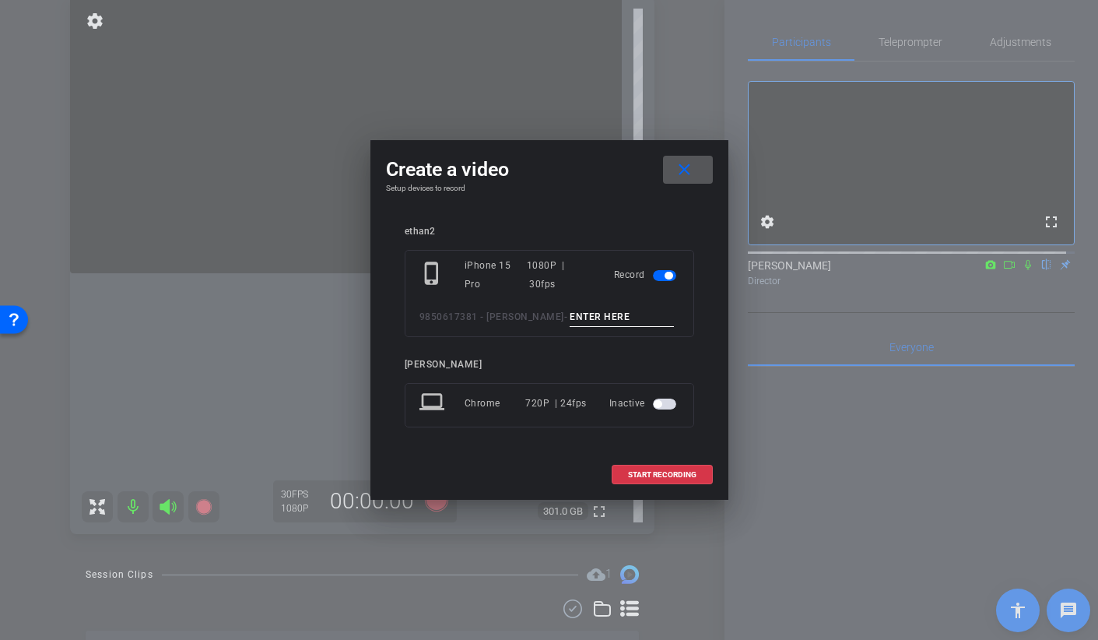
click at [570, 316] on input at bounding box center [622, 316] width 104 height 19
type input "broll 31 D take 1"
click at [642, 474] on span "START RECORDING" at bounding box center [662, 475] width 68 height 8
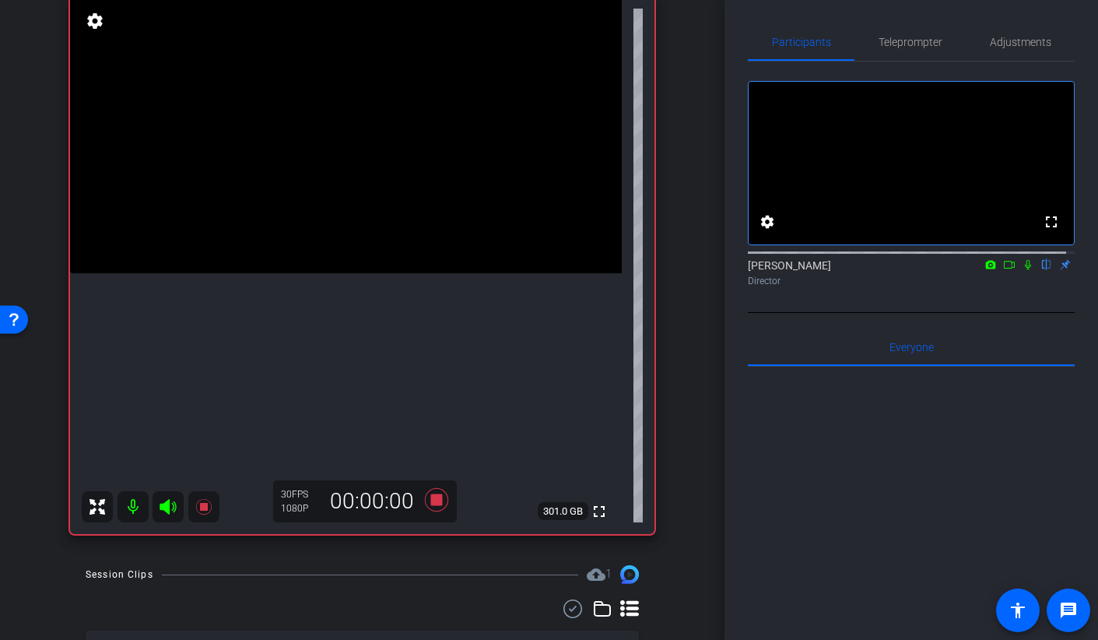
click at [346, 273] on video at bounding box center [346, 135] width 552 height 276
click at [342, 273] on video at bounding box center [346, 135] width 552 height 276
click at [304, 273] on video at bounding box center [346, 135] width 552 height 276
click at [247, 236] on video at bounding box center [346, 135] width 552 height 276
click at [321, 273] on video at bounding box center [346, 135] width 552 height 276
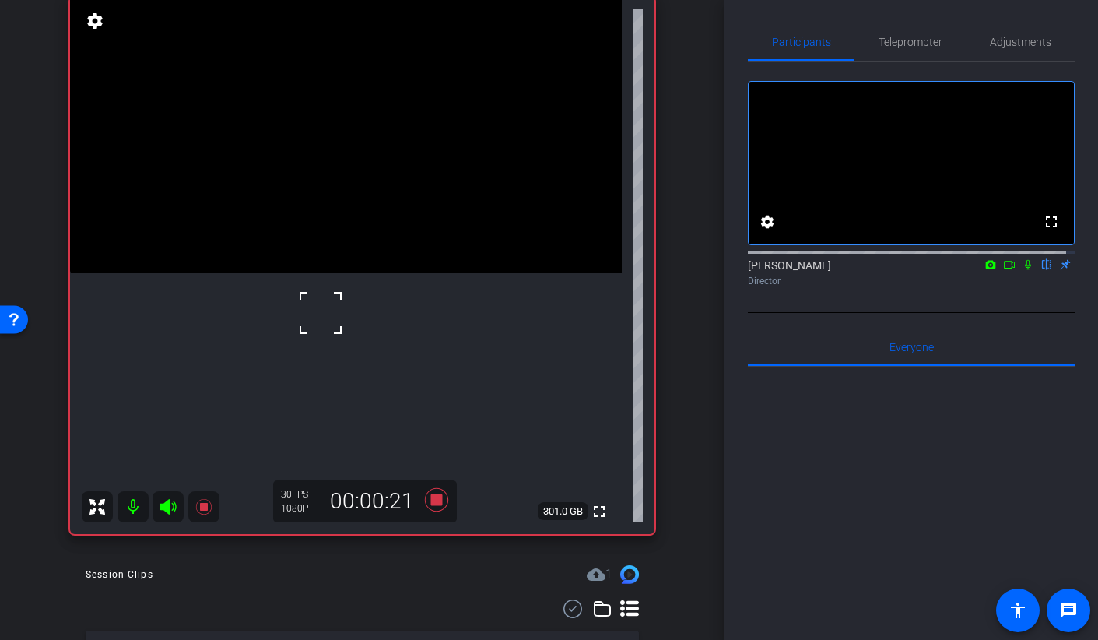
click at [279, 273] on video at bounding box center [346, 135] width 552 height 276
click at [308, 273] on video at bounding box center [346, 135] width 552 height 276
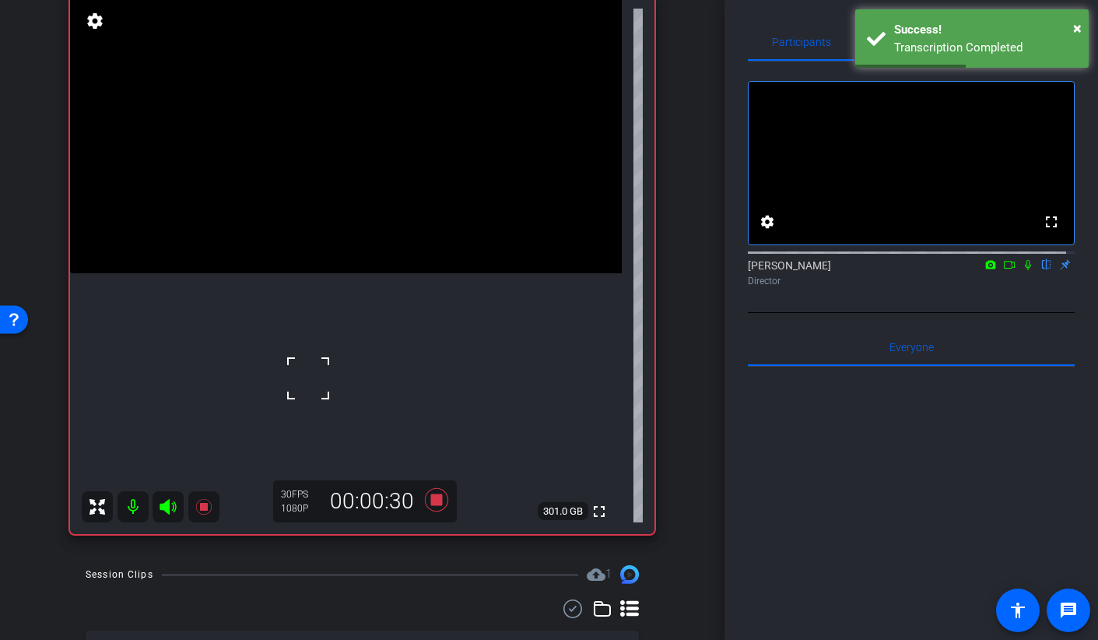
click at [428, 273] on video at bounding box center [346, 135] width 552 height 276
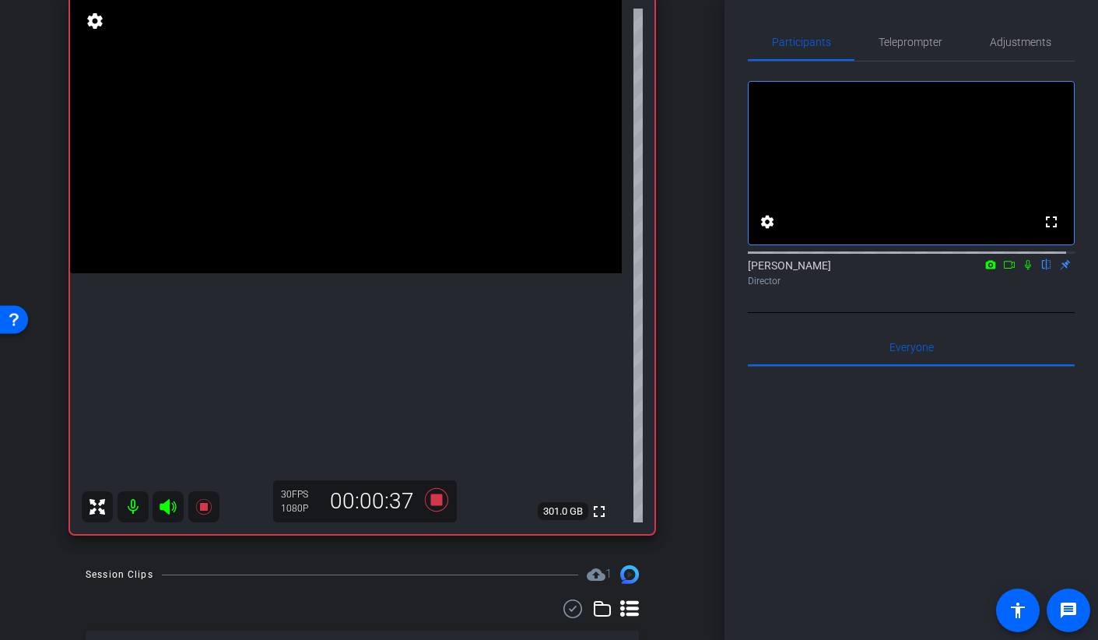
click at [390, 273] on video at bounding box center [346, 135] width 552 height 276
click at [380, 273] on video at bounding box center [346, 135] width 552 height 276
click at [370, 237] on video at bounding box center [346, 135] width 552 height 276
click at [310, 257] on video at bounding box center [346, 135] width 552 height 276
click at [351, 270] on video at bounding box center [346, 135] width 552 height 276
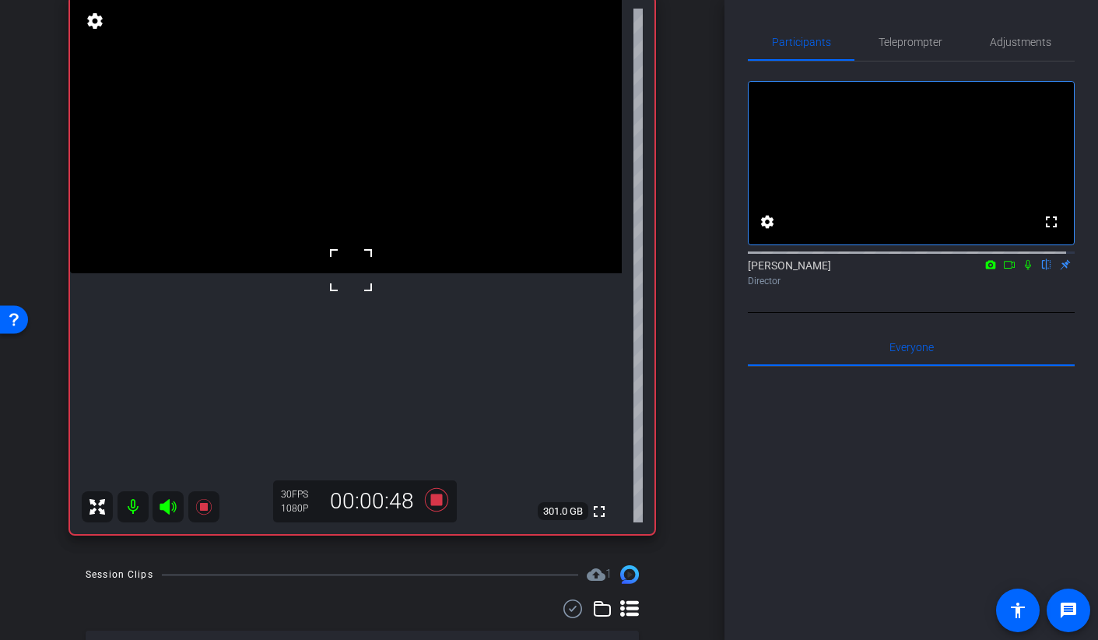
click at [363, 228] on video at bounding box center [346, 135] width 552 height 276
click at [333, 273] on video at bounding box center [346, 135] width 552 height 276
click at [268, 273] on video at bounding box center [346, 135] width 552 height 276
click at [342, 273] on video at bounding box center [346, 135] width 552 height 276
click at [351, 273] on video at bounding box center [346, 135] width 552 height 276
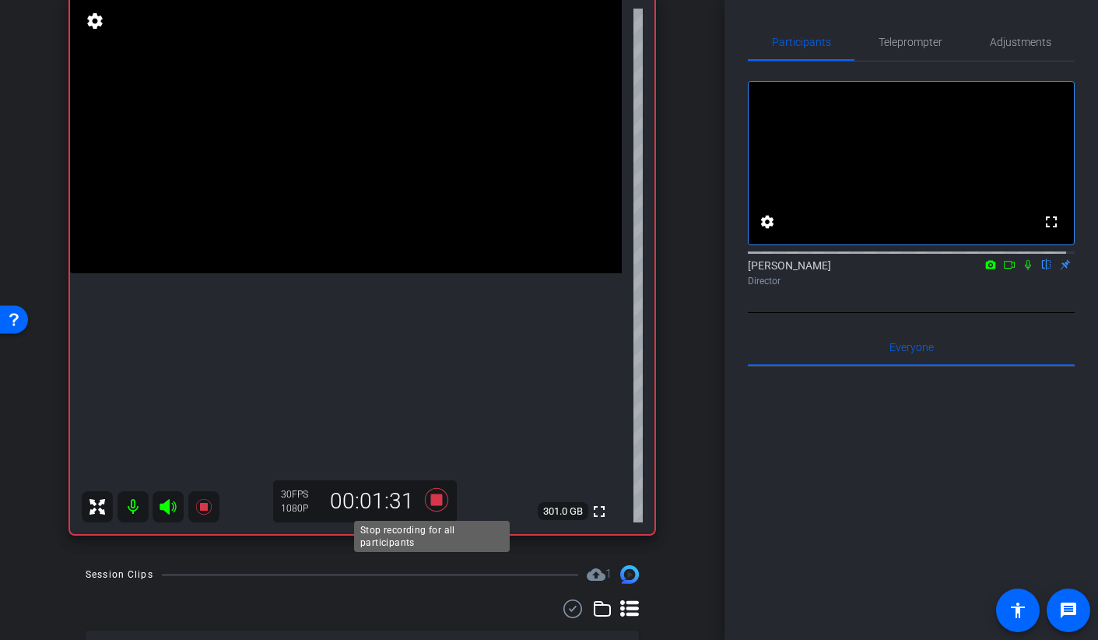
click at [430, 506] on icon at bounding box center [436, 500] width 37 height 28
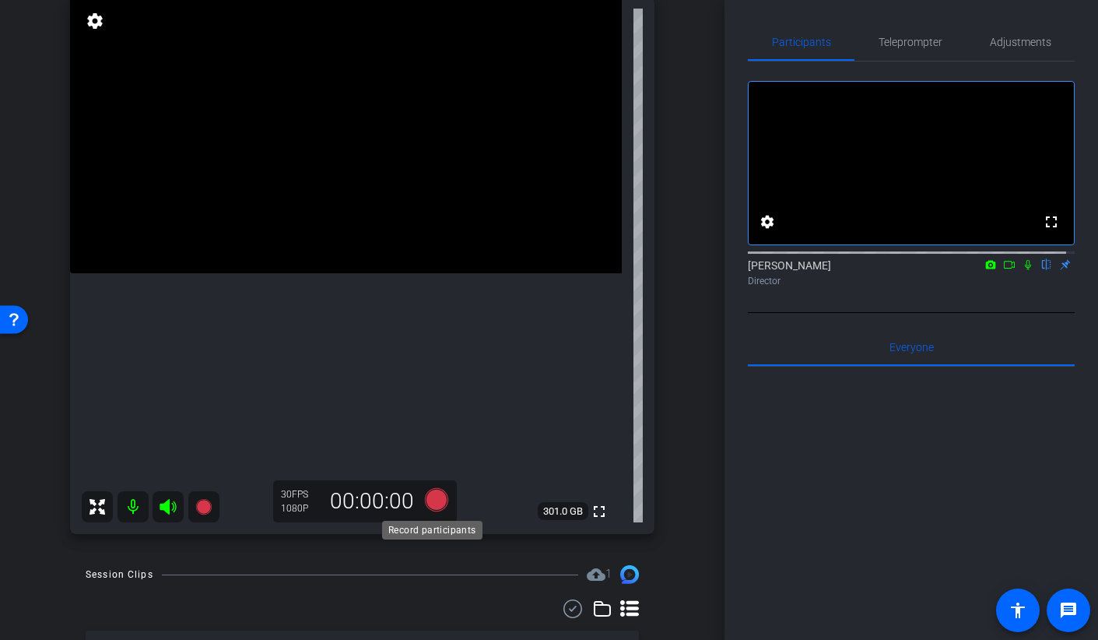
click at [435, 503] on icon at bounding box center [435, 499] width 23 height 23
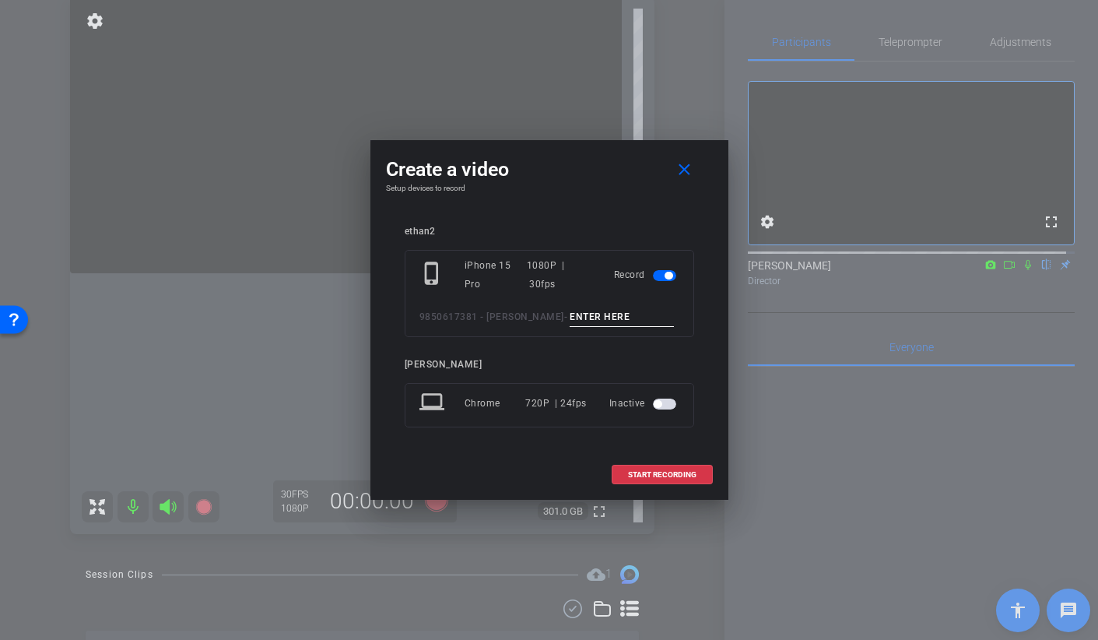
click at [570, 308] on input at bounding box center [622, 316] width 104 height 19
type input "broll 32 b"
click at [632, 471] on span "START RECORDING" at bounding box center [662, 475] width 68 height 8
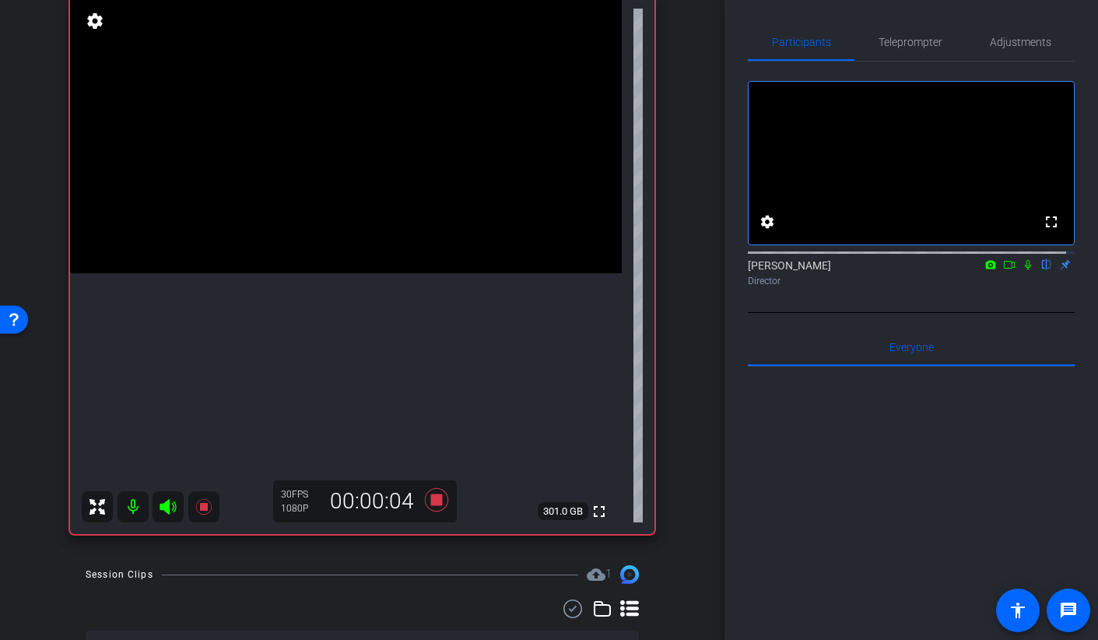
click at [308, 273] on video at bounding box center [346, 135] width 552 height 276
click at [377, 273] on video at bounding box center [346, 135] width 552 height 276
click at [293, 251] on video at bounding box center [346, 135] width 552 height 276
click at [381, 192] on video at bounding box center [346, 135] width 552 height 276
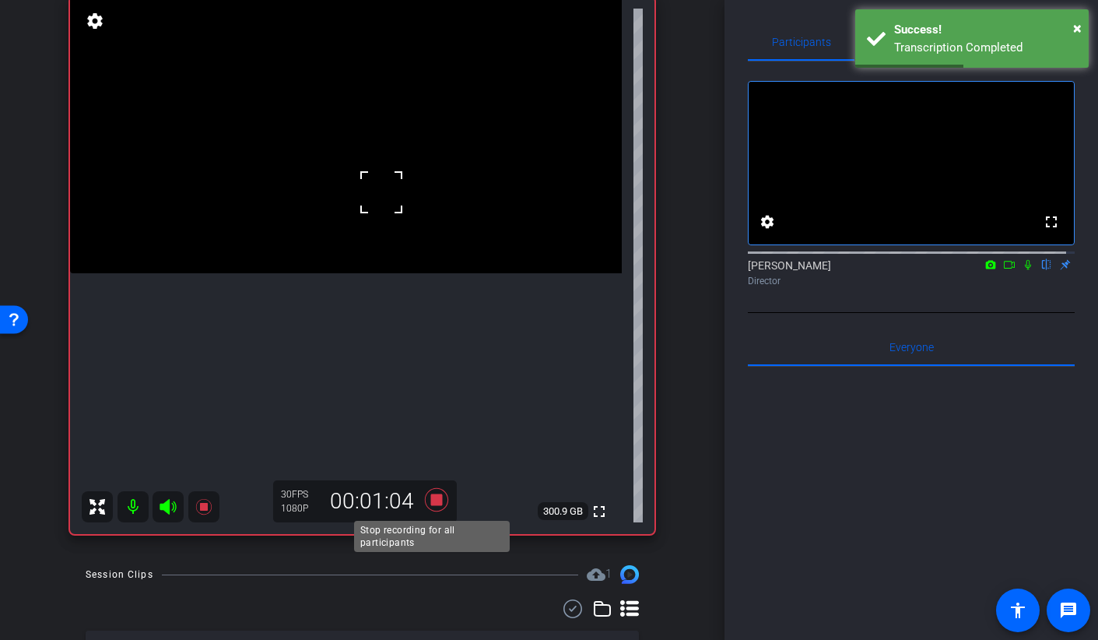
click at [433, 494] on icon at bounding box center [435, 499] width 23 height 23
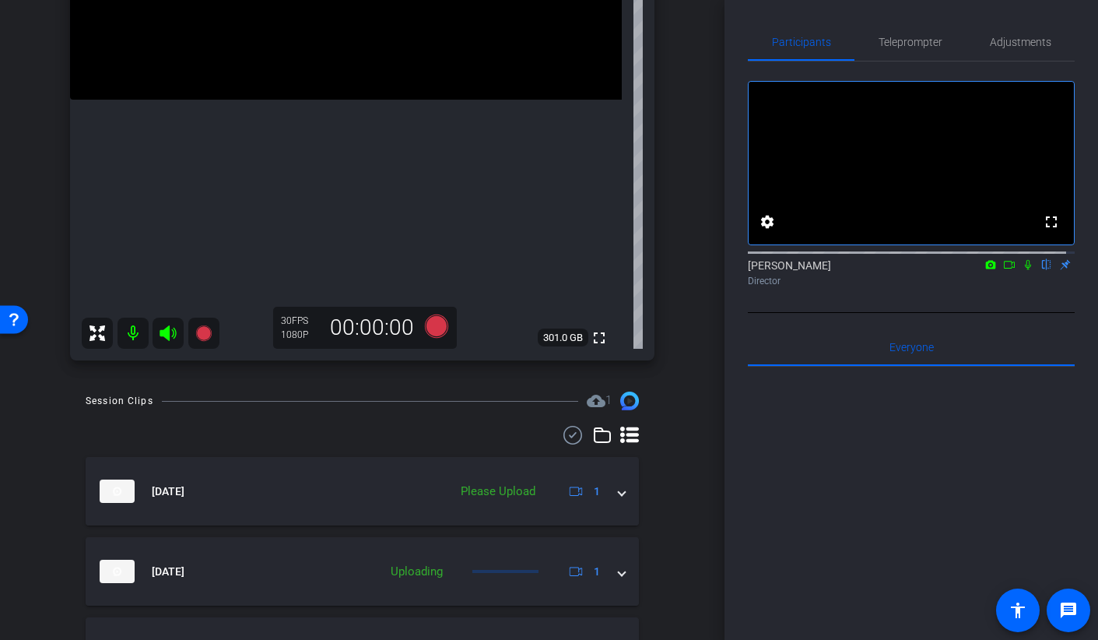
scroll to position [265, 0]
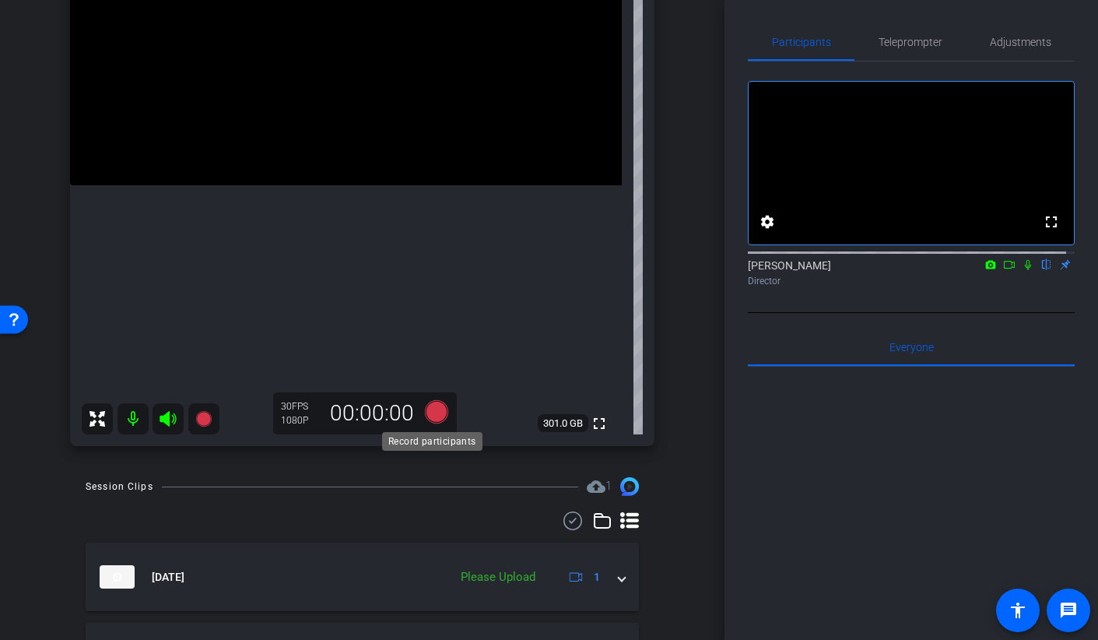
click at [433, 413] on icon at bounding box center [435, 411] width 23 height 23
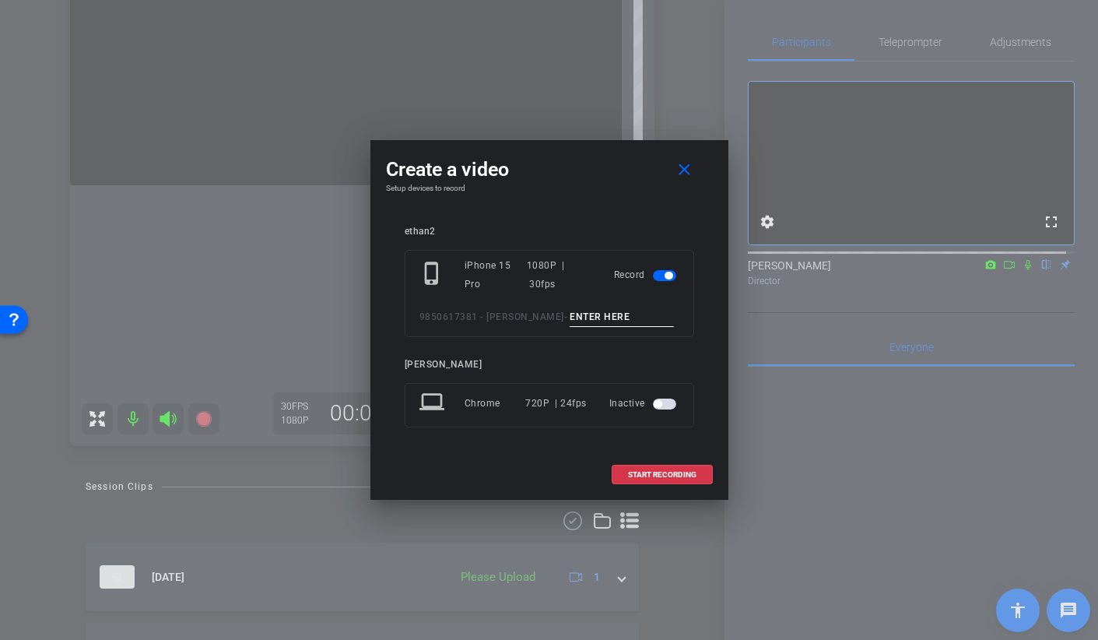
click at [594, 315] on input at bounding box center [622, 316] width 104 height 19
type input "broll 32 b take 2"
click at [658, 475] on span "START RECORDING" at bounding box center [662, 475] width 68 height 8
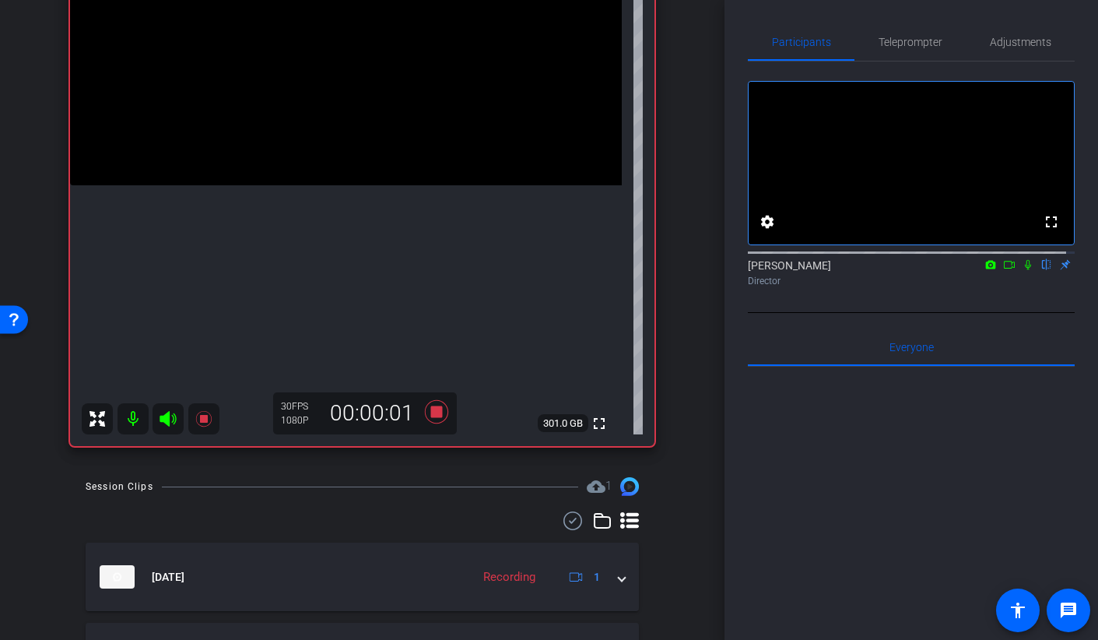
click at [321, 185] on video at bounding box center [346, 47] width 552 height 276
click at [331, 185] on video at bounding box center [346, 47] width 552 height 276
click at [371, 185] on video at bounding box center [346, 47] width 552 height 276
click at [300, 185] on video at bounding box center [346, 47] width 552 height 276
click at [287, 211] on div at bounding box center [299, 212] width 39 height 39
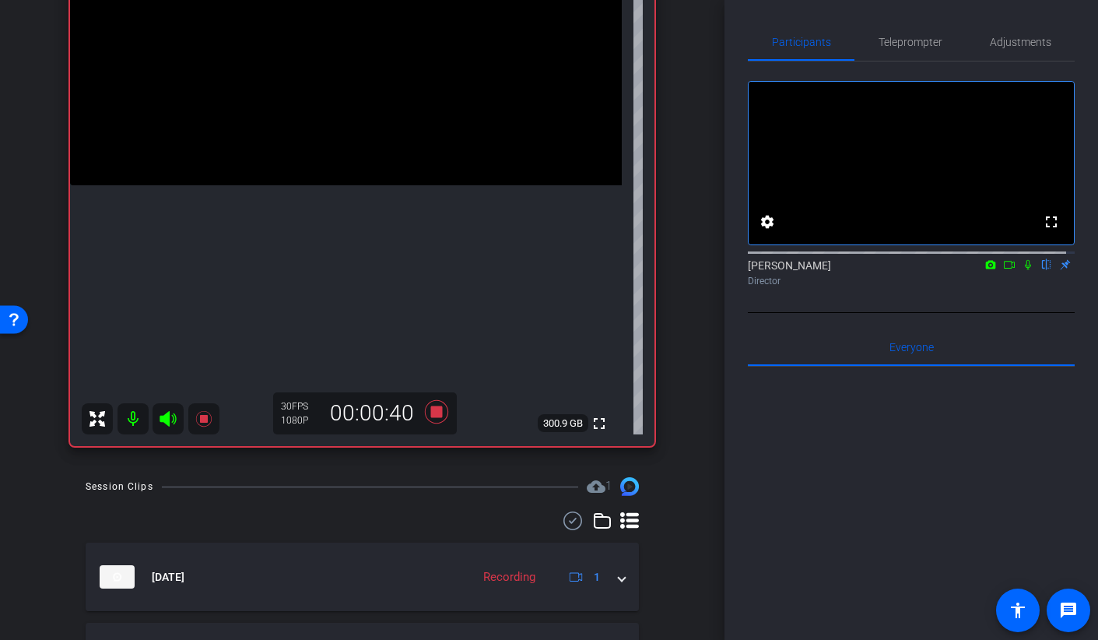
click at [336, 185] on video at bounding box center [346, 47] width 552 height 276
click at [327, 166] on video at bounding box center [346, 47] width 552 height 276
click at [353, 185] on video at bounding box center [346, 47] width 552 height 276
click at [374, 185] on video at bounding box center [346, 47] width 552 height 276
click at [430, 409] on icon at bounding box center [435, 411] width 23 height 23
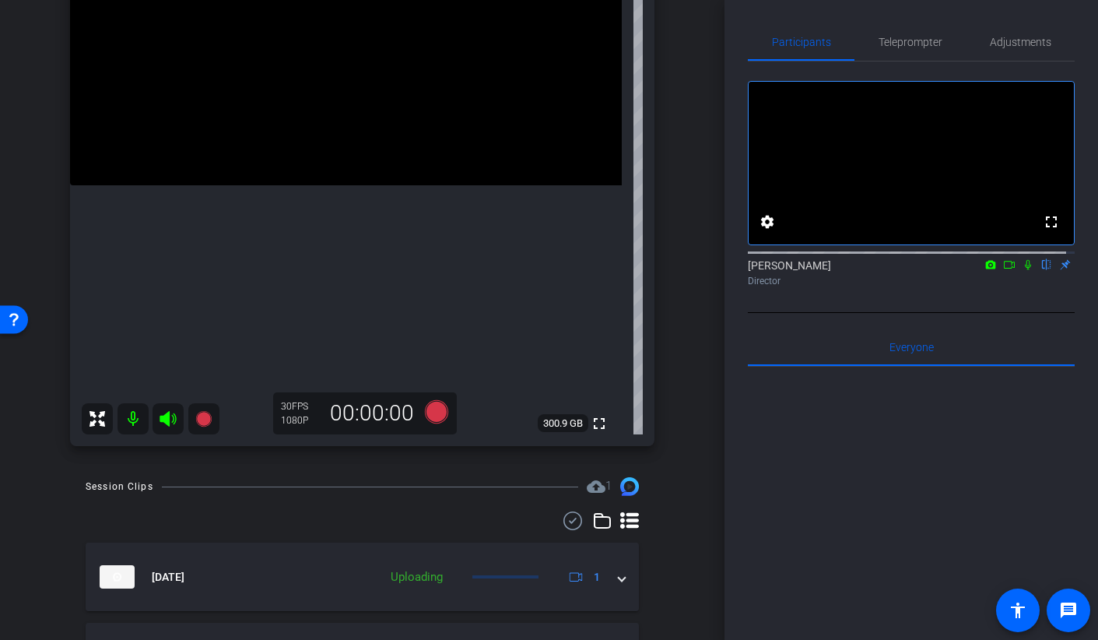
click at [267, 185] on video at bounding box center [346, 47] width 552 height 276
click at [344, 185] on video at bounding box center [346, 47] width 552 height 276
click at [349, 256] on div at bounding box center [344, 253] width 39 height 39
click at [430, 416] on icon at bounding box center [435, 411] width 23 height 23
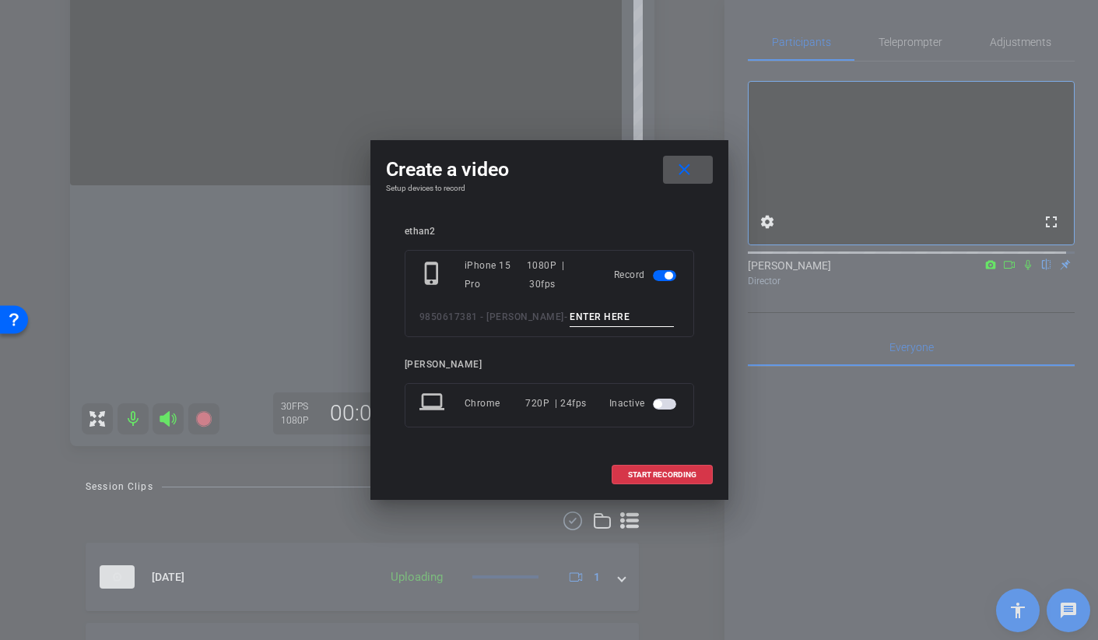
click at [570, 311] on input at bounding box center [622, 316] width 104 height 19
type input "broll 33 B TAKE 1"
click at [624, 474] on span at bounding box center [662, 474] width 100 height 37
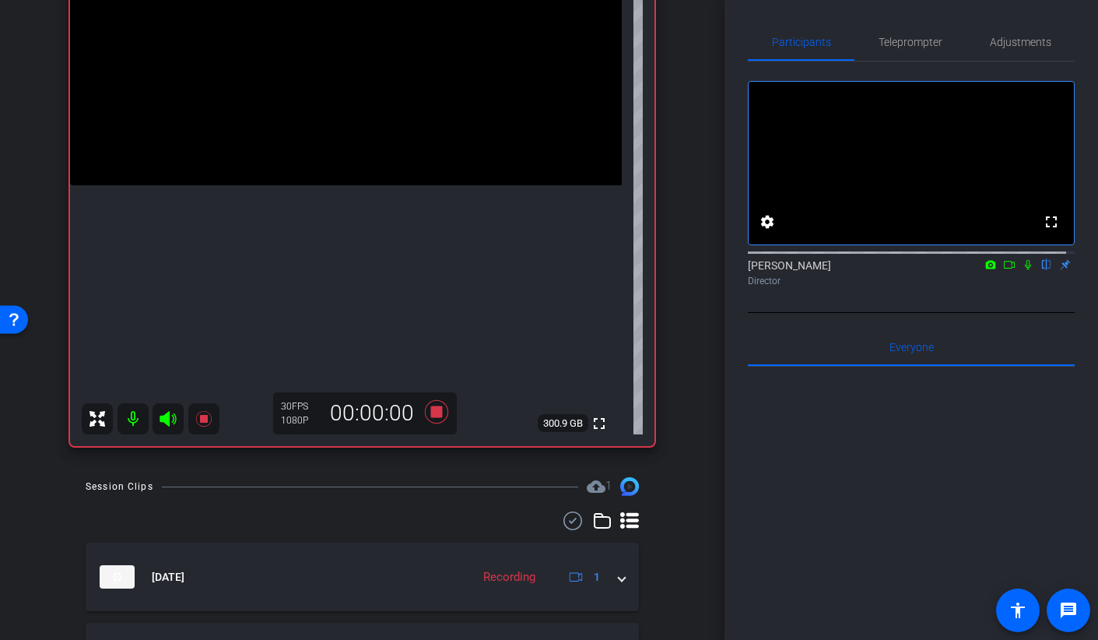
click at [384, 185] on video at bounding box center [346, 47] width 552 height 276
click at [318, 185] on video at bounding box center [346, 47] width 552 height 276
click at [1003, 270] on icon at bounding box center [1009, 264] width 12 height 11
click at [357, 175] on video at bounding box center [346, 47] width 552 height 276
click at [342, 185] on video at bounding box center [346, 47] width 552 height 276
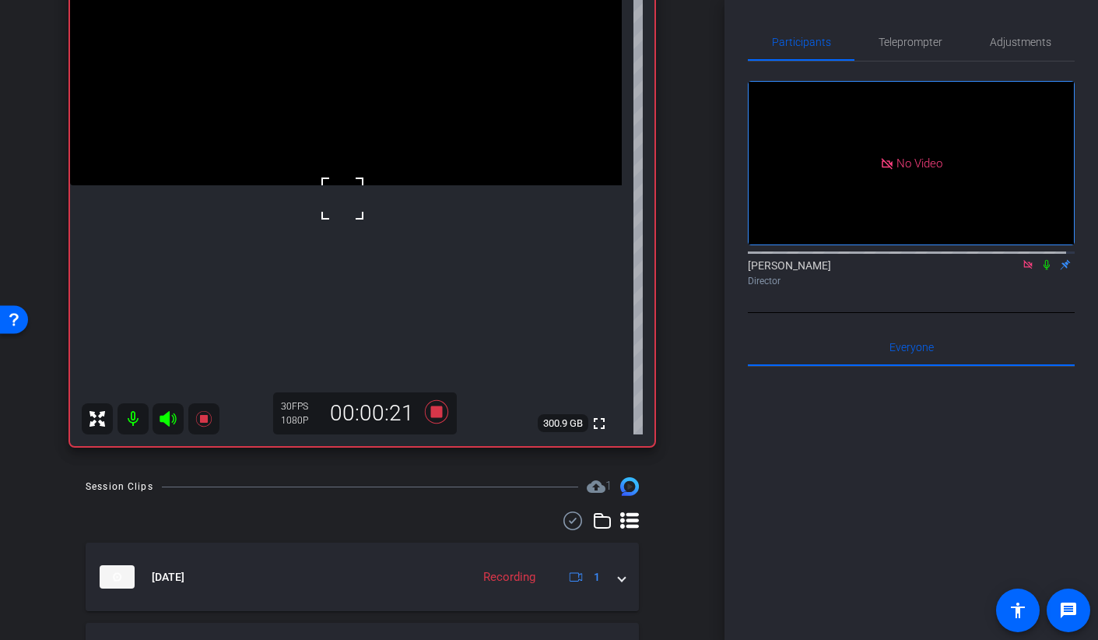
click at [330, 185] on video at bounding box center [346, 47] width 552 height 276
click at [320, 177] on video at bounding box center [346, 47] width 552 height 276
click at [332, 150] on video at bounding box center [346, 47] width 552 height 276
click at [311, 156] on video at bounding box center [346, 47] width 552 height 276
click at [307, 124] on video at bounding box center [346, 47] width 552 height 276
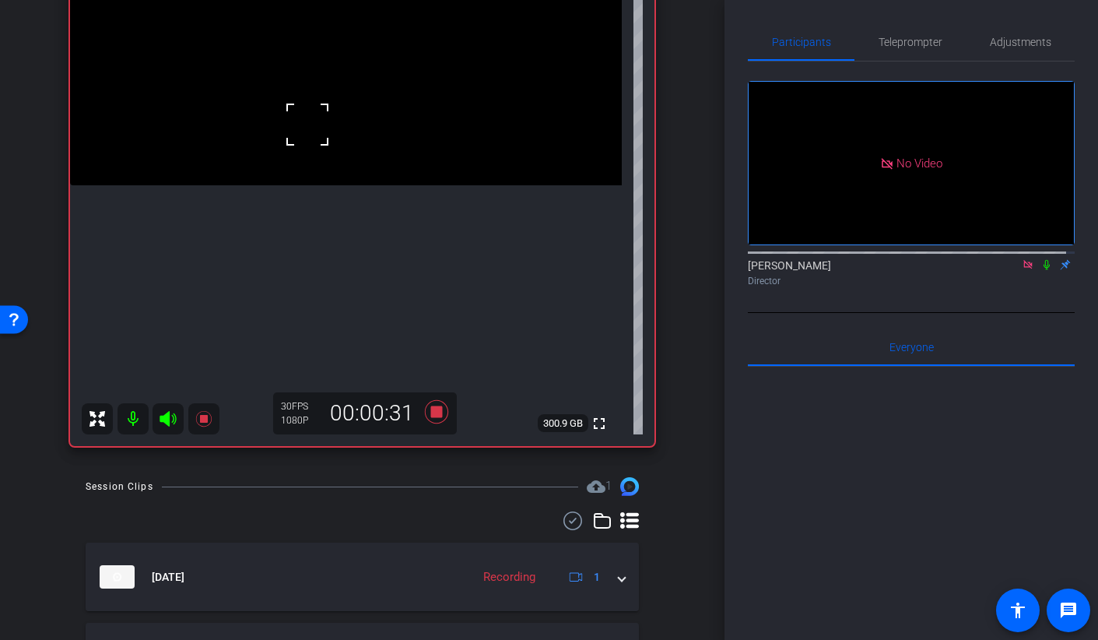
click at [319, 181] on video at bounding box center [346, 47] width 552 height 276
click at [429, 413] on icon at bounding box center [435, 411] width 23 height 23
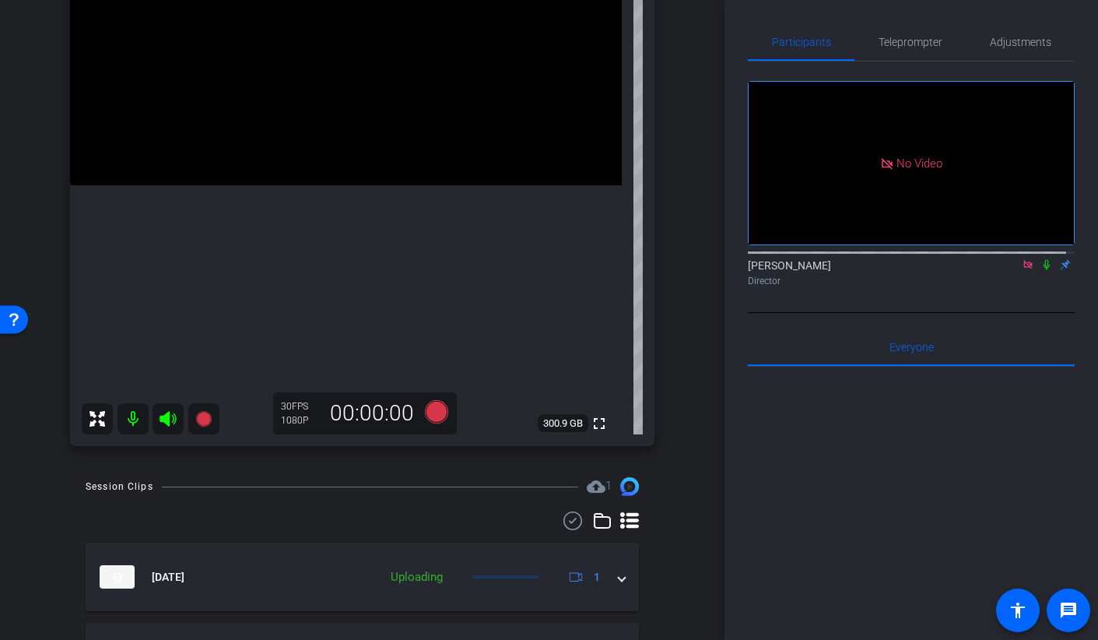
click at [371, 185] on video at bounding box center [346, 47] width 552 height 276
click at [268, 185] on video at bounding box center [346, 47] width 552 height 276
click at [354, 185] on video at bounding box center [346, 47] width 552 height 276
click at [430, 415] on icon at bounding box center [435, 411] width 23 height 23
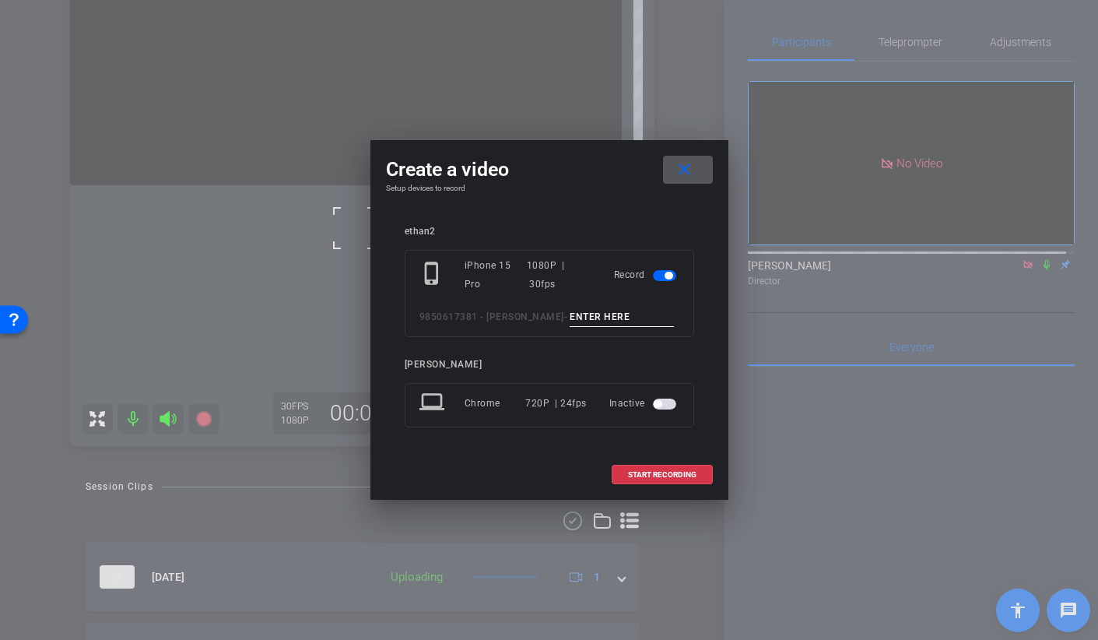
click at [597, 320] on input at bounding box center [622, 316] width 104 height 19
type input "broll 32 A take 1"
click at [657, 475] on span "START RECORDING" at bounding box center [662, 475] width 68 height 8
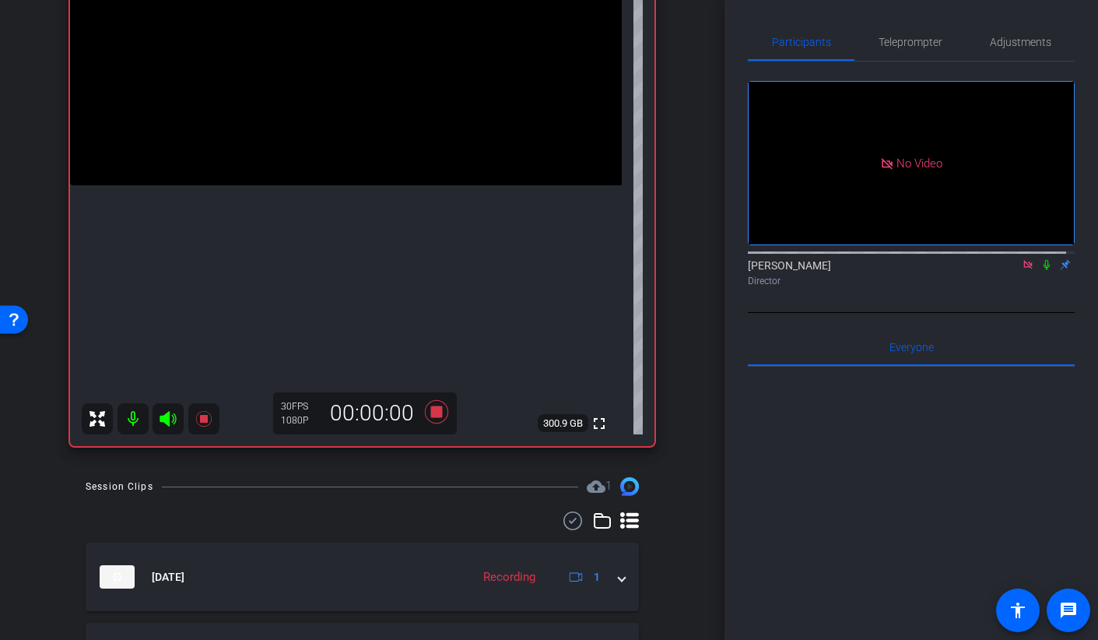
click at [353, 185] on video at bounding box center [346, 47] width 552 height 276
click at [360, 185] on video at bounding box center [346, 47] width 552 height 276
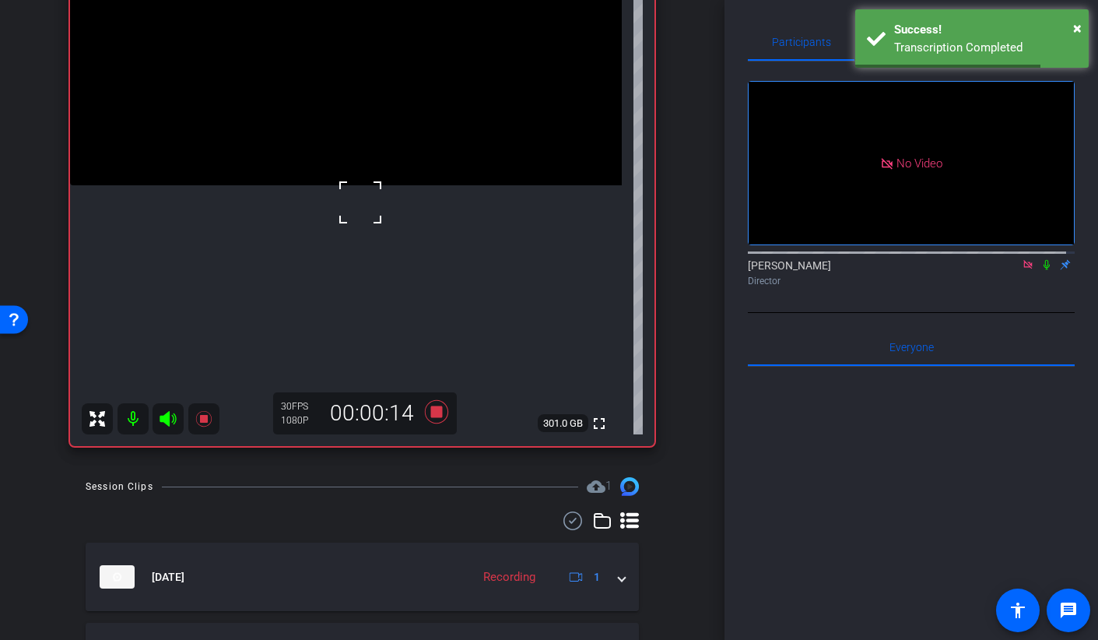
click at [327, 183] on video at bounding box center [346, 47] width 552 height 276
click at [332, 185] on video at bounding box center [346, 47] width 552 height 276
click at [367, 185] on video at bounding box center [346, 47] width 552 height 276
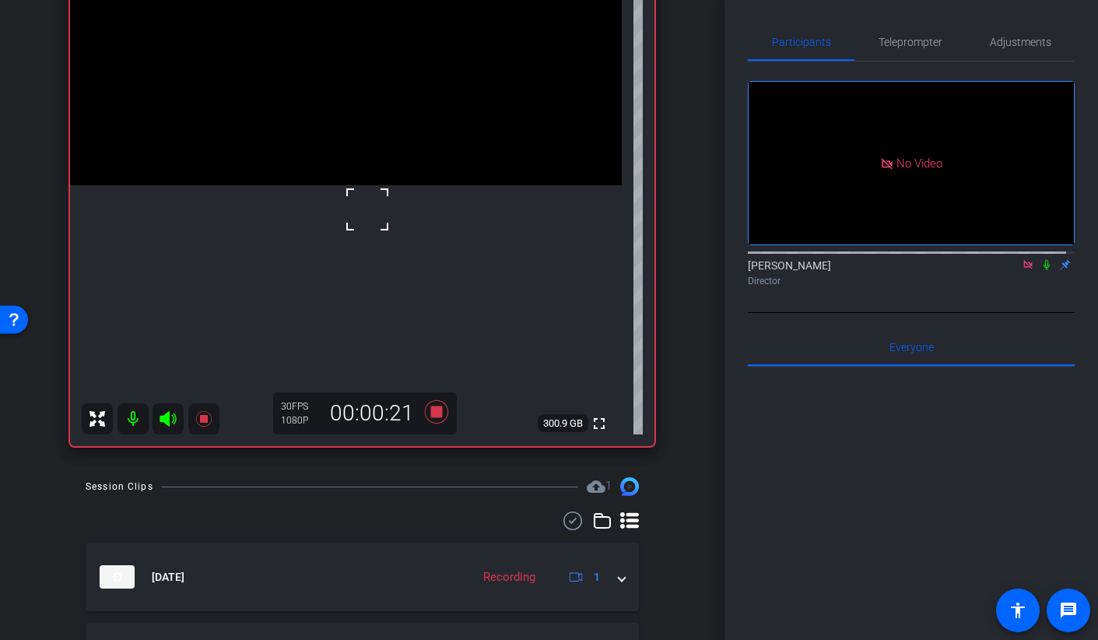
click at [338, 185] on video at bounding box center [346, 47] width 552 height 276
click at [385, 185] on video at bounding box center [346, 47] width 552 height 276
click at [332, 185] on video at bounding box center [346, 47] width 552 height 276
click at [321, 181] on video at bounding box center [346, 47] width 552 height 276
click at [312, 185] on video at bounding box center [346, 47] width 552 height 276
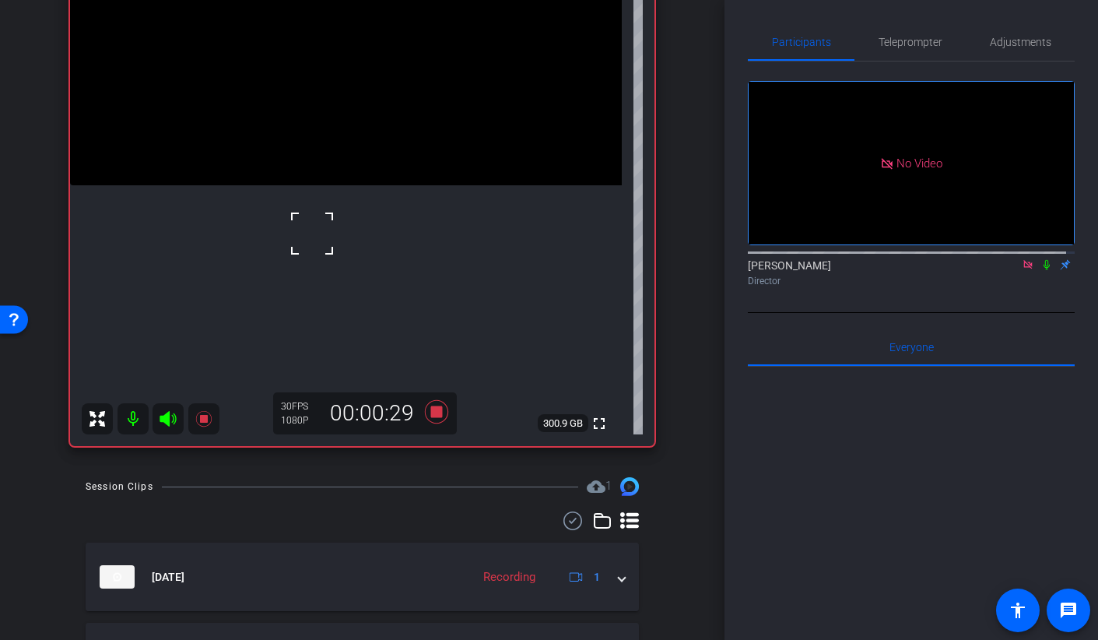
click at [343, 178] on video at bounding box center [346, 47] width 552 height 276
click at [330, 185] on video at bounding box center [346, 47] width 552 height 276
click at [334, 233] on div at bounding box center [329, 227] width 39 height 39
click at [352, 185] on video at bounding box center [346, 47] width 552 height 276
click at [343, 212] on div at bounding box center [351, 224] width 39 height 39
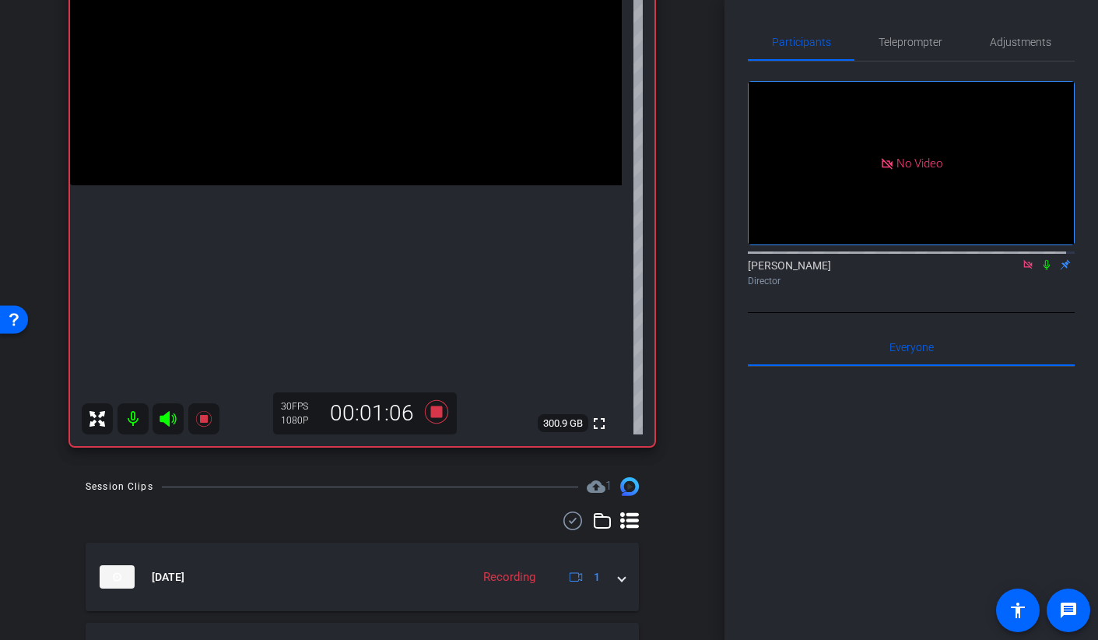
click at [344, 185] on video at bounding box center [346, 47] width 552 height 276
click at [331, 231] on div at bounding box center [344, 230] width 39 height 39
click at [321, 185] on video at bounding box center [346, 47] width 552 height 276
click at [328, 185] on video at bounding box center [346, 47] width 552 height 276
click at [433, 409] on icon at bounding box center [435, 411] width 23 height 23
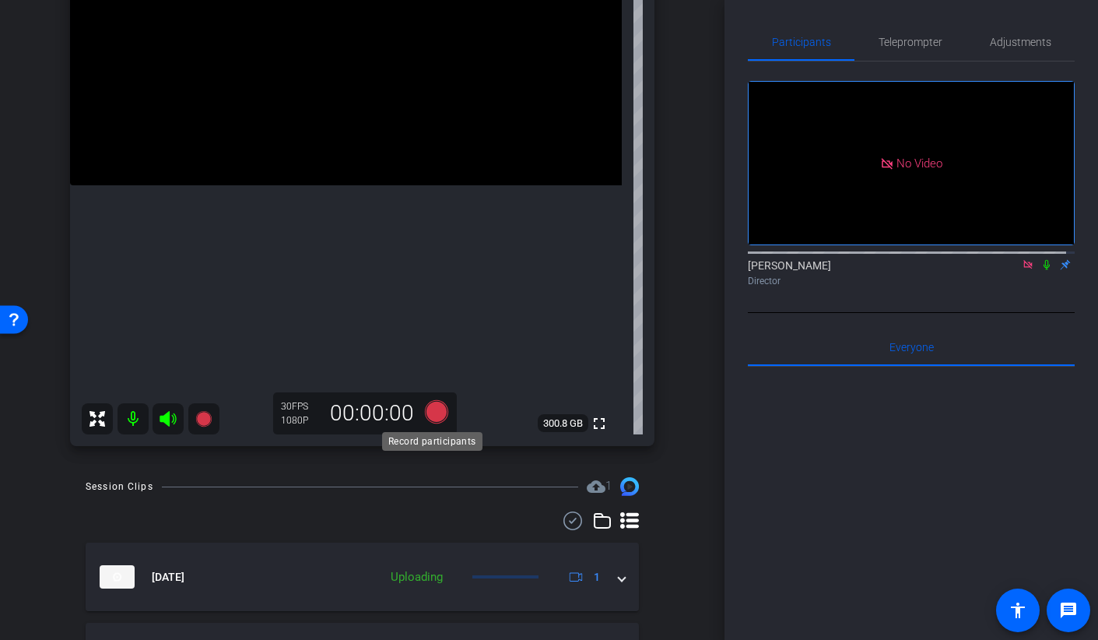
click at [424, 410] on icon at bounding box center [435, 411] width 23 height 23
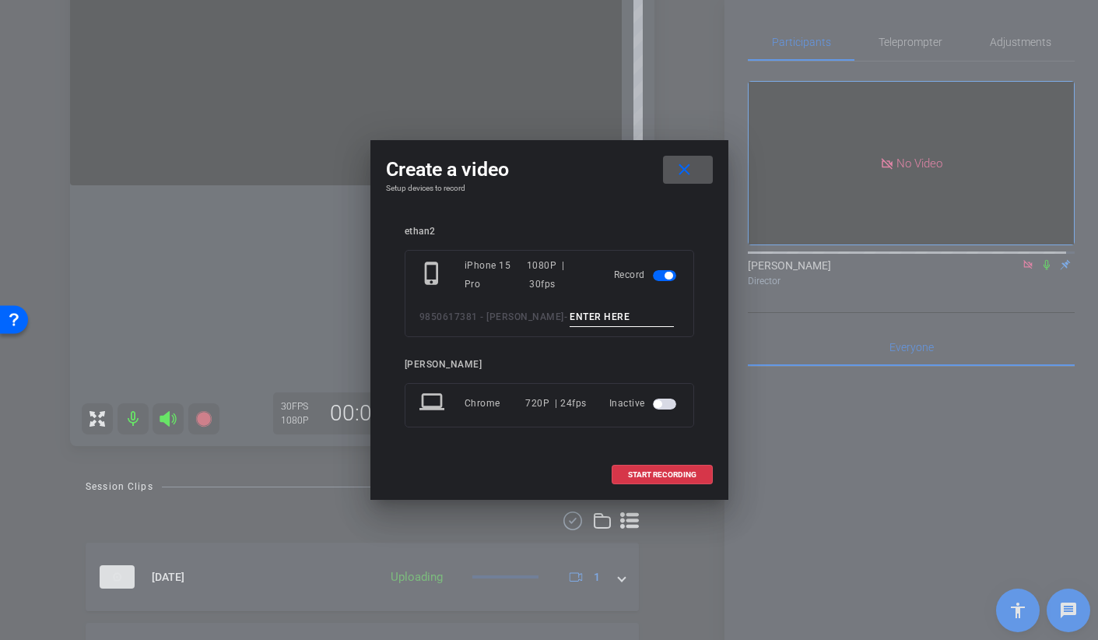
click at [570, 316] on input at bounding box center [622, 316] width 104 height 19
type input "broll 33 c take 1"
click at [648, 461] on span at bounding box center [662, 474] width 100 height 37
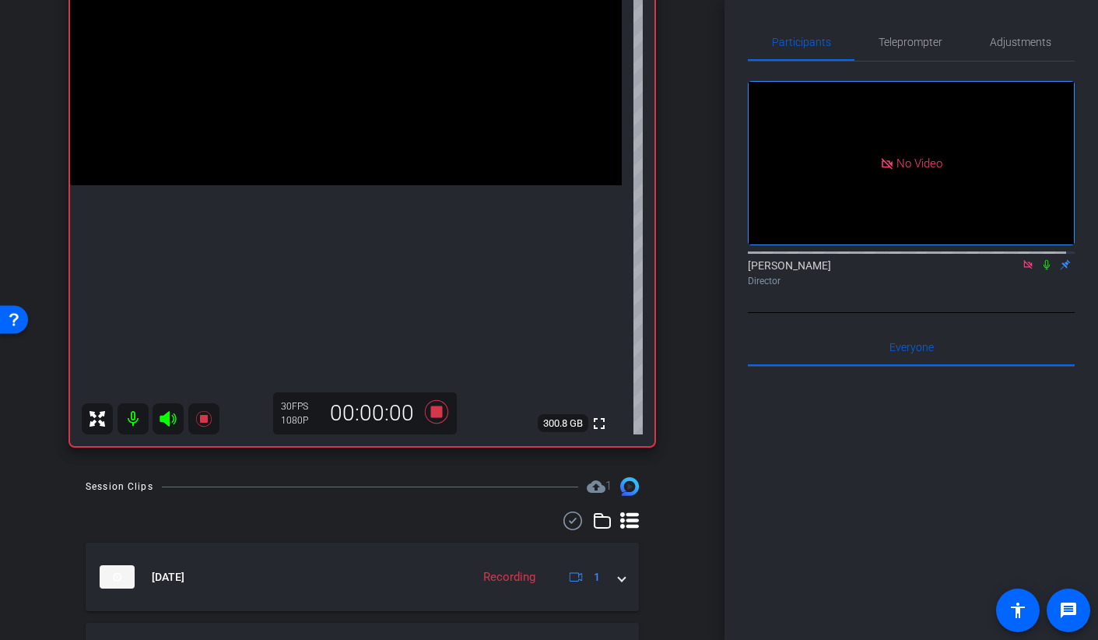
click at [332, 185] on video at bounding box center [346, 47] width 552 height 276
click at [295, 185] on video at bounding box center [346, 47] width 552 height 276
click at [333, 185] on video at bounding box center [346, 47] width 552 height 276
click at [368, 185] on video at bounding box center [346, 47] width 552 height 276
click at [302, 185] on video at bounding box center [346, 47] width 552 height 276
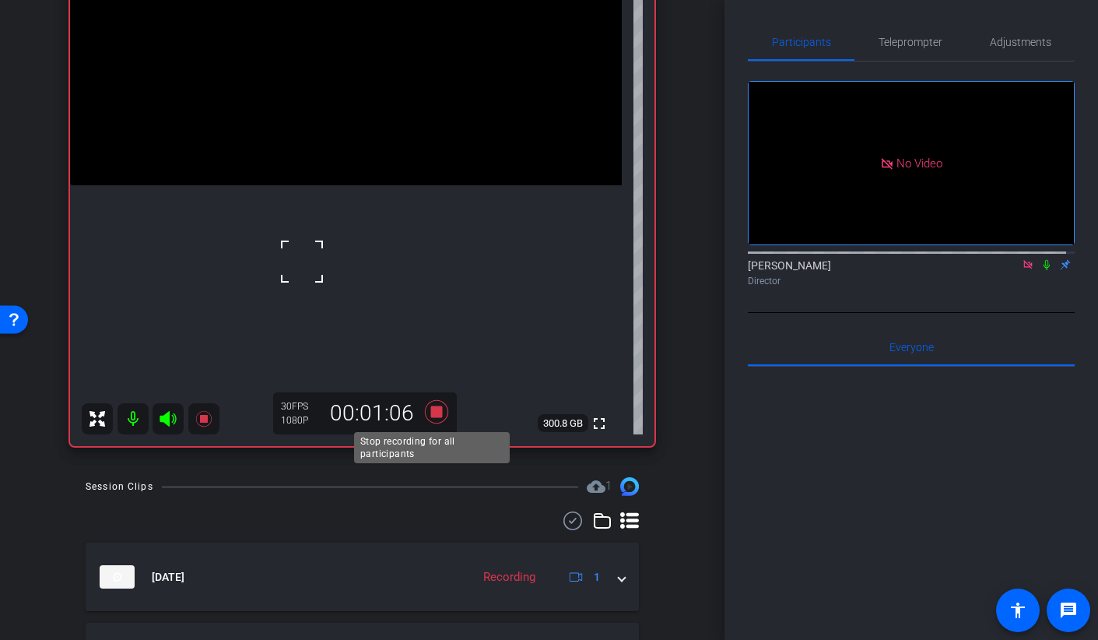
click at [430, 414] on icon at bounding box center [435, 411] width 23 height 23
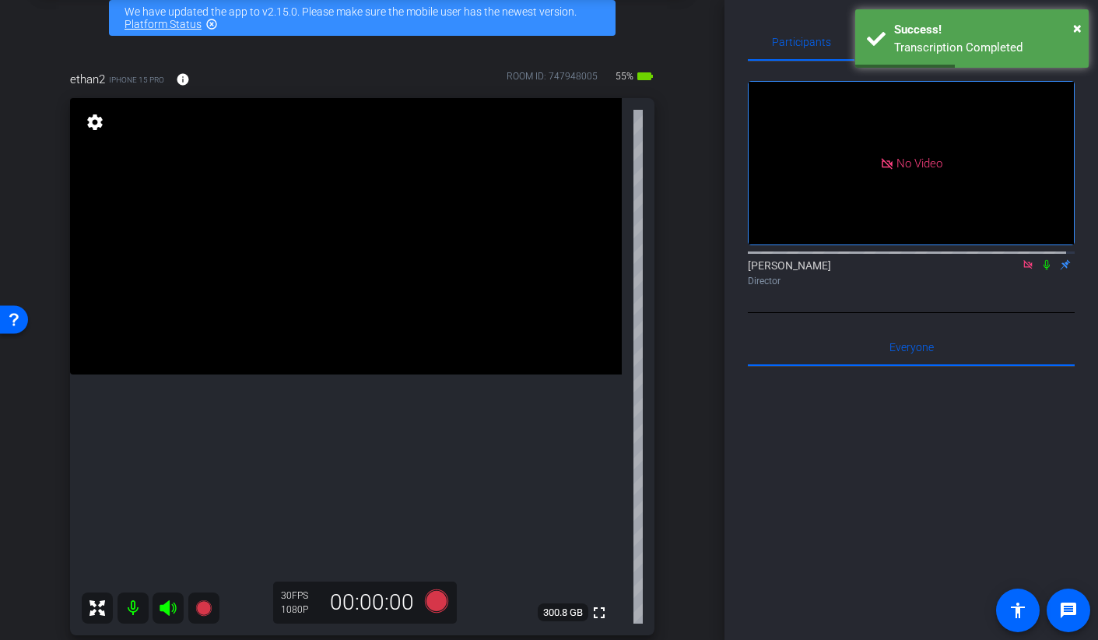
scroll to position [294, 0]
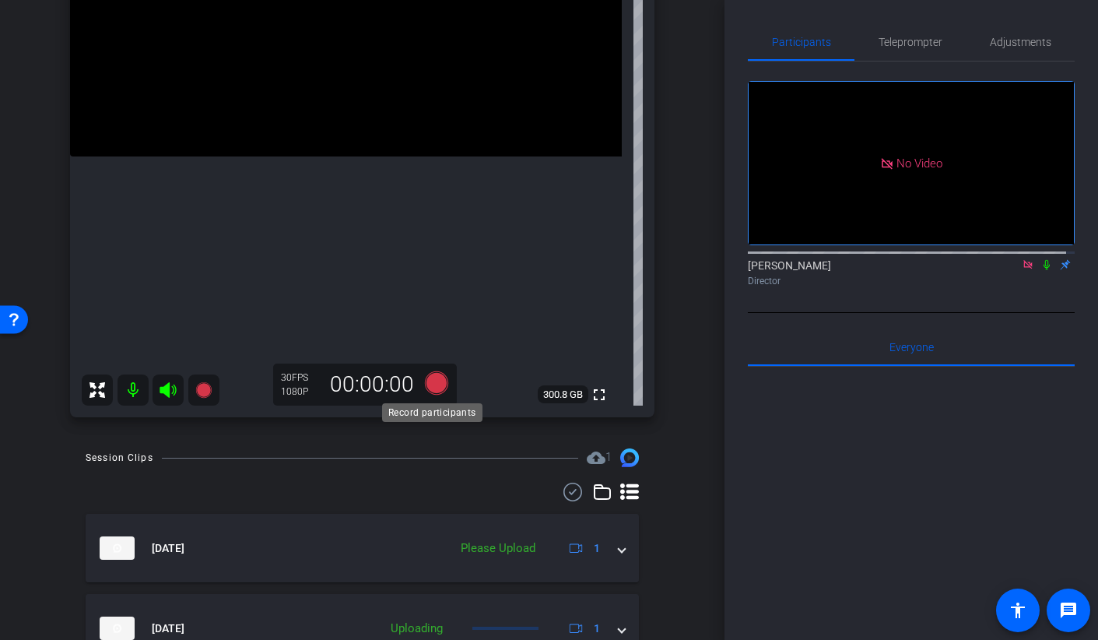
click at [433, 383] on icon at bounding box center [435, 382] width 23 height 23
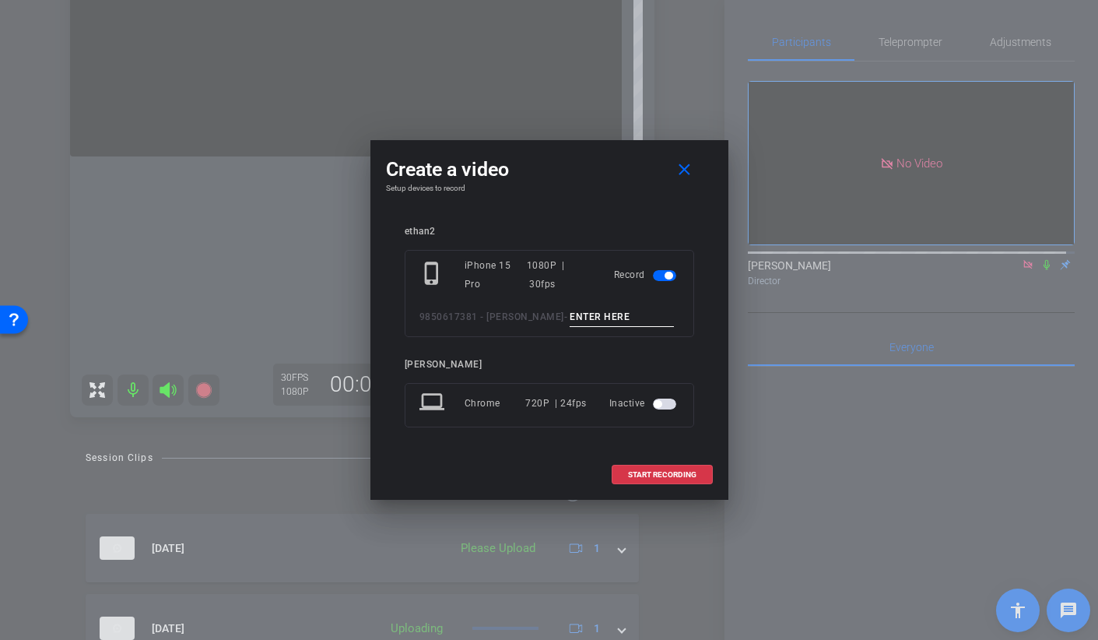
click at [570, 317] on input at bounding box center [622, 316] width 104 height 19
type input "b"
type input "BROLL 32 C TAKE 1"
click at [681, 468] on span at bounding box center [662, 474] width 100 height 37
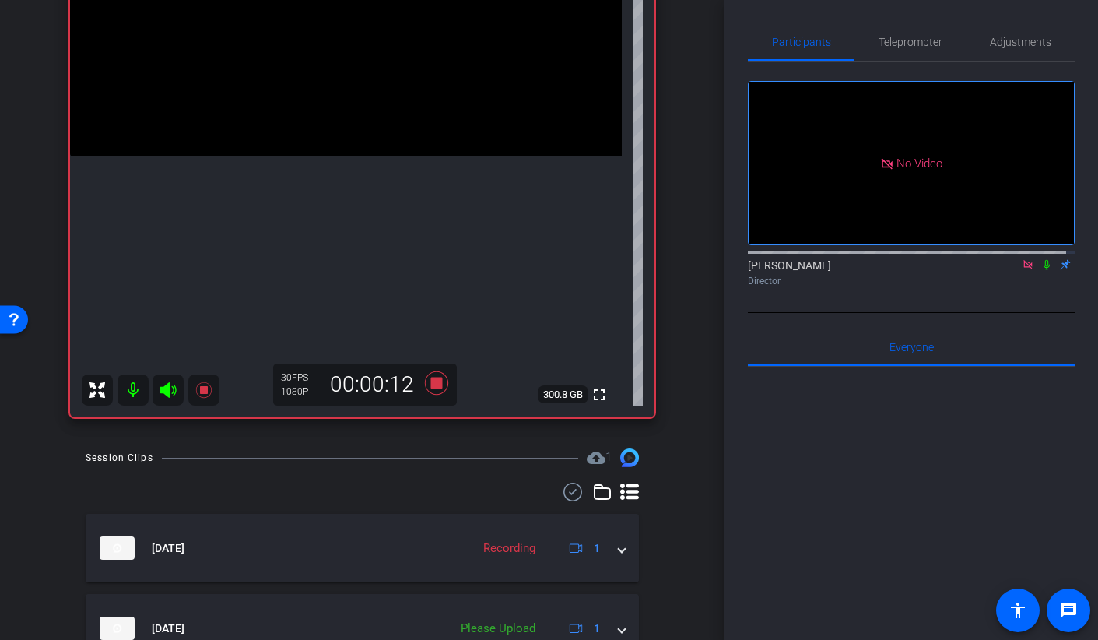
click at [344, 156] on video at bounding box center [346, 18] width 552 height 276
click at [385, 156] on video at bounding box center [346, 18] width 552 height 276
click at [347, 156] on video at bounding box center [346, 18] width 552 height 276
click at [440, 379] on icon at bounding box center [436, 383] width 37 height 28
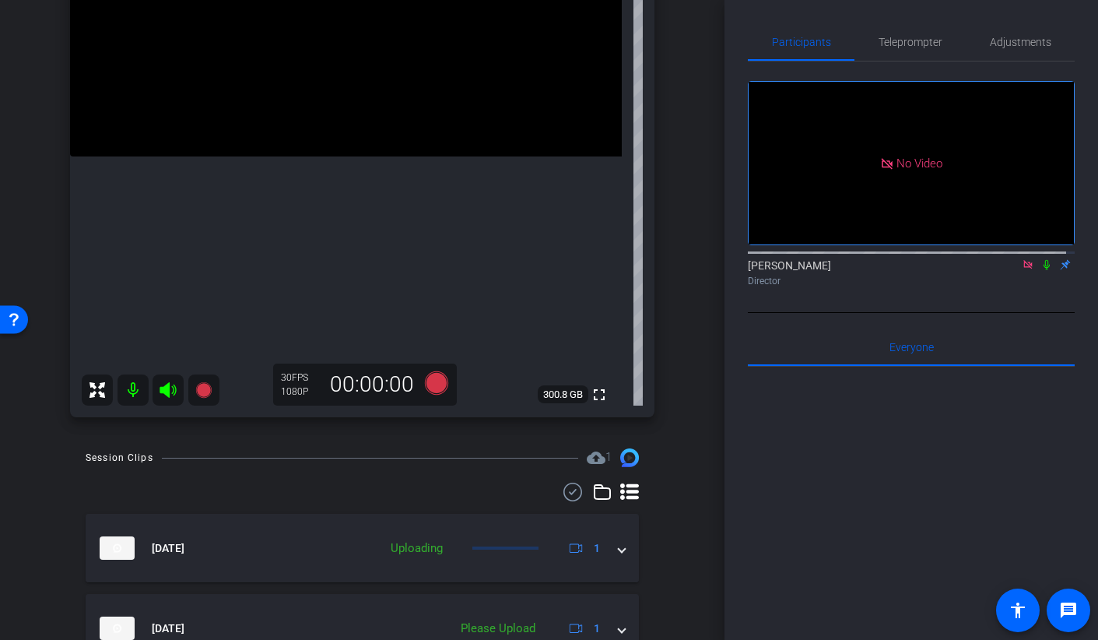
click at [301, 109] on video at bounding box center [346, 18] width 552 height 276
click at [437, 380] on icon at bounding box center [435, 382] width 23 height 23
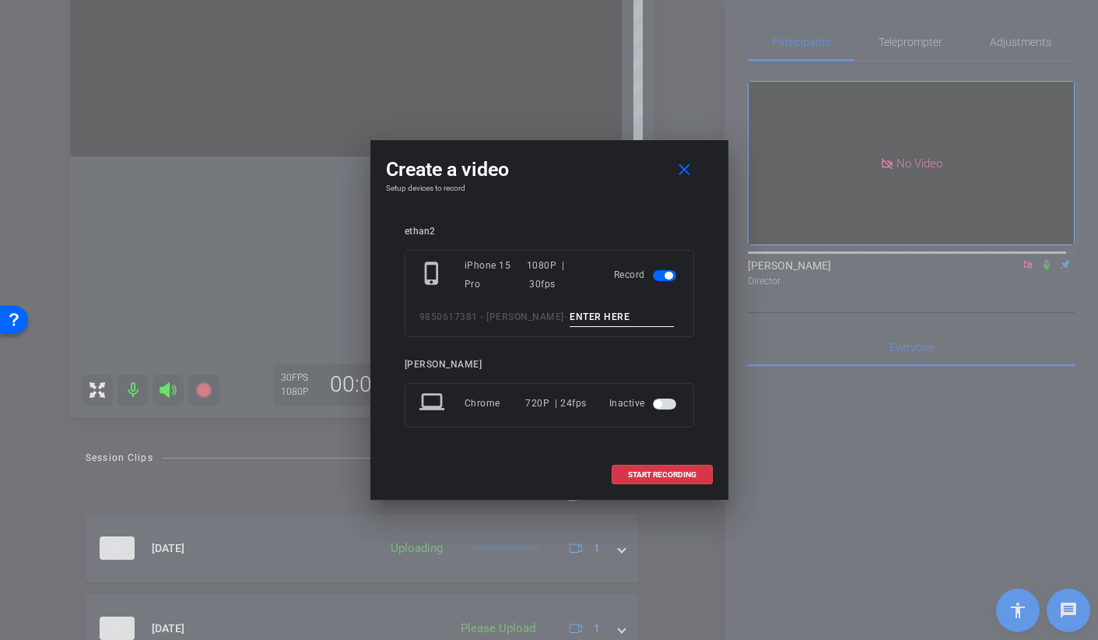
click at [578, 310] on input at bounding box center [622, 316] width 104 height 19
type input "BROLL 33 A TAKE 1"
click at [633, 473] on span "START RECORDING" at bounding box center [662, 475] width 68 height 8
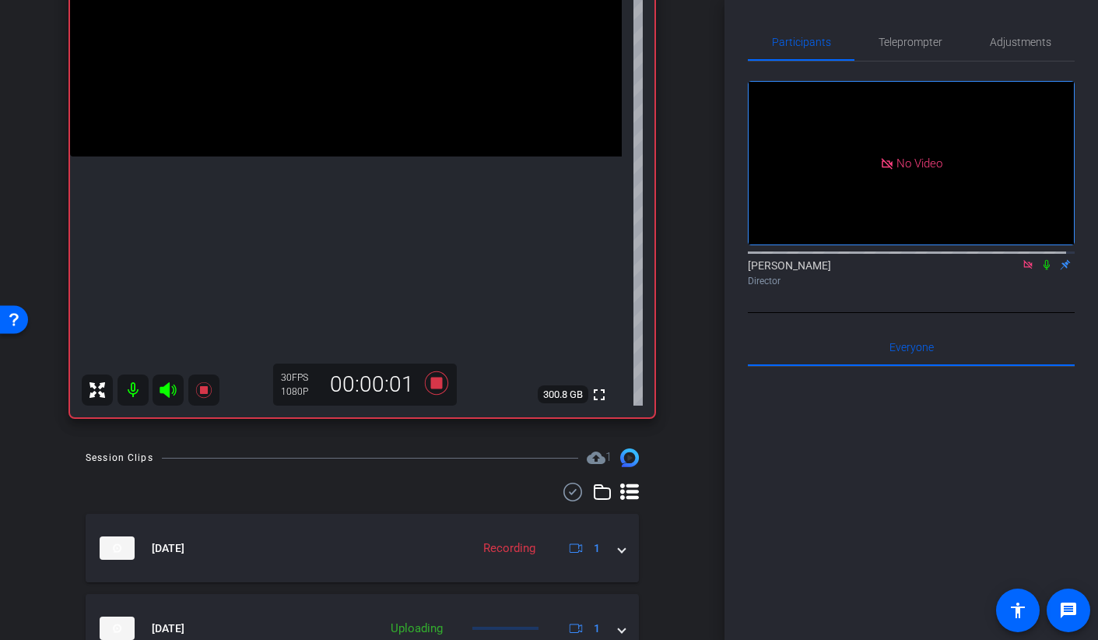
click at [335, 156] on video at bounding box center [346, 18] width 552 height 276
click at [270, 145] on video at bounding box center [346, 18] width 552 height 276
click at [337, 124] on video at bounding box center [346, 18] width 552 height 276
click at [383, 146] on video at bounding box center [346, 18] width 552 height 276
click at [261, 156] on video at bounding box center [346, 18] width 552 height 276
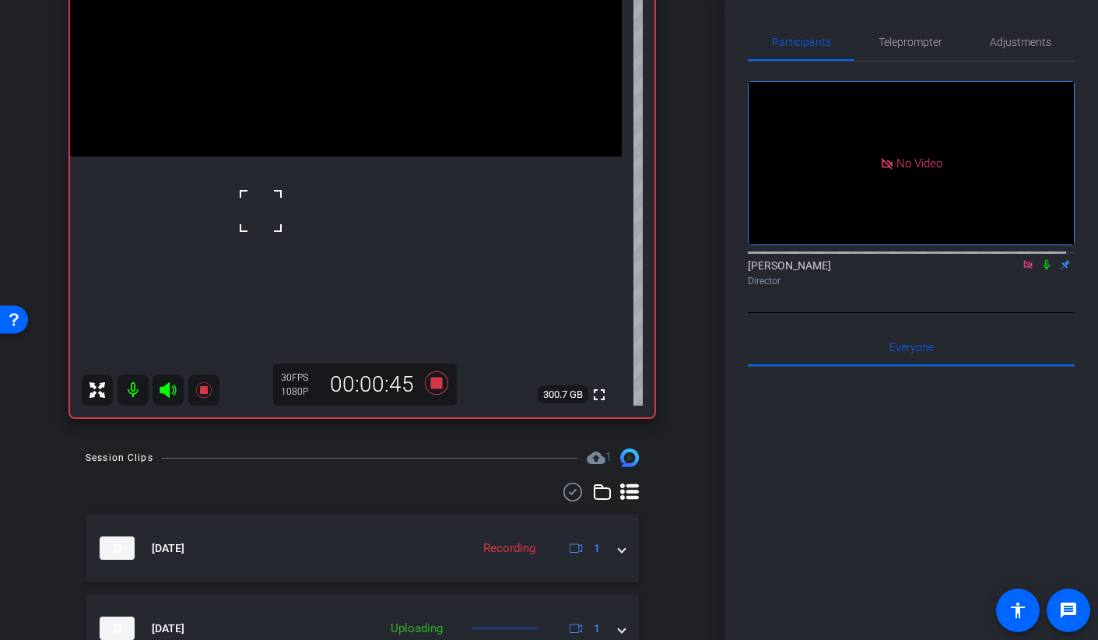
click at [317, 119] on video at bounding box center [346, 18] width 552 height 276
click at [286, 142] on video at bounding box center [346, 18] width 552 height 276
click at [433, 385] on icon at bounding box center [435, 382] width 23 height 23
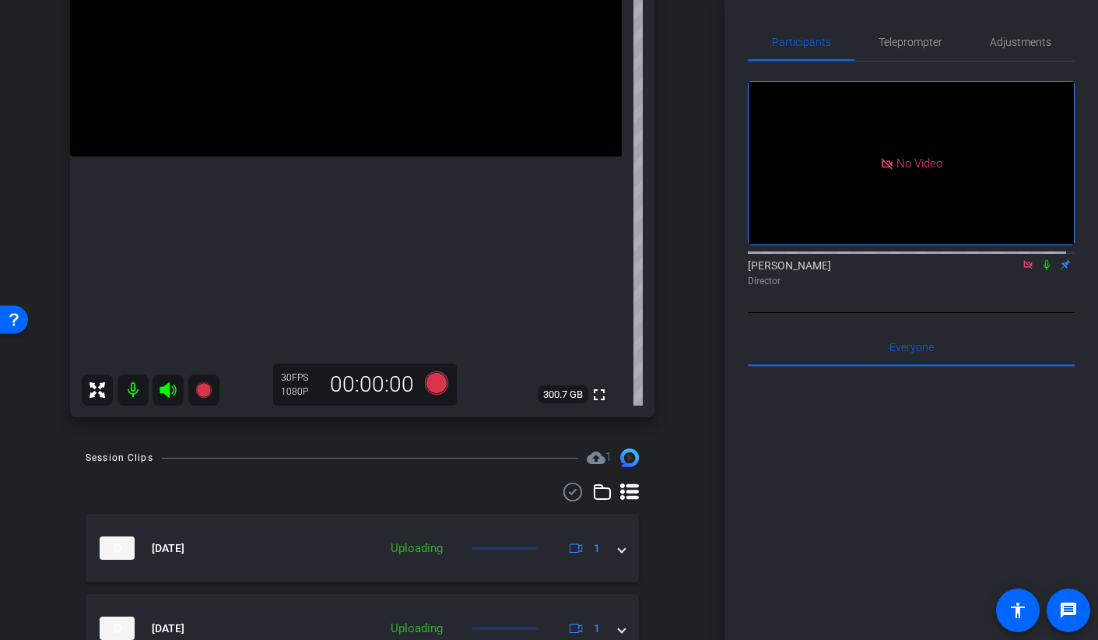
click at [366, 156] on video at bounding box center [346, 18] width 552 height 276
click at [353, 156] on video at bounding box center [346, 18] width 552 height 276
click at [1022, 270] on icon at bounding box center [1028, 264] width 12 height 11
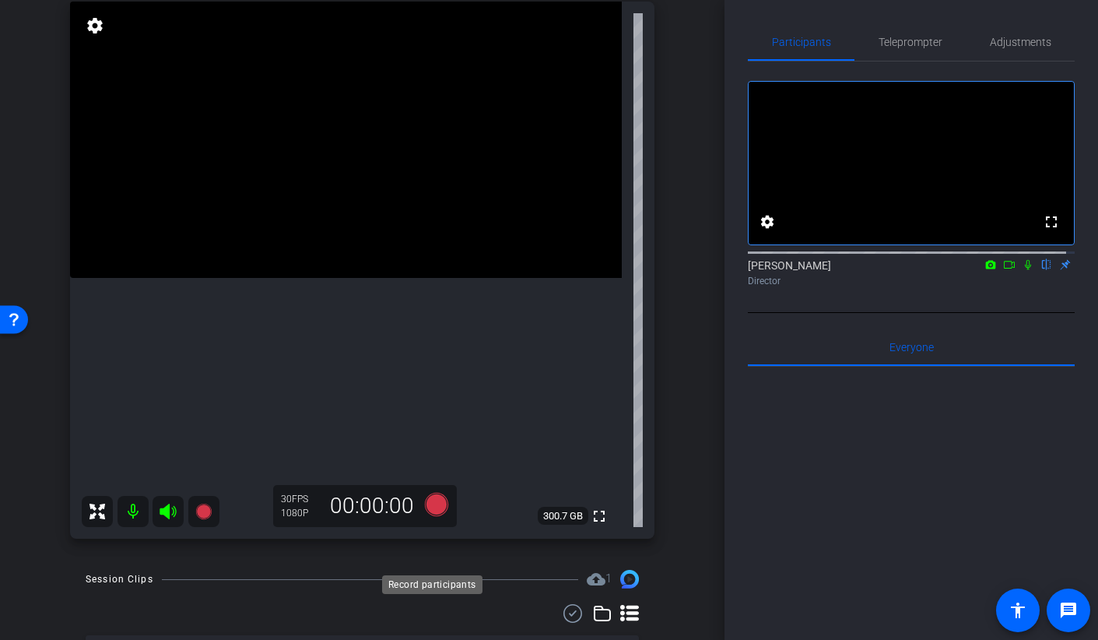
scroll to position [178, 0]
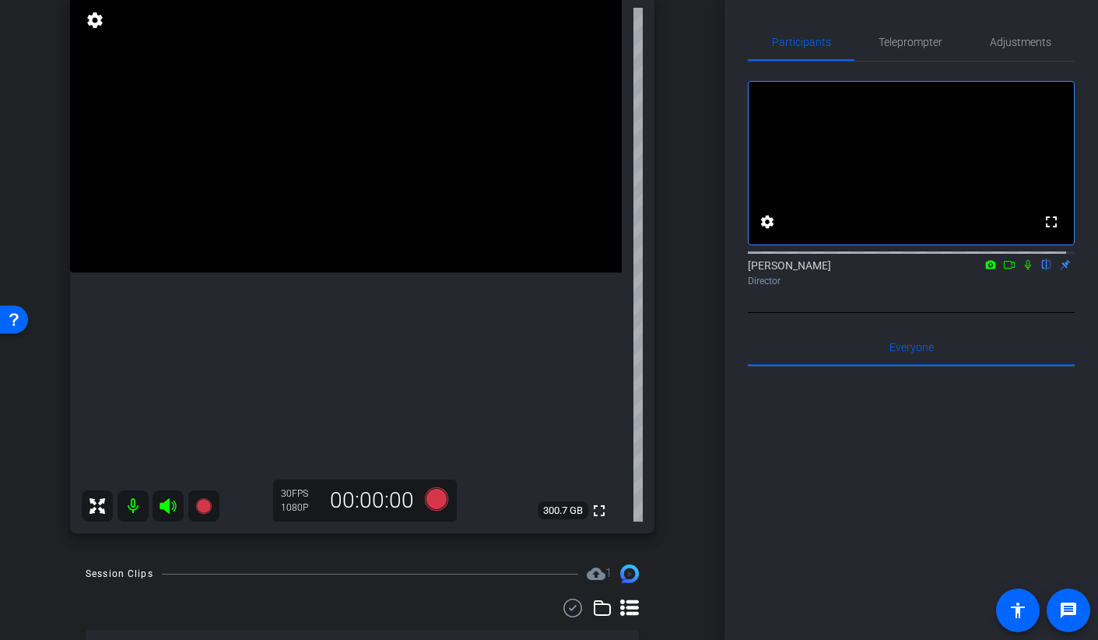
click at [271, 241] on video at bounding box center [346, 134] width 552 height 276
click at [427, 503] on icon at bounding box center [435, 498] width 23 height 23
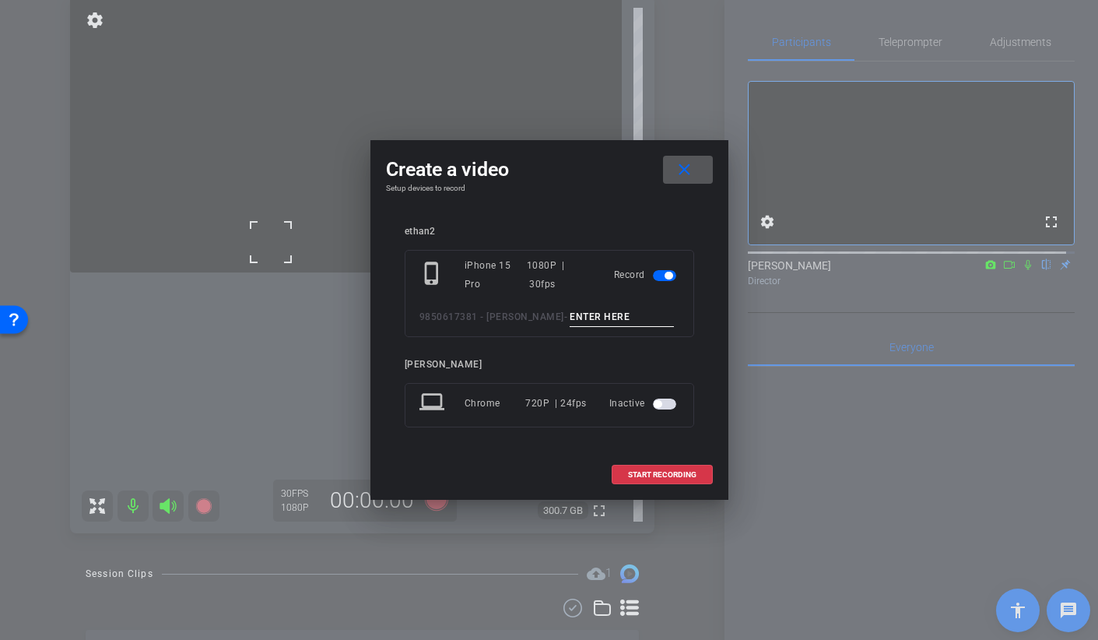
click at [595, 317] on input at bounding box center [622, 316] width 104 height 19
type input "BROLL 34 A TAKE 1"
click at [661, 472] on span "START RECORDING" at bounding box center [662, 475] width 68 height 8
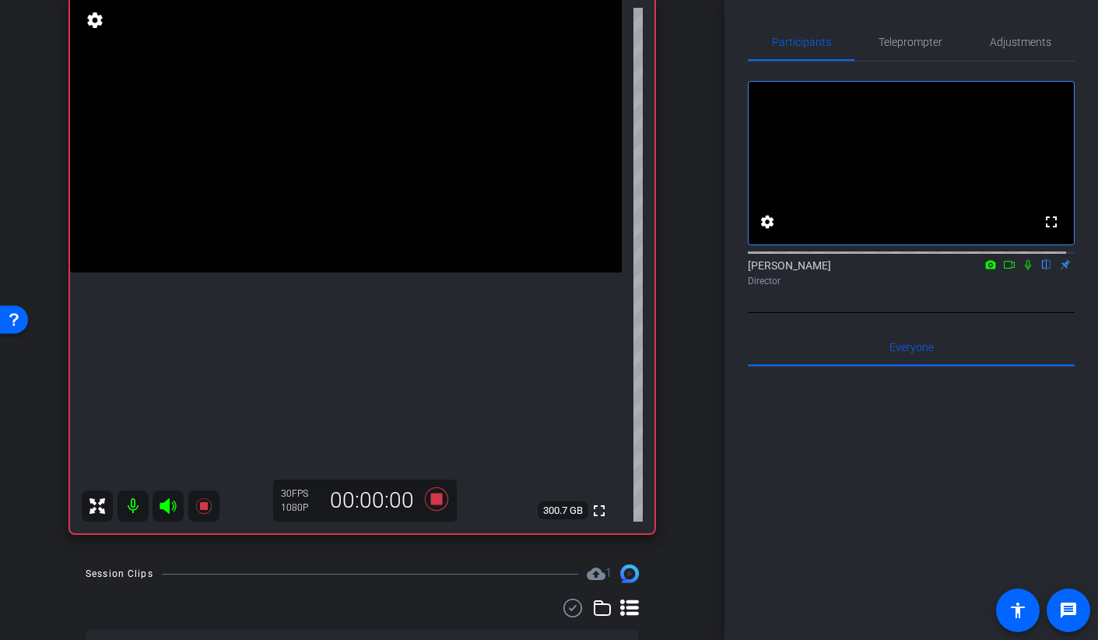
click at [332, 227] on video at bounding box center [346, 134] width 552 height 276
click at [1004, 270] on icon at bounding box center [1009, 264] width 12 height 11
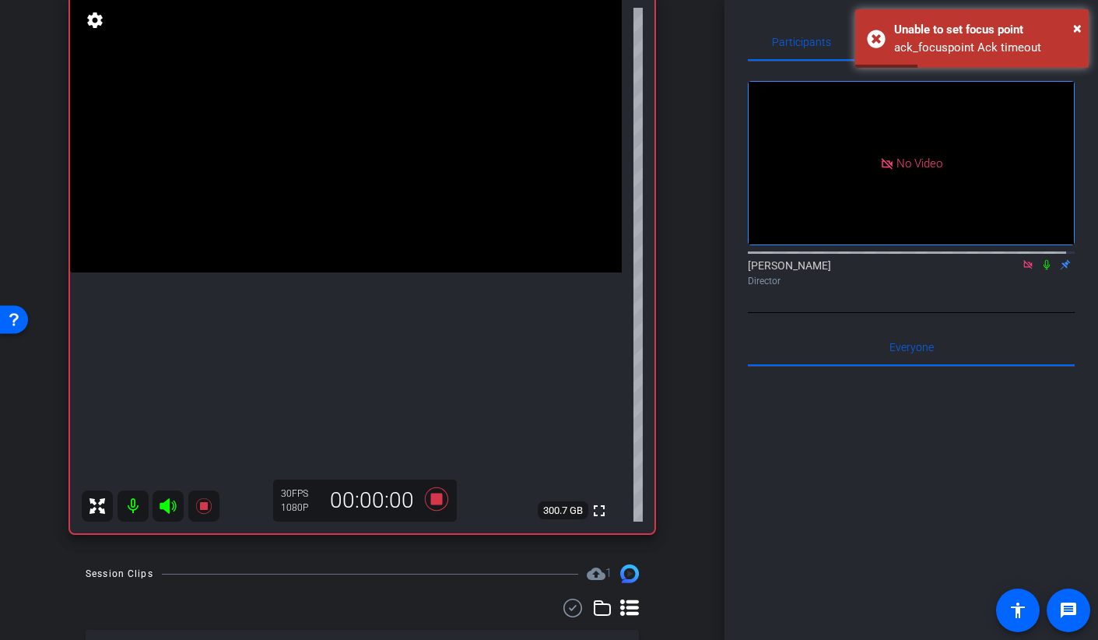
click at [346, 214] on video at bounding box center [346, 134] width 552 height 276
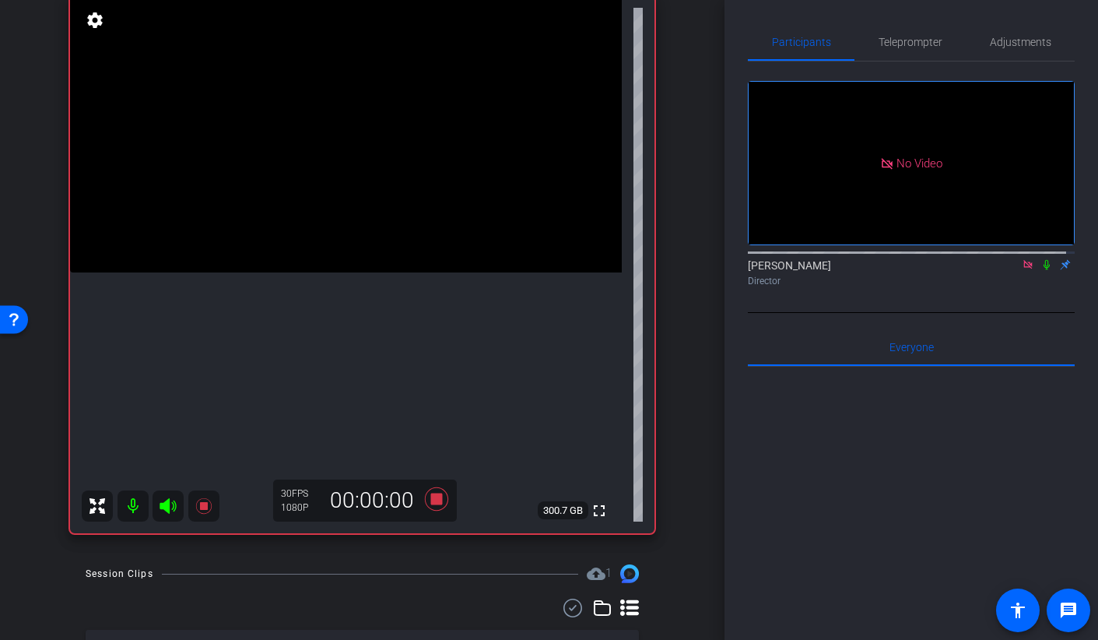
click at [325, 232] on video at bounding box center [346, 134] width 552 height 276
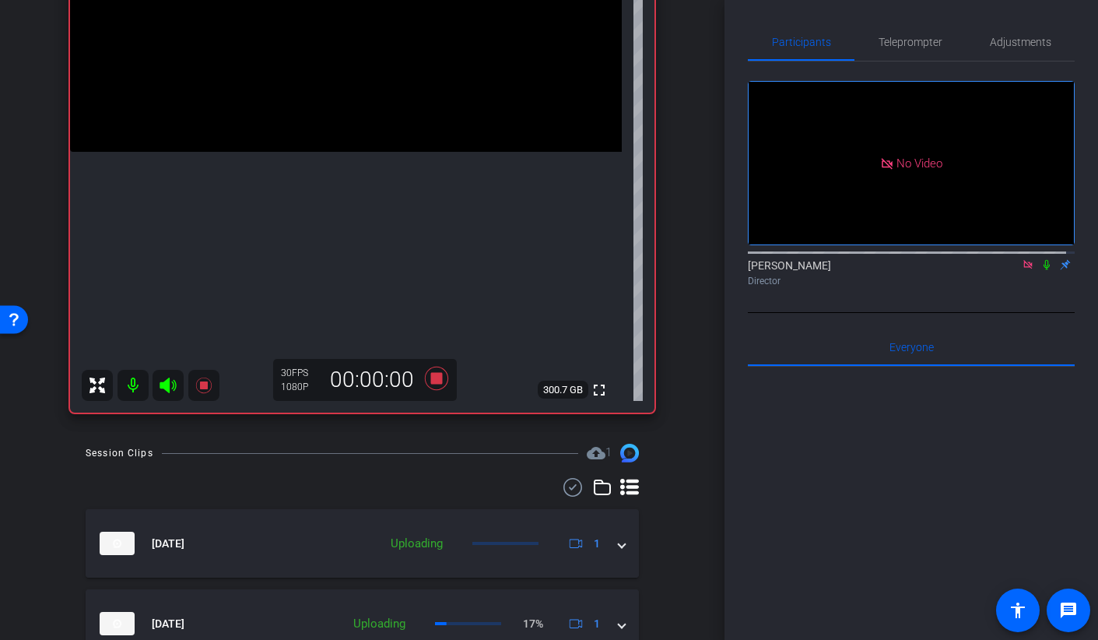
scroll to position [306, 0]
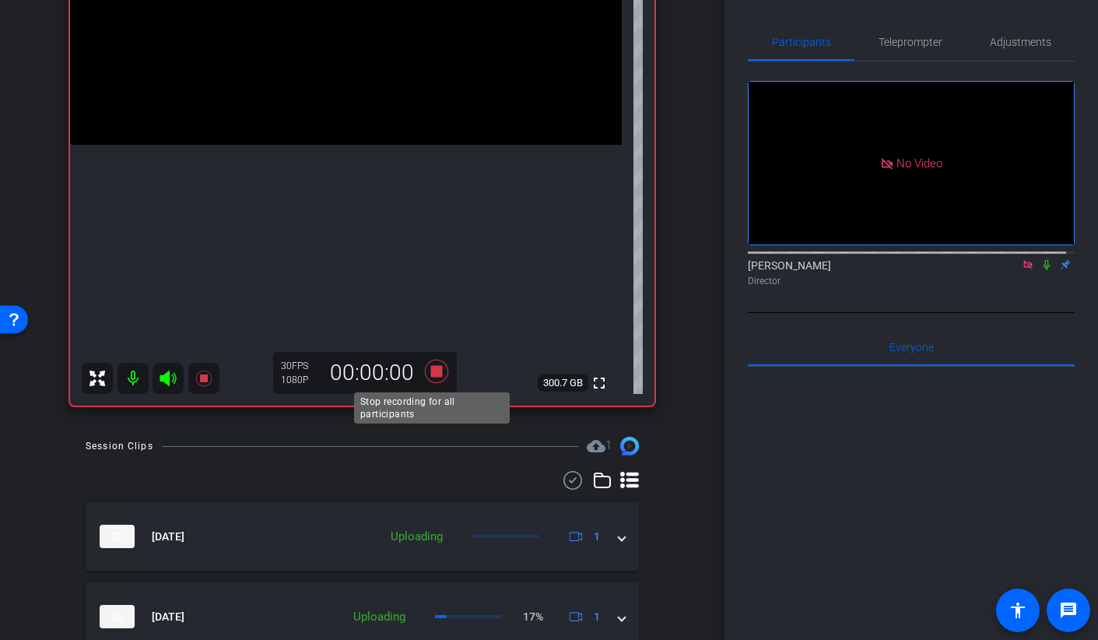
click at [438, 368] on icon at bounding box center [436, 371] width 37 height 28
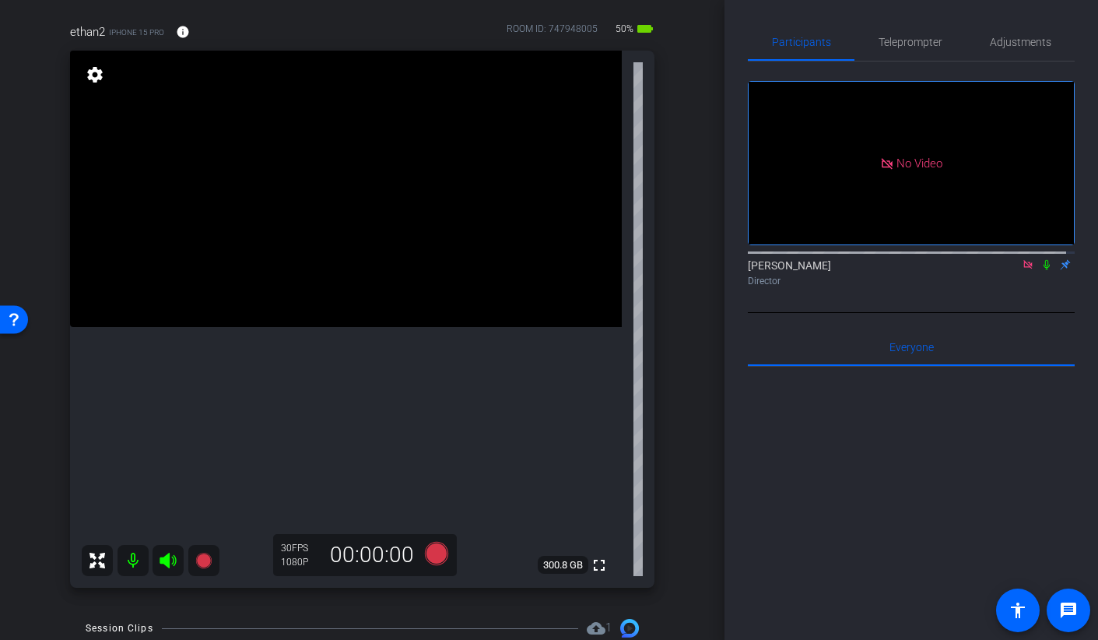
scroll to position [213, 0]
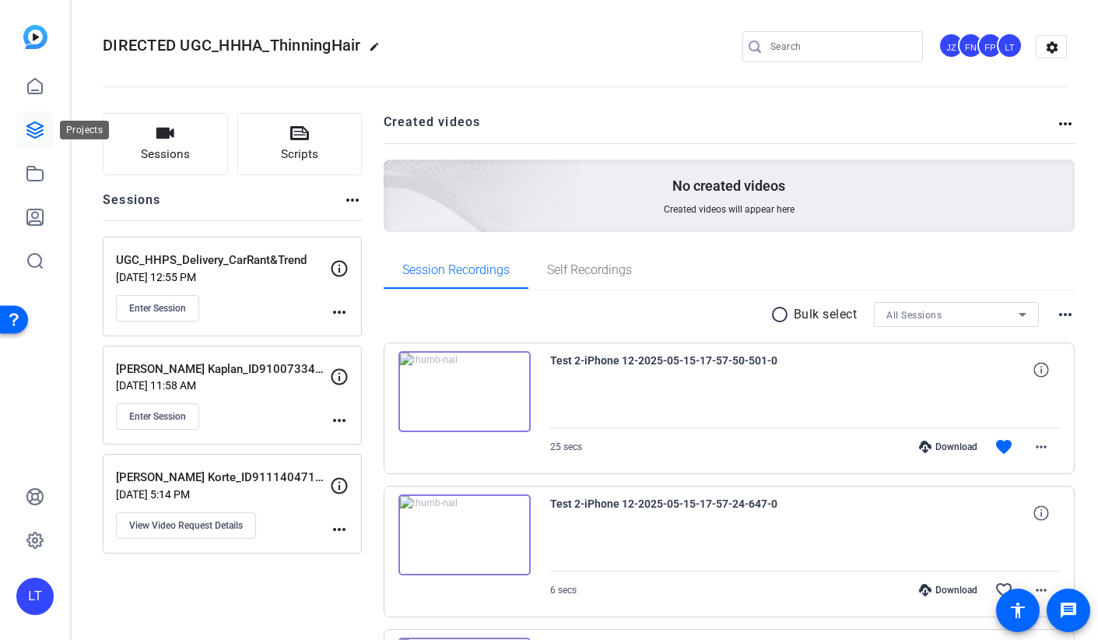
click at [37, 128] on icon at bounding box center [35, 130] width 16 height 16
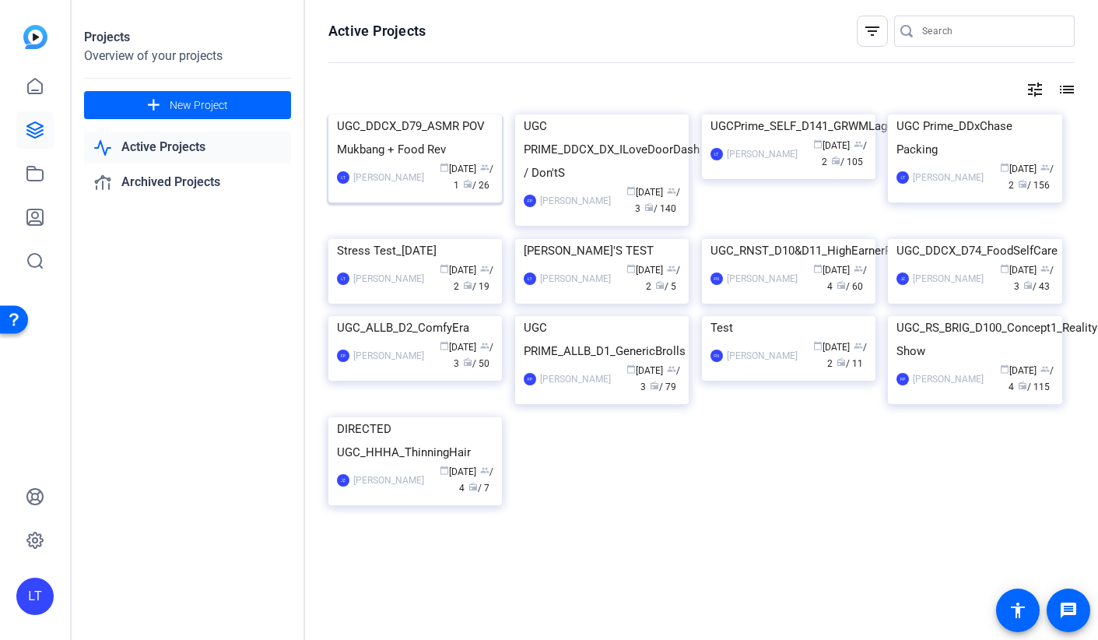
click at [402, 114] on img at bounding box center [415, 114] width 174 height 0
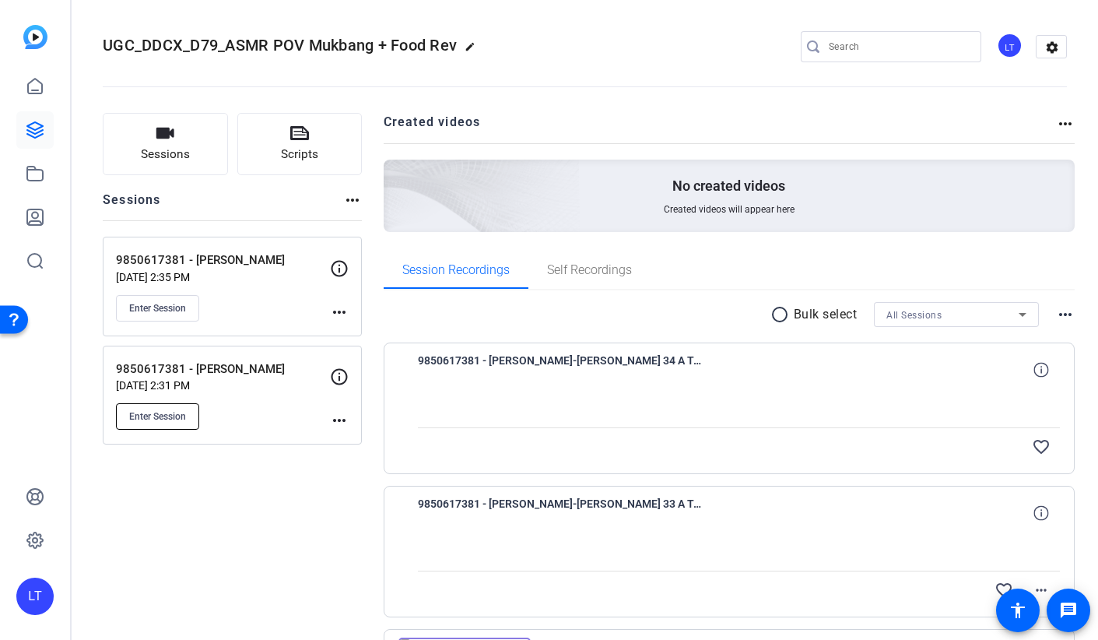
click at [177, 410] on span "Enter Session" at bounding box center [157, 416] width 57 height 12
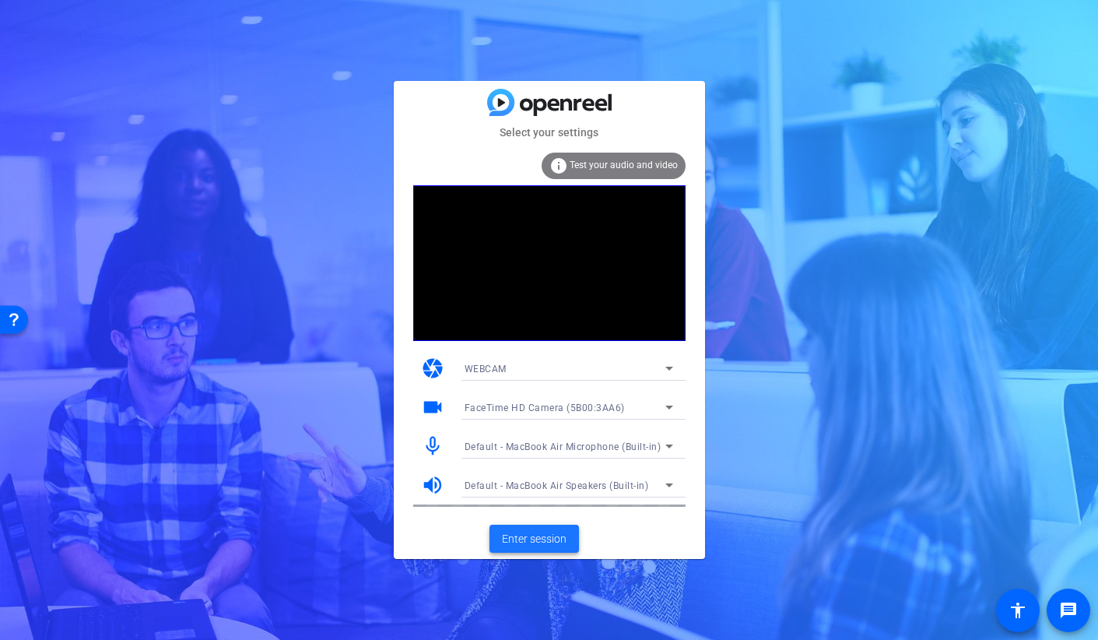
click at [535, 534] on span "Enter session" at bounding box center [534, 539] width 65 height 16
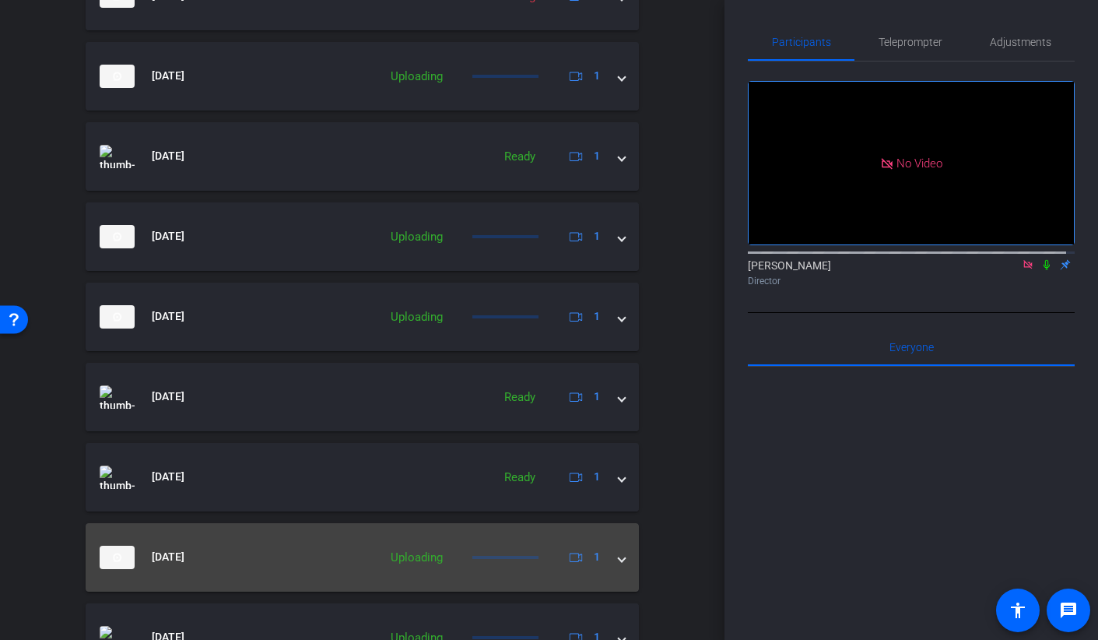
scroll to position [737, 0]
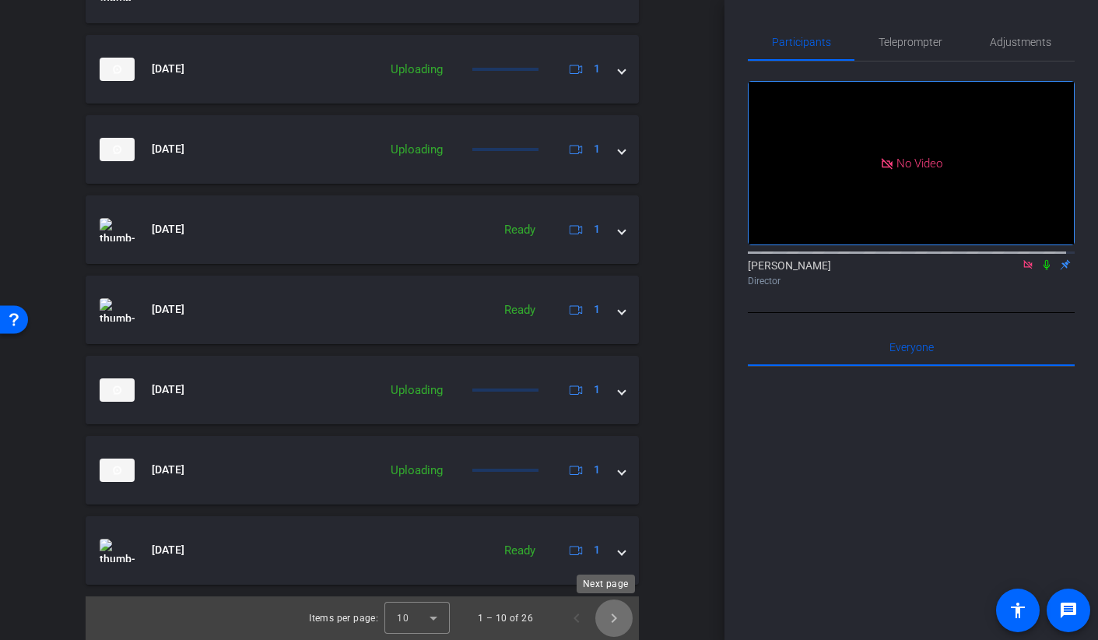
click at [606, 615] on span "Next page" at bounding box center [613, 617] width 37 height 37
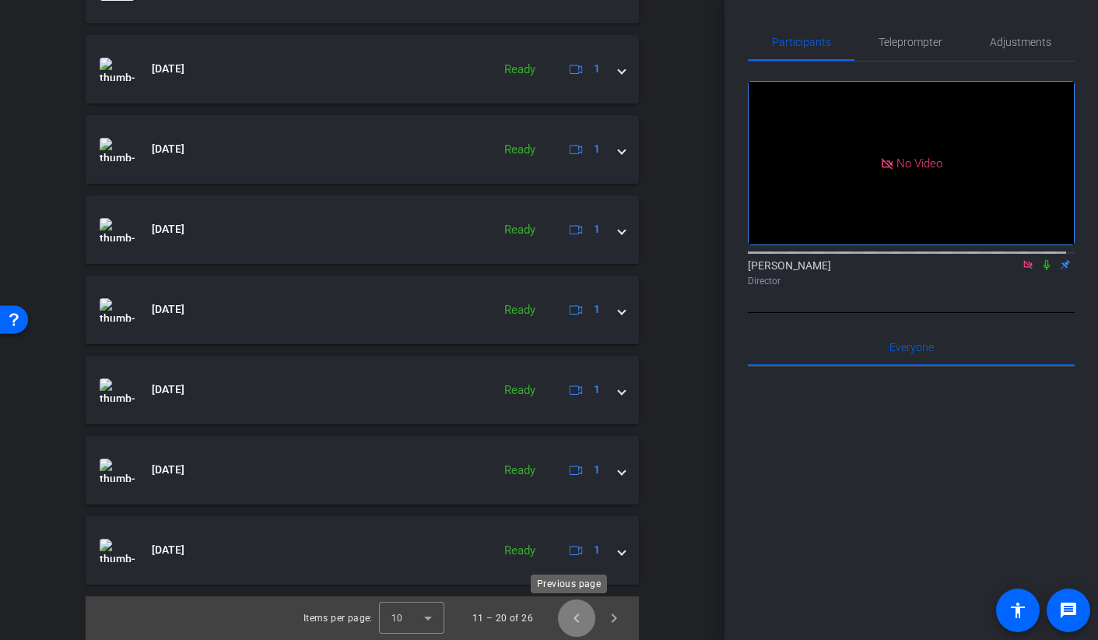
click at [569, 617] on span "Previous page" at bounding box center [576, 617] width 37 height 37
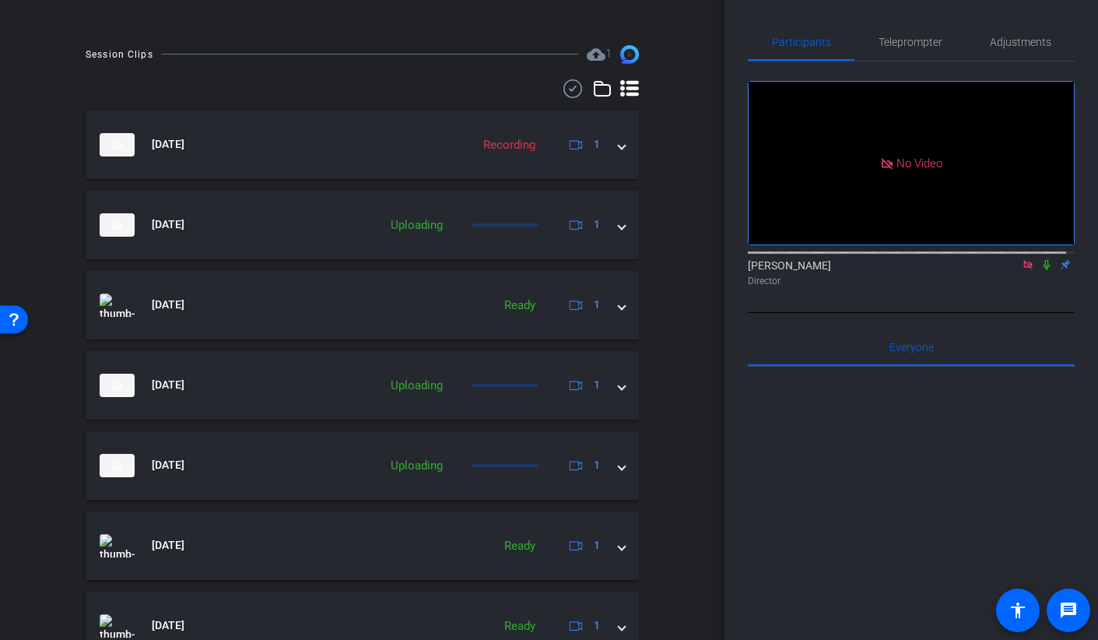
scroll to position [425, 0]
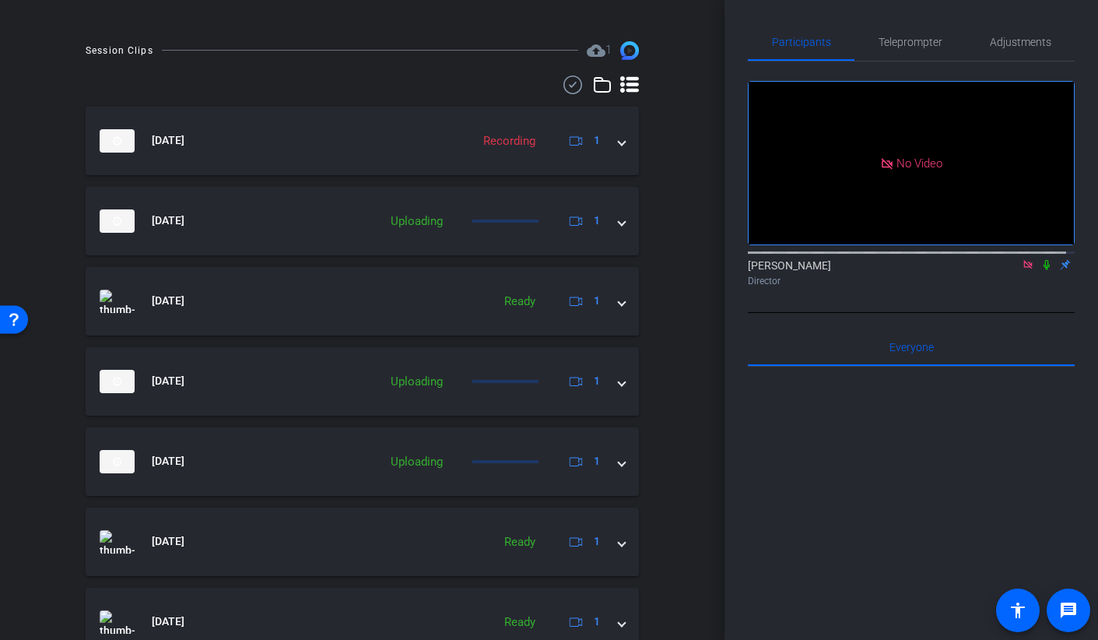
click at [657, 633] on div "Session Clips cloud_upload 1 Sep 8, 2025 Recording 1 Sep 8, 2025 Uploading 1 Se…" at bounding box center [362, 496] width 647 height 910
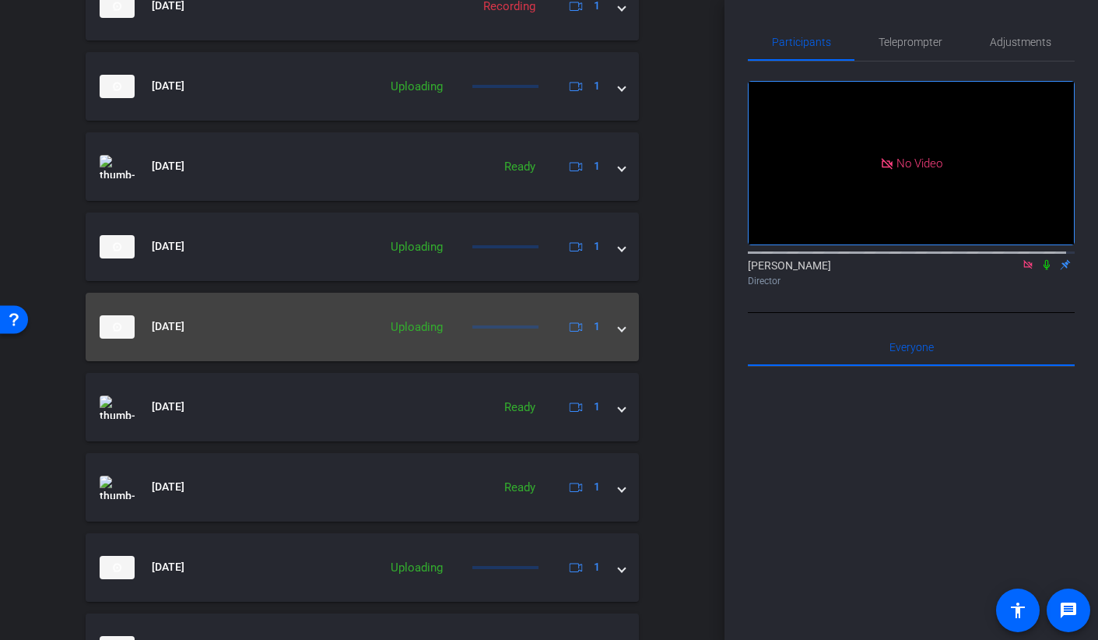
scroll to position [737, 0]
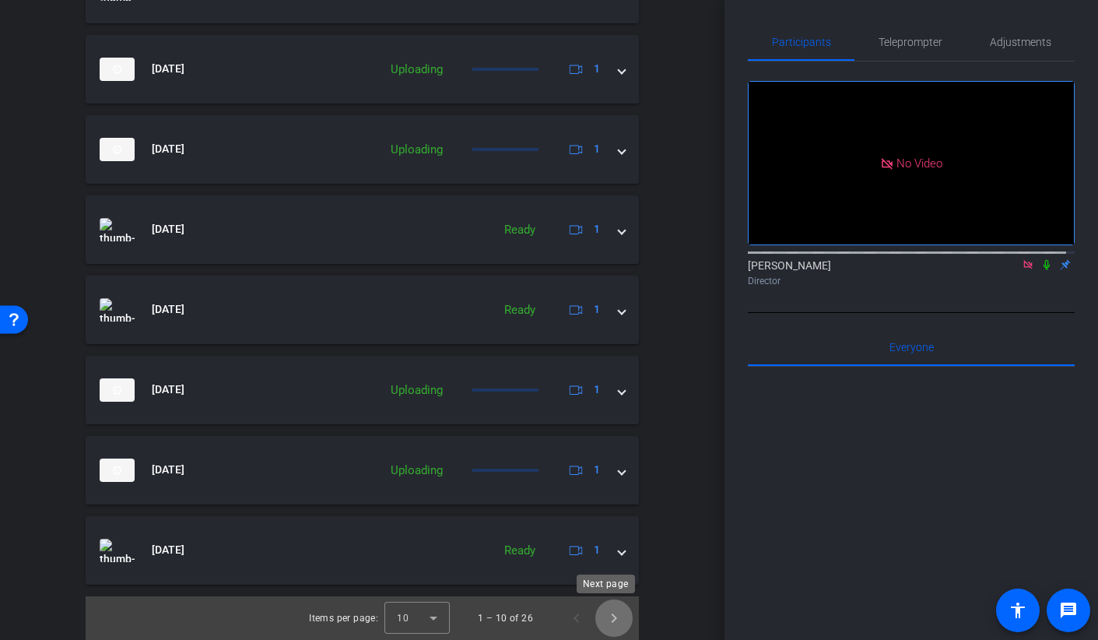
click at [607, 621] on span "Next page" at bounding box center [613, 617] width 37 height 37
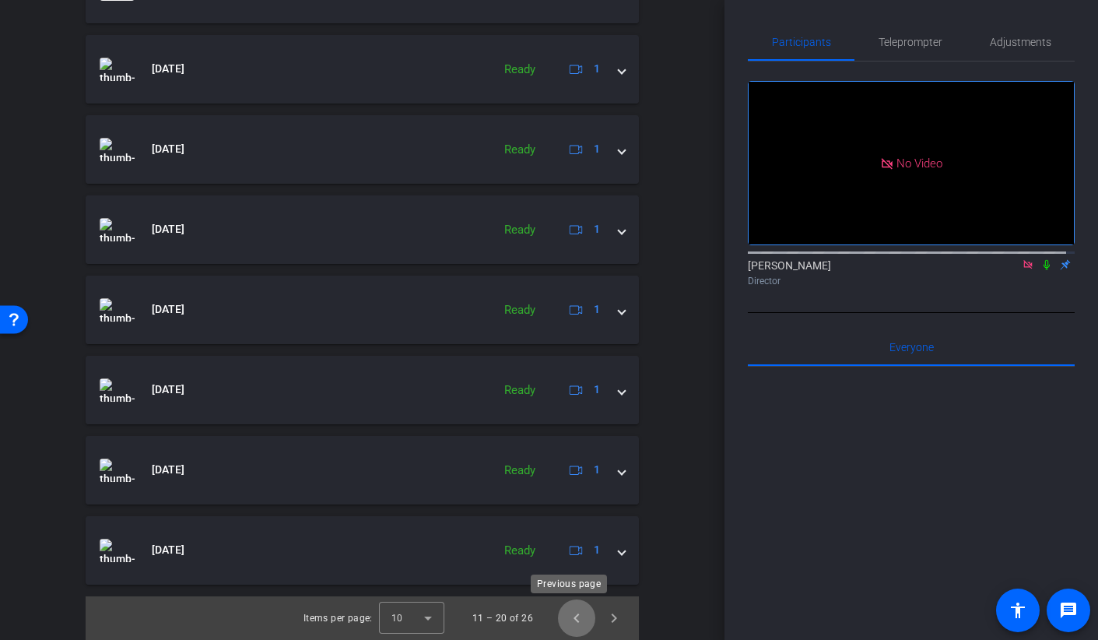
click at [560, 616] on span "Previous page" at bounding box center [576, 617] width 37 height 37
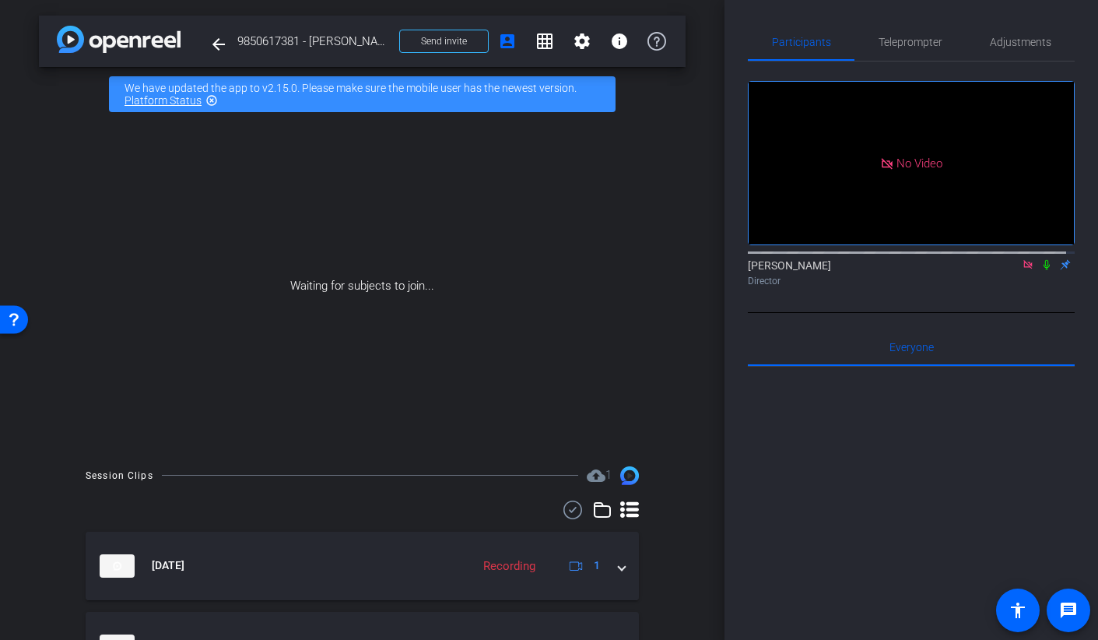
scroll to position [0, 0]
click at [1040, 270] on icon at bounding box center [1046, 264] width 12 height 11
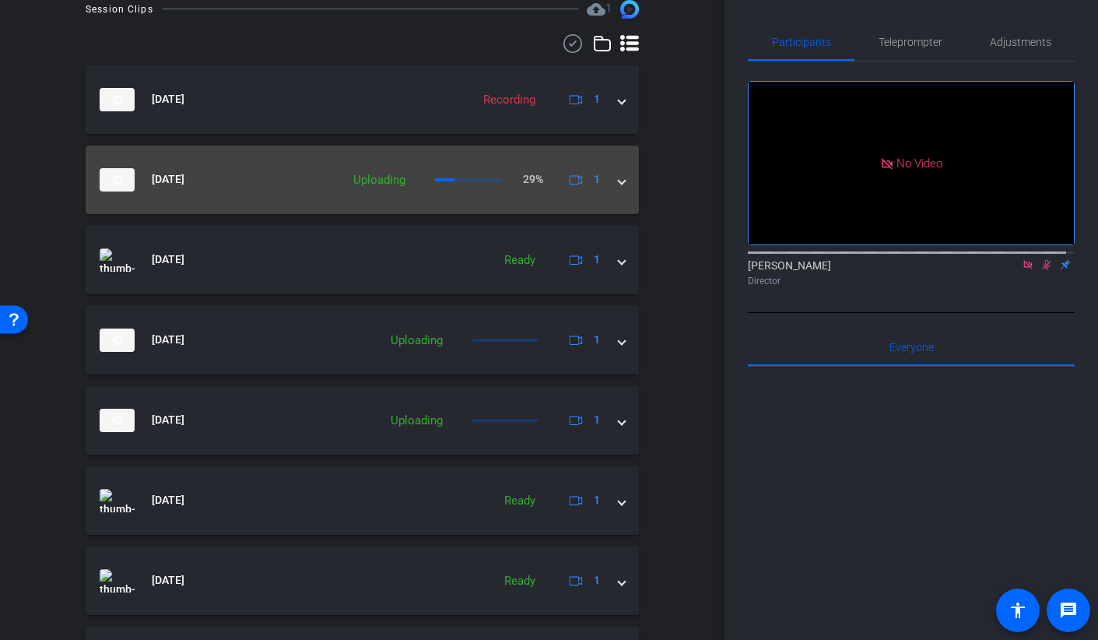
scroll to position [700, 0]
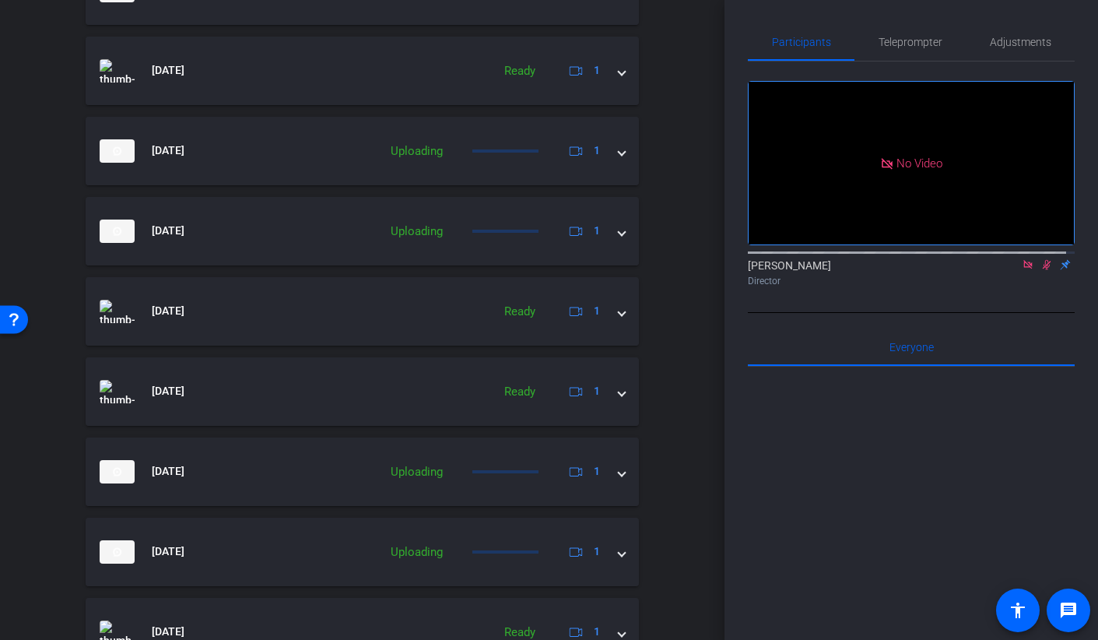
click at [1041, 270] on icon at bounding box center [1046, 264] width 12 height 11
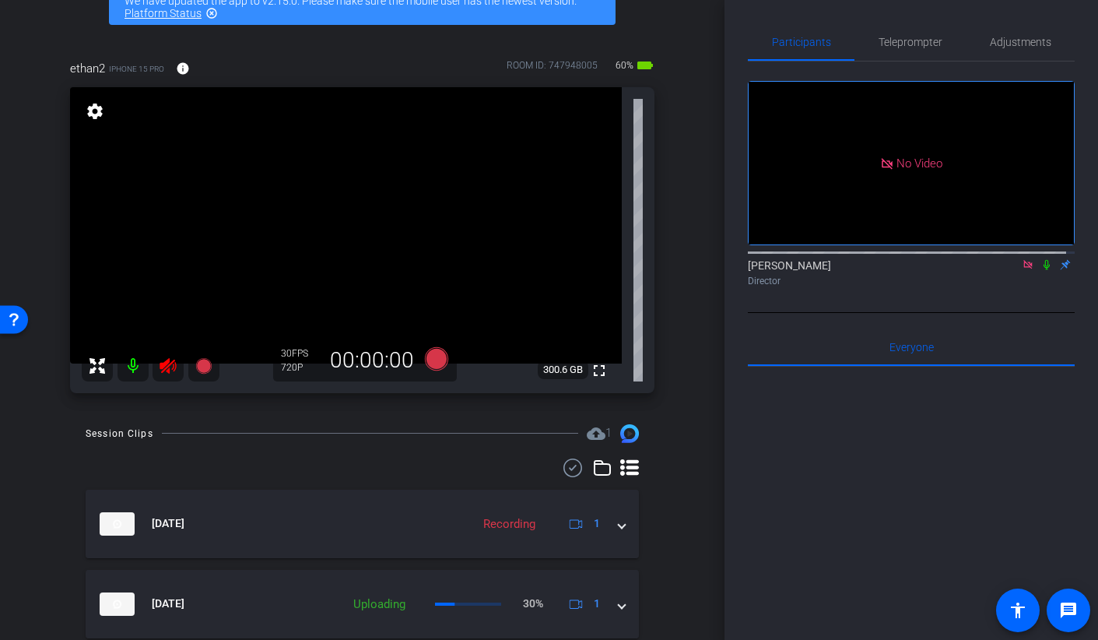
scroll to position [0, 0]
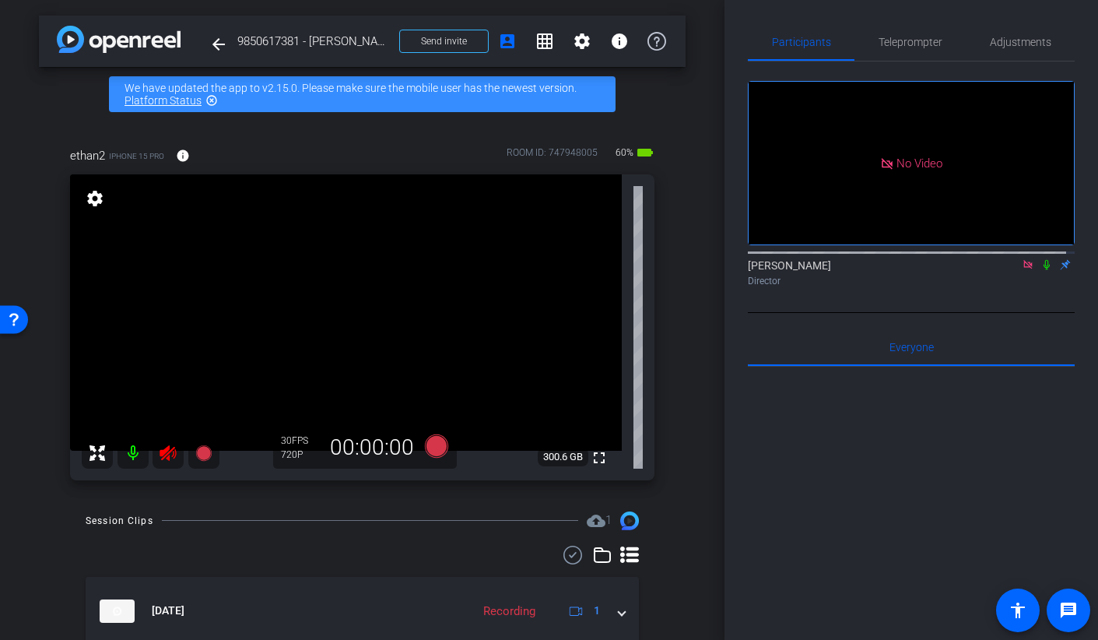
click at [163, 449] on icon at bounding box center [168, 453] width 16 height 16
click at [997, 45] on span "Adjustments" at bounding box center [1020, 42] width 61 height 11
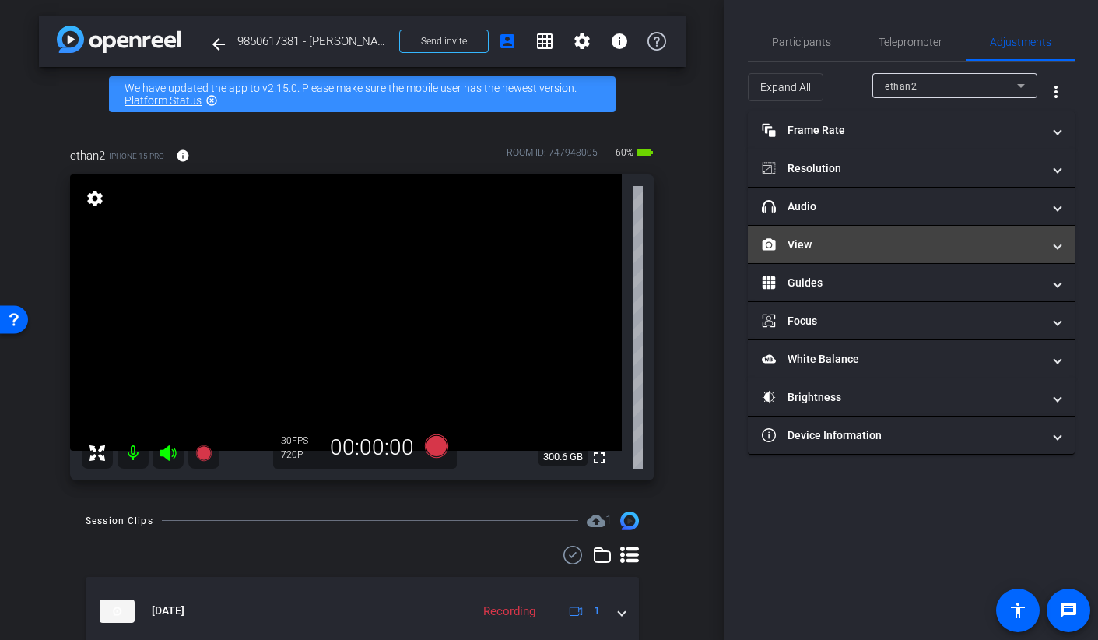
click at [811, 244] on mat-panel-title "View" at bounding box center [902, 245] width 280 height 16
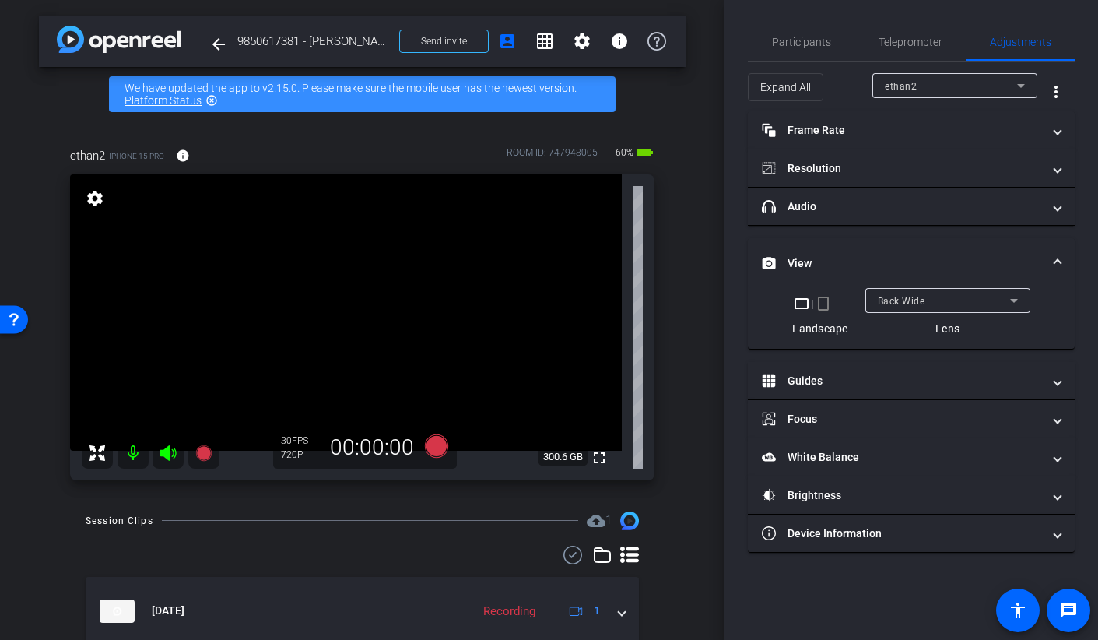
click at [827, 301] on mat-icon "crop_portrait" at bounding box center [823, 303] width 19 height 19
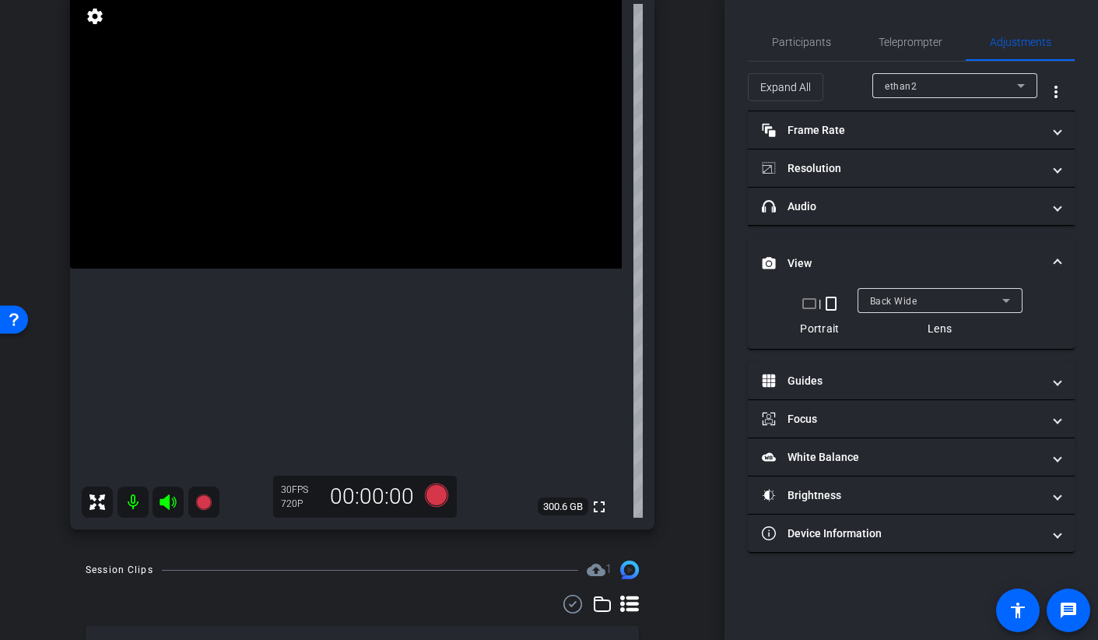
scroll to position [100, 0]
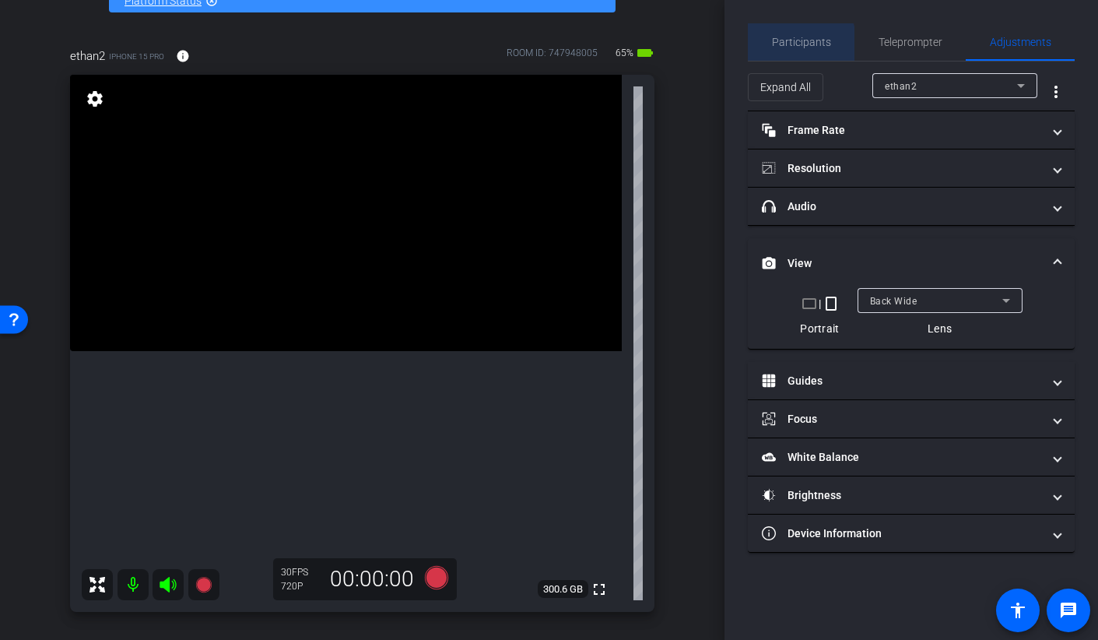
click at [790, 47] on span "Participants" at bounding box center [801, 42] width 59 height 11
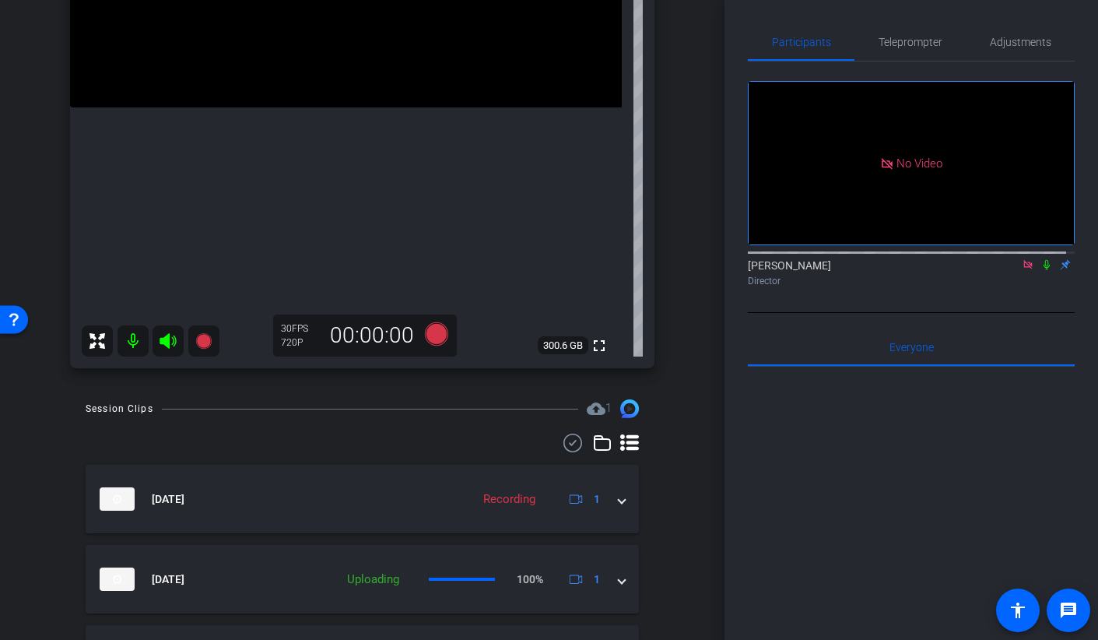
scroll to position [66, 0]
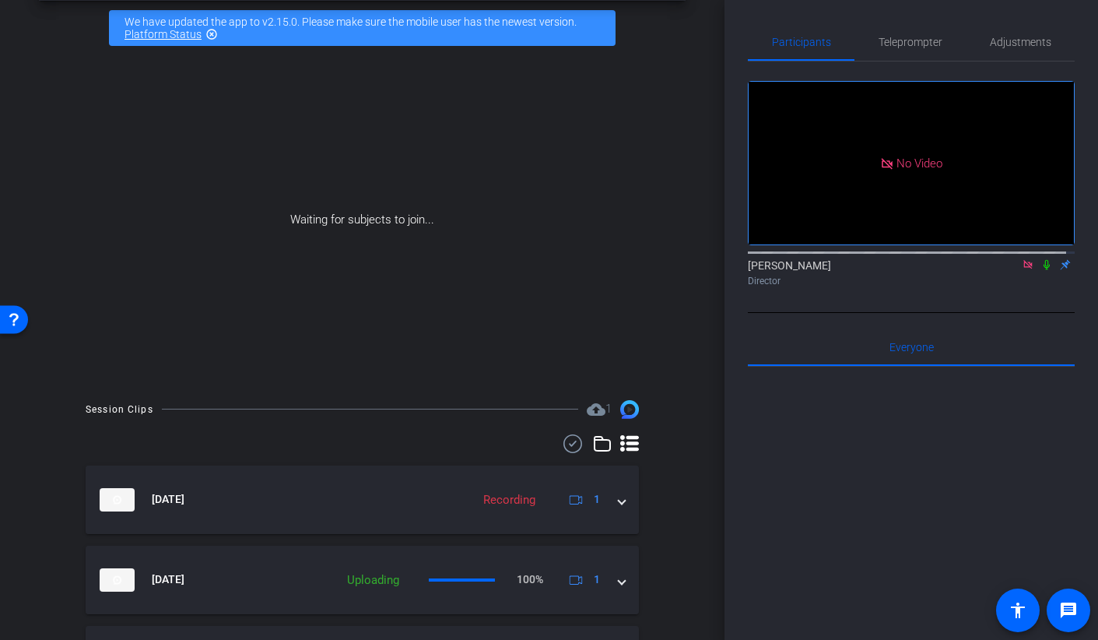
click at [1044, 260] on icon at bounding box center [1047, 265] width 6 height 10
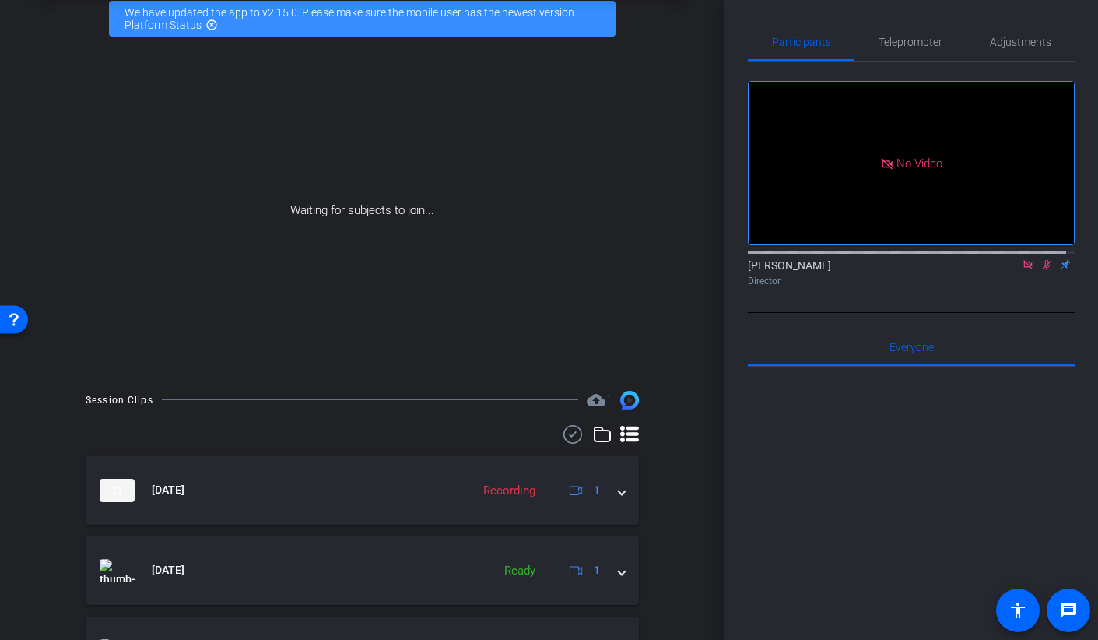
scroll to position [0, 0]
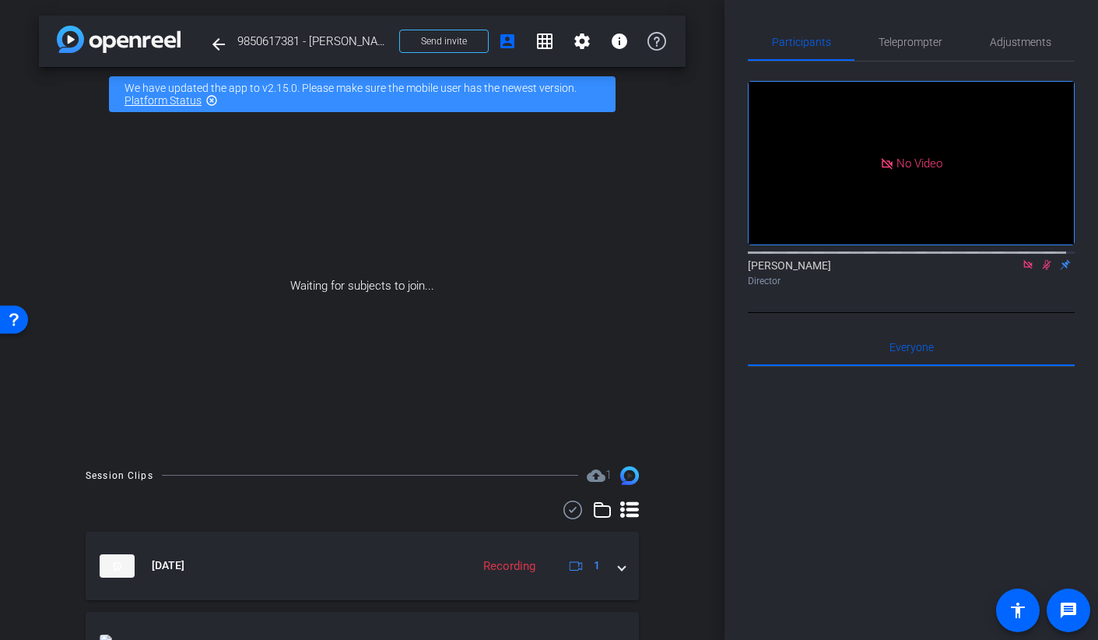
click at [47, 231] on div "Waiting for subjects to join..." at bounding box center [362, 285] width 647 height 329
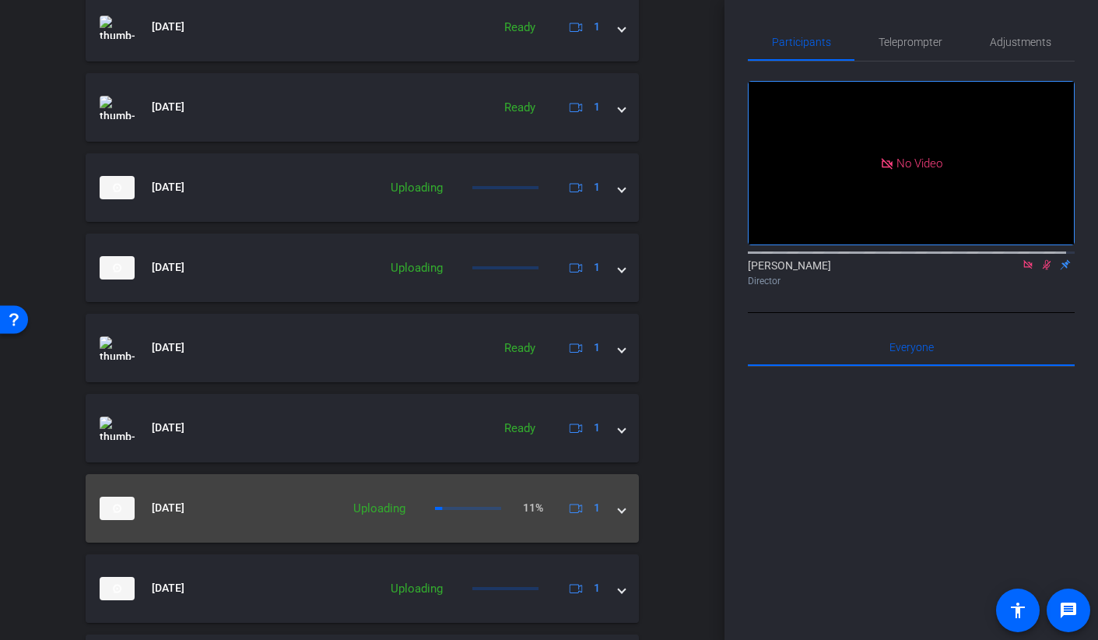
scroll to position [737, 0]
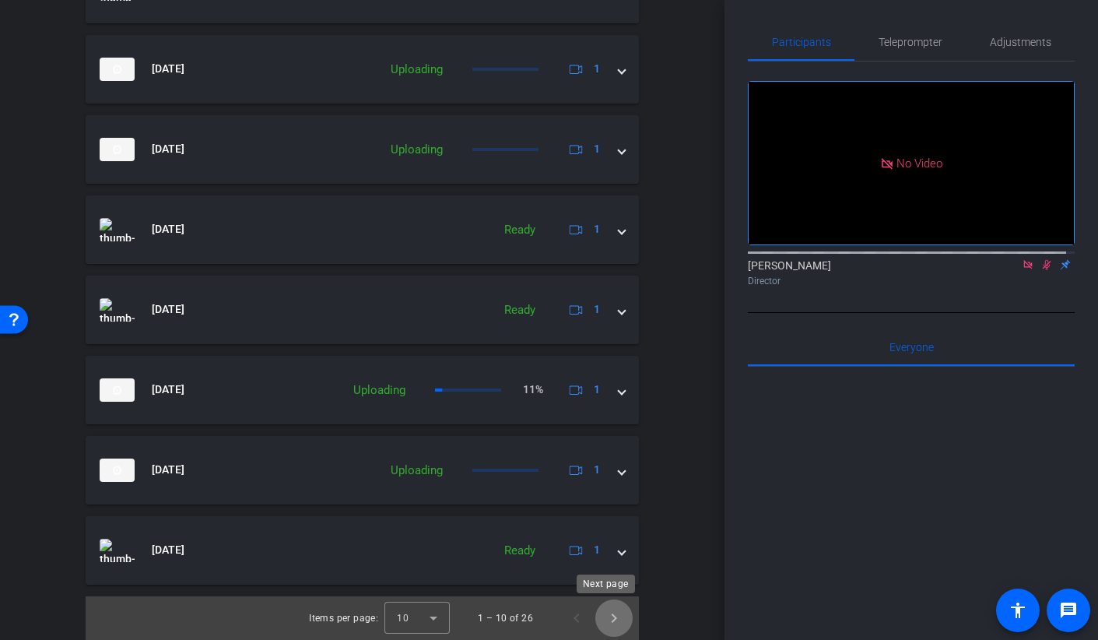
click at [600, 617] on span "Next page" at bounding box center [613, 617] width 37 height 37
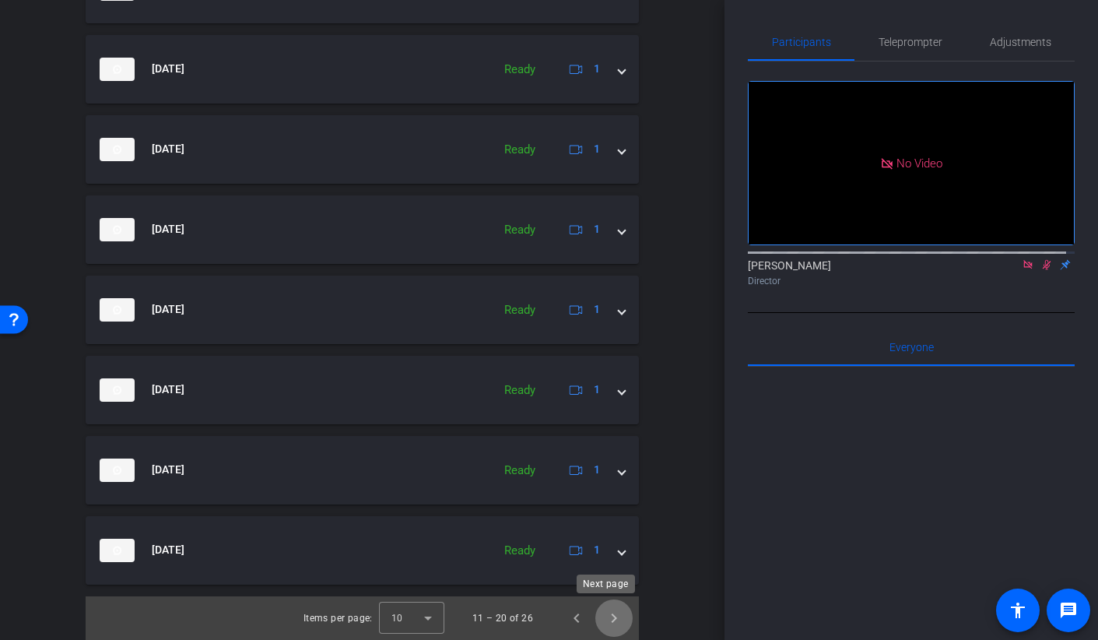
click at [609, 620] on span "Next page" at bounding box center [613, 617] width 37 height 37
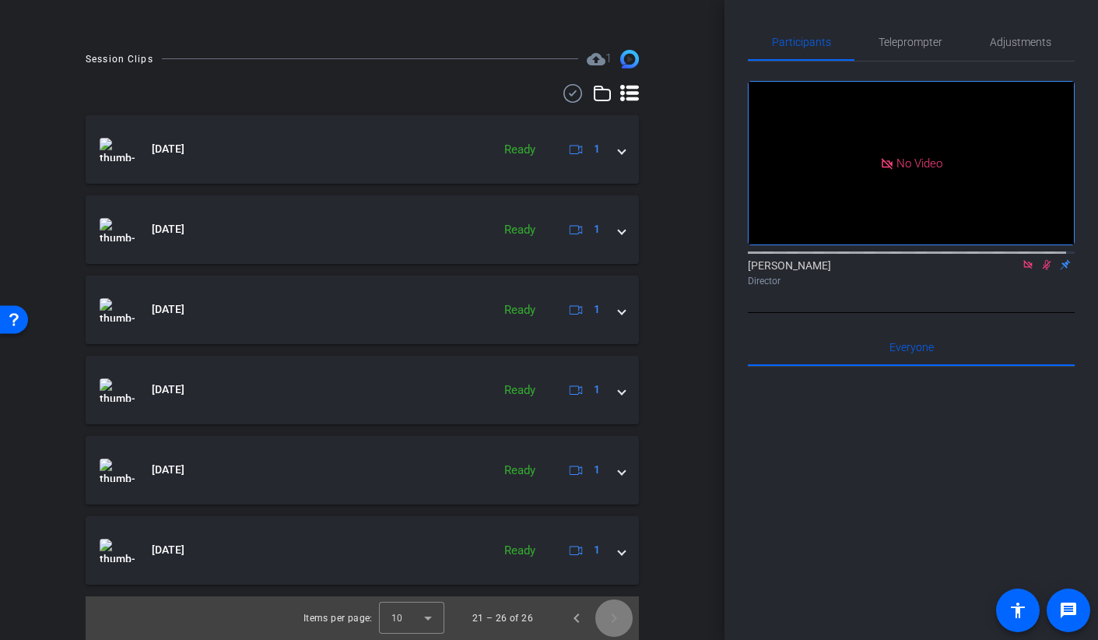
click at [609, 620] on span "Next page" at bounding box center [613, 617] width 37 height 37
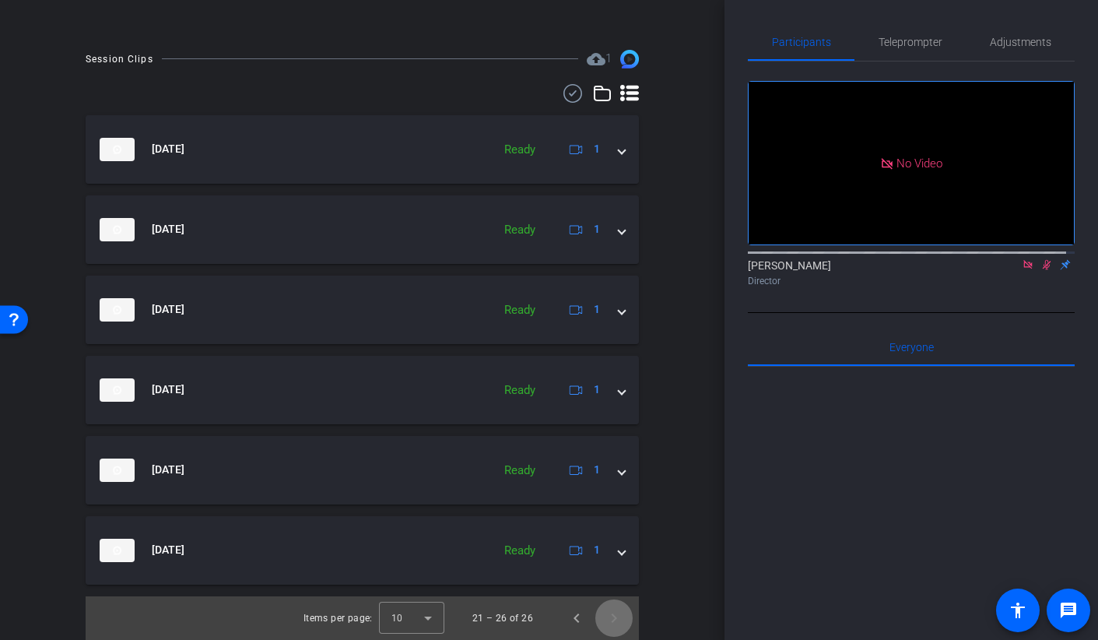
click at [611, 622] on span "Next page" at bounding box center [613, 617] width 37 height 37
click at [560, 617] on span "Previous page" at bounding box center [576, 617] width 37 height 37
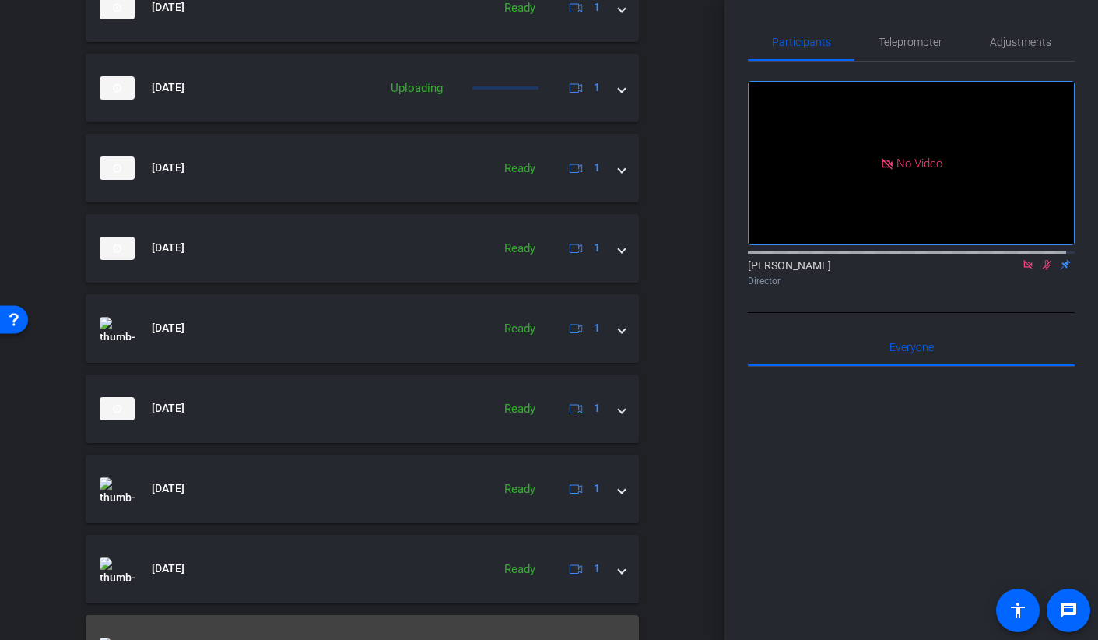
scroll to position [737, 0]
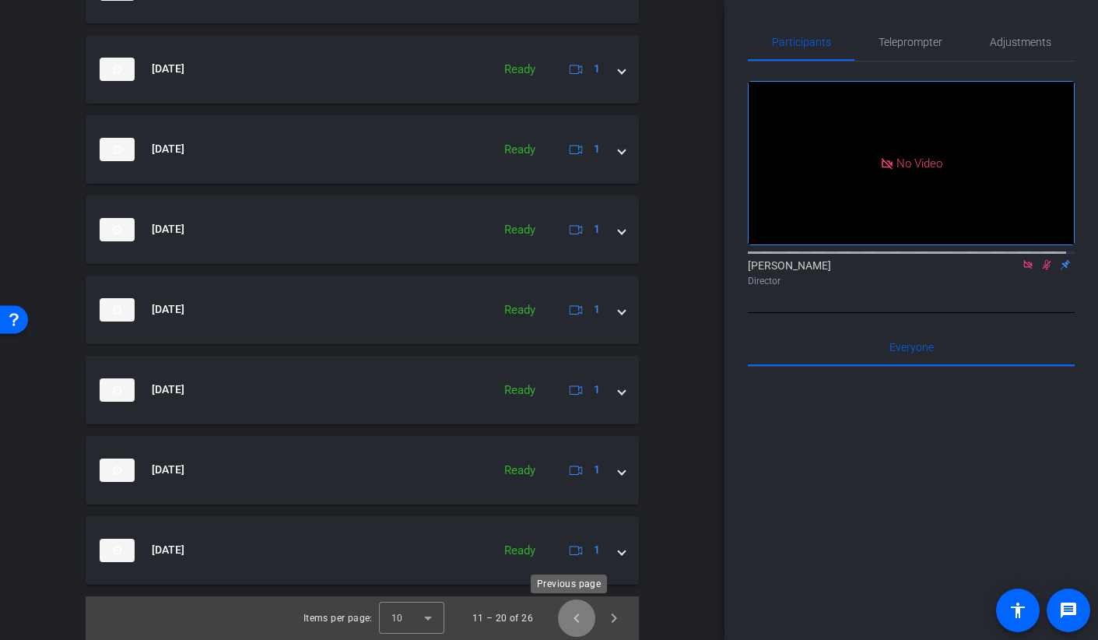
click at [558, 617] on span "Previous page" at bounding box center [576, 617] width 37 height 37
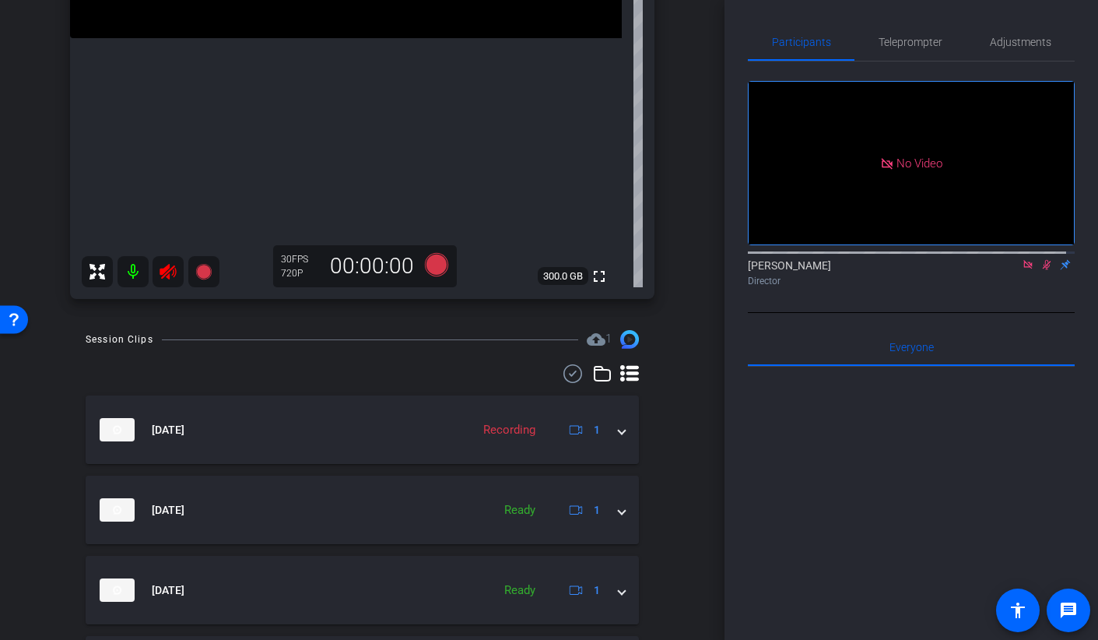
scroll to position [644, 0]
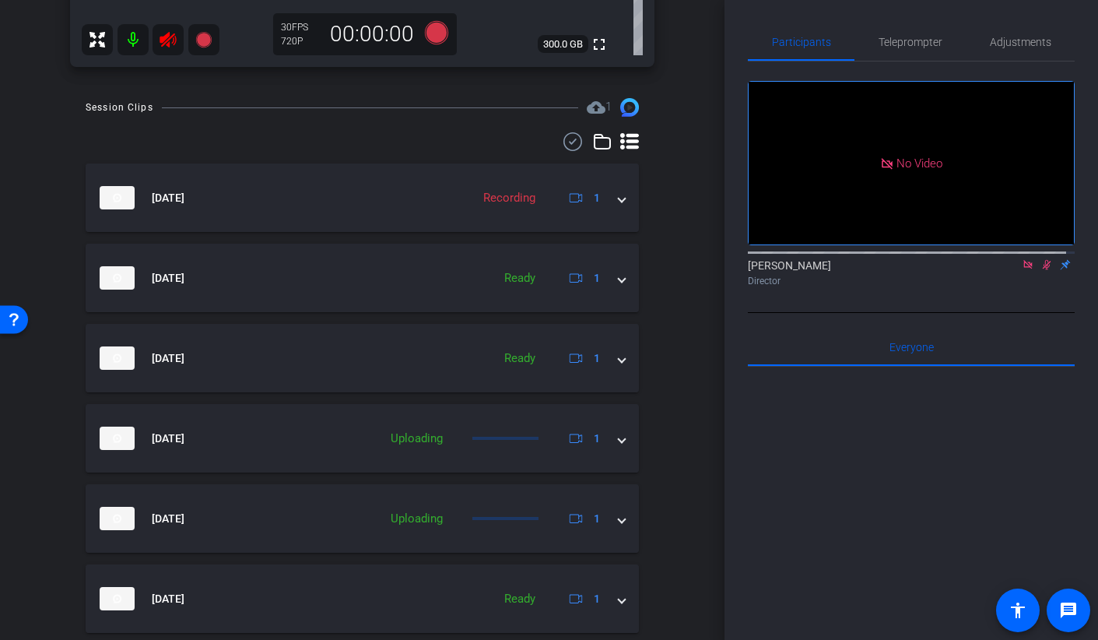
click at [1041, 259] on icon at bounding box center [1046, 264] width 12 height 11
click at [173, 47] on icon at bounding box center [168, 39] width 19 height 19
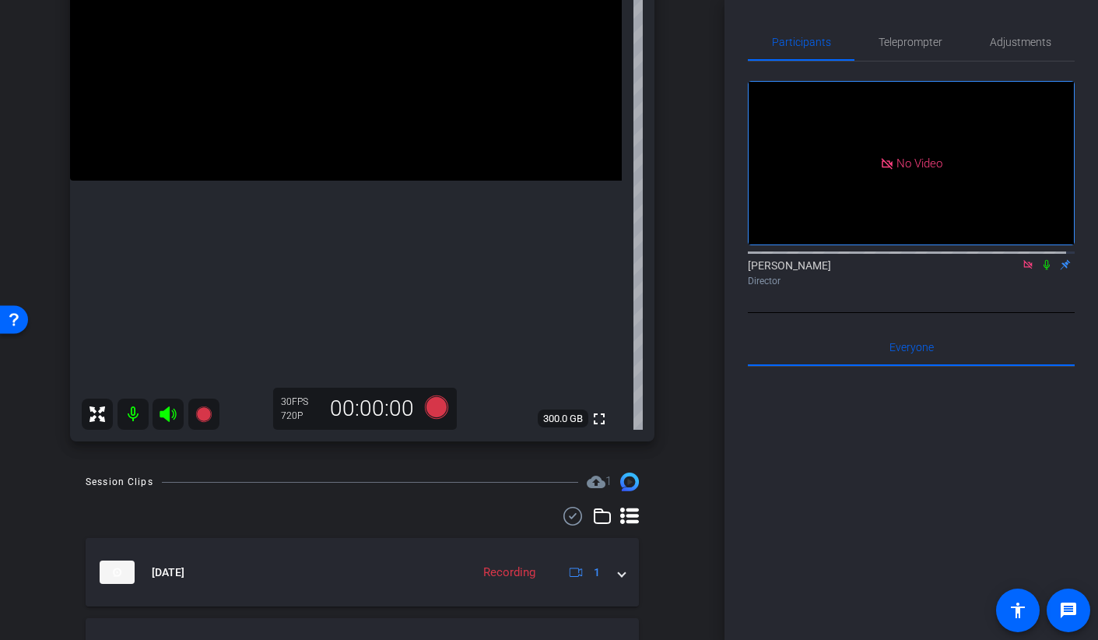
scroll to position [133, 0]
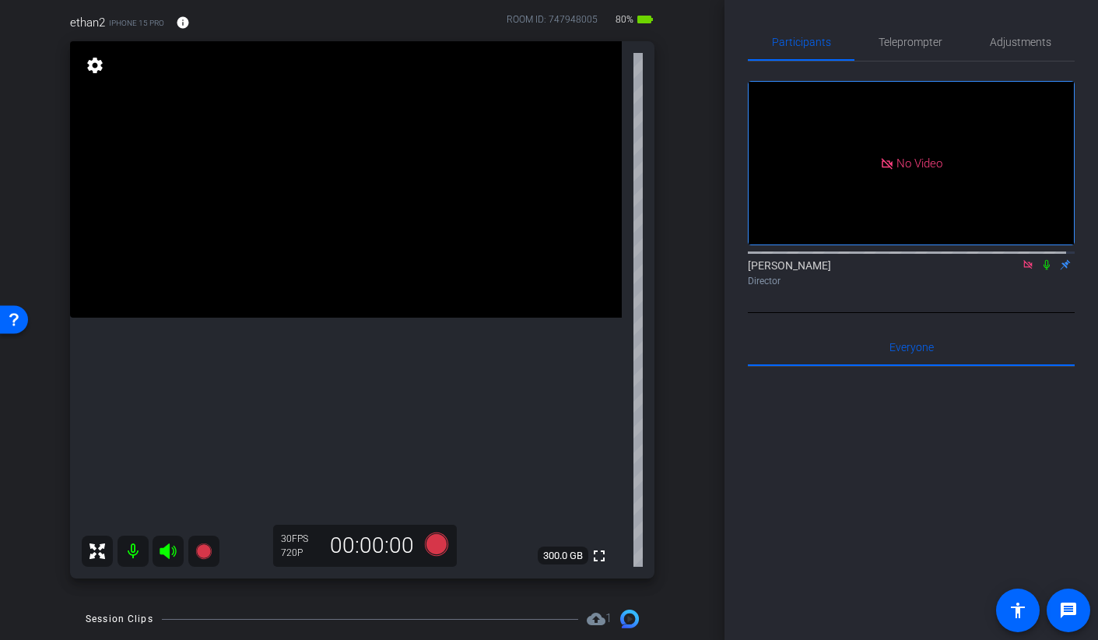
click at [1023, 260] on icon at bounding box center [1027, 264] width 9 height 9
click at [1003, 270] on icon at bounding box center [1009, 264] width 12 height 11
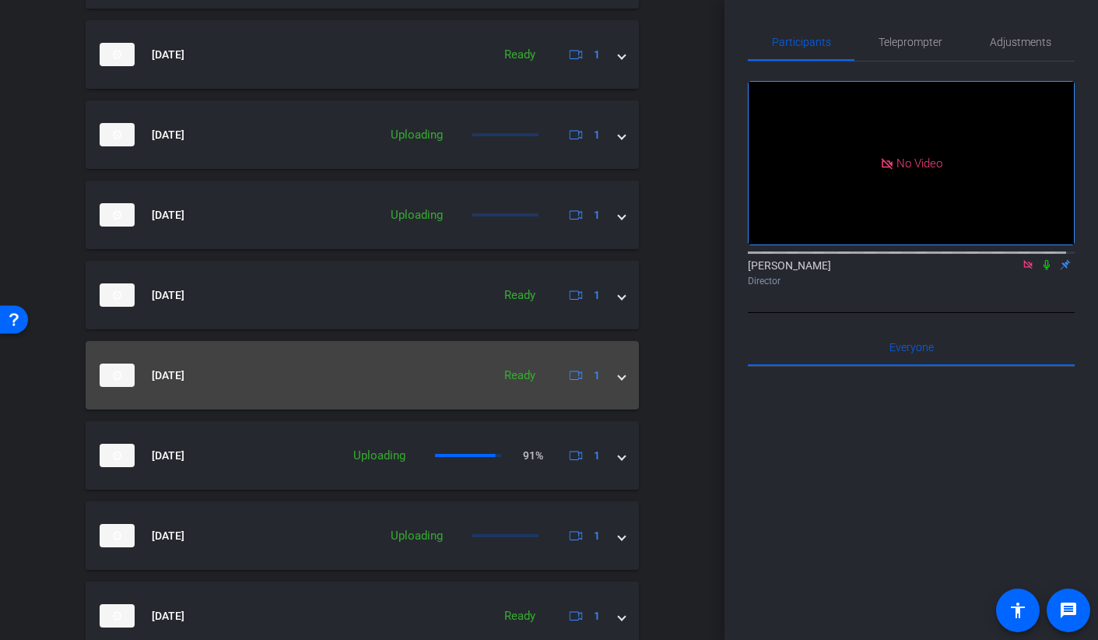
scroll to position [1013, 0]
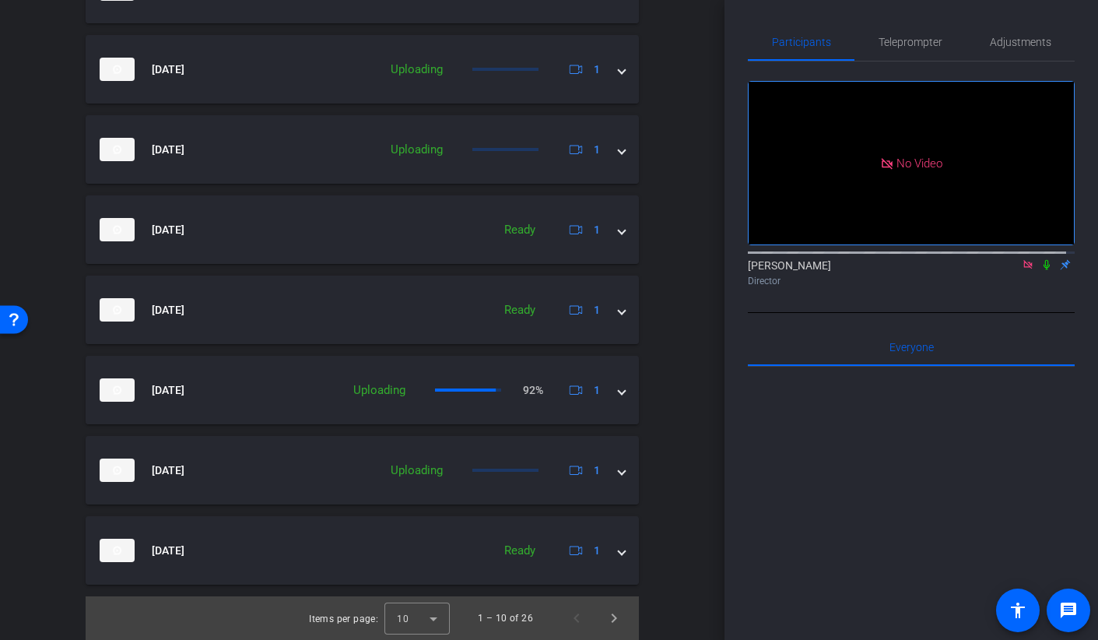
click at [1040, 270] on icon at bounding box center [1046, 264] width 12 height 11
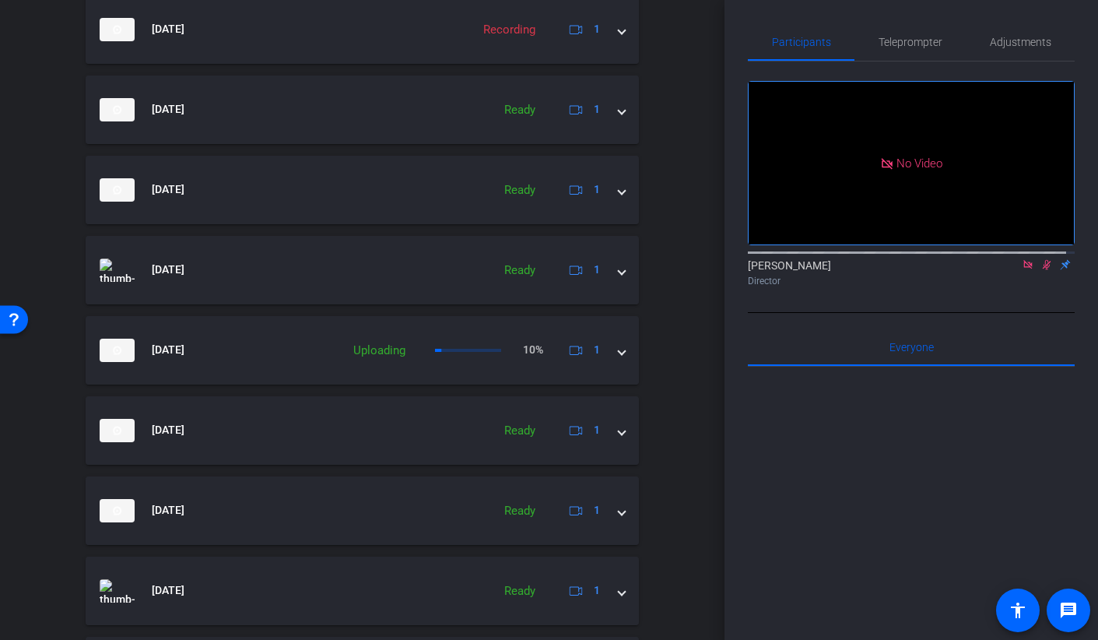
scroll to position [737, 0]
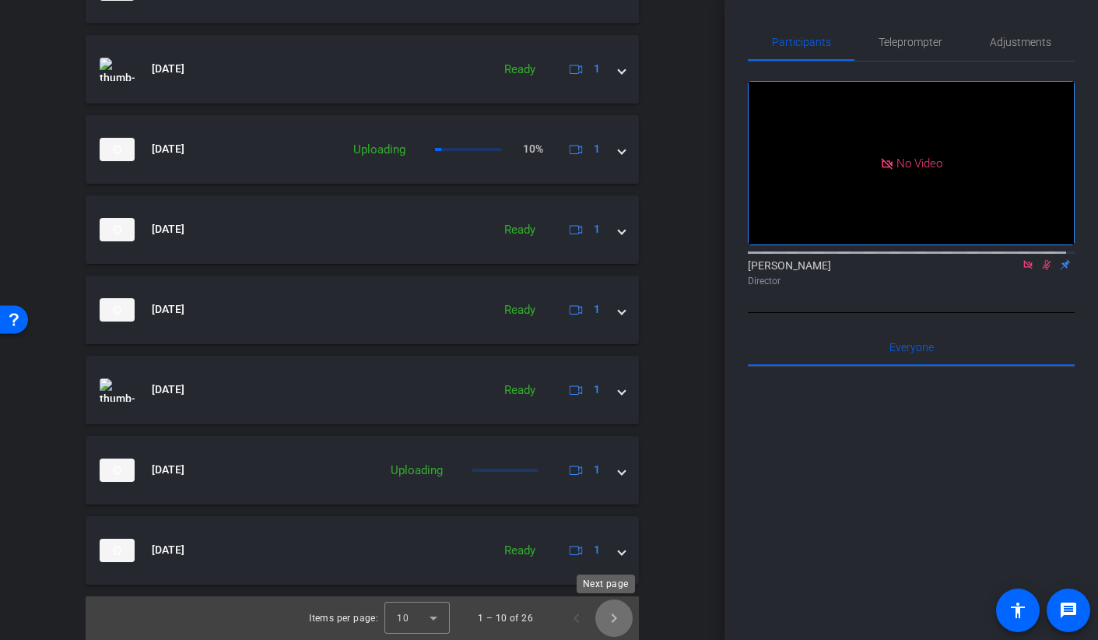
click at [600, 623] on span "Next page" at bounding box center [613, 617] width 37 height 37
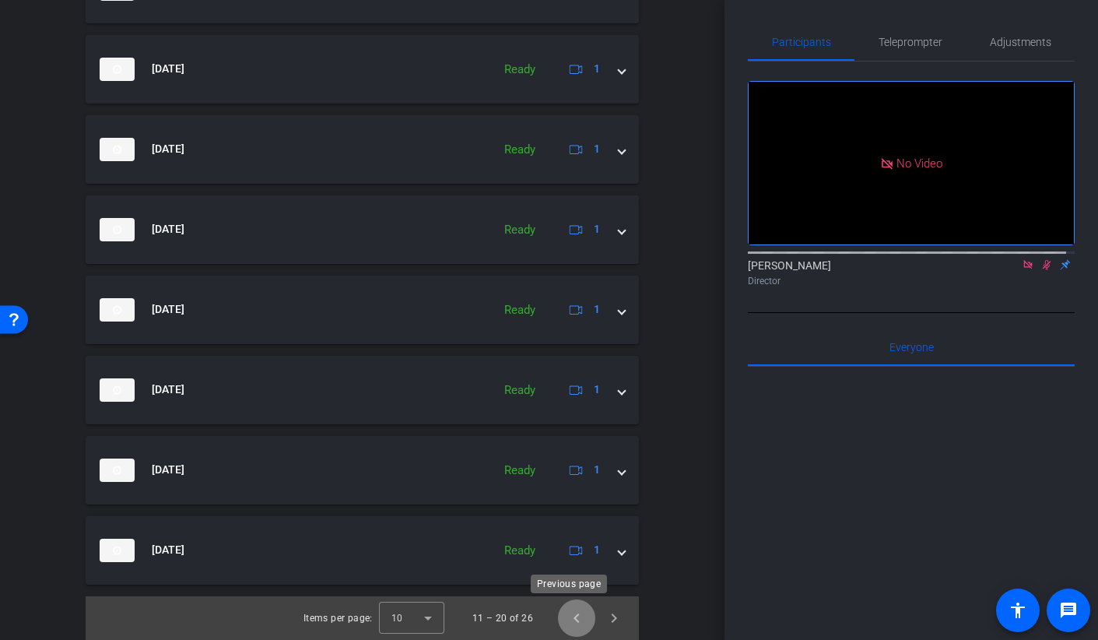
click at [561, 623] on span "Previous page" at bounding box center [576, 617] width 37 height 37
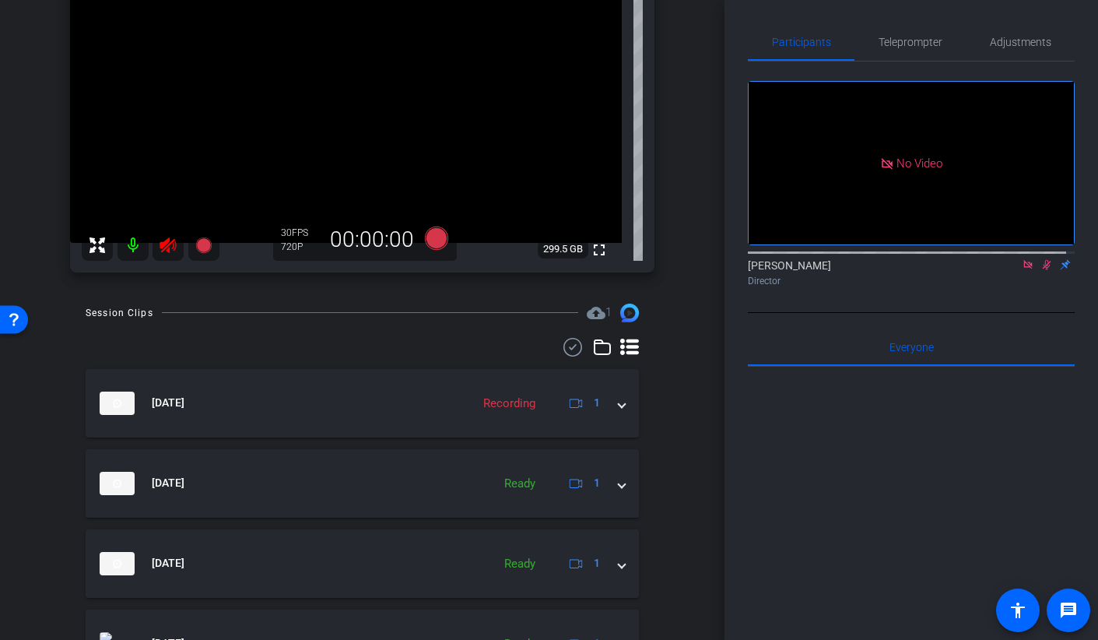
scroll to position [0, 0]
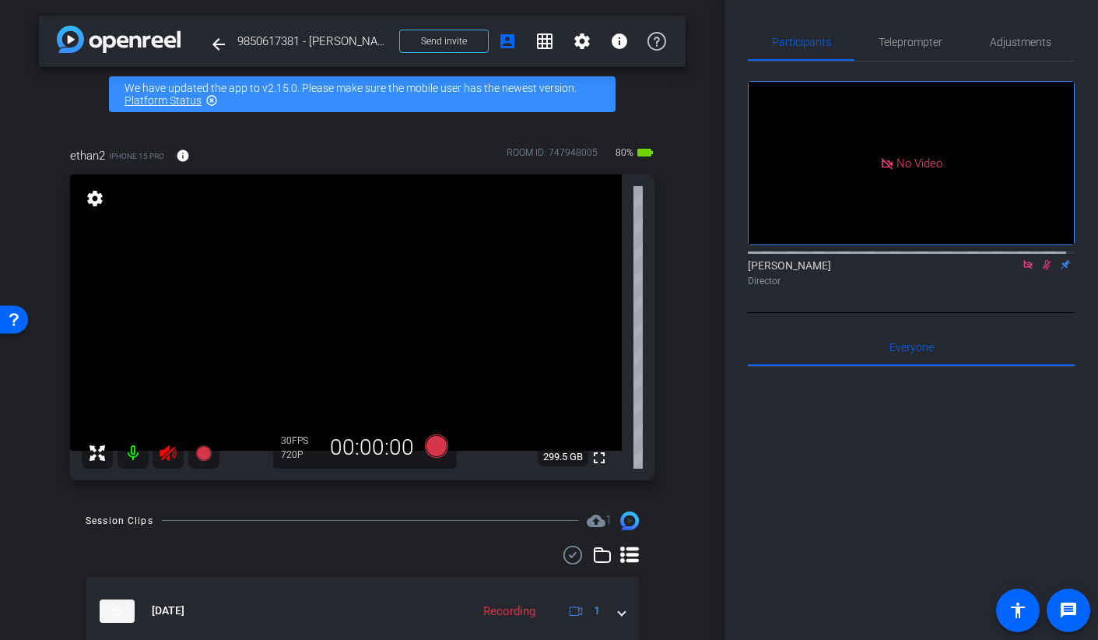
click at [163, 455] on icon at bounding box center [168, 453] width 16 height 16
click at [1040, 270] on icon at bounding box center [1046, 264] width 12 height 11
click at [1023, 268] on icon at bounding box center [1027, 264] width 9 height 9
click at [1016, 53] on span "Adjustments" at bounding box center [1020, 41] width 61 height 37
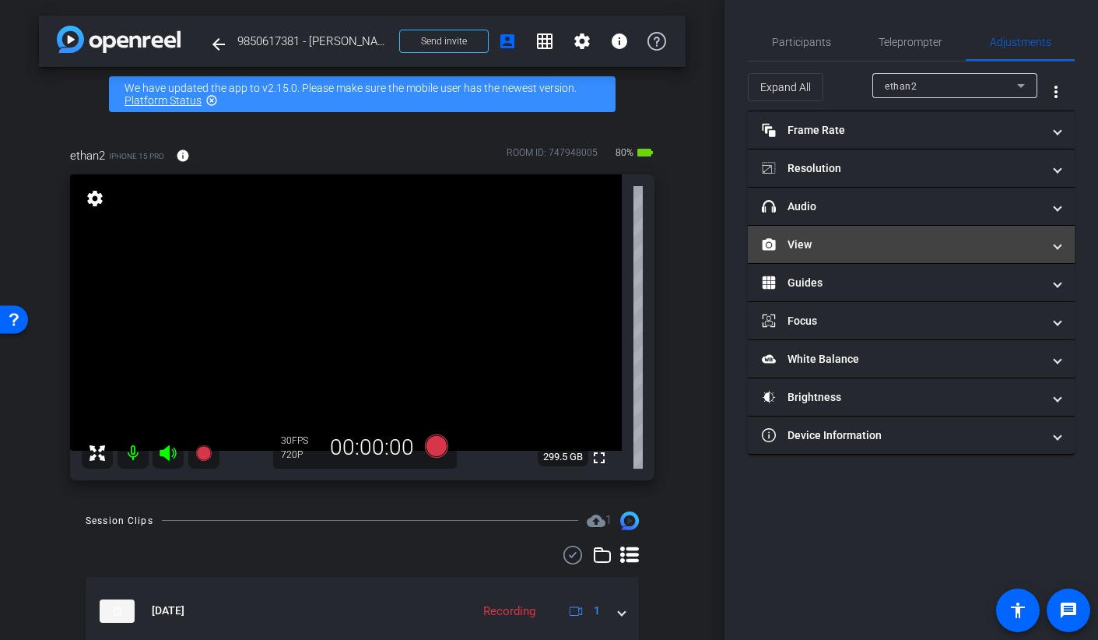
click at [828, 256] on mat-expansion-panel-header "View" at bounding box center [911, 244] width 327 height 37
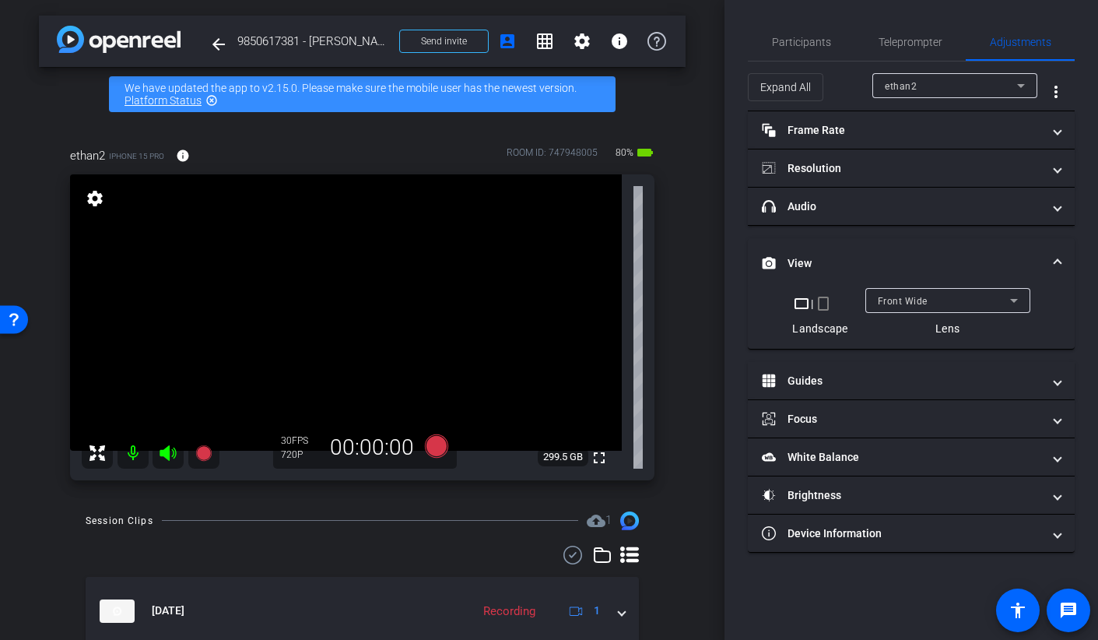
click at [823, 301] on mat-icon "crop_portrait" at bounding box center [823, 303] width 19 height 19
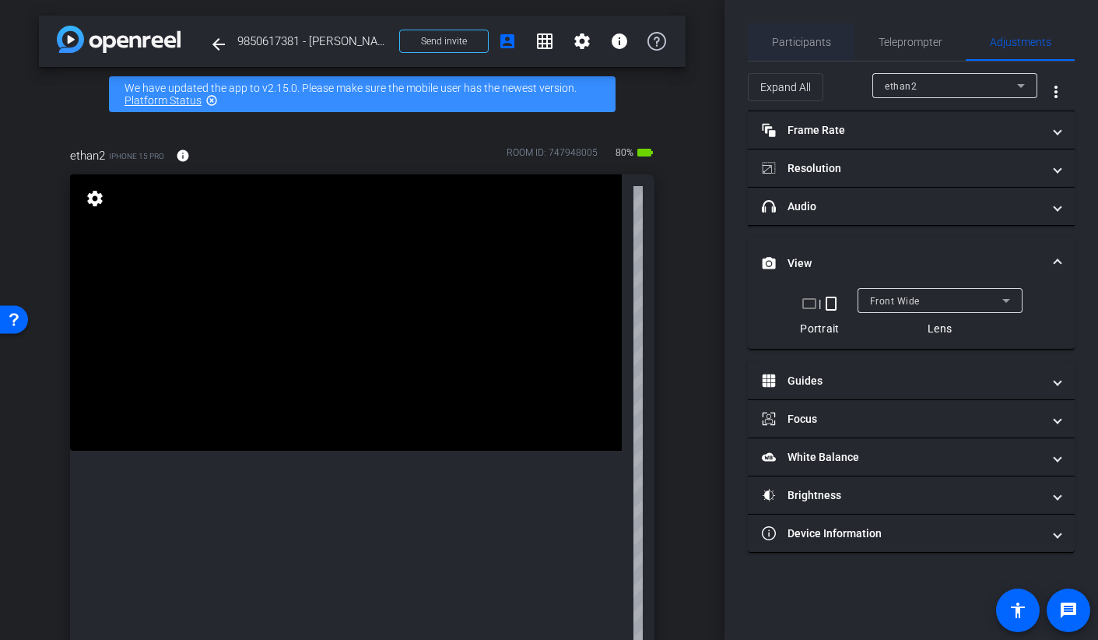
click at [763, 47] on div "Participants" at bounding box center [801, 41] width 107 height 37
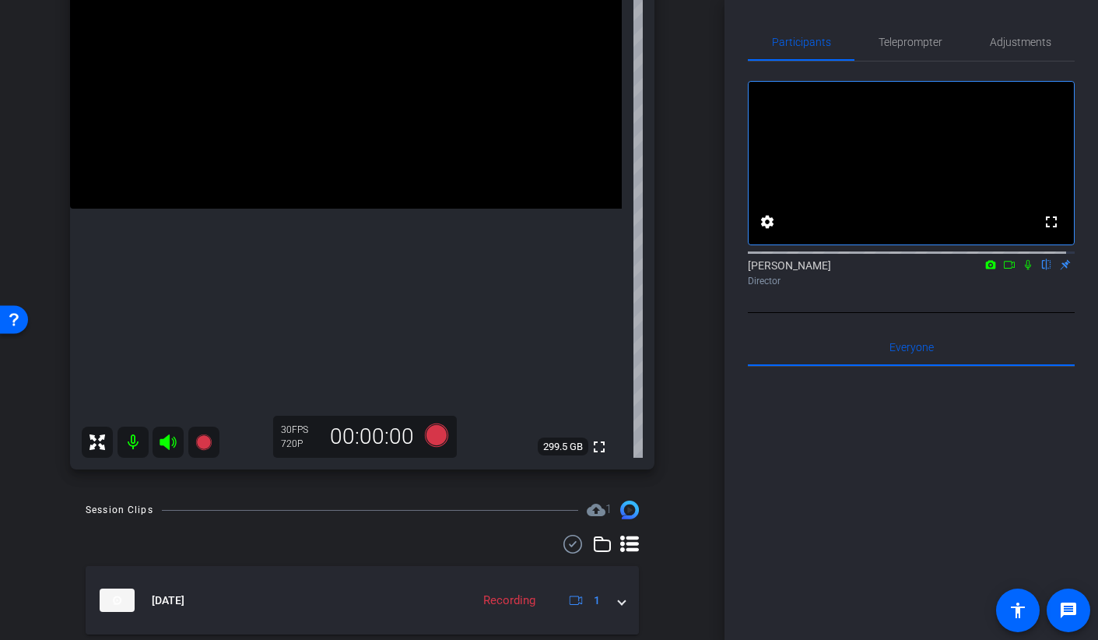
scroll to position [228, 0]
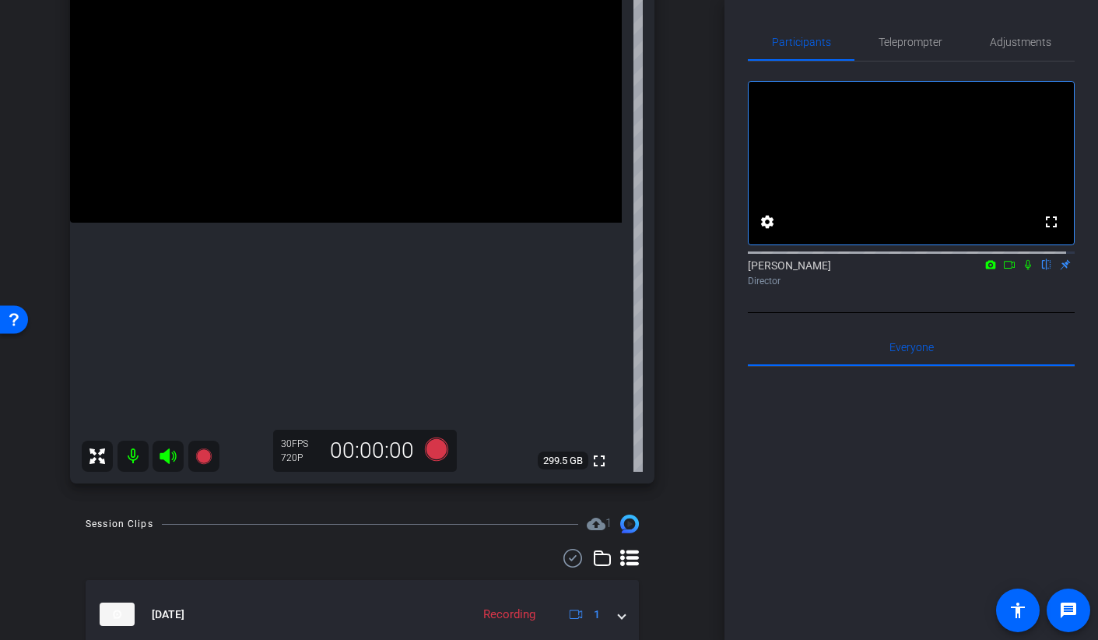
click at [986, 268] on icon at bounding box center [991, 264] width 10 height 9
click at [1002, 282] on div at bounding box center [549, 320] width 1098 height 640
click at [1003, 270] on icon at bounding box center [1009, 264] width 12 height 11
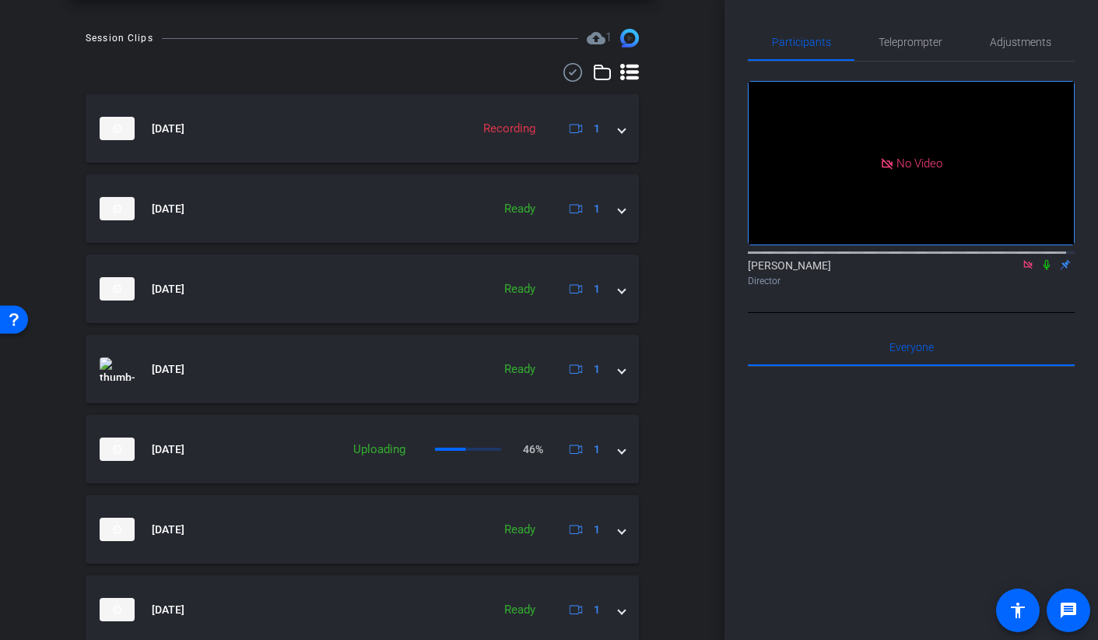
scroll to position [1013, 0]
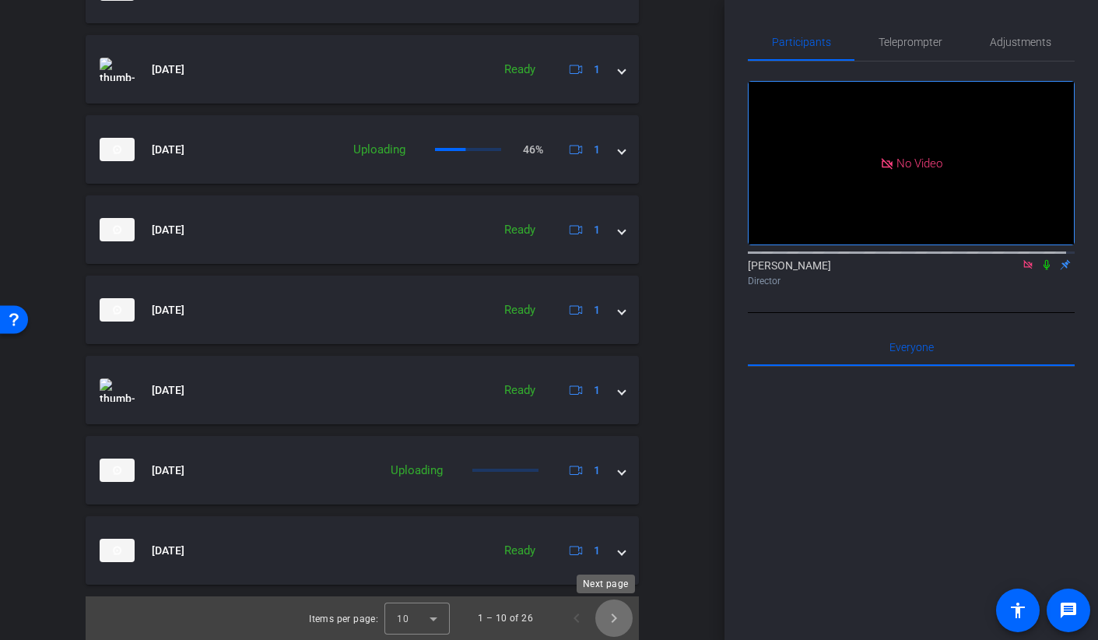
click at [603, 616] on span "Next page" at bounding box center [613, 617] width 37 height 37
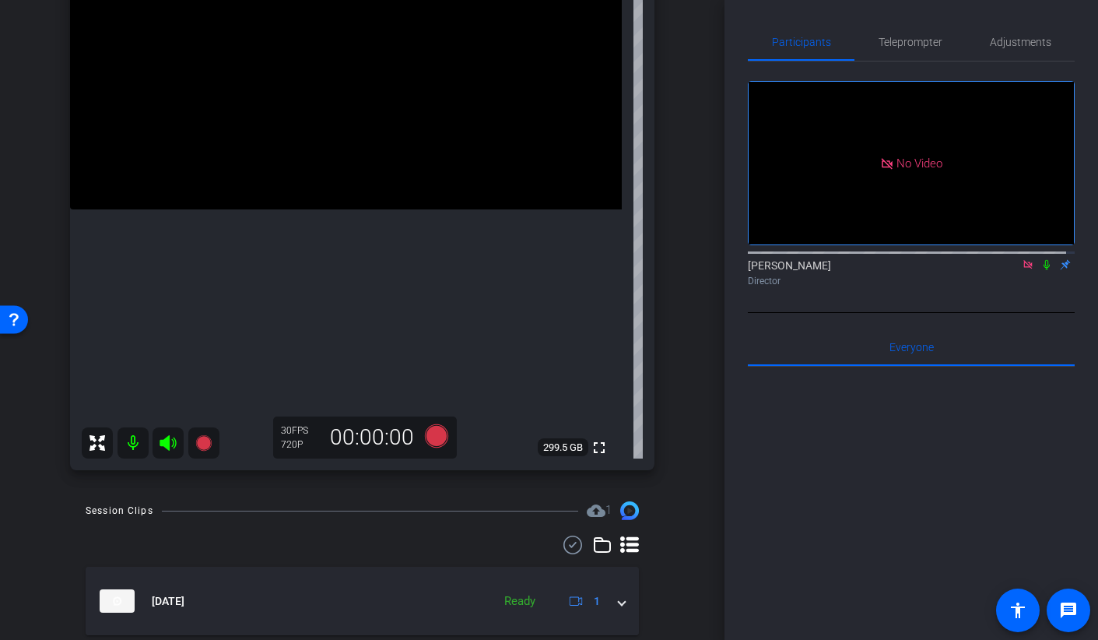
scroll to position [238, 0]
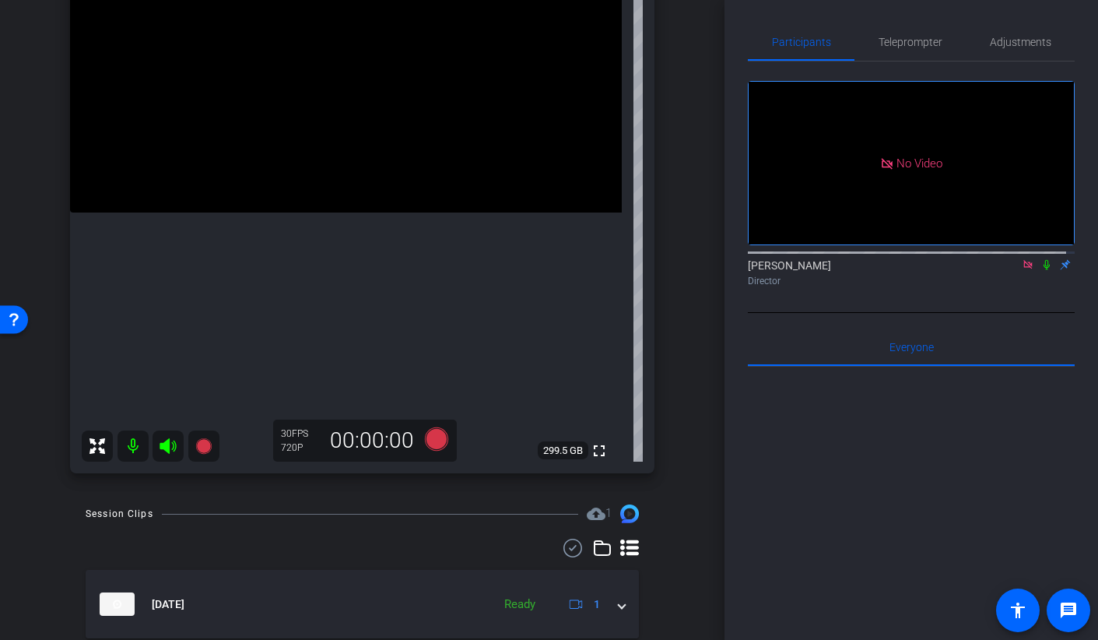
click at [1022, 270] on icon at bounding box center [1028, 264] width 12 height 11
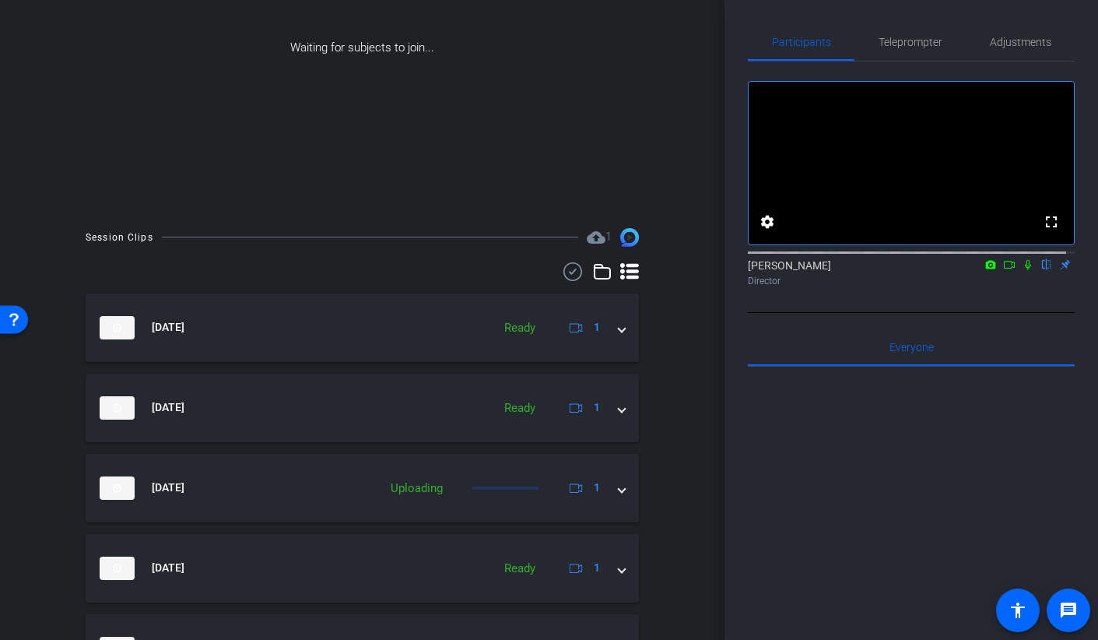
scroll to position [0, 0]
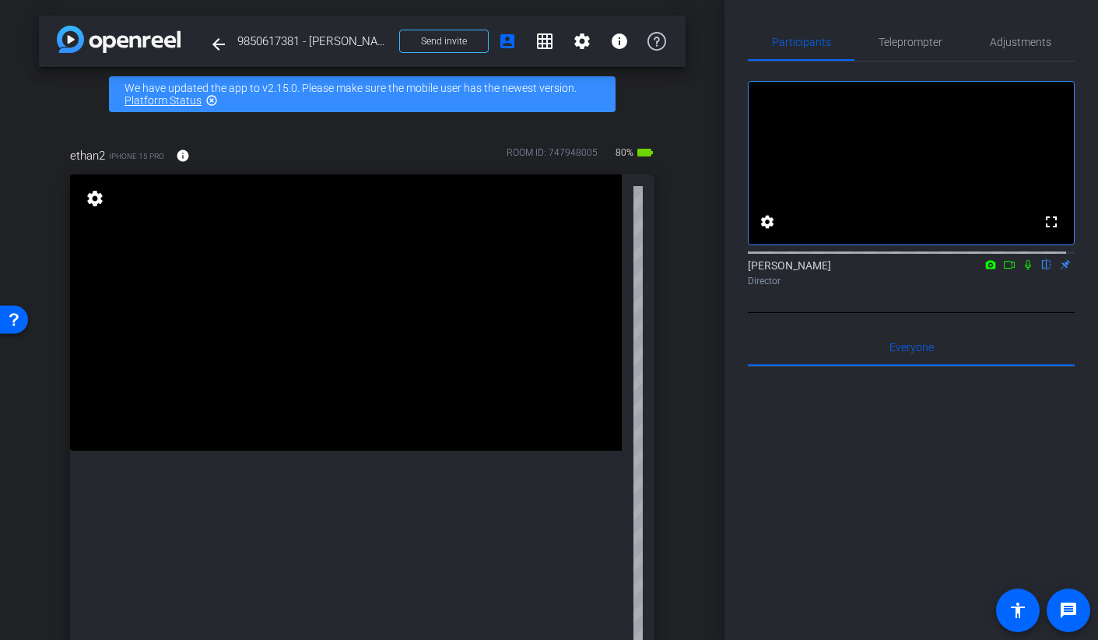
click at [1003, 270] on icon at bounding box center [1009, 264] width 12 height 11
click at [1040, 270] on icon at bounding box center [1046, 264] width 12 height 11
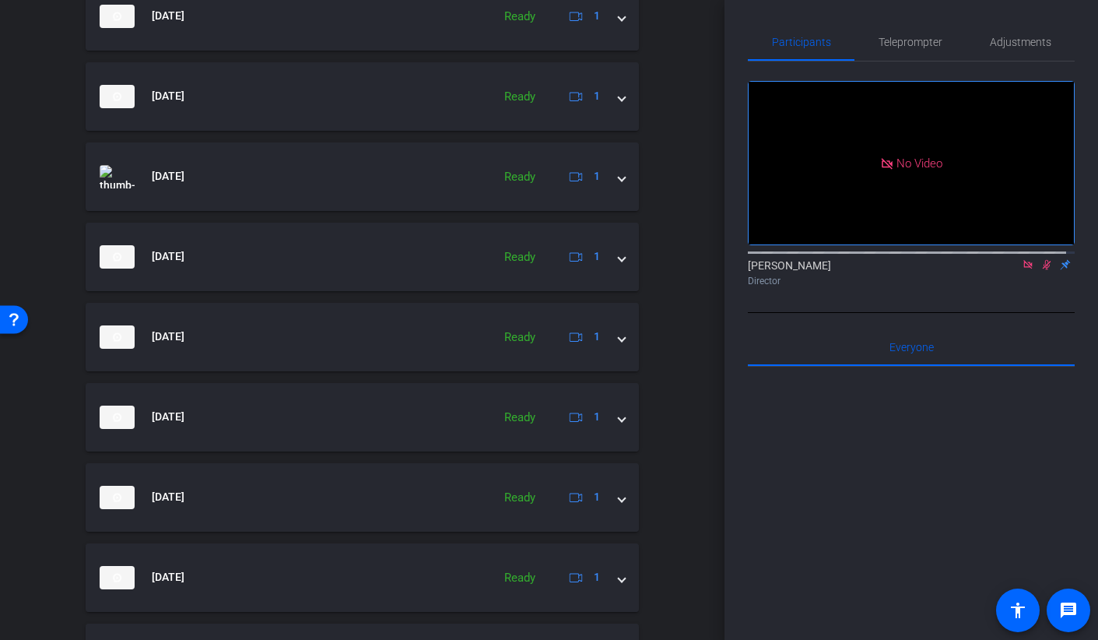
scroll to position [737, 0]
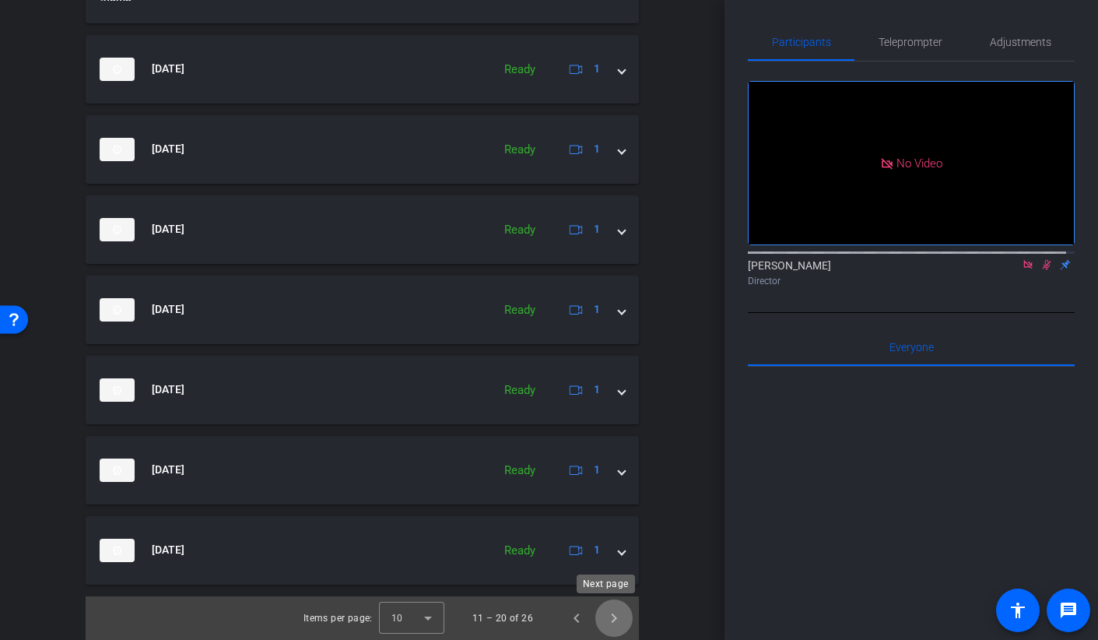
click at [605, 612] on span "Next page" at bounding box center [613, 617] width 37 height 37
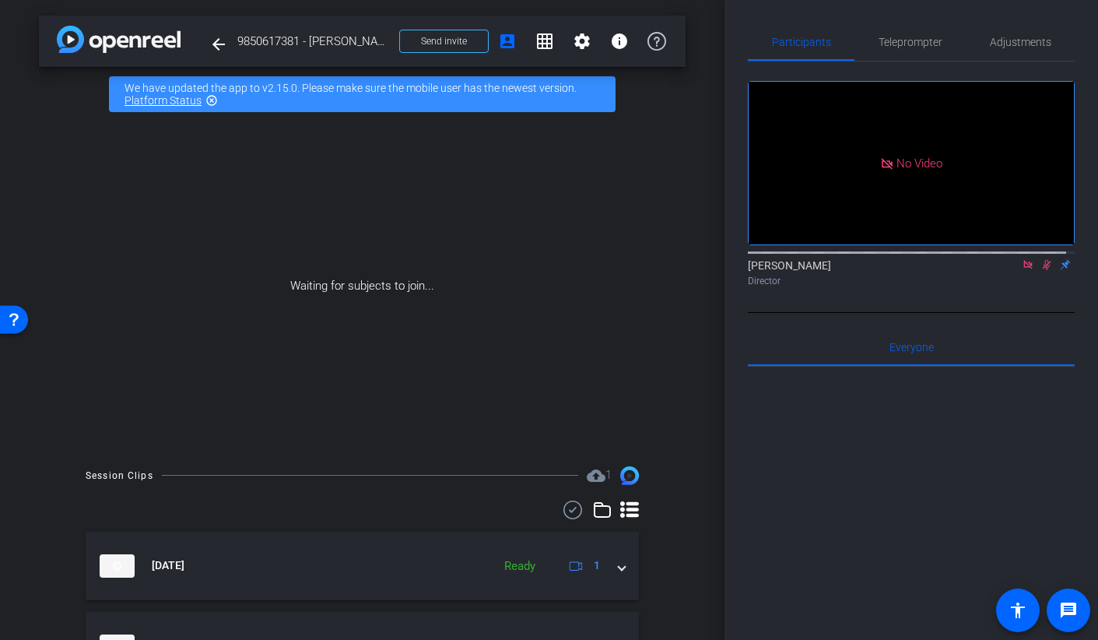
scroll to position [416, 0]
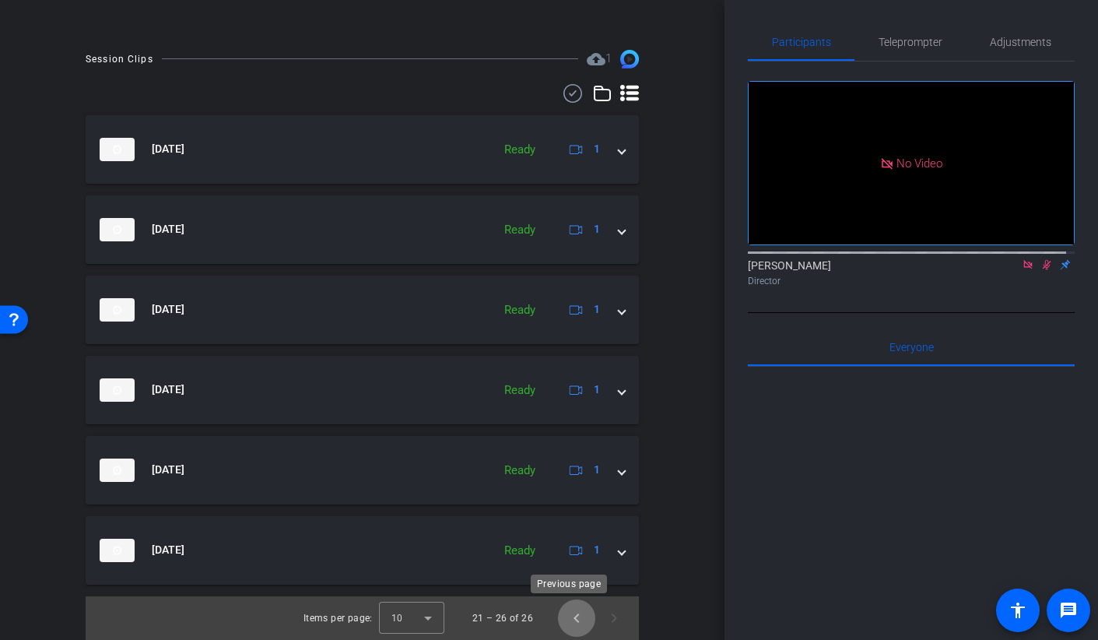
click at [564, 623] on span "Previous page" at bounding box center [576, 617] width 37 height 37
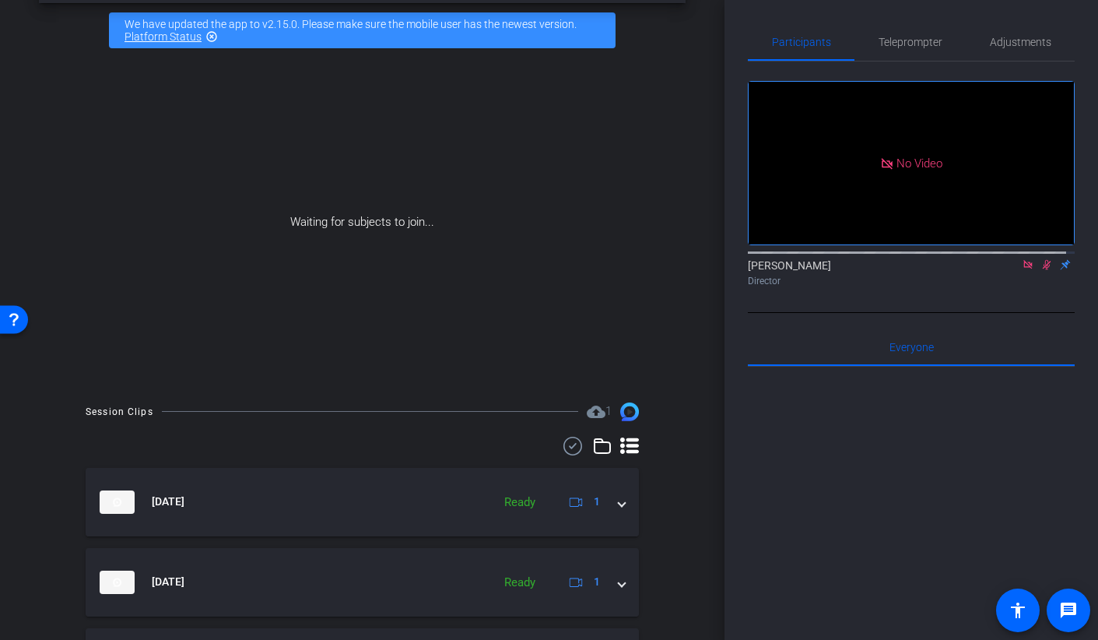
scroll to position [0, 0]
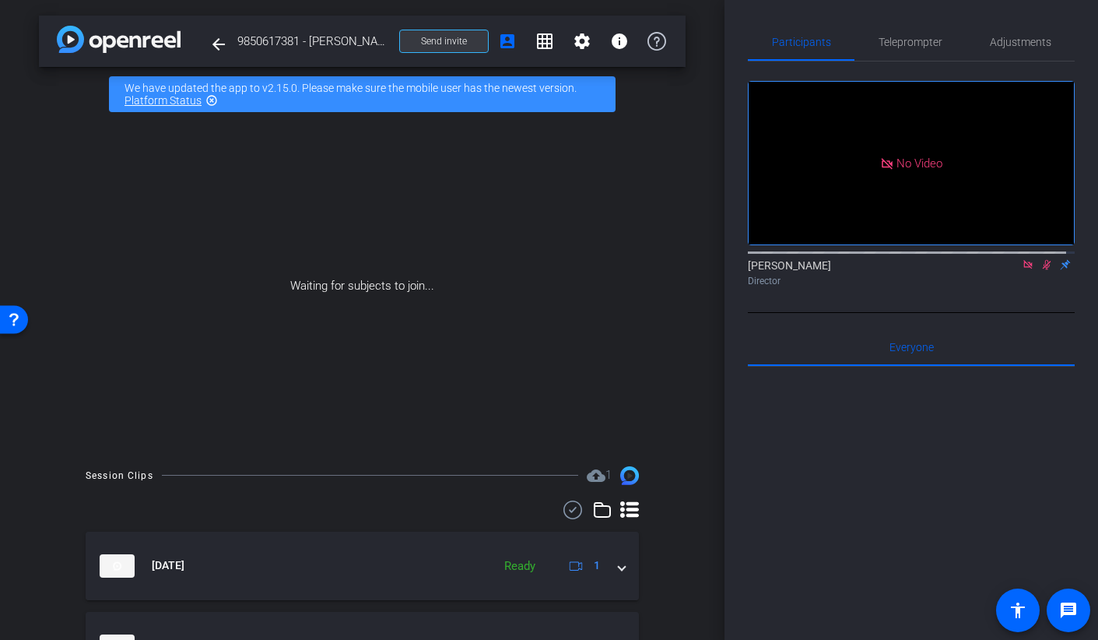
click at [453, 43] on span "Send invite" at bounding box center [444, 41] width 46 height 12
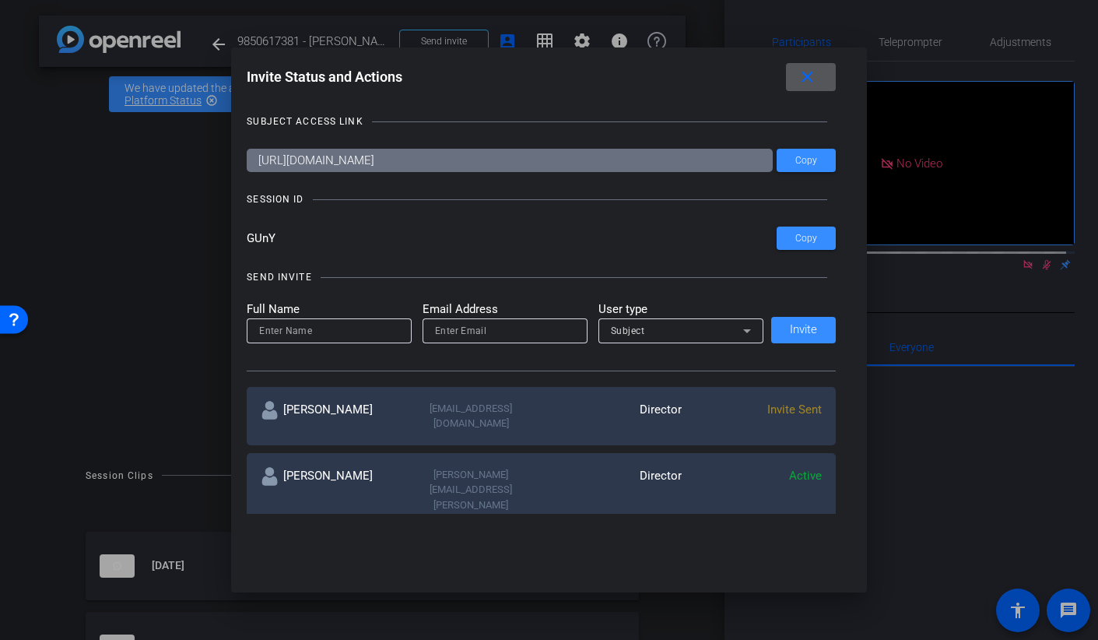
click at [104, 254] on div at bounding box center [549, 320] width 1098 height 640
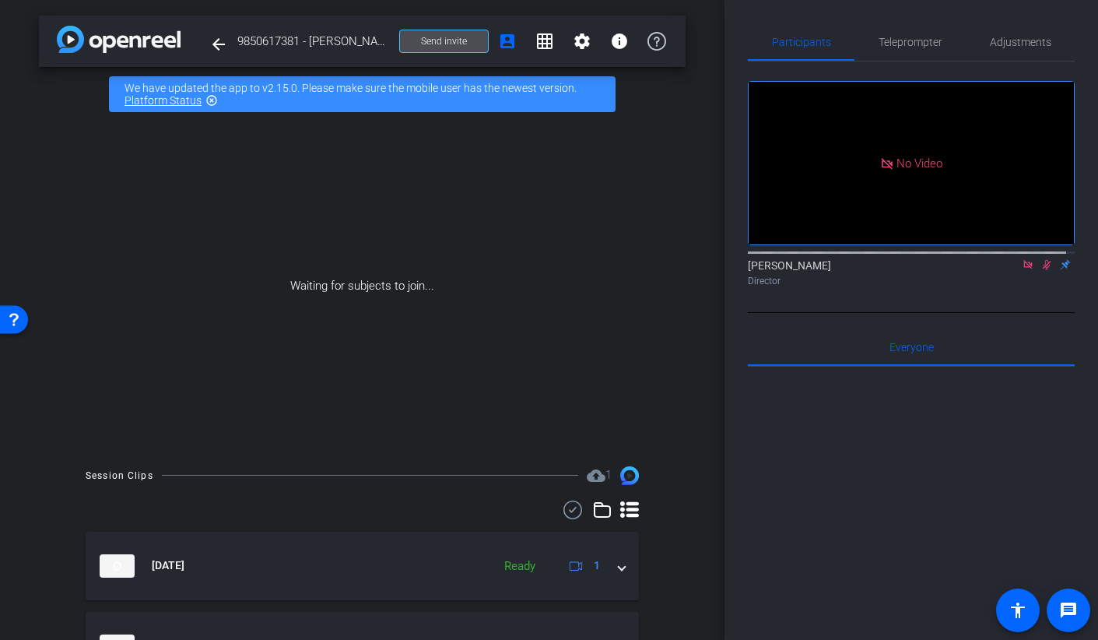
click at [421, 44] on span "Send invite" at bounding box center [444, 41] width 46 height 12
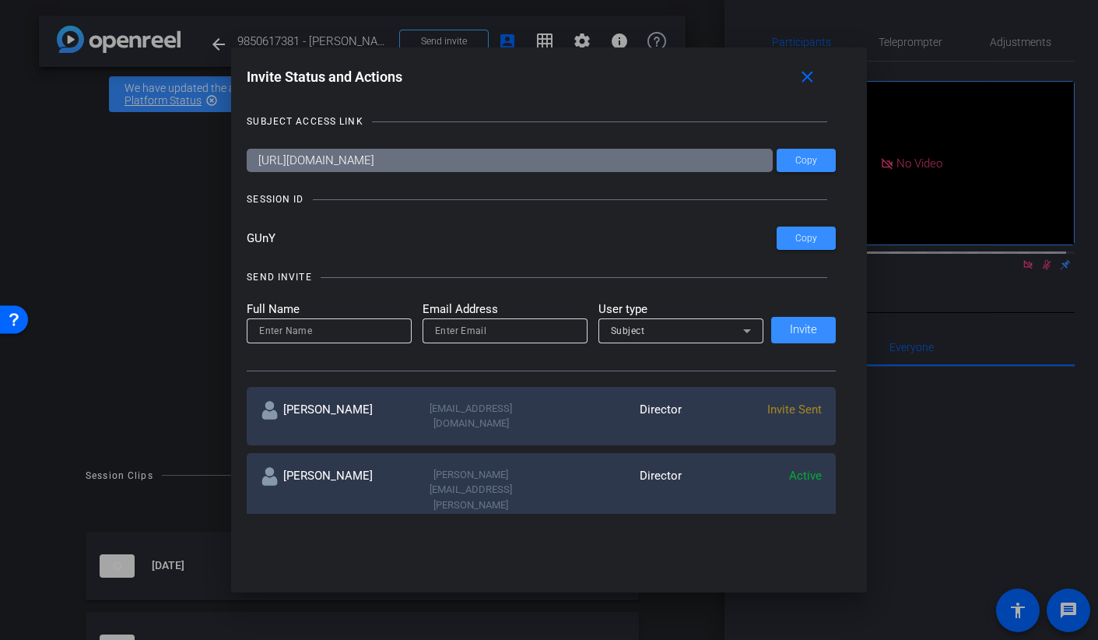
drag, startPoint x: 279, startPoint y: 233, endPoint x: 223, endPoint y: 234, distance: 55.3
click at [223, 234] on div "Invite Status and Actions close SUBJECT ACCESS LINK https://capture.openreel.co…" at bounding box center [549, 320] width 1098 height 640
click at [815, 91] on span at bounding box center [811, 76] width 50 height 37
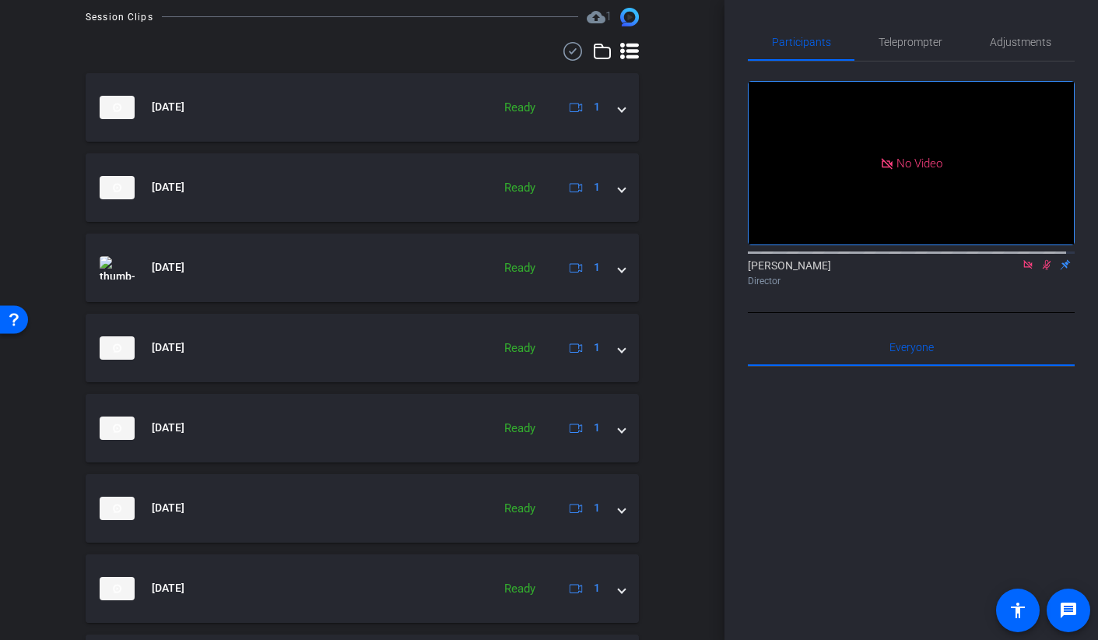
scroll to position [737, 0]
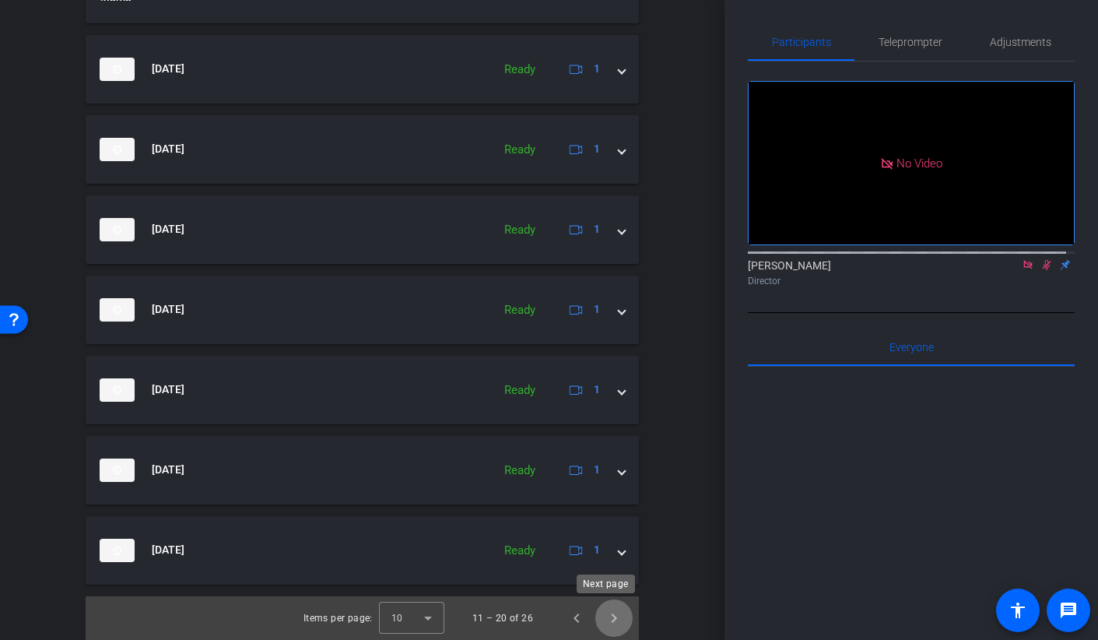
click at [612, 621] on span "Next page" at bounding box center [613, 617] width 37 height 37
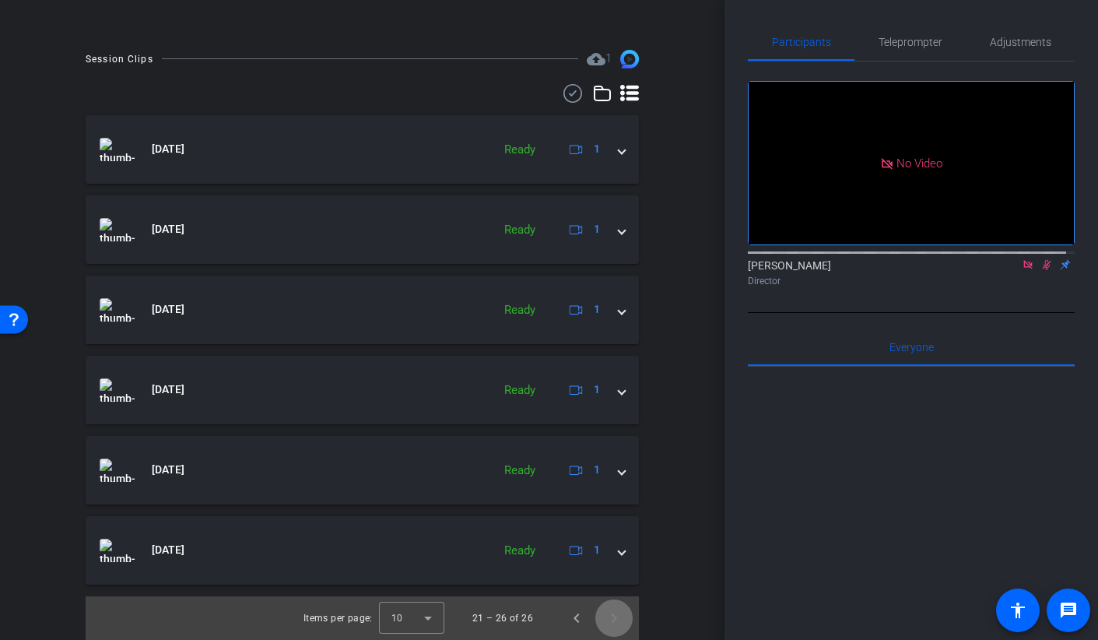
click at [612, 621] on span "Next page" at bounding box center [613, 617] width 37 height 37
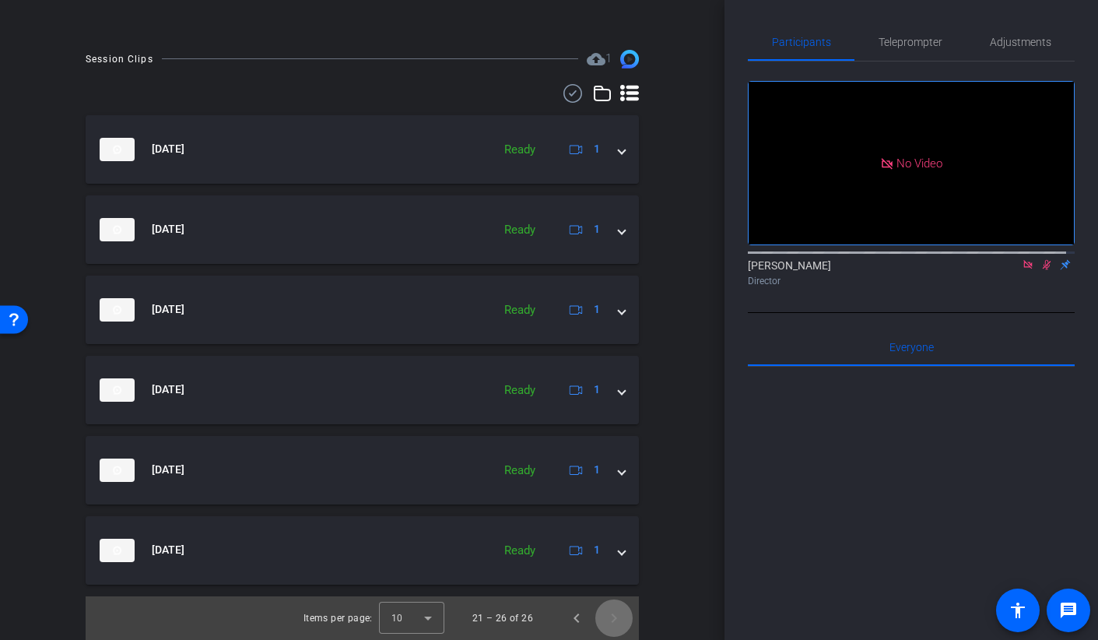
click at [612, 621] on span "Next page" at bounding box center [613, 617] width 37 height 37
click at [568, 622] on span "Previous page" at bounding box center [576, 617] width 37 height 37
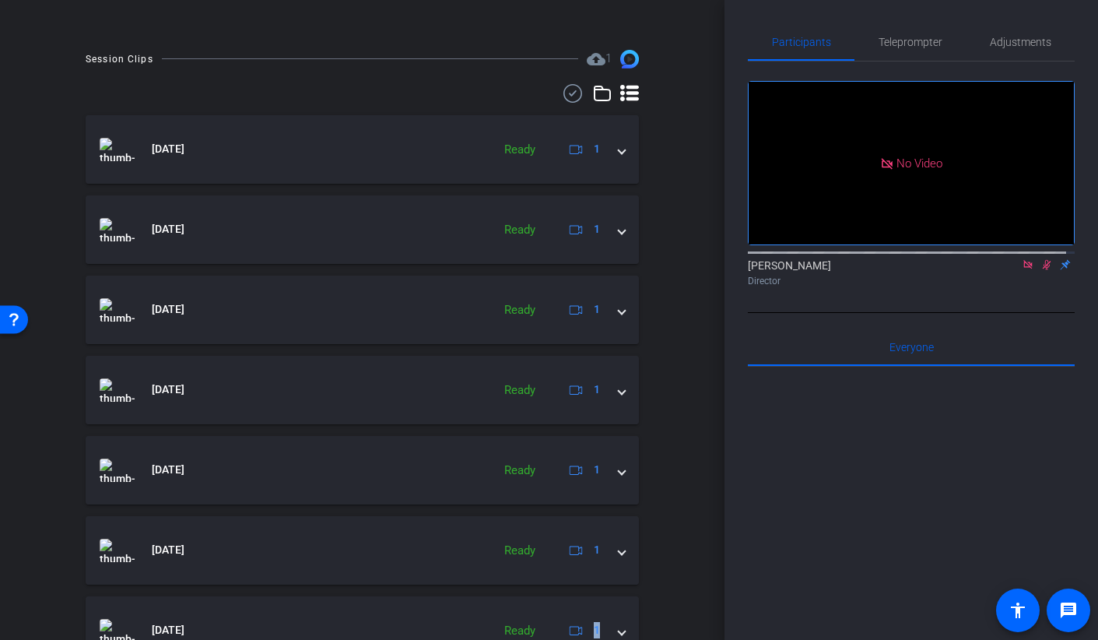
click at [568, 622] on span "1" at bounding box center [583, 630] width 33 height 19
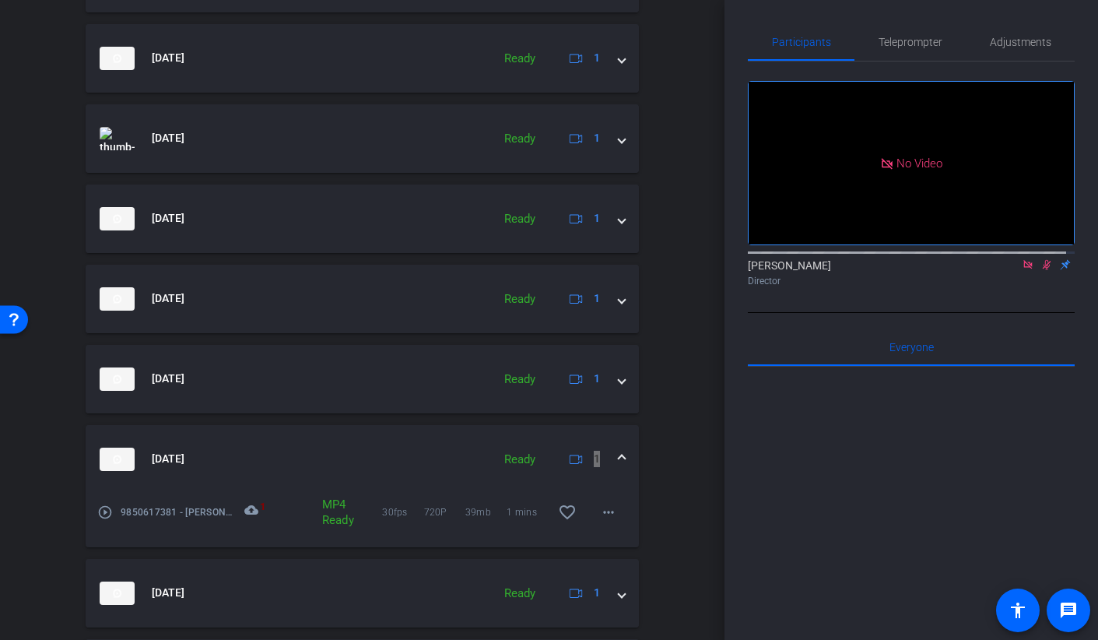
scroll to position [791, 0]
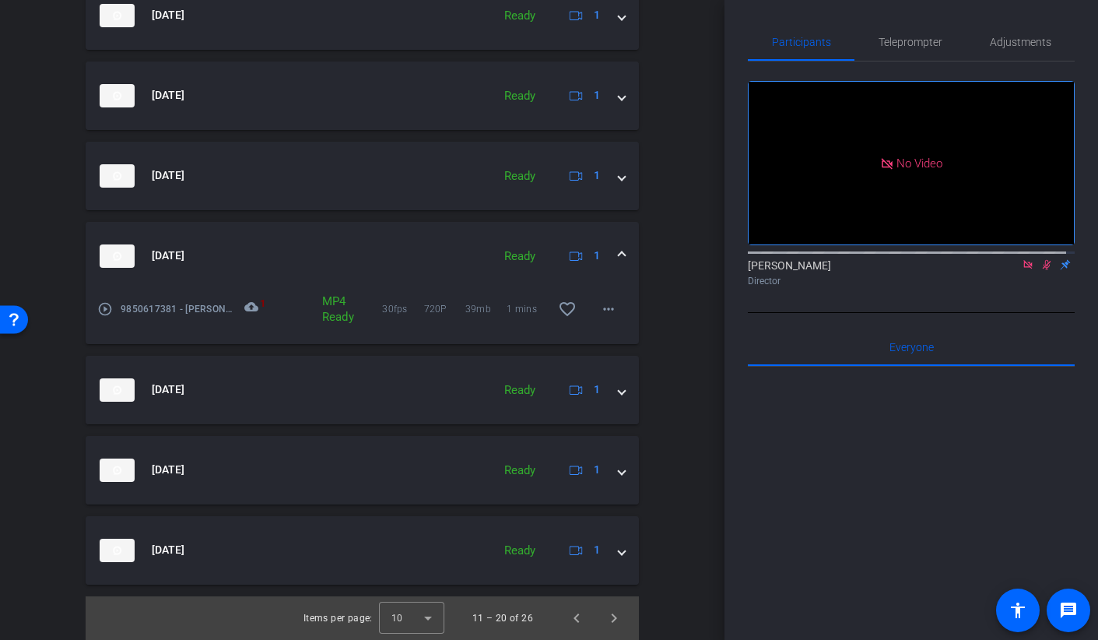
click at [671, 585] on div "Session Clips cloud_upload 1 Sep 8, 2025 Ready 1 Sep 8, 2025 Ready 1 Sep 8, 202…" at bounding box center [362, 157] width 647 height 964
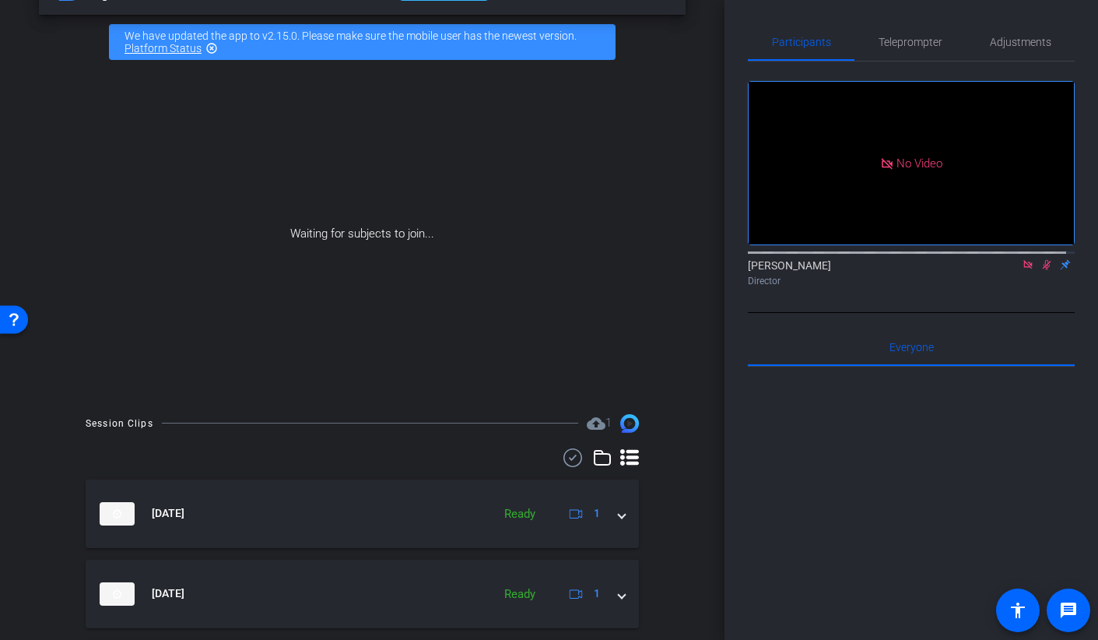
scroll to position [0, 0]
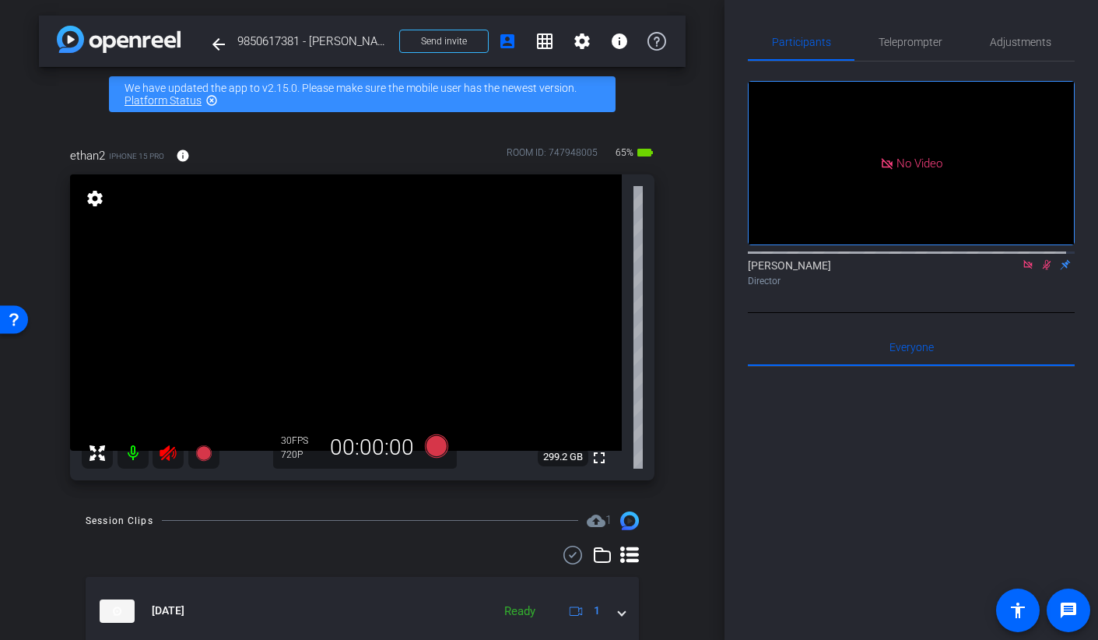
click at [169, 447] on icon at bounding box center [168, 453] width 16 height 16
click at [1040, 270] on icon at bounding box center [1046, 264] width 12 height 11
click at [1022, 270] on icon at bounding box center [1028, 264] width 12 height 11
click at [995, 41] on span "Adjustments" at bounding box center [1020, 42] width 61 height 11
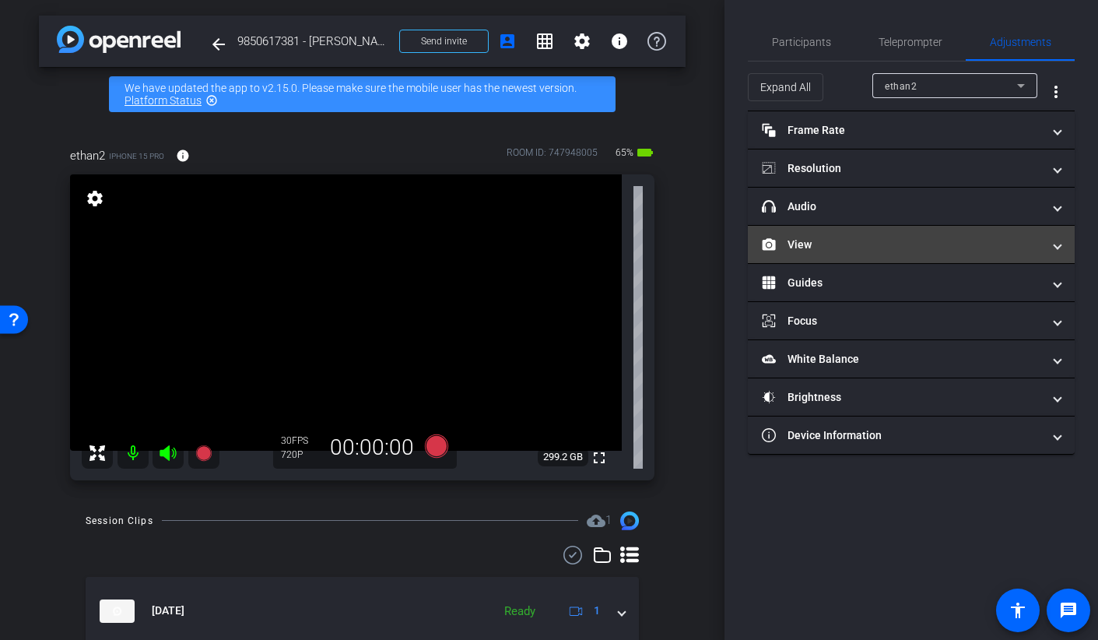
click at [784, 249] on mat-panel-title "View" at bounding box center [902, 245] width 280 height 16
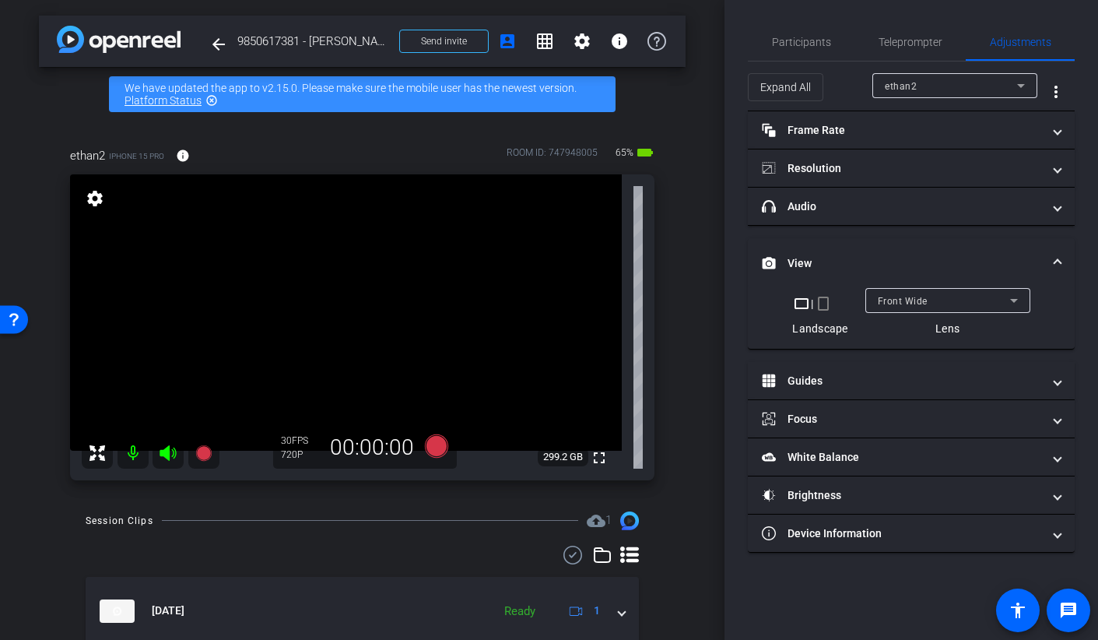
click at [826, 311] on mat-icon "crop_portrait" at bounding box center [823, 303] width 19 height 19
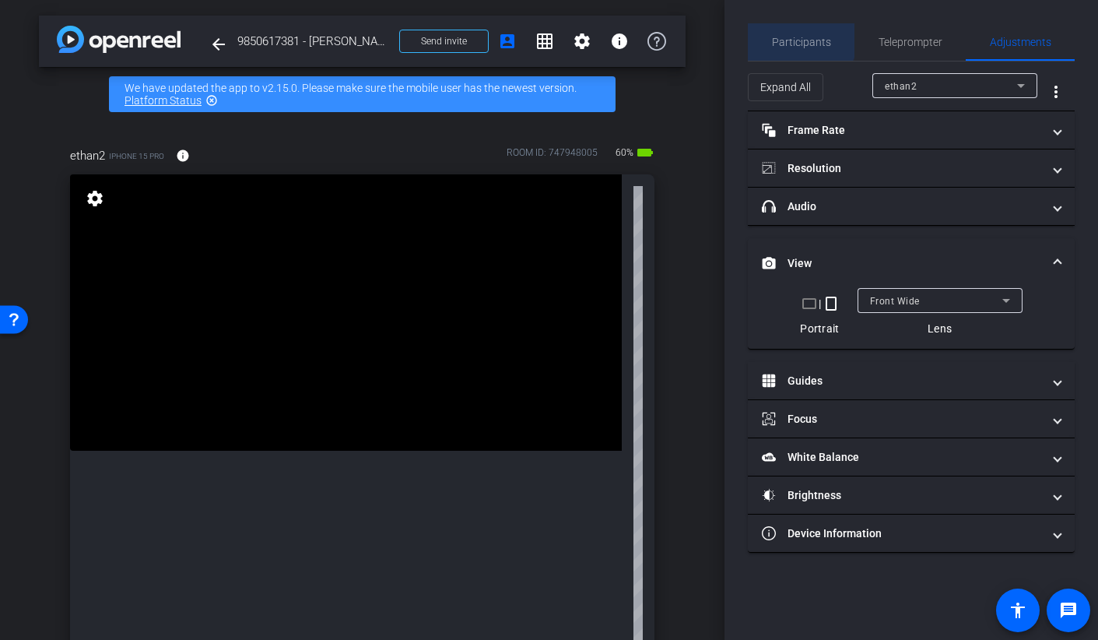
click at [785, 30] on span "Participants" at bounding box center [801, 41] width 59 height 37
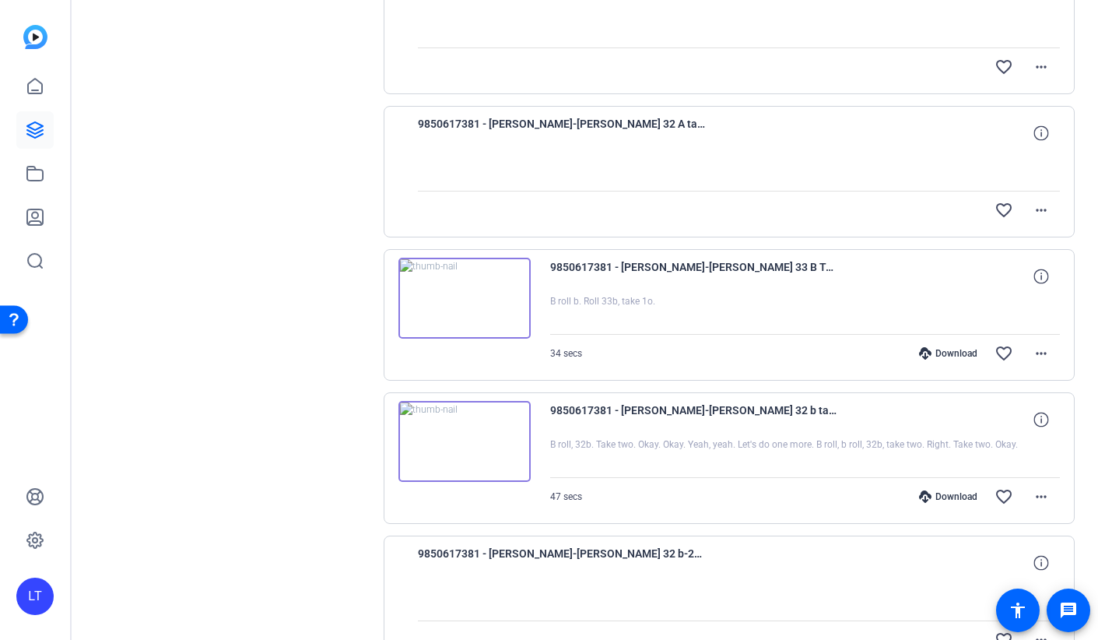
scroll to position [896, 0]
